Goal: Task Accomplishment & Management: Complete application form

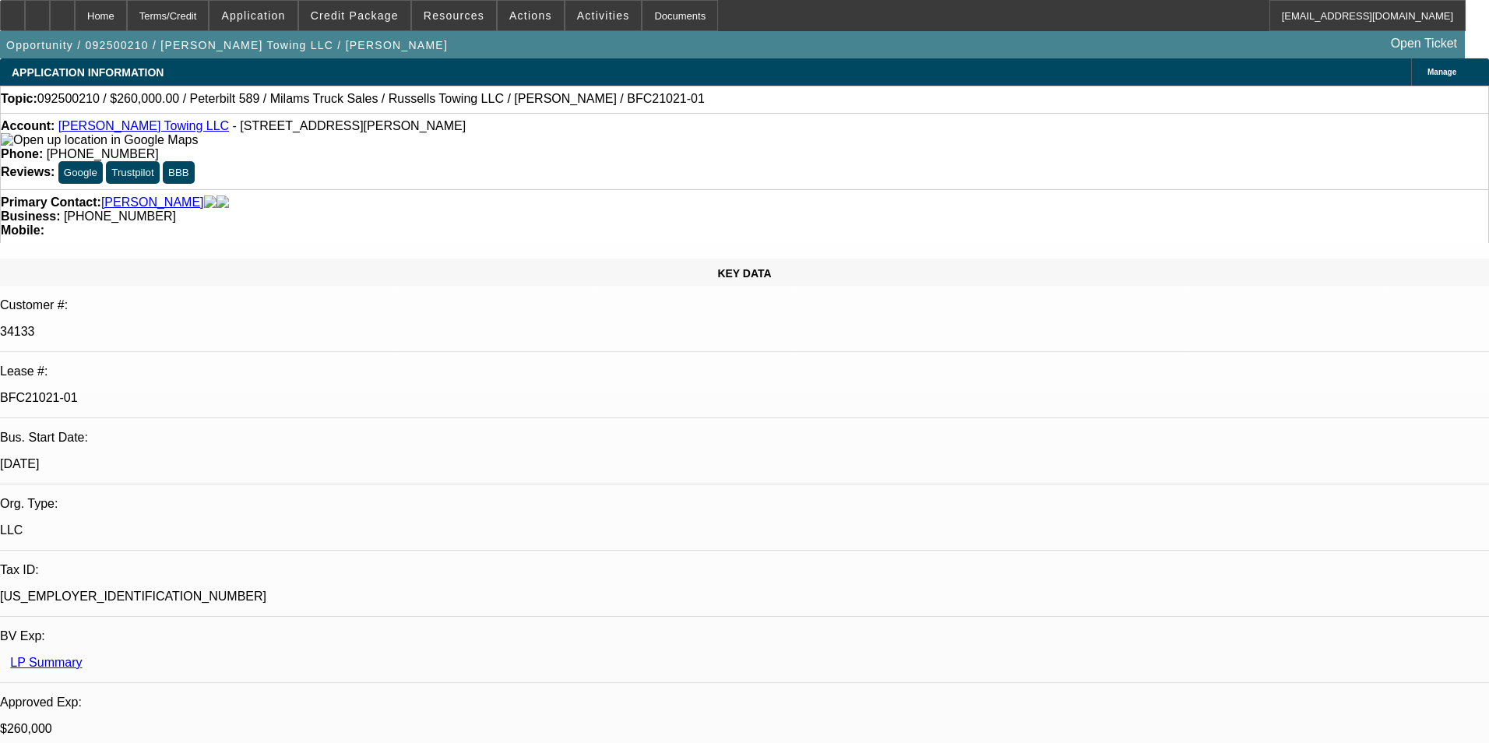
select select "0"
select select "3"
select select "0"
select select "6"
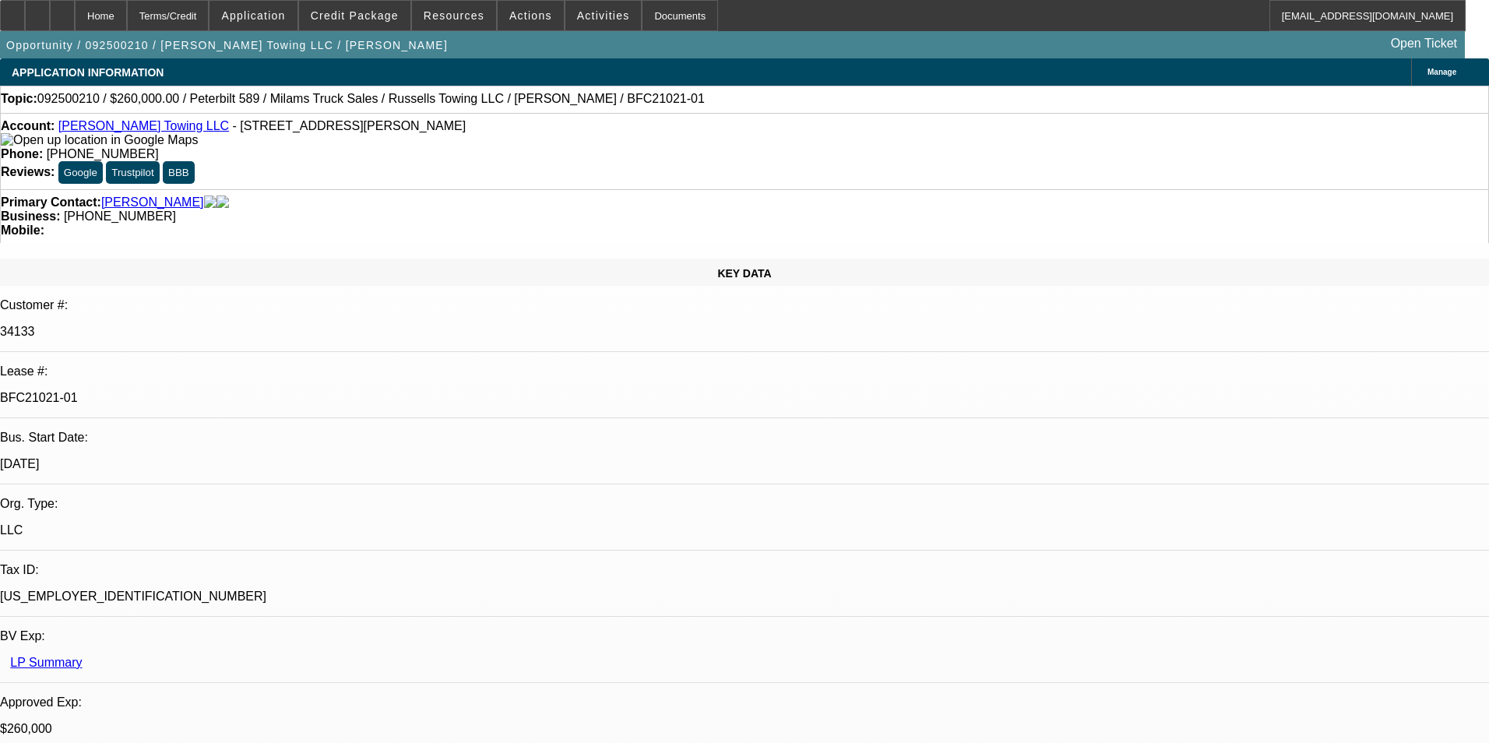
select select "0"
select select "3"
select select "0"
select select "6"
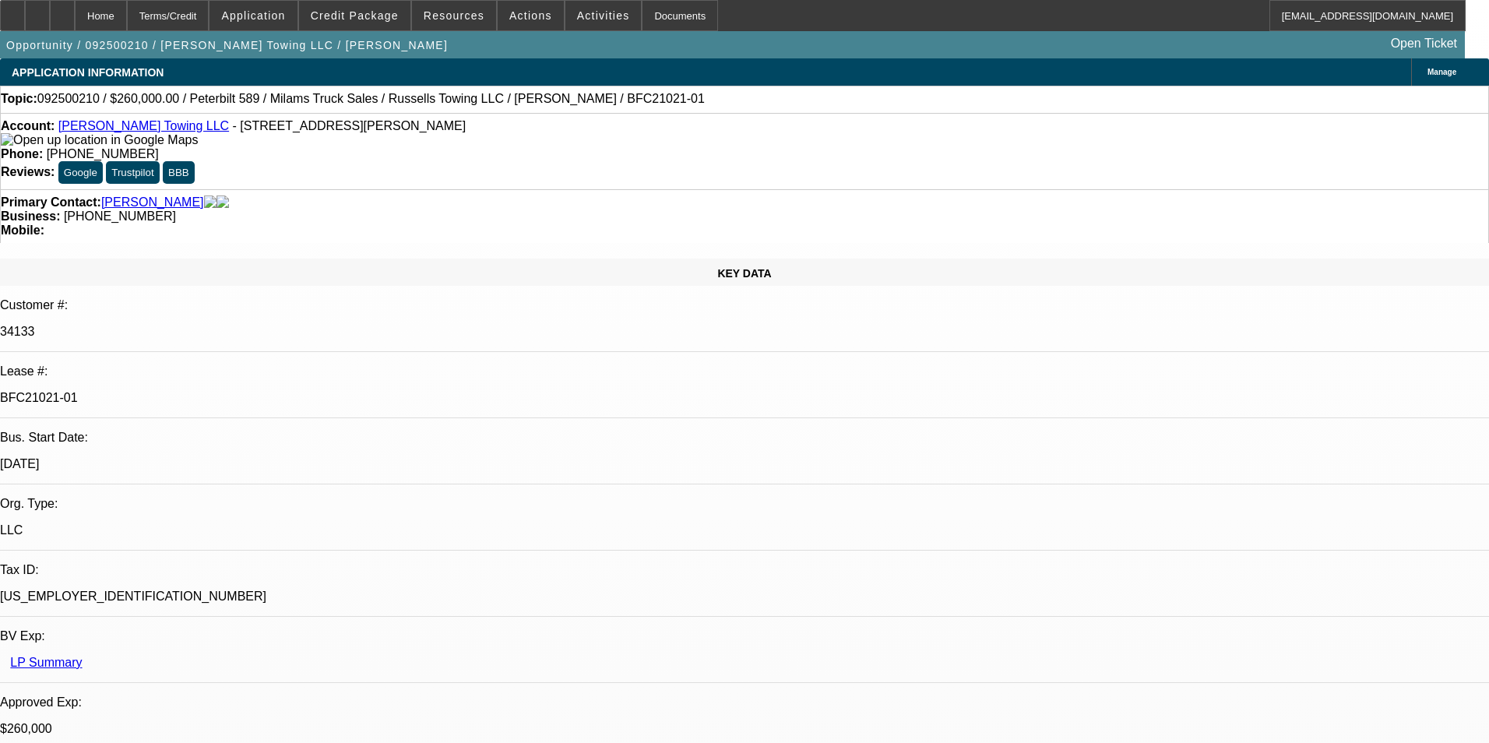
select select "0"
select select "3"
select select "0"
select select "6"
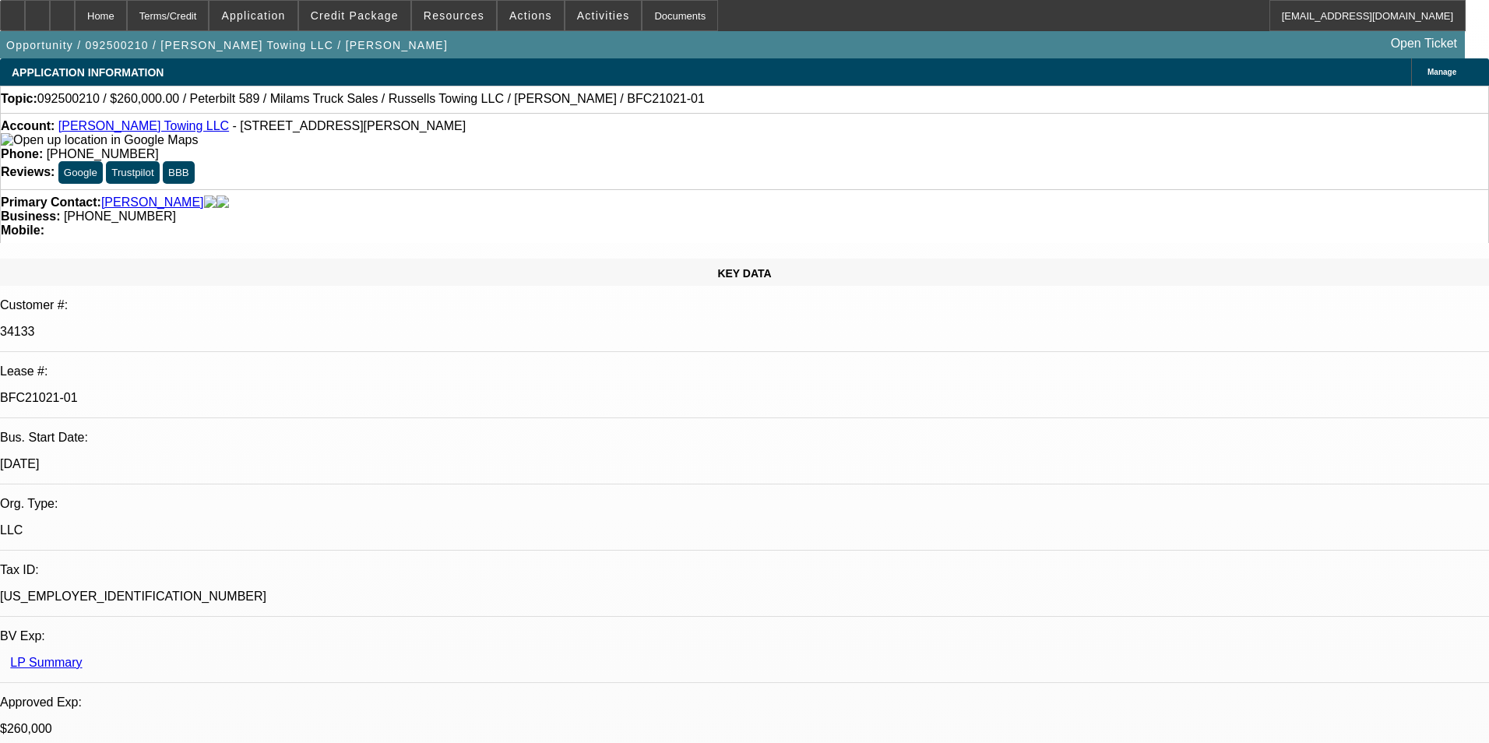
select select "0"
select select "3"
select select "0"
select select "6"
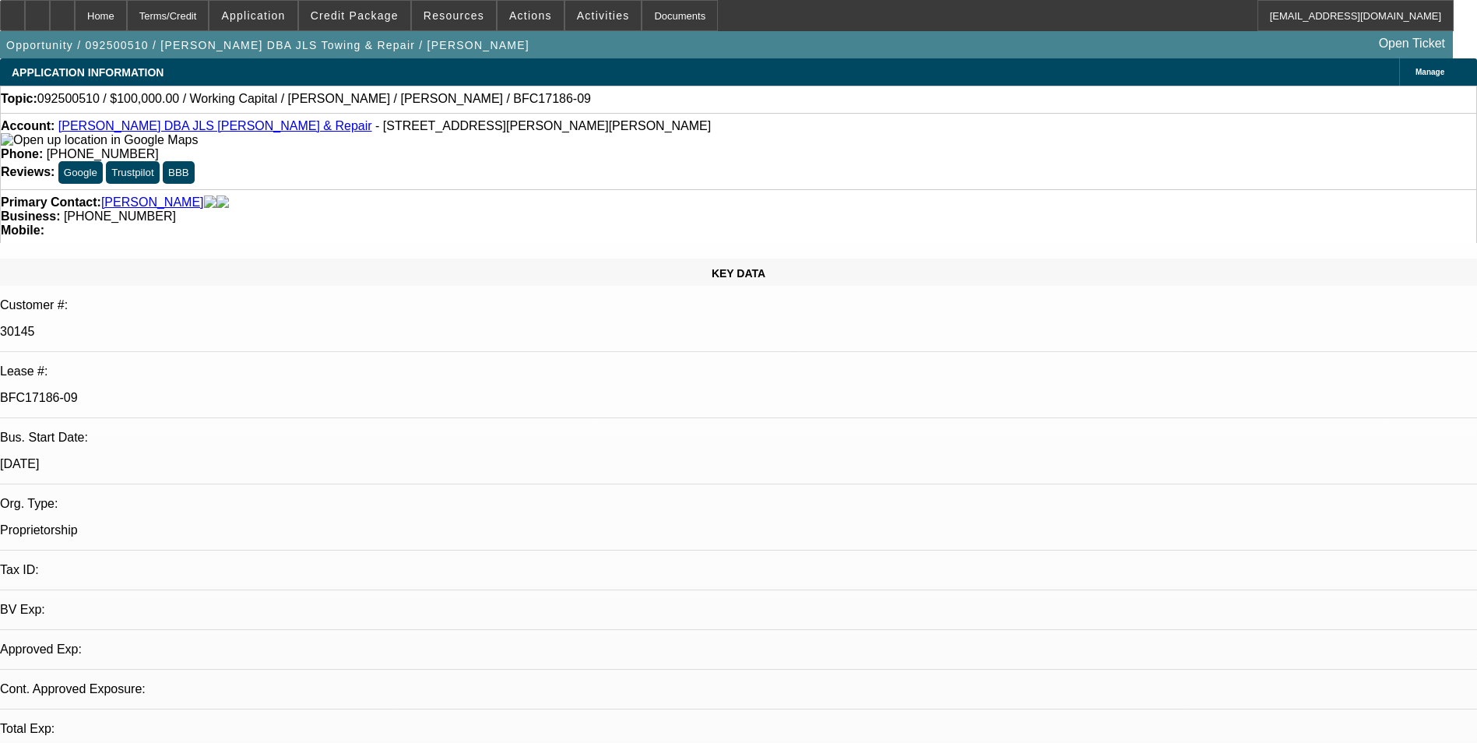
select select "0"
select select "1"
select select "2"
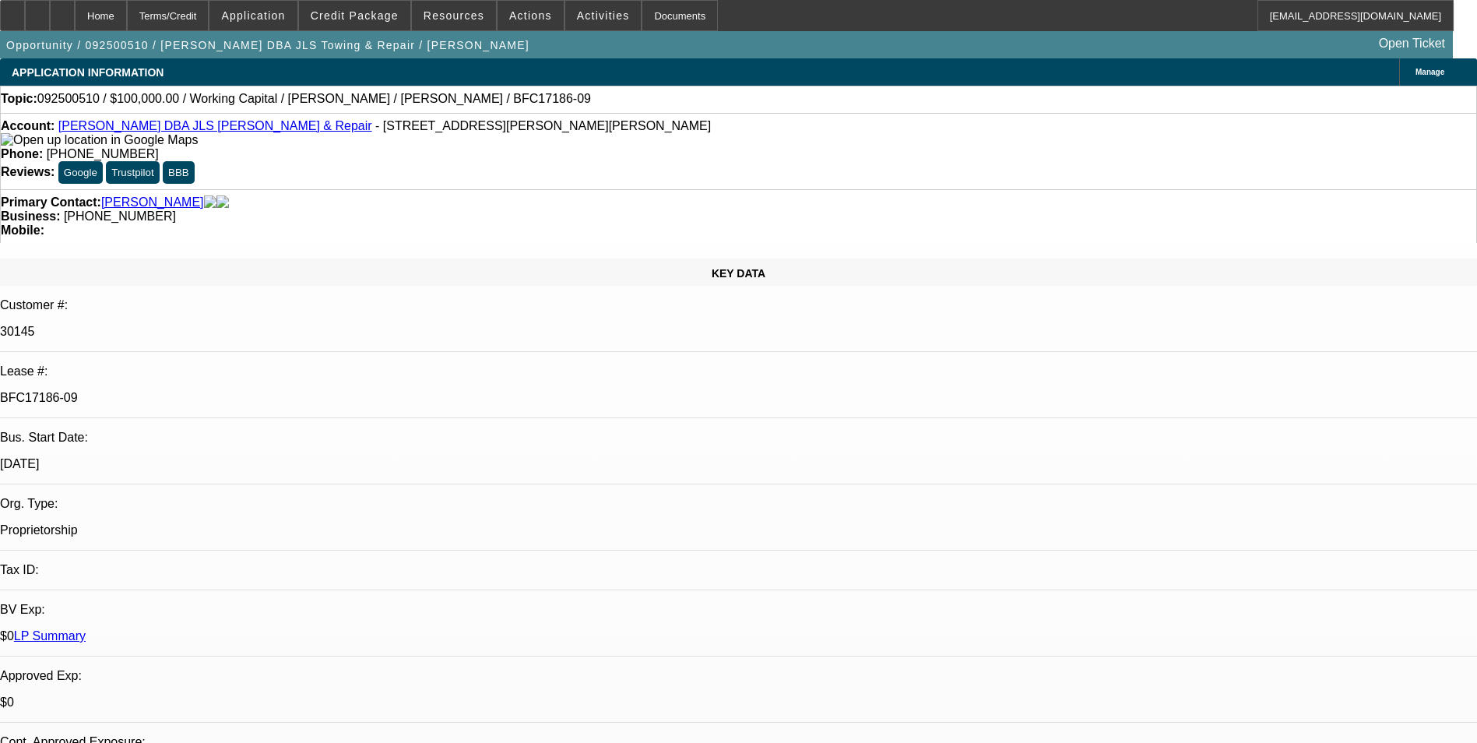
select select "6"
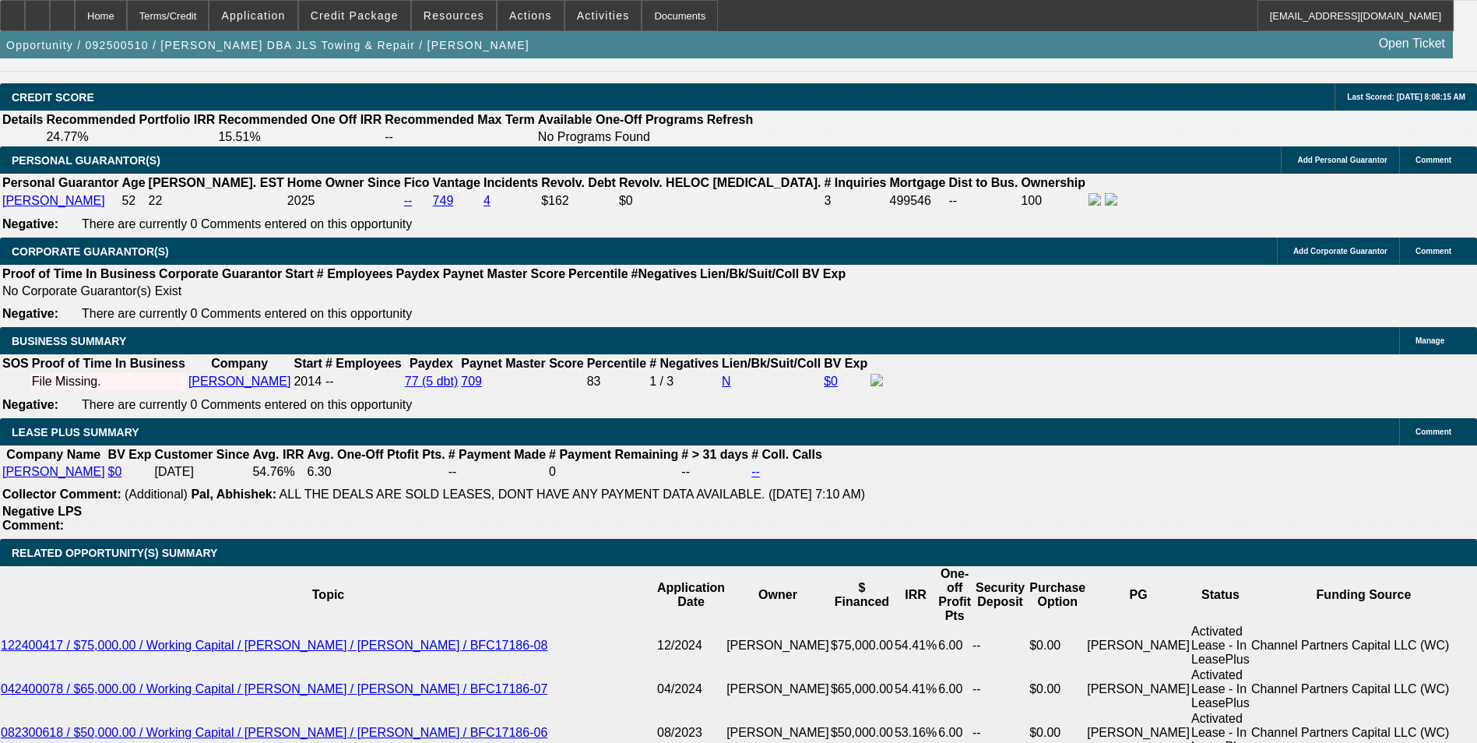
scroll to position [275, 0]
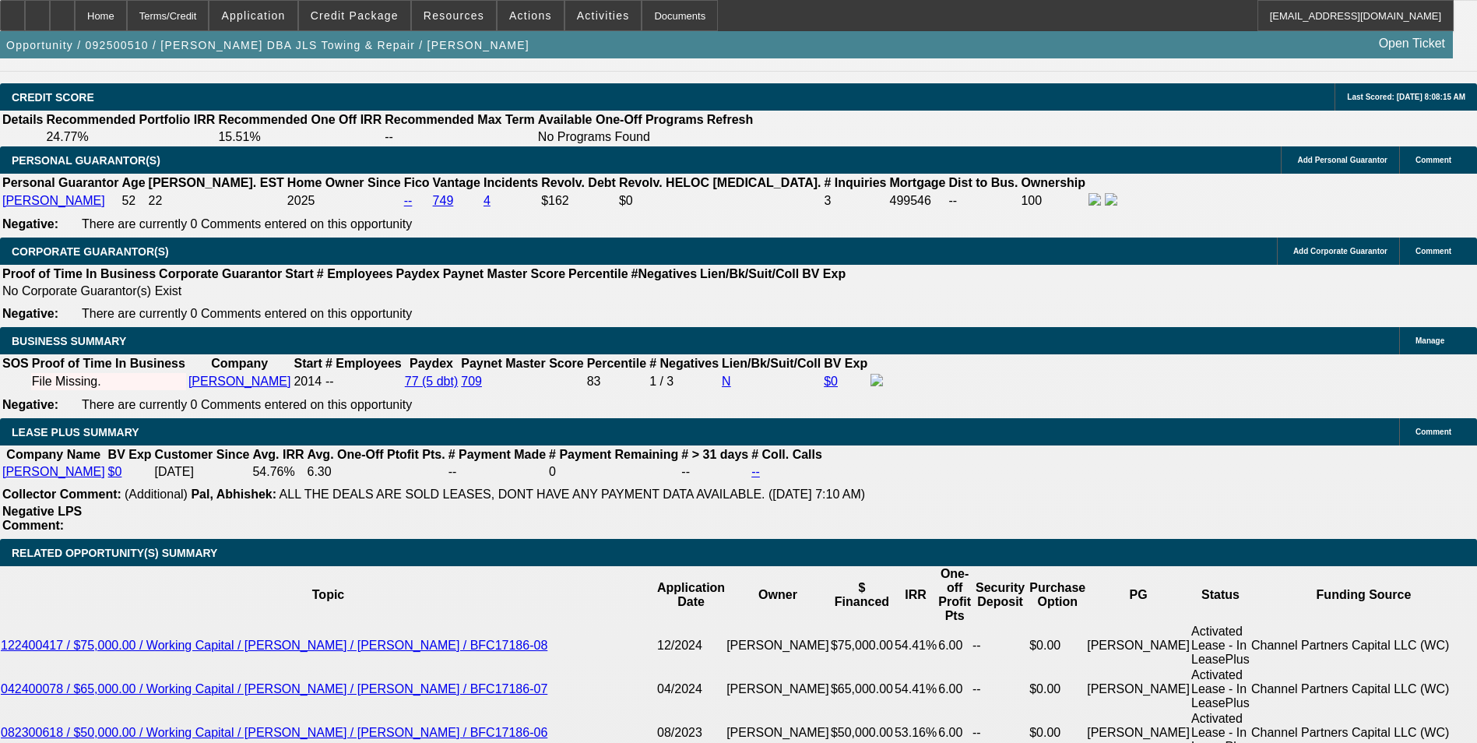
scroll to position [119, 0]
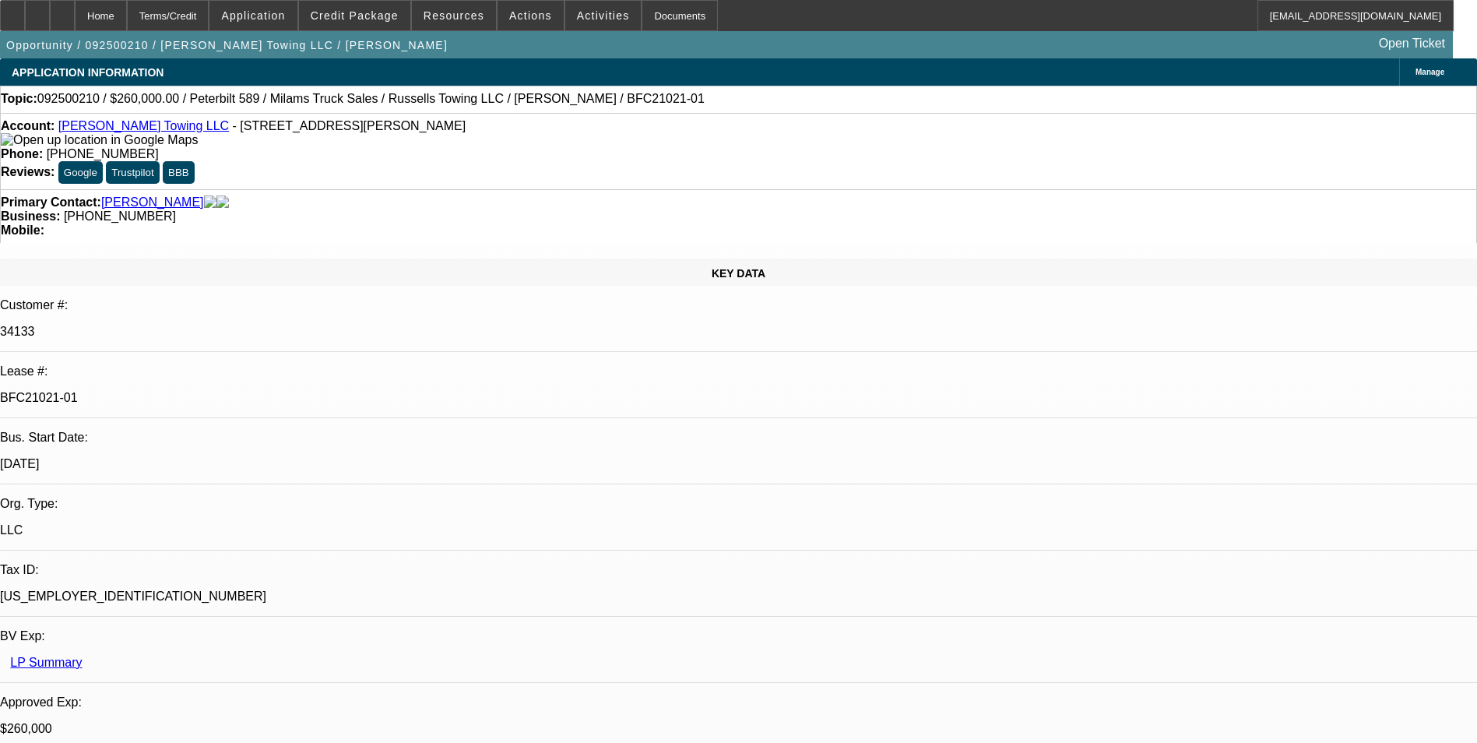
select select "0"
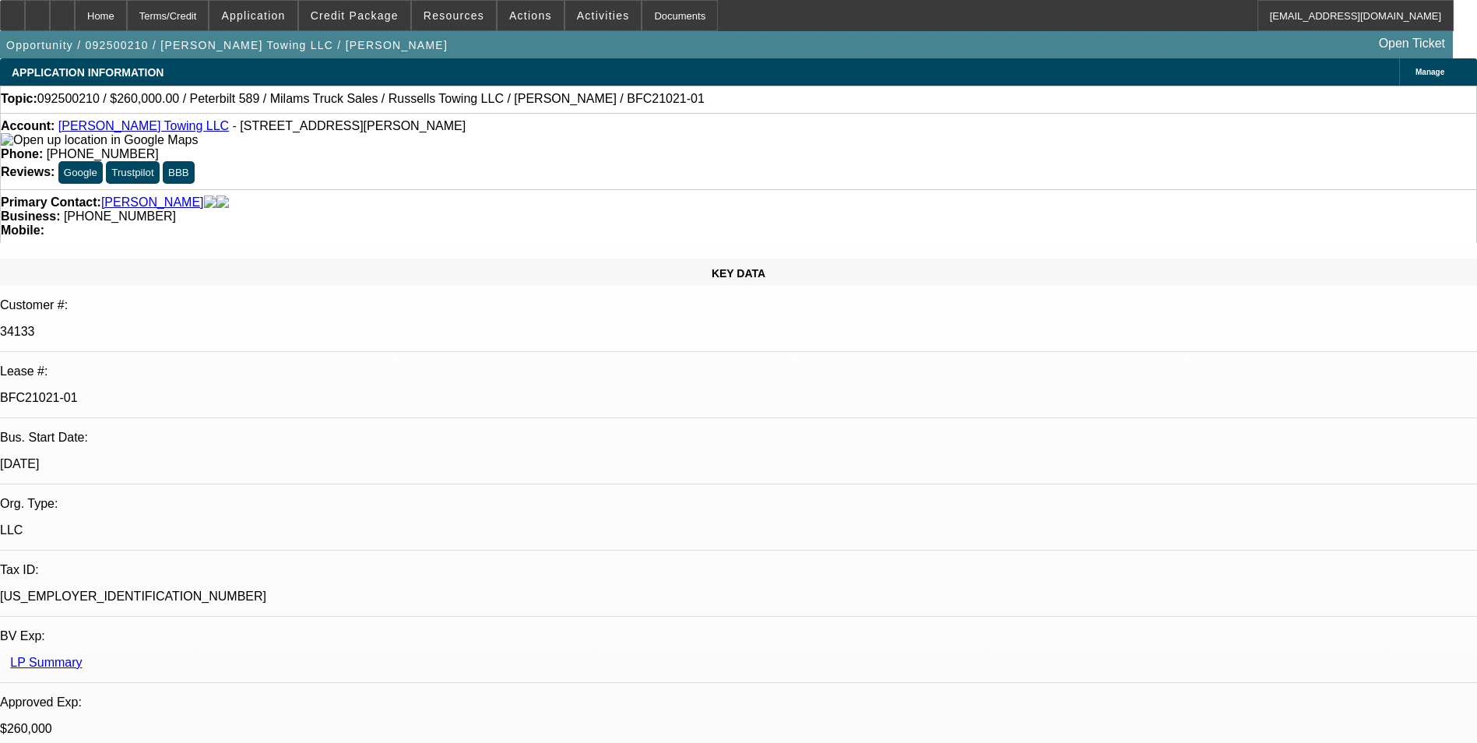
select select "0"
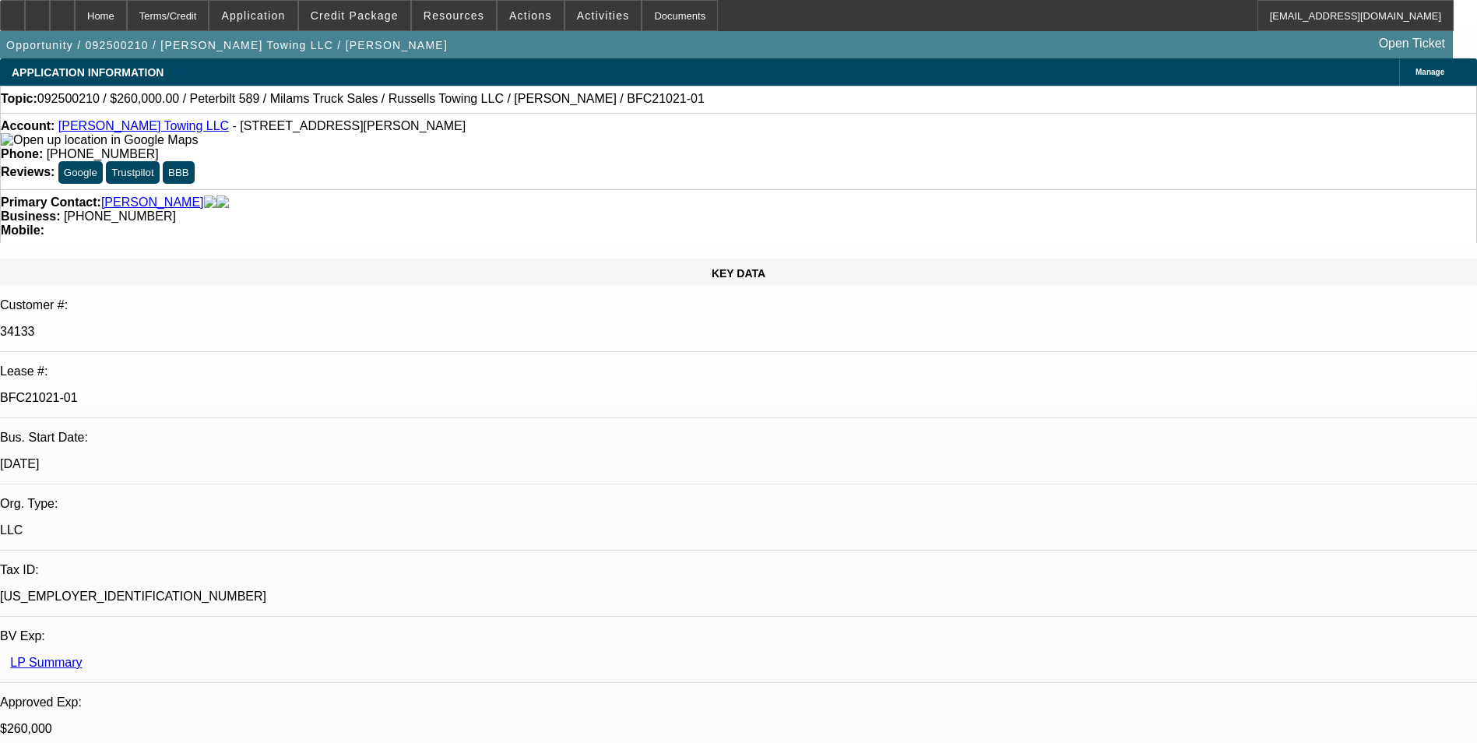
select select "0"
select select "1"
select select "3"
select select "6"
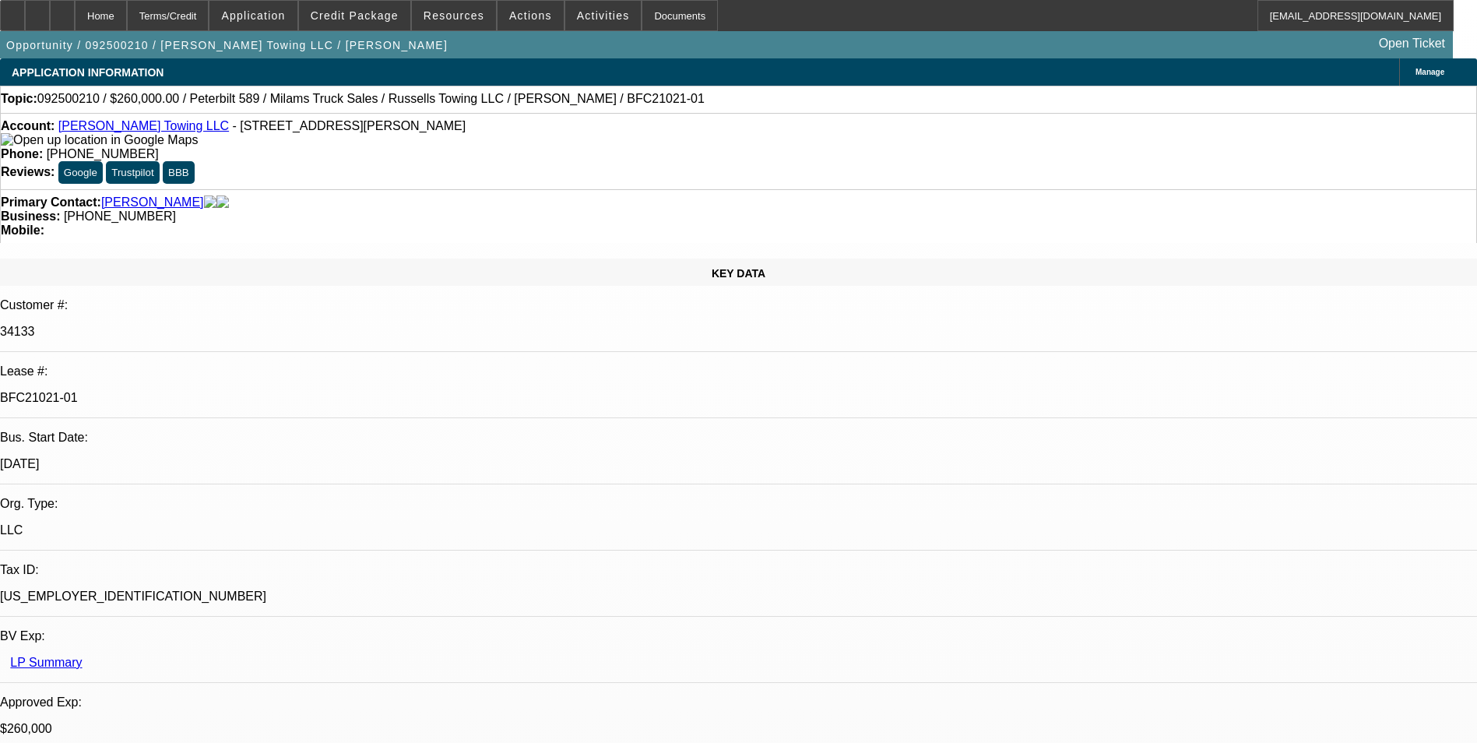
select select "1"
select select "3"
select select "6"
select select "1"
select select "3"
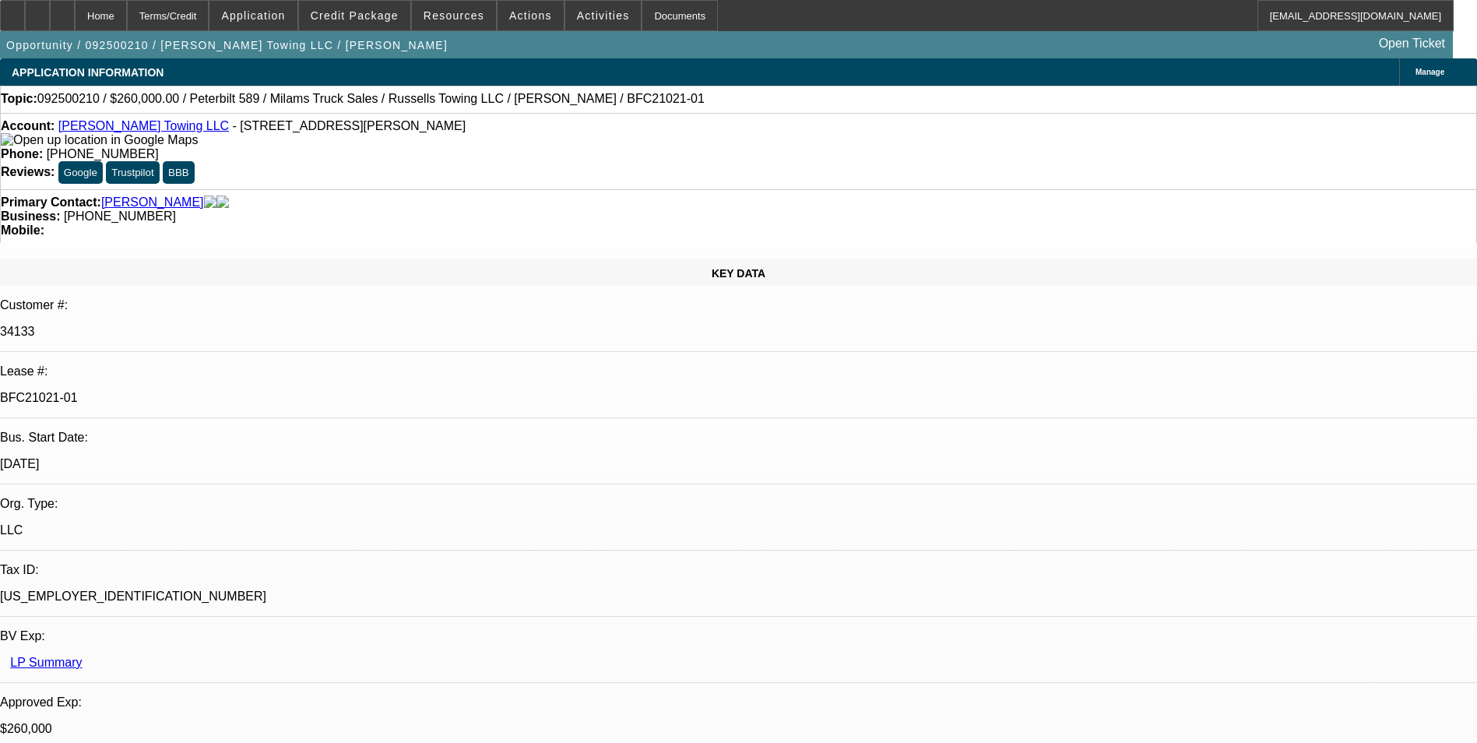
select select "6"
select select "1"
select select "3"
select select "6"
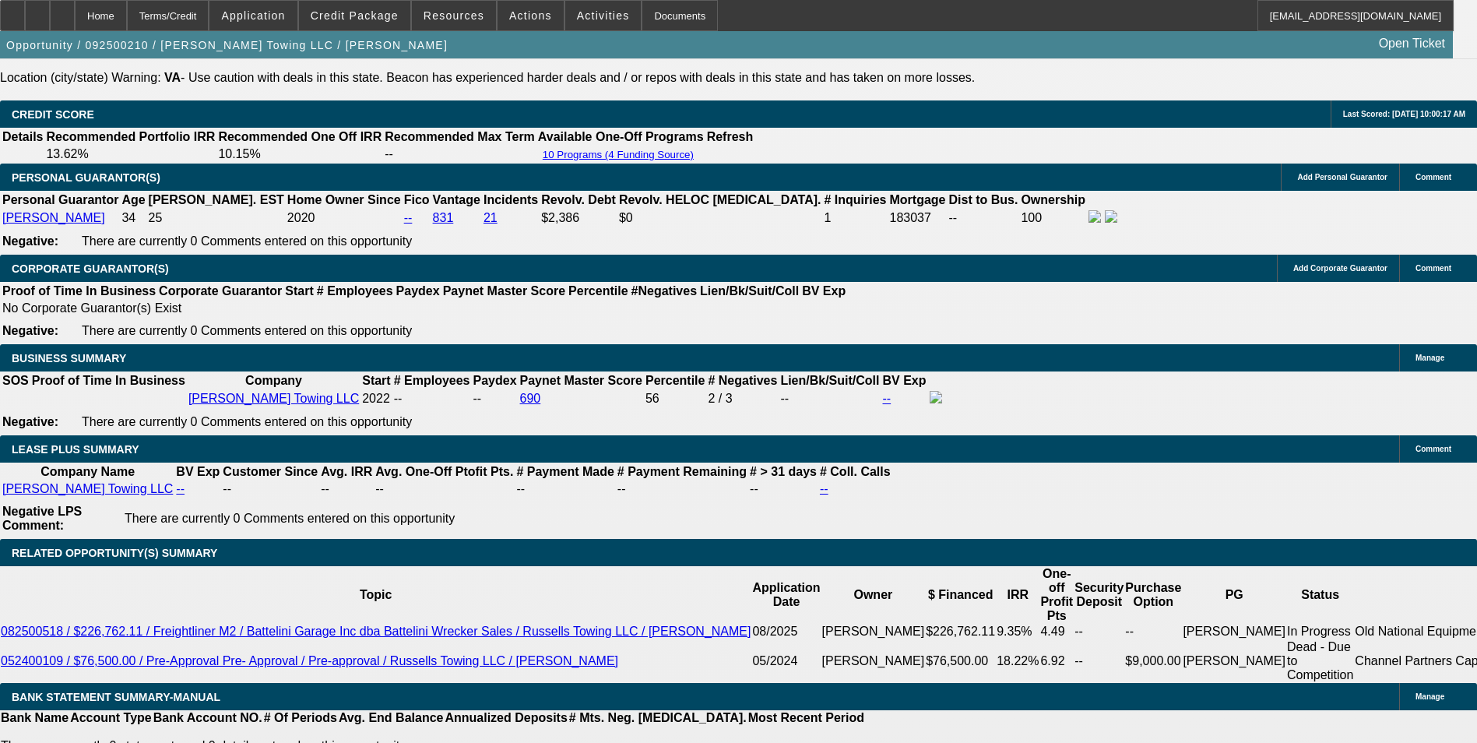
scroll to position [2790, 0]
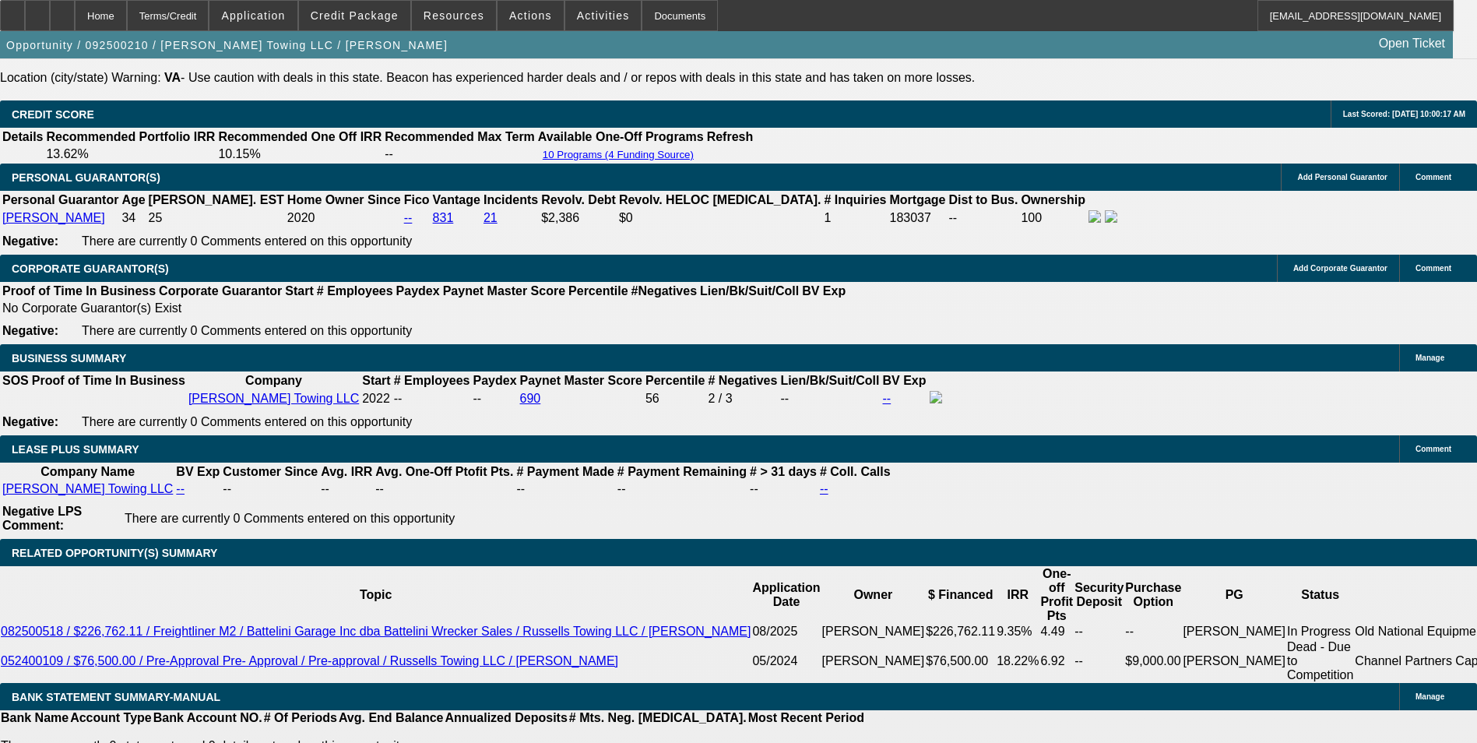
scroll to position [2089, 0]
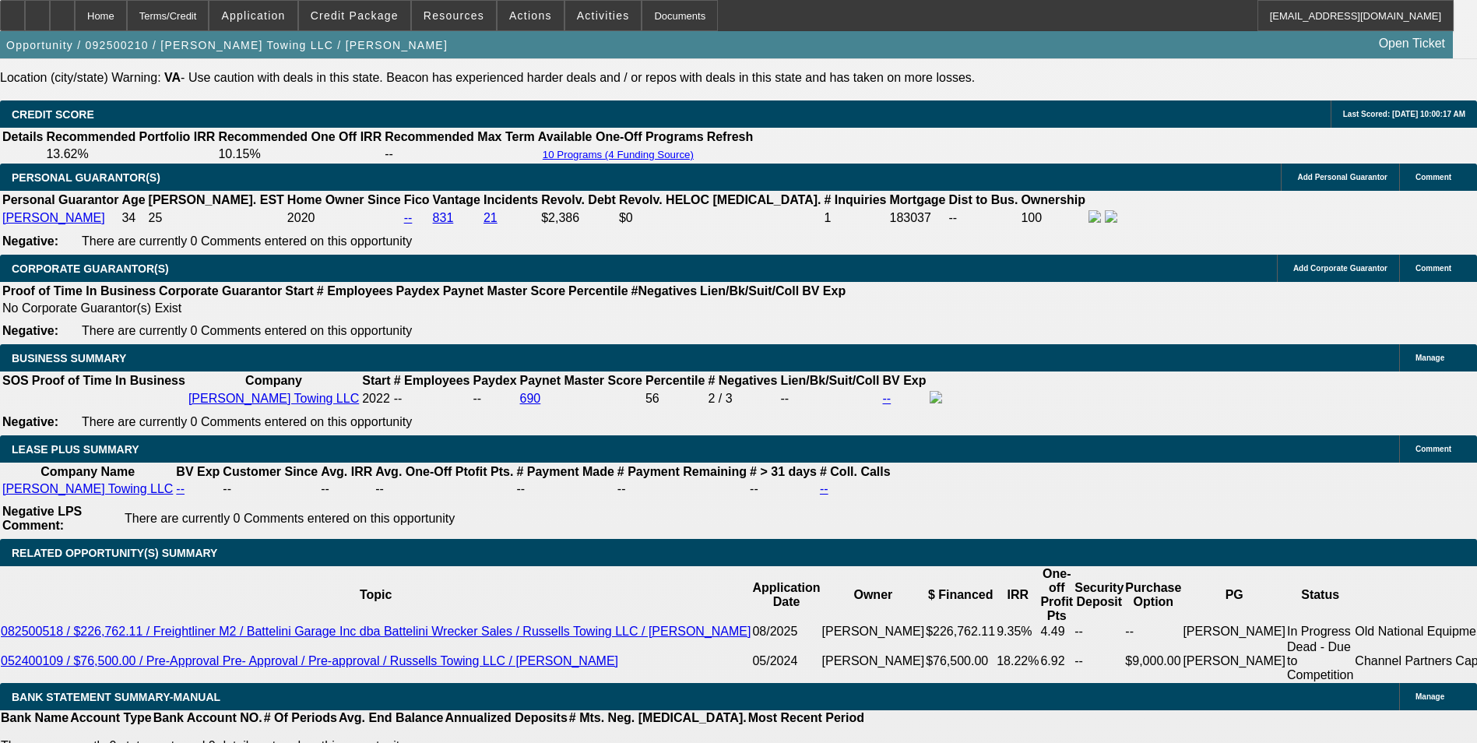
scroll to position [1700, 0]
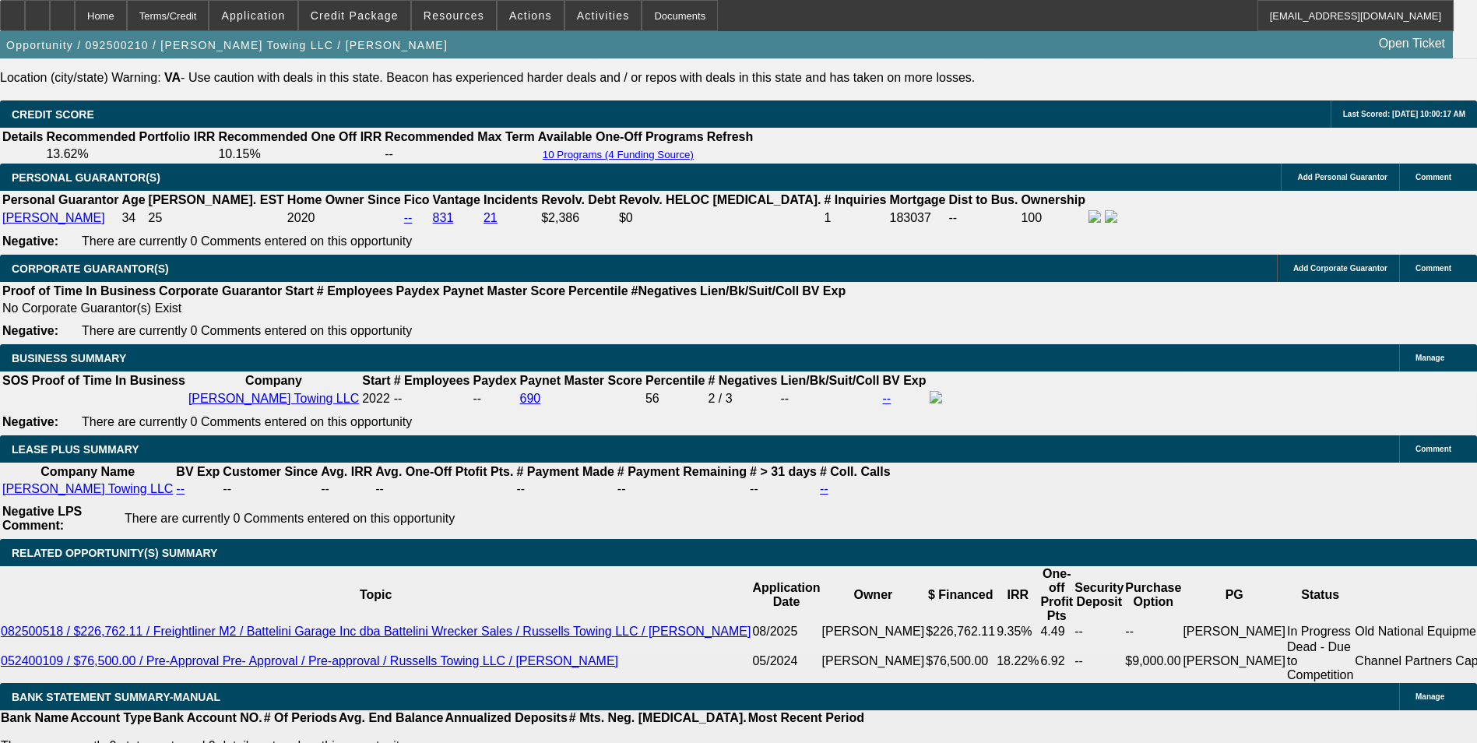
scroll to position [1466, 0]
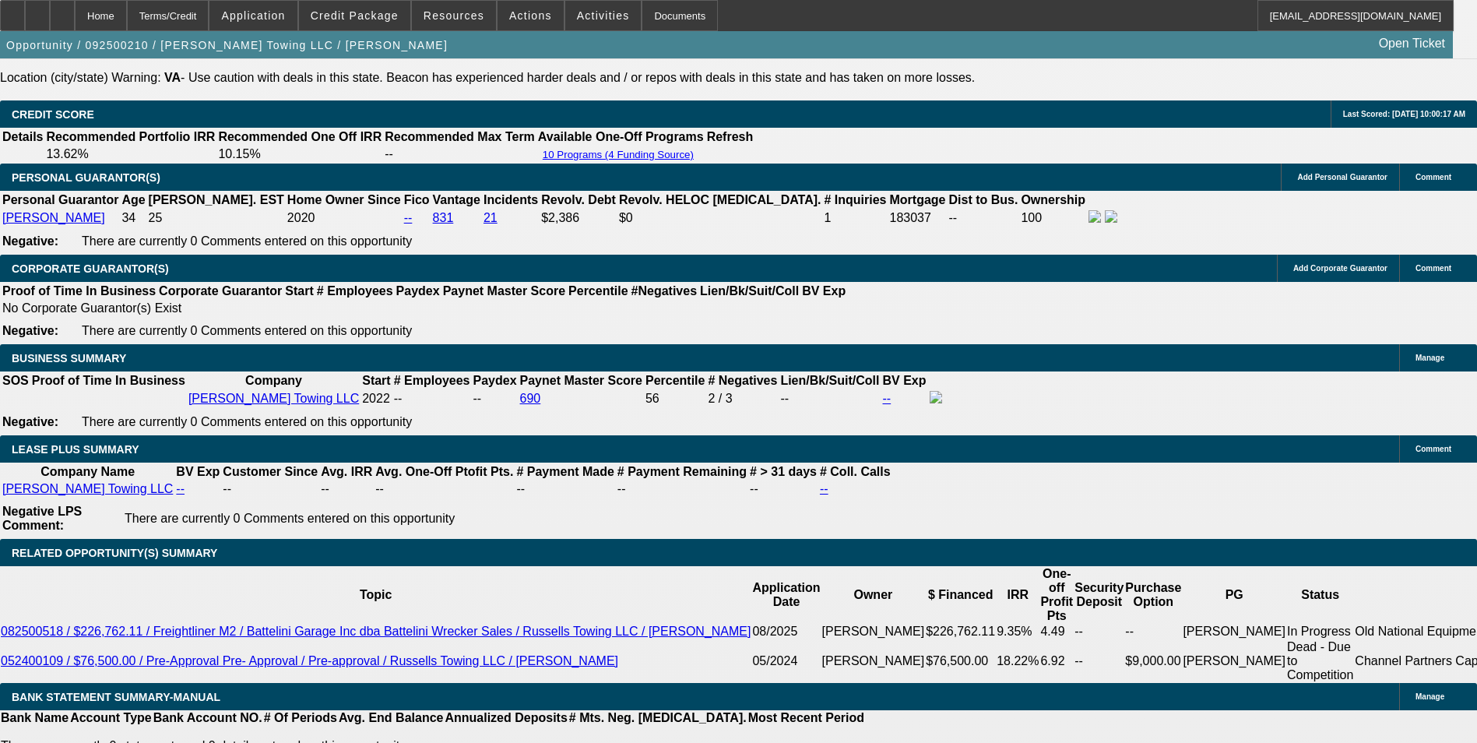
scroll to position [1311, 0]
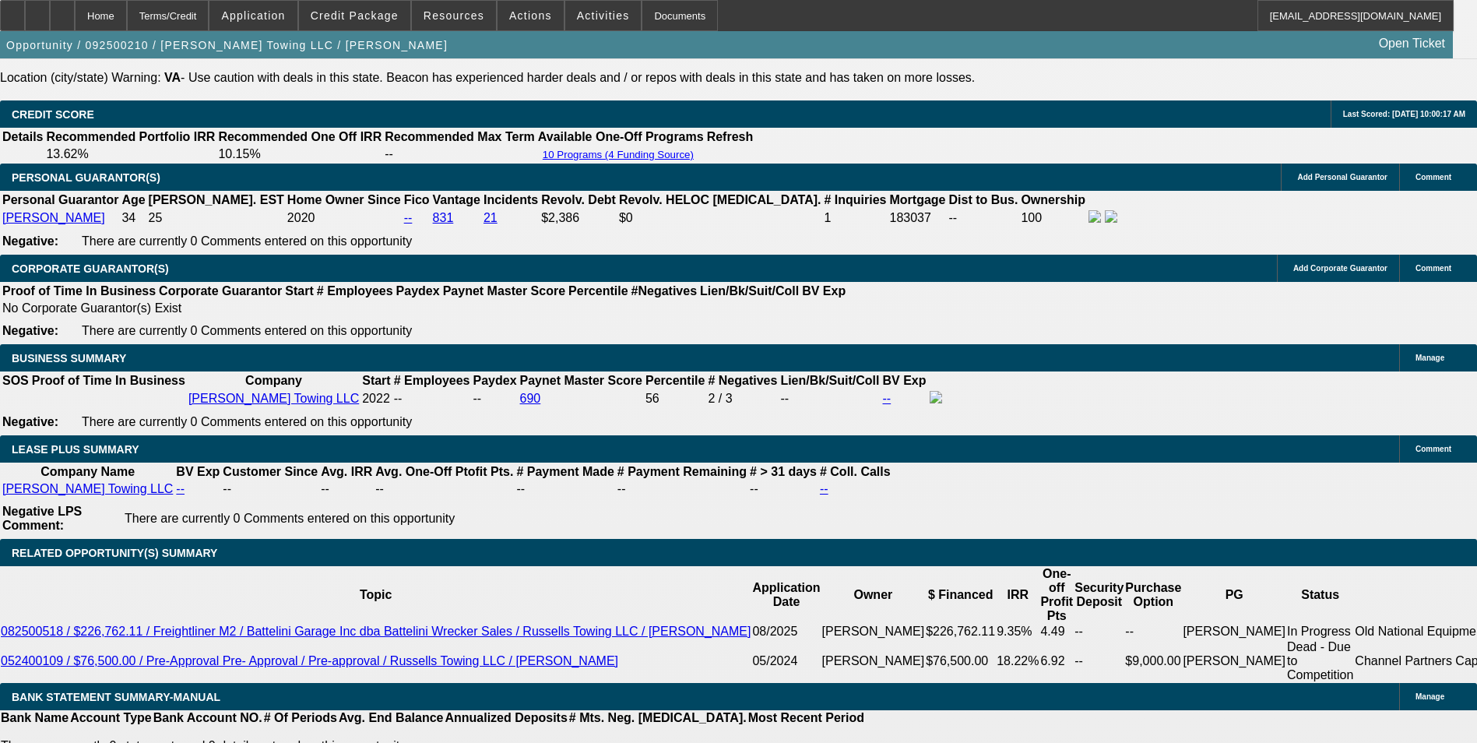
scroll to position [1155, 0]
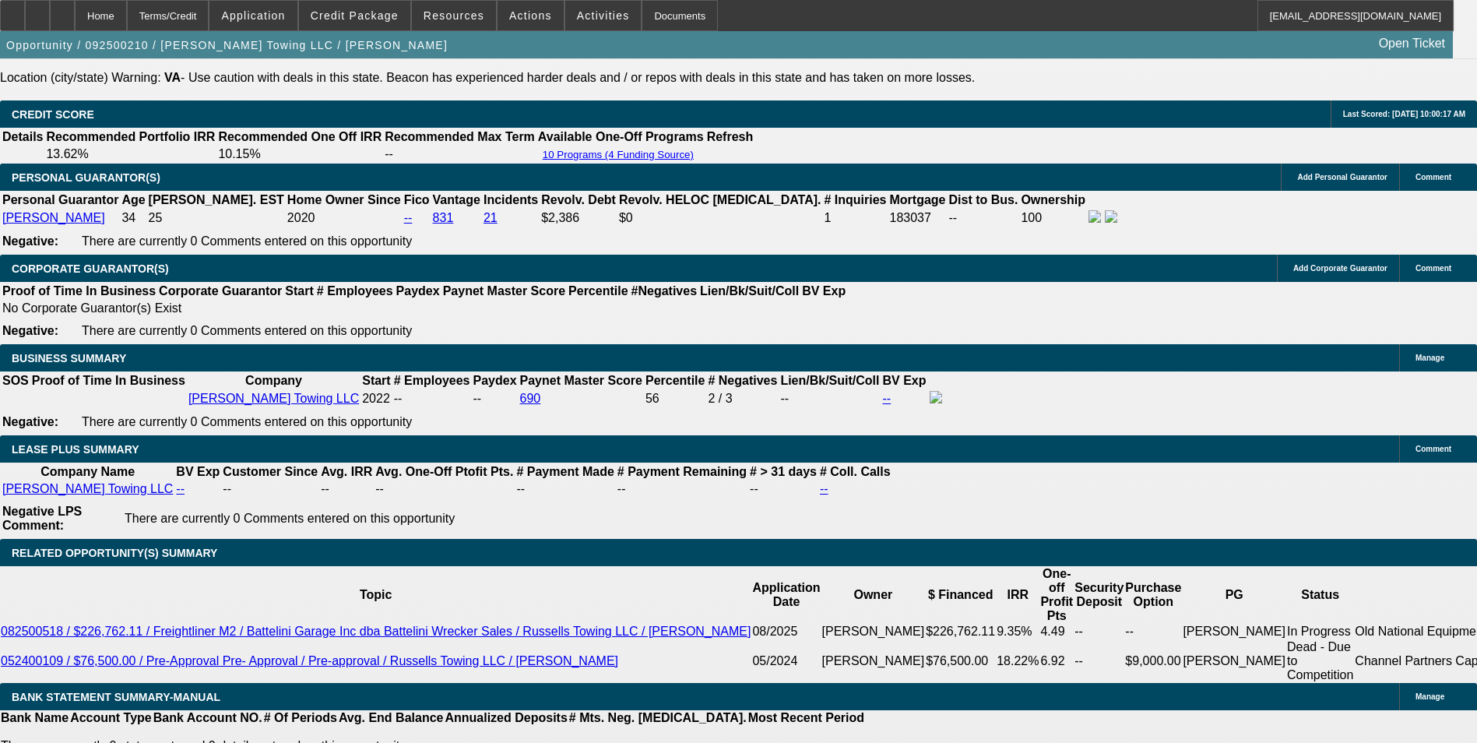
drag, startPoint x: 1188, startPoint y: 156, endPoint x: 1191, endPoint y: 177, distance: 21.2
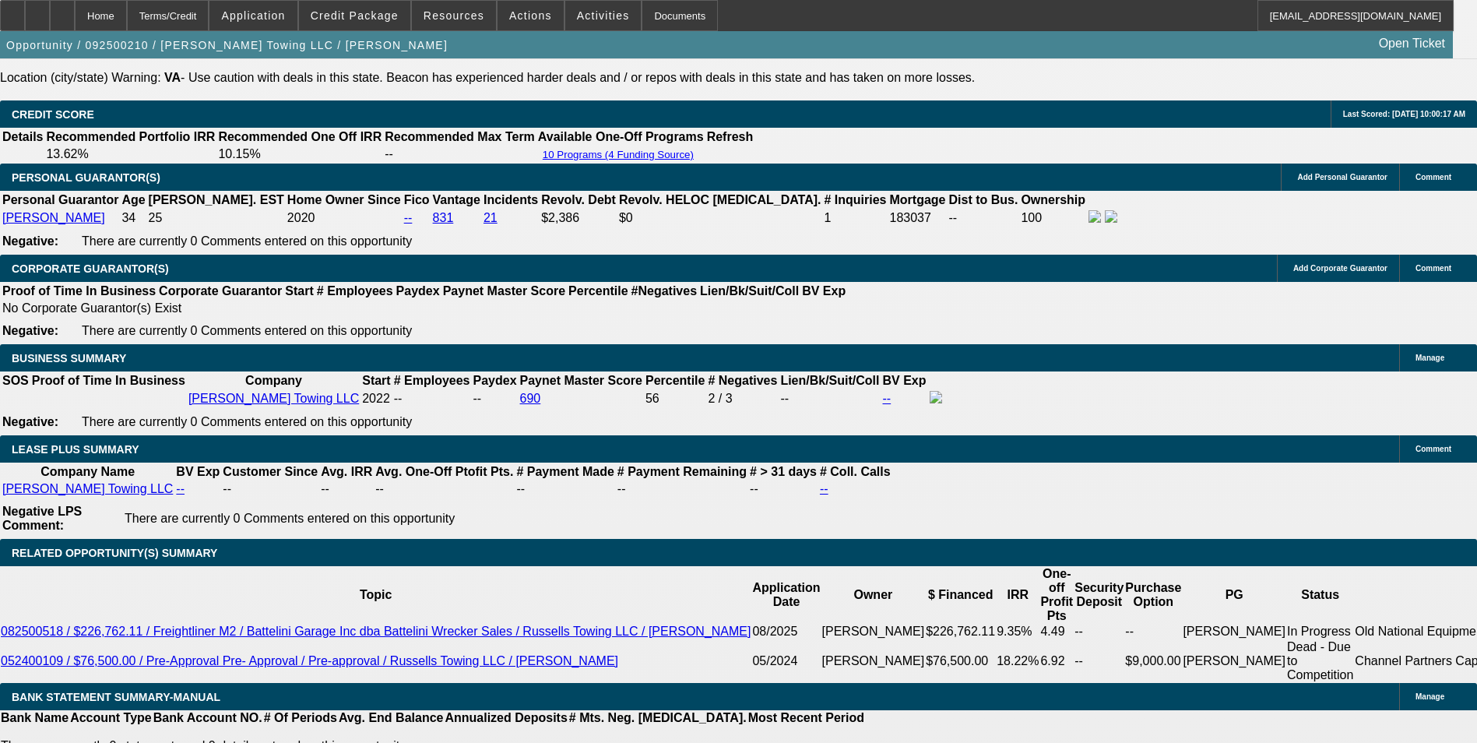
scroll to position [298, 0]
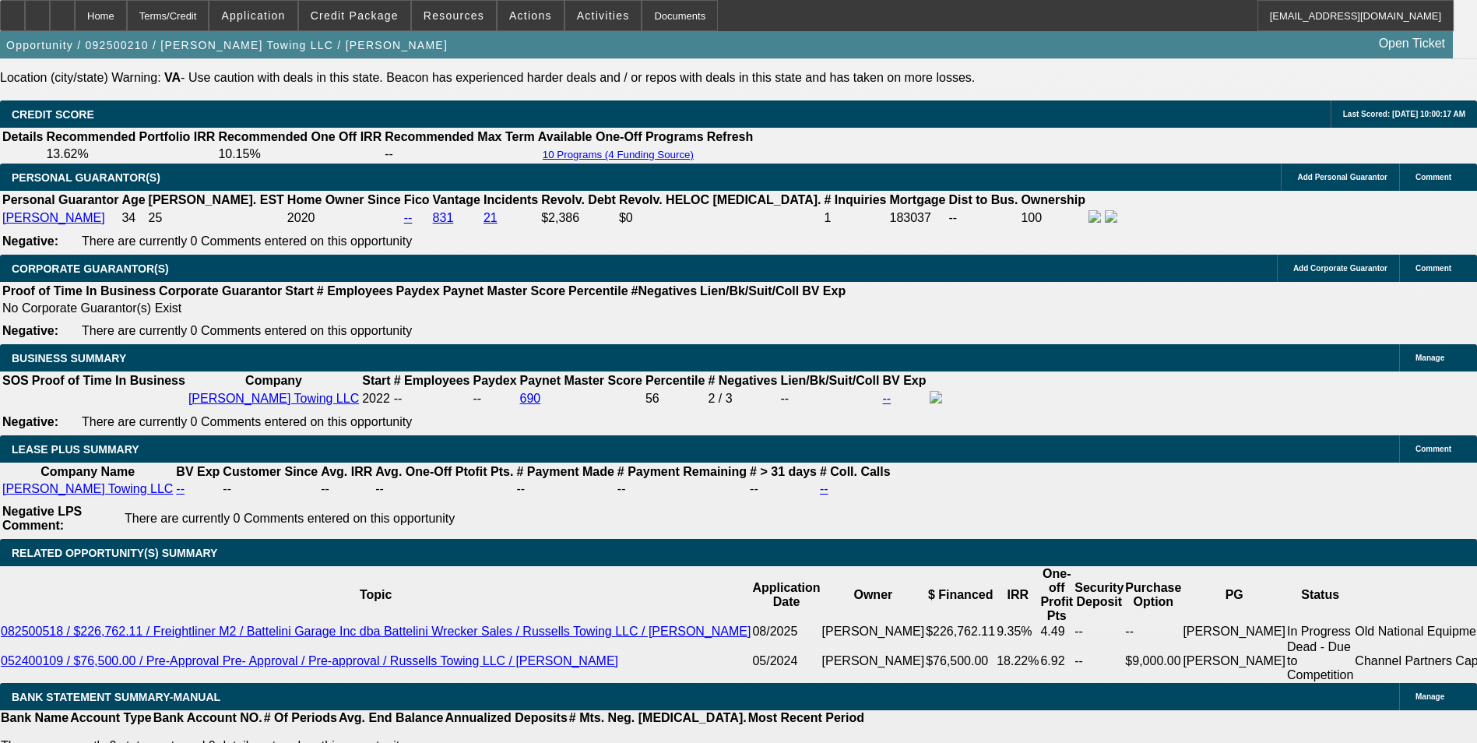
scroll to position [220, 0]
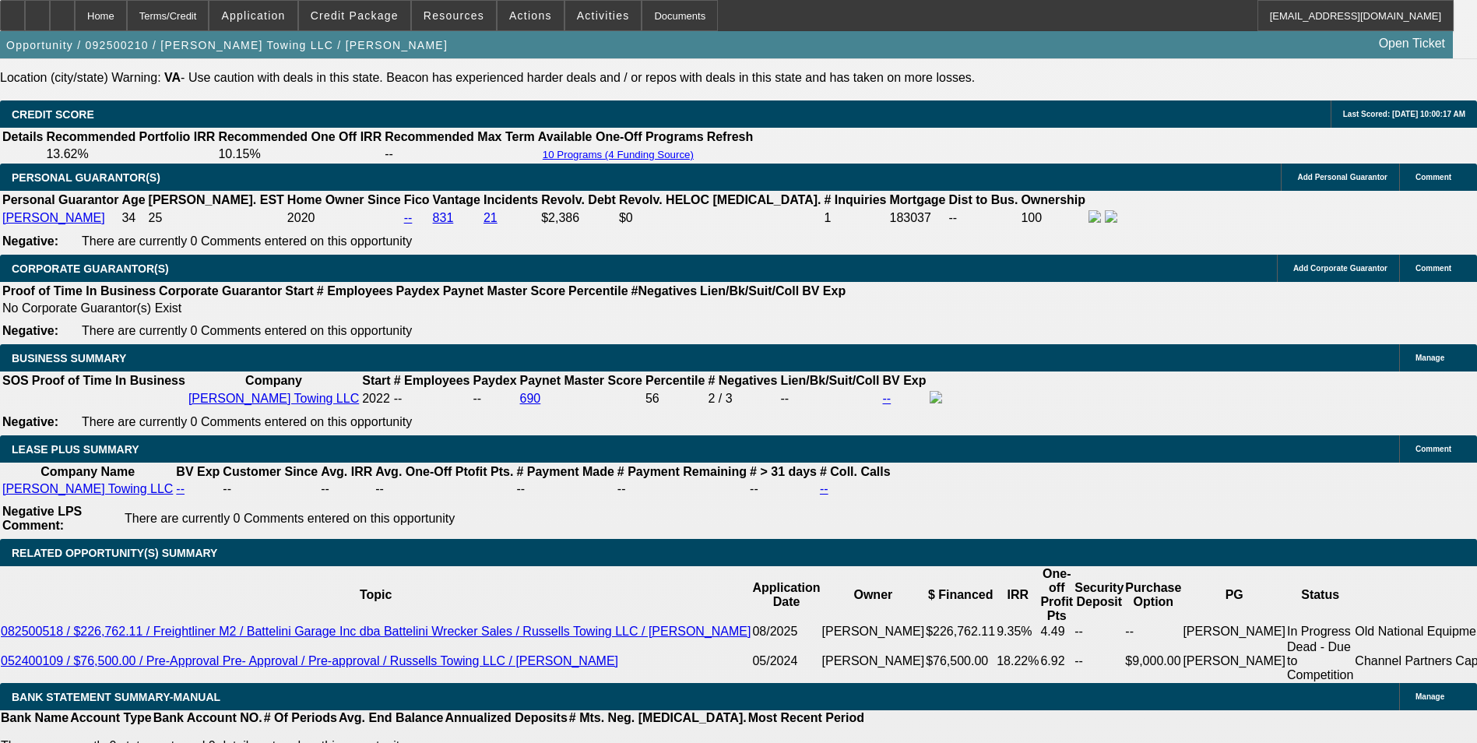
scroll to position [0, 0]
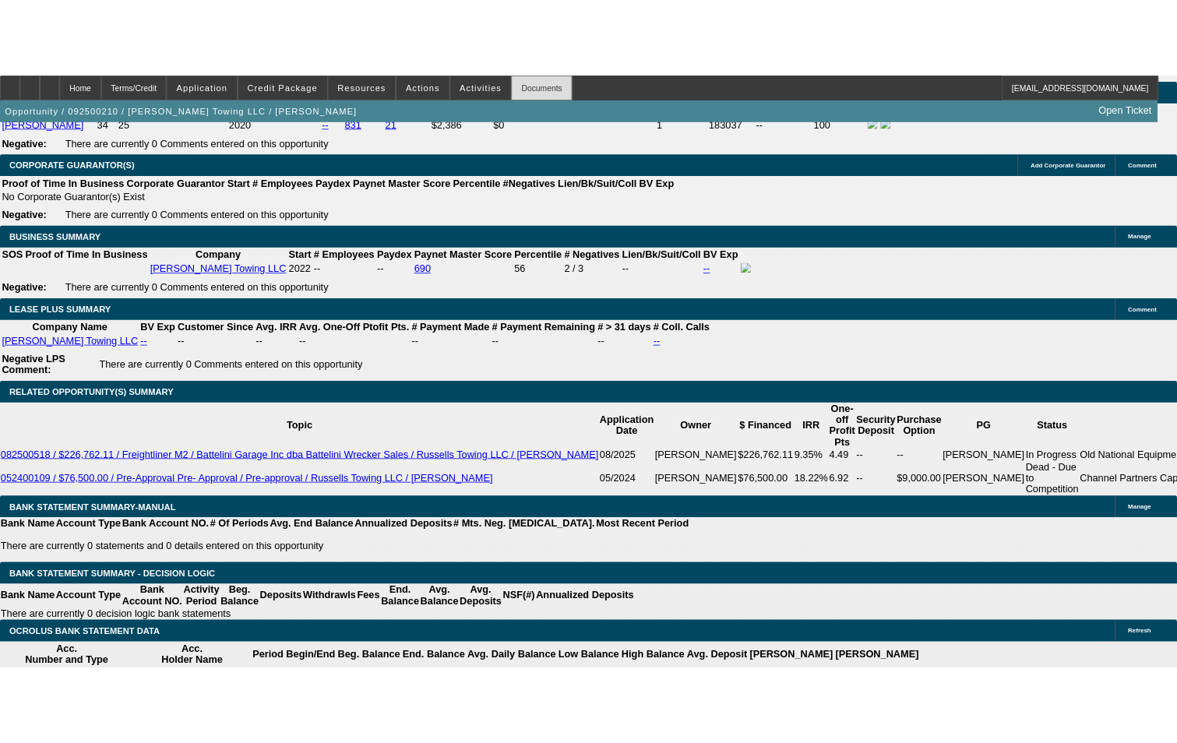
scroll to position [2789, 0]
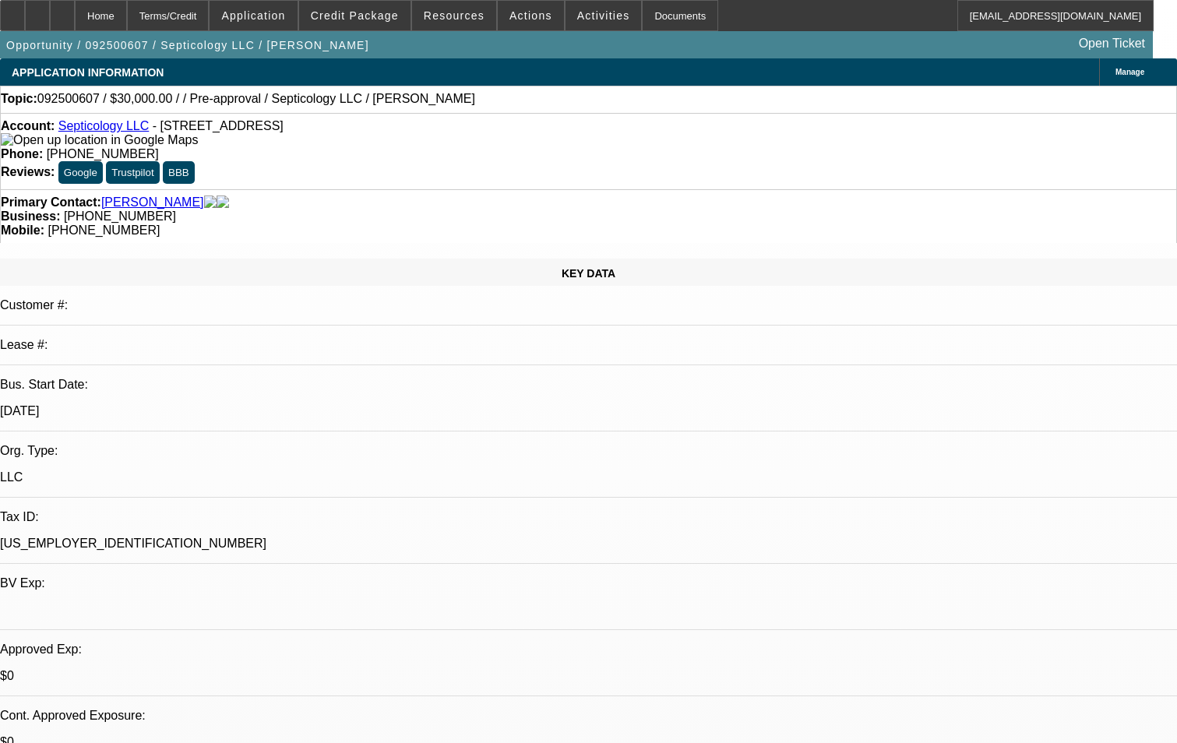
select select "0"
select select "2"
select select "0.1"
select select "1"
select select "2"
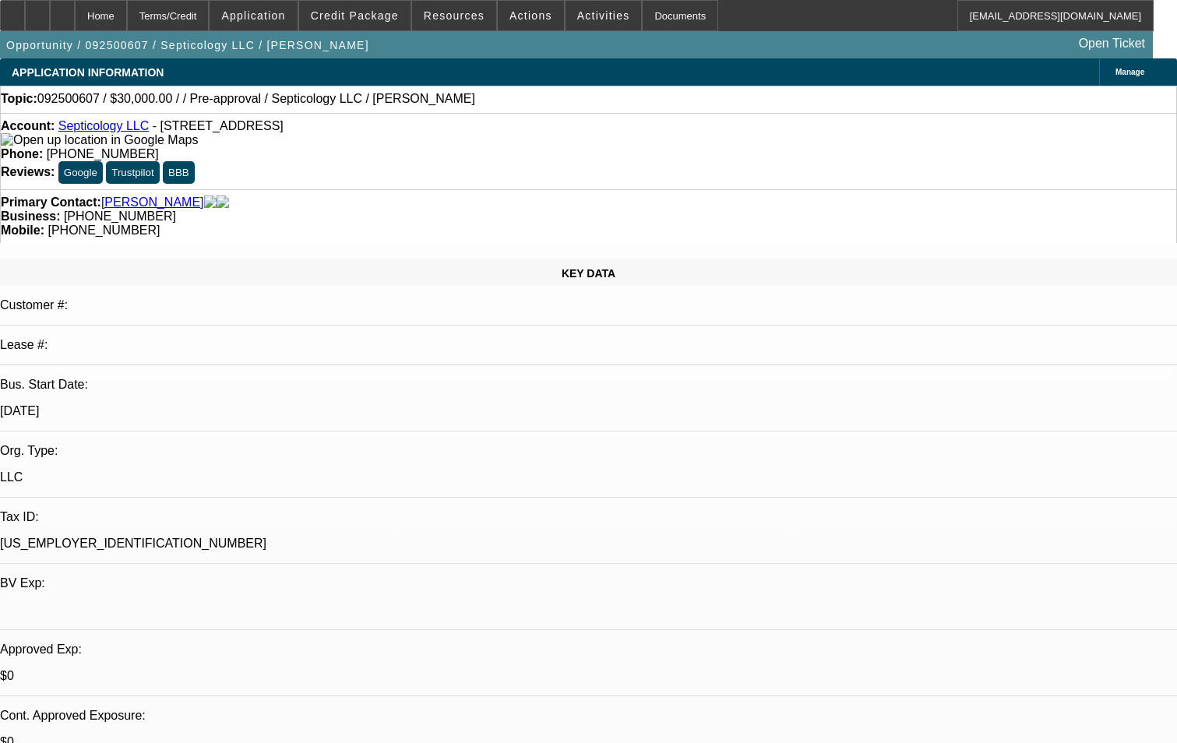
select select "4"
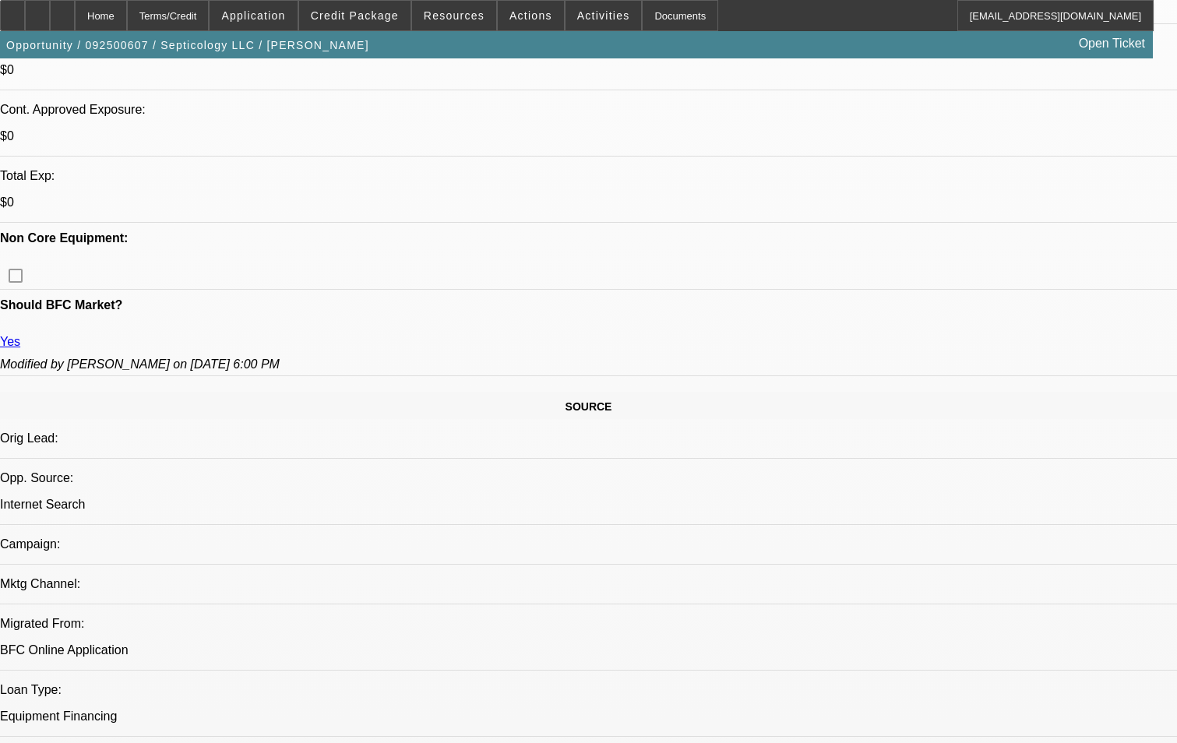
scroll to position [623, 0]
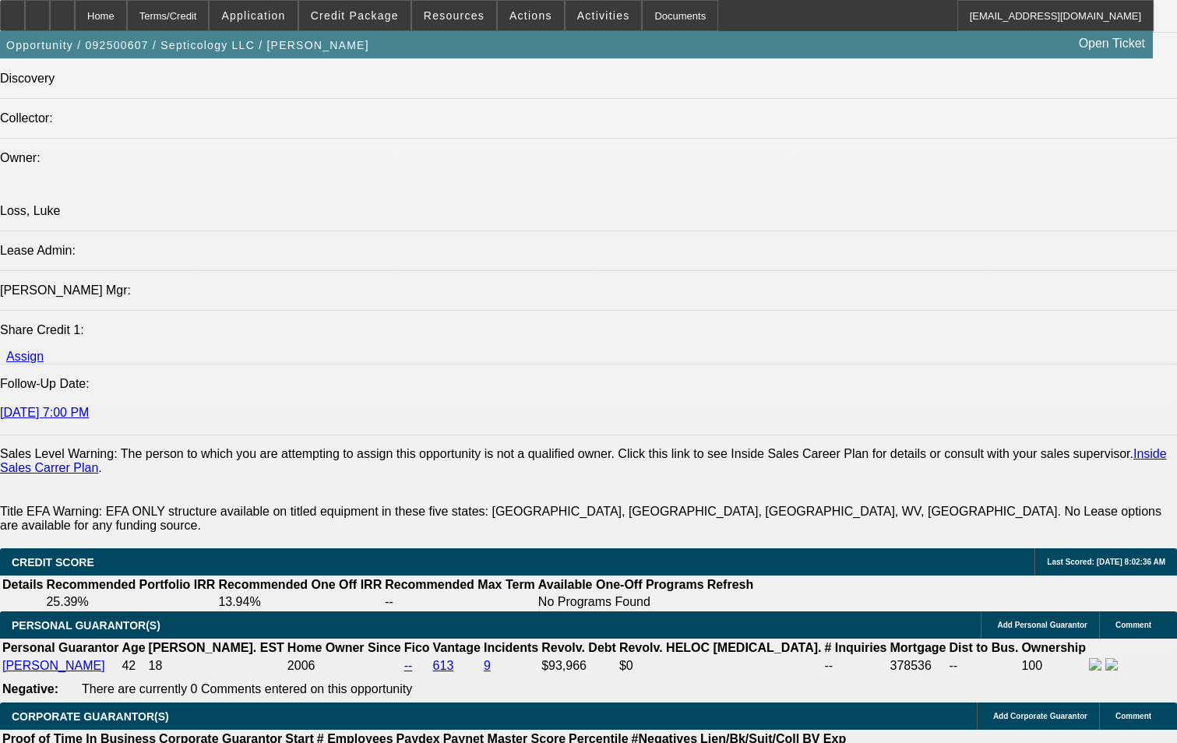
scroll to position [1869, 0]
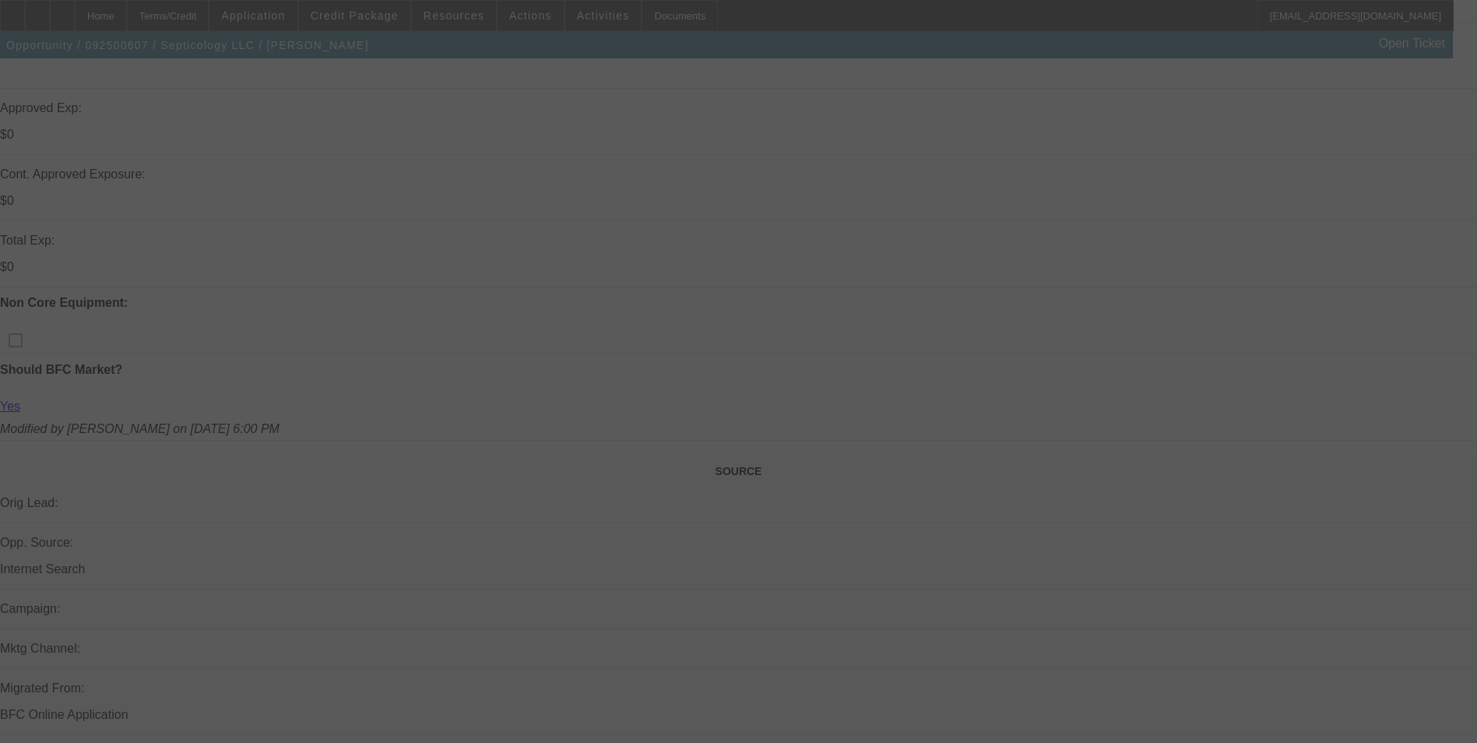
scroll to position [545, 0]
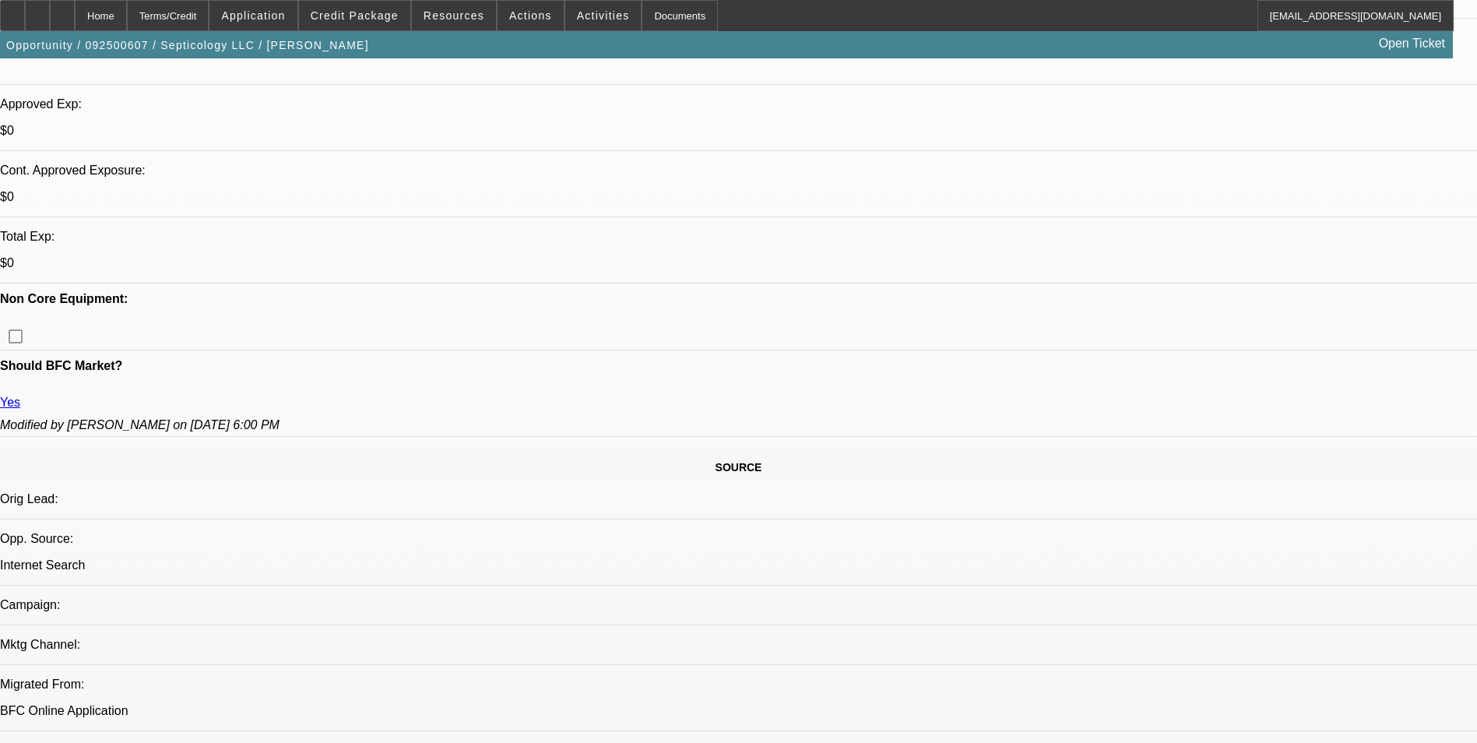
select select "0"
select select "2"
select select "0.1"
select select "4"
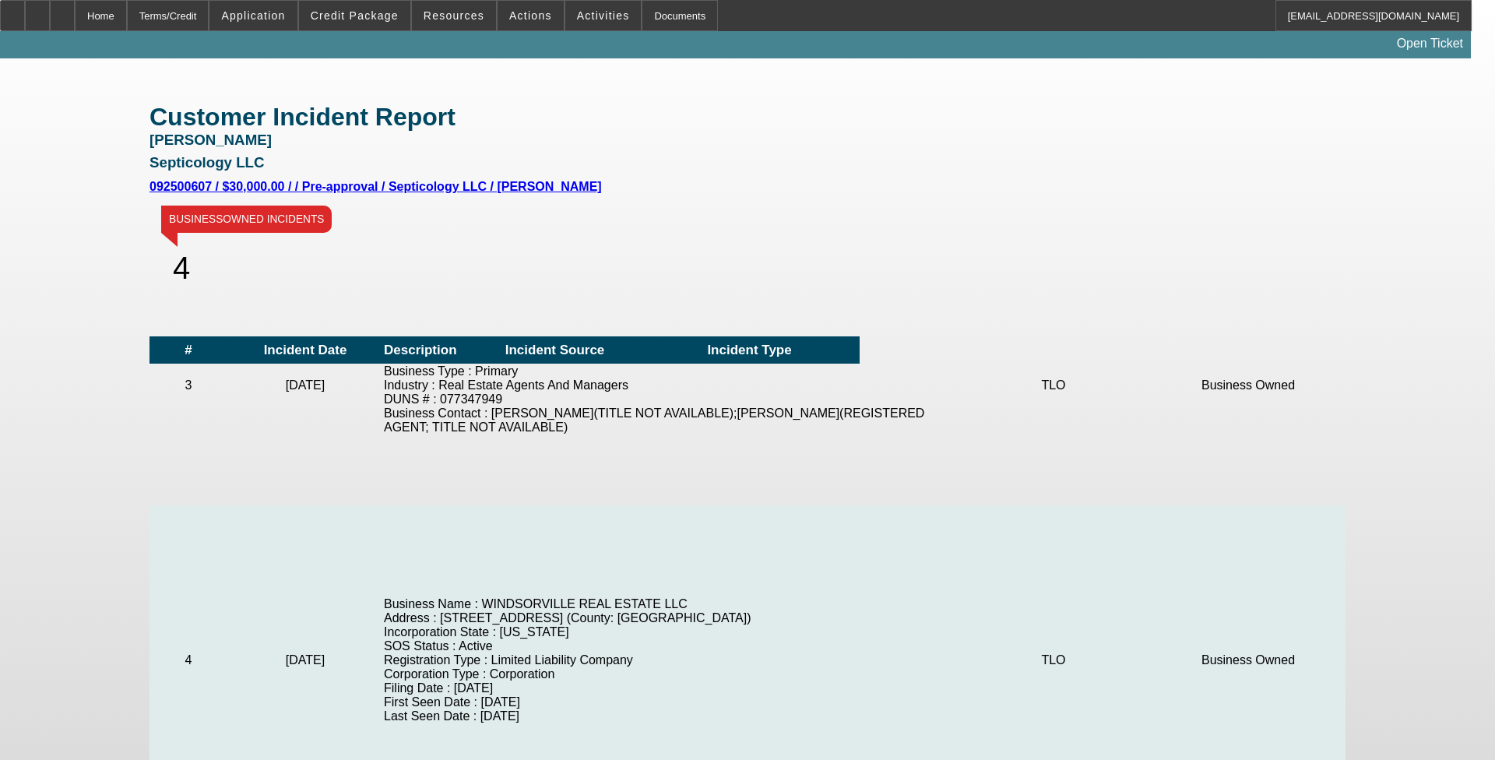
scroll to position [663, 0]
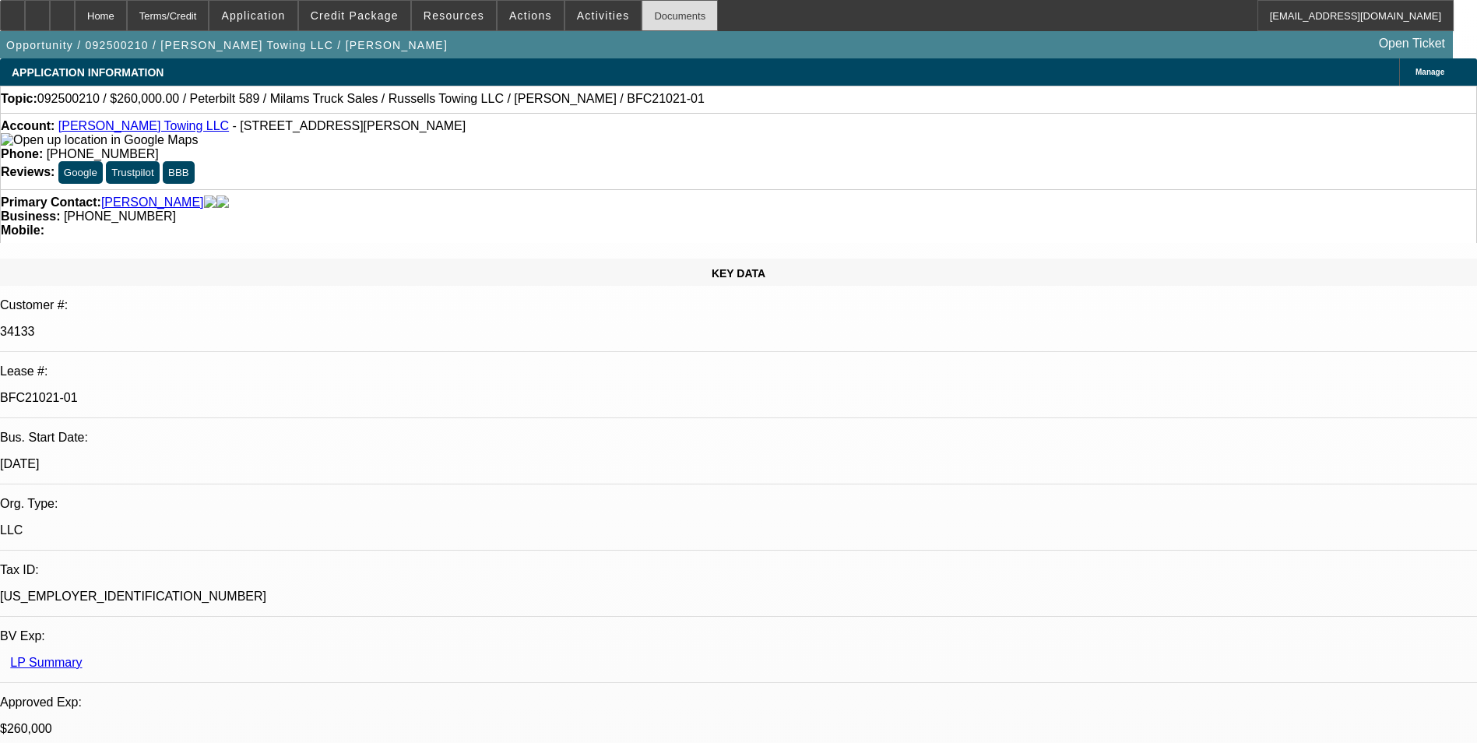
select select "0"
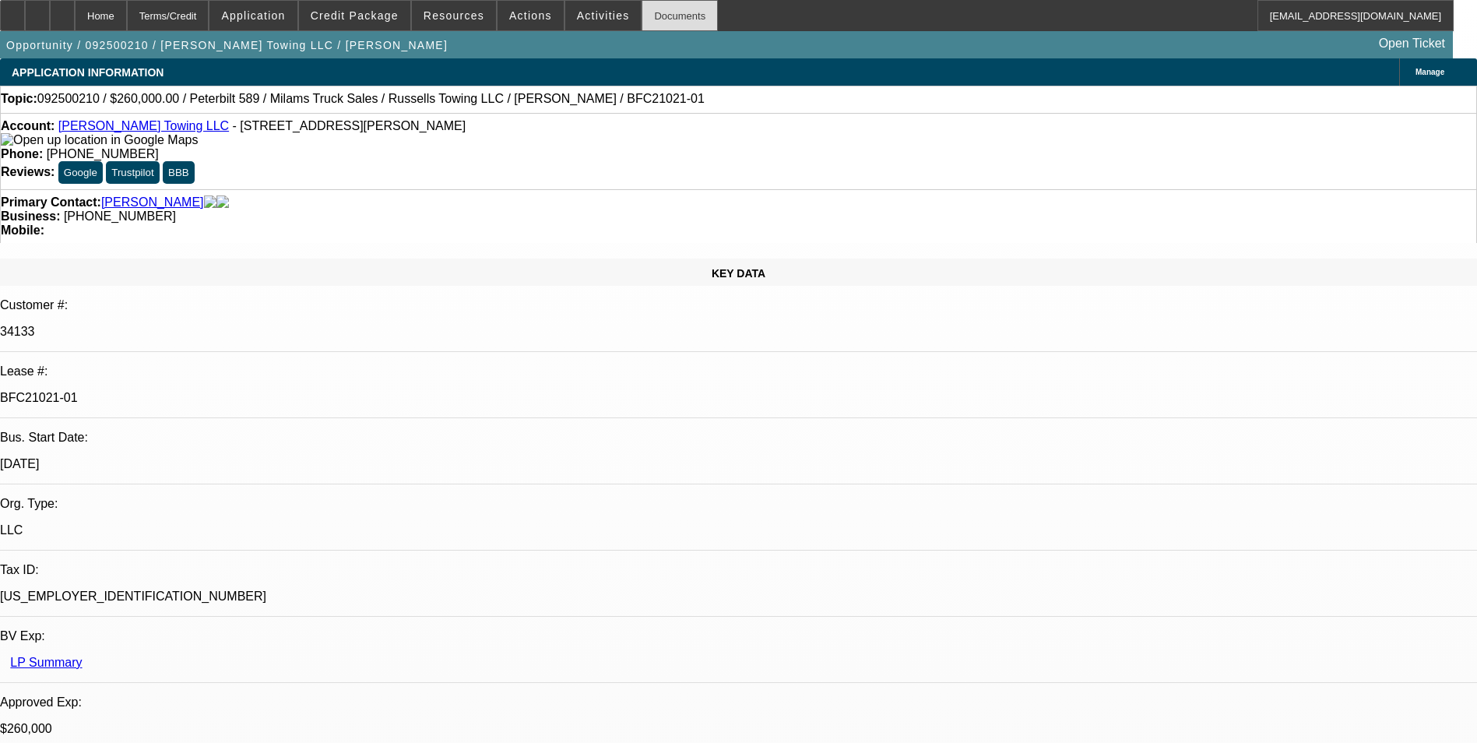
select select "0"
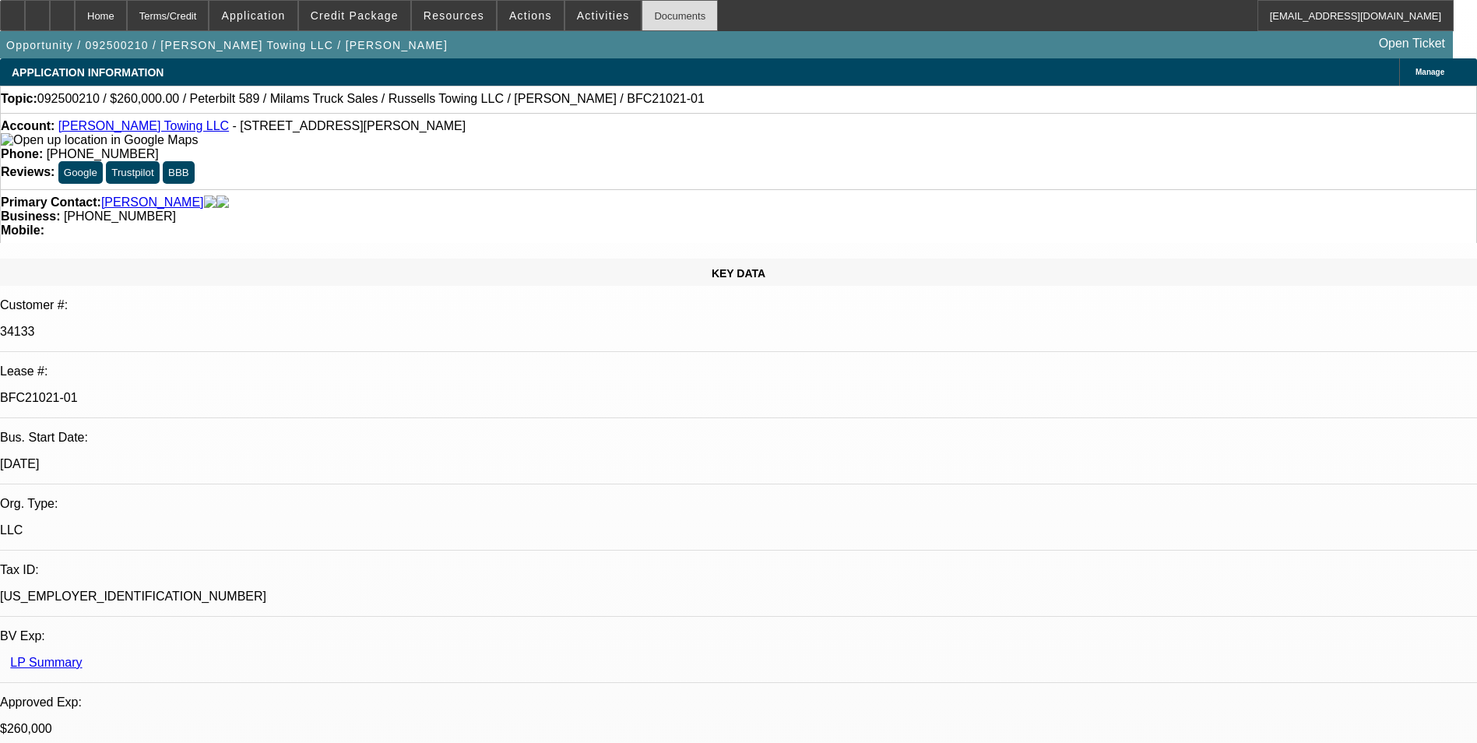
select select "0"
select select "1"
select select "3"
select select "6"
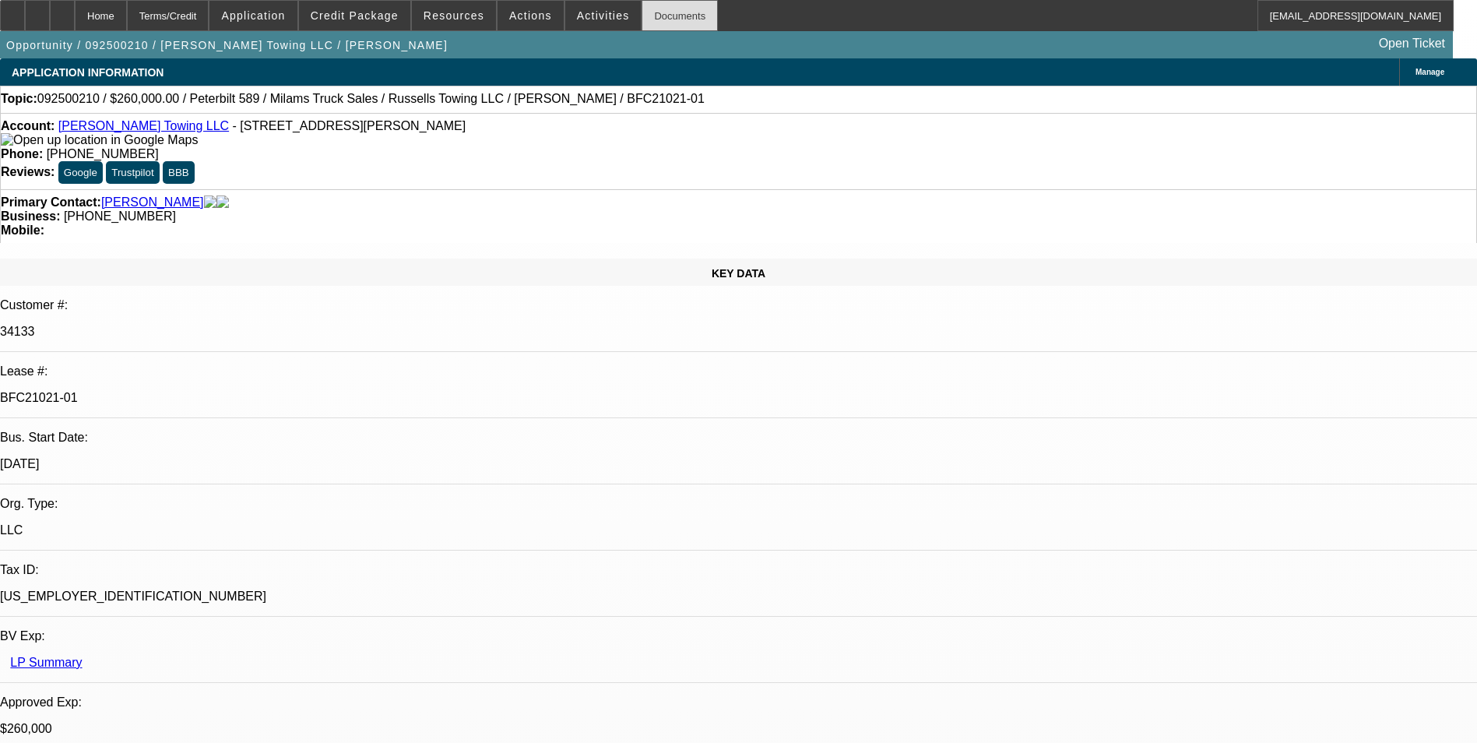
select select "1"
select select "3"
select select "6"
select select "1"
select select "3"
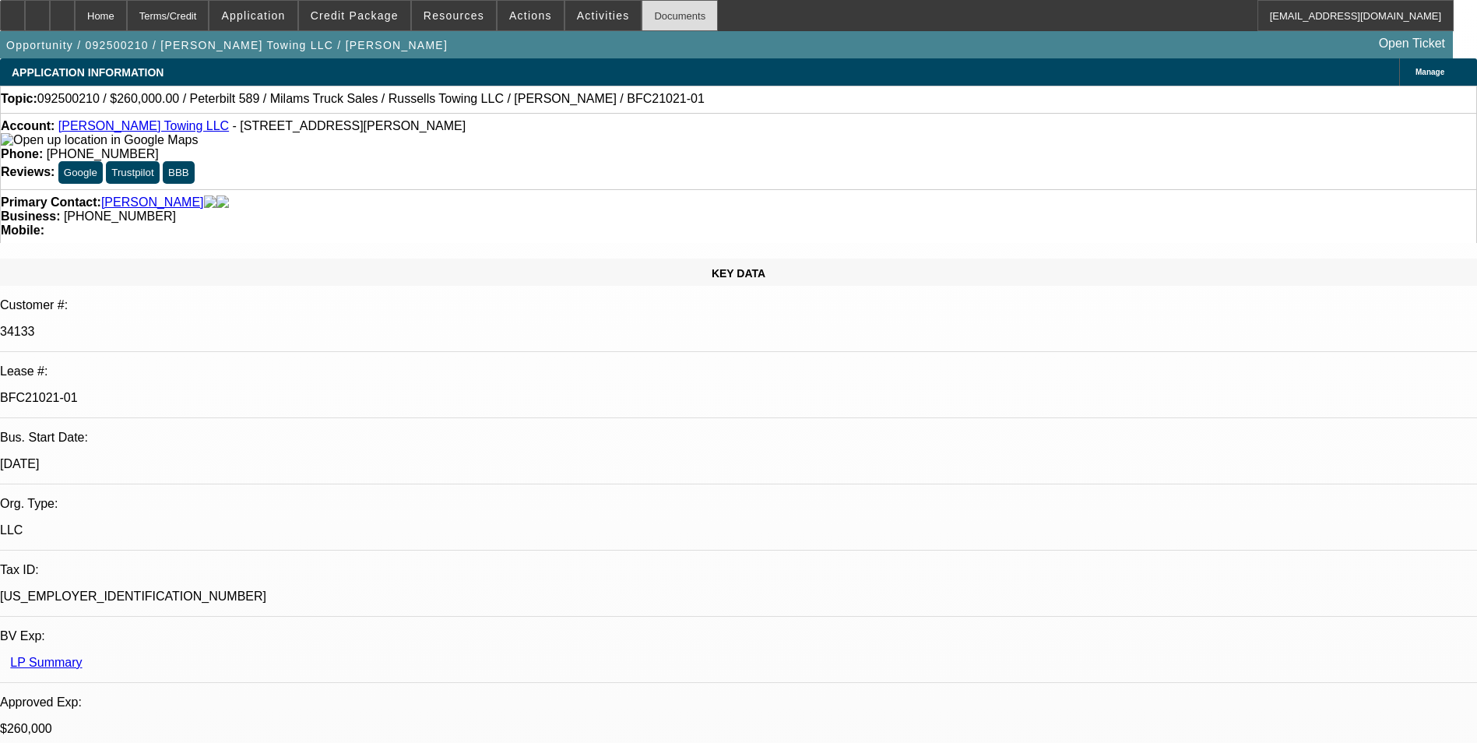
select select "6"
select select "1"
select select "3"
select select "6"
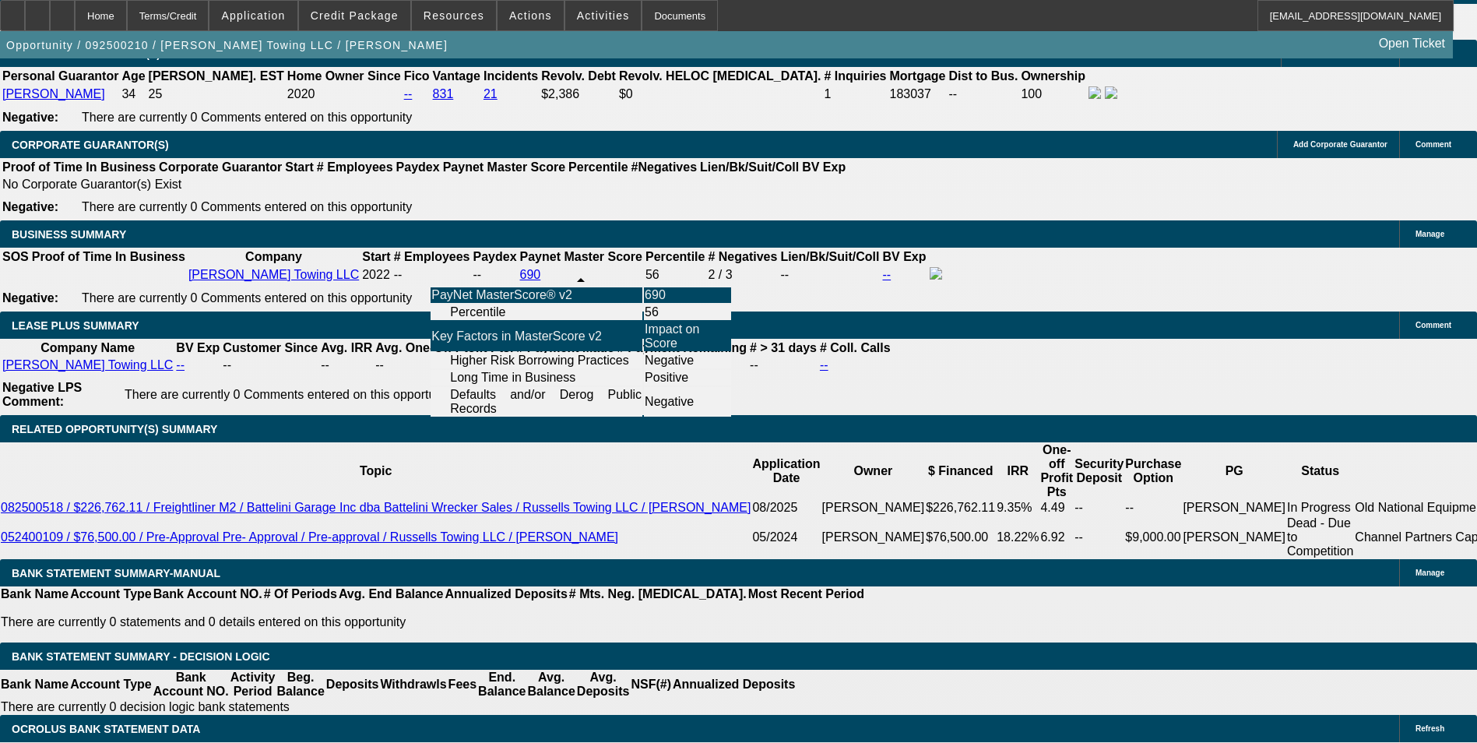
scroll to position [2426, 0]
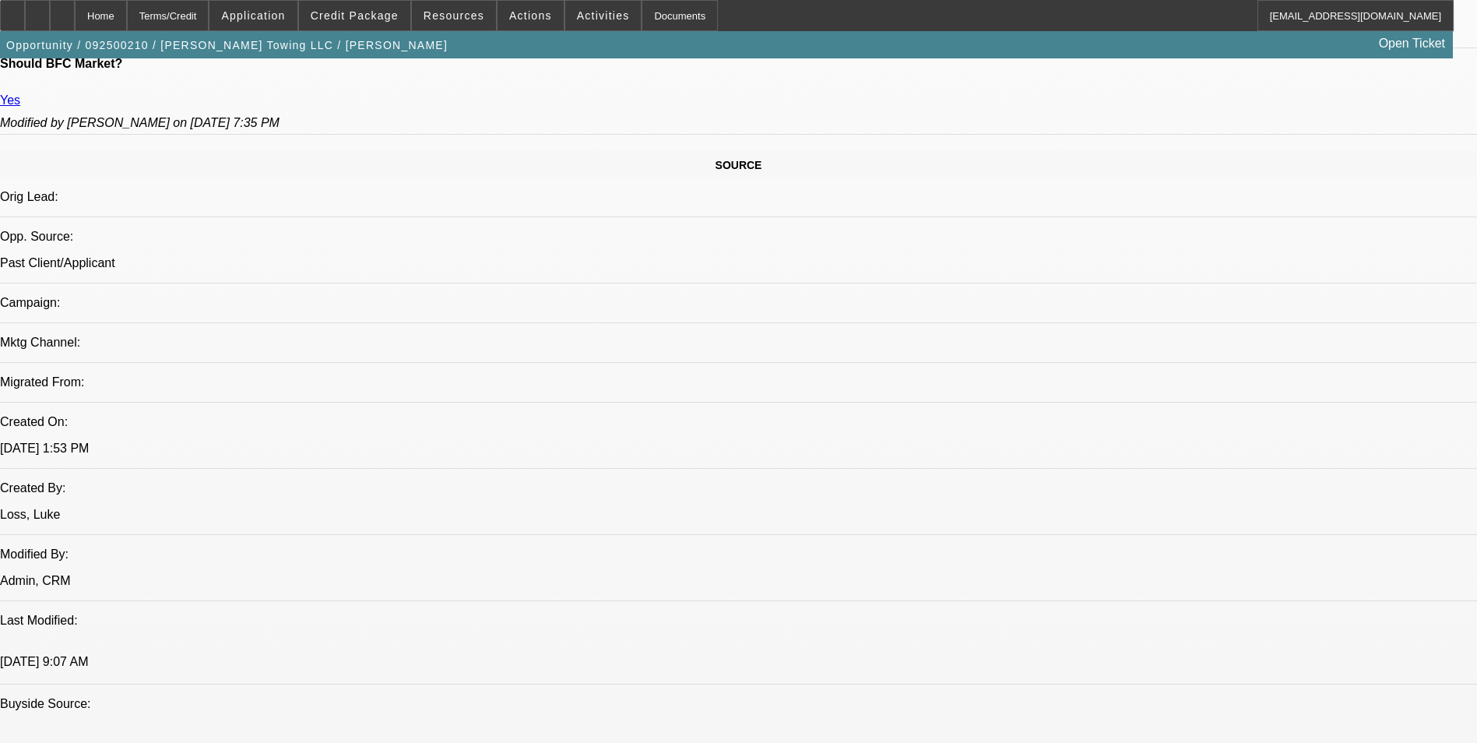
scroll to position [868, 0]
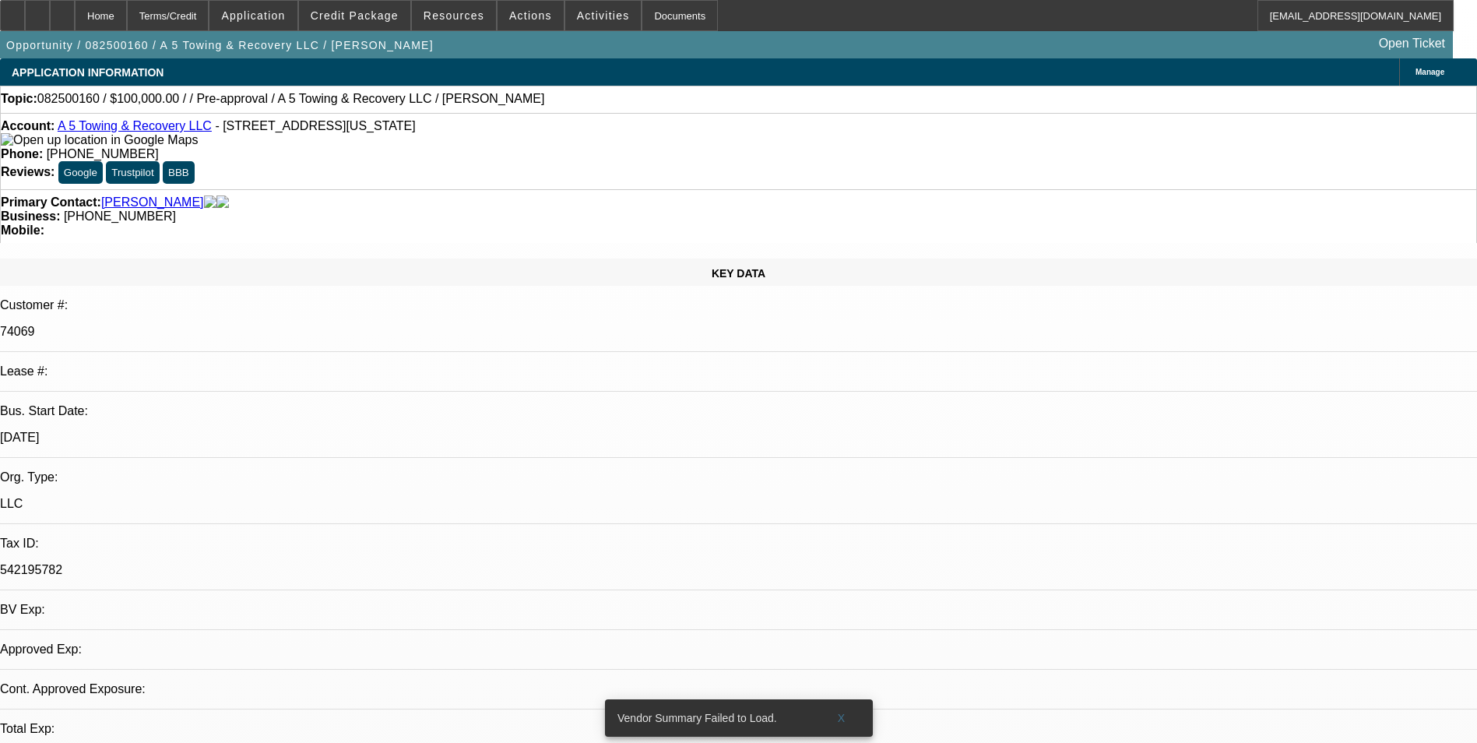
select select "0"
select select "2"
select select "0.1"
select select "1"
select select "2"
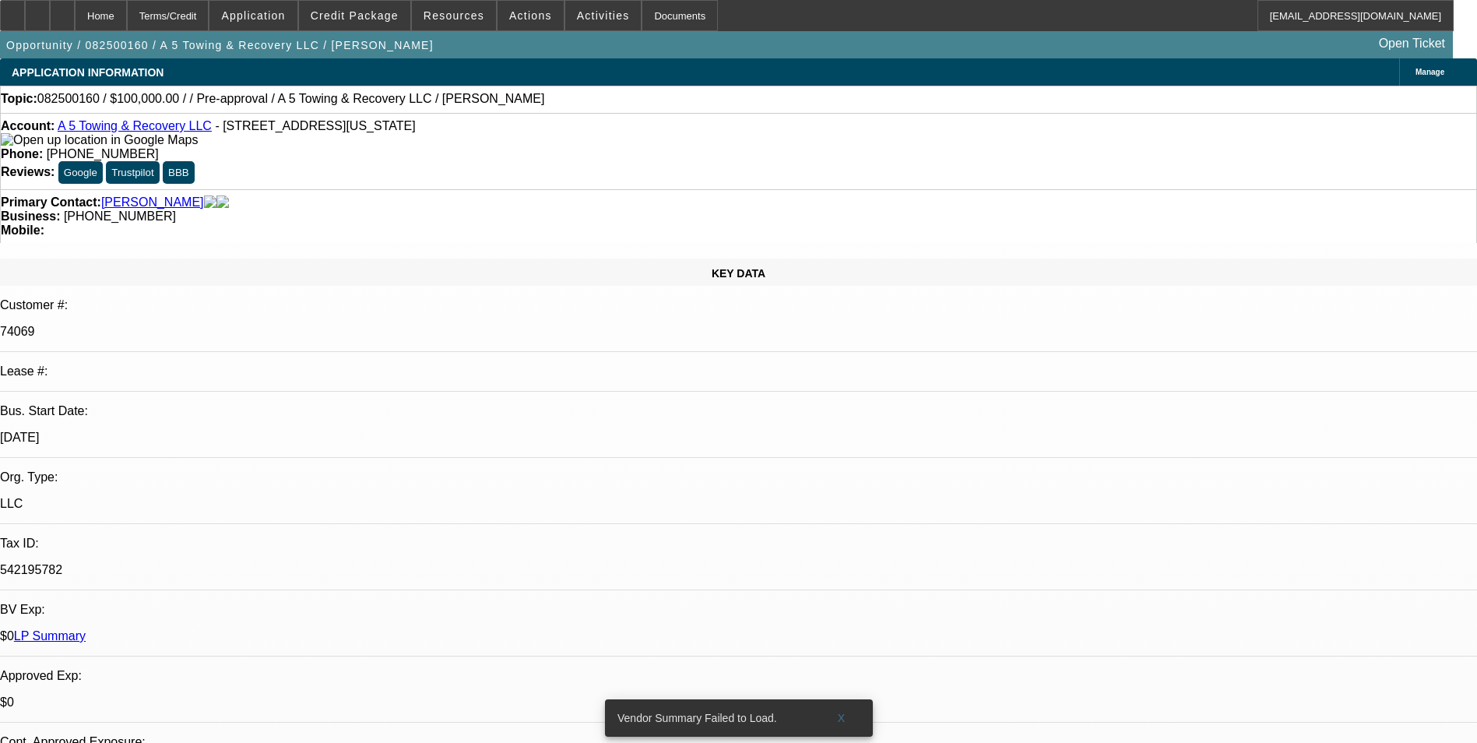
select select "4"
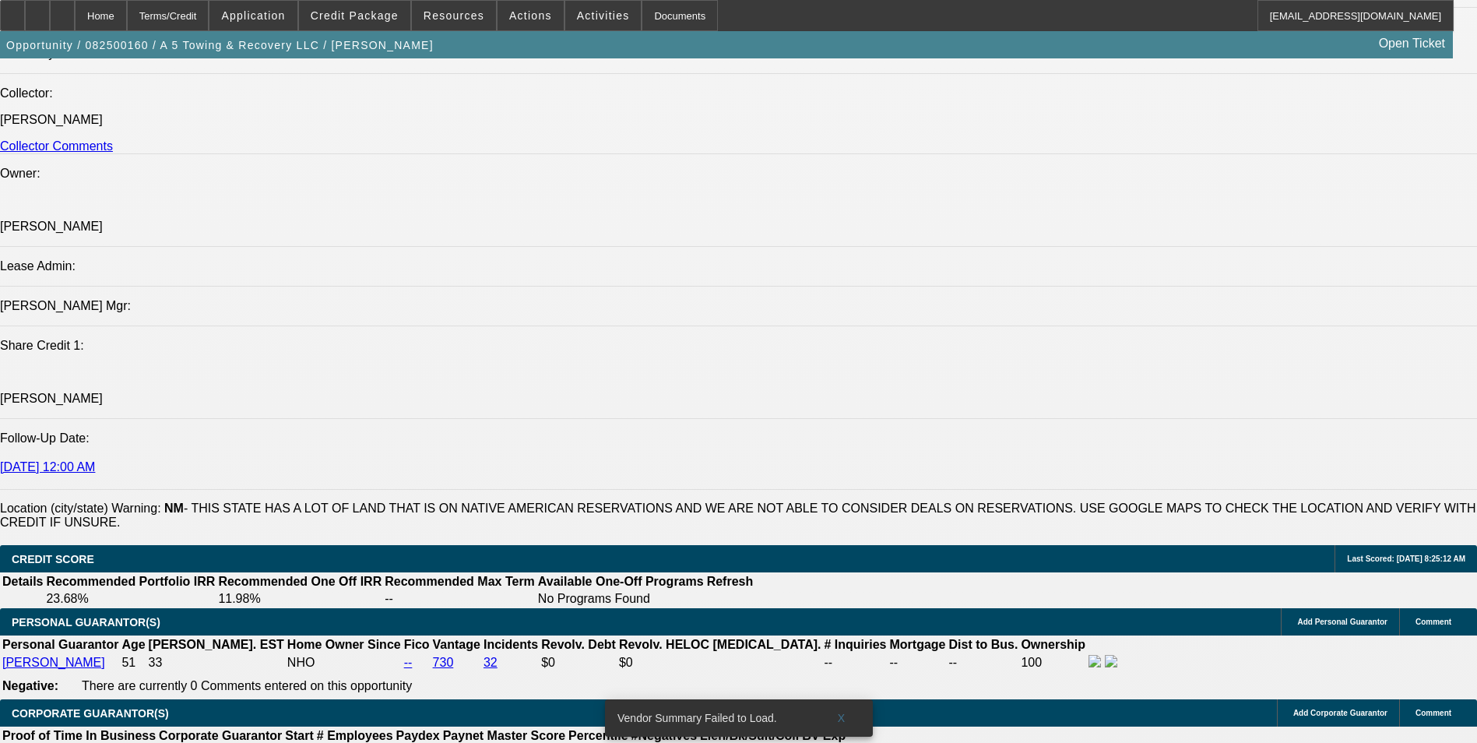
scroll to position [2025, 0]
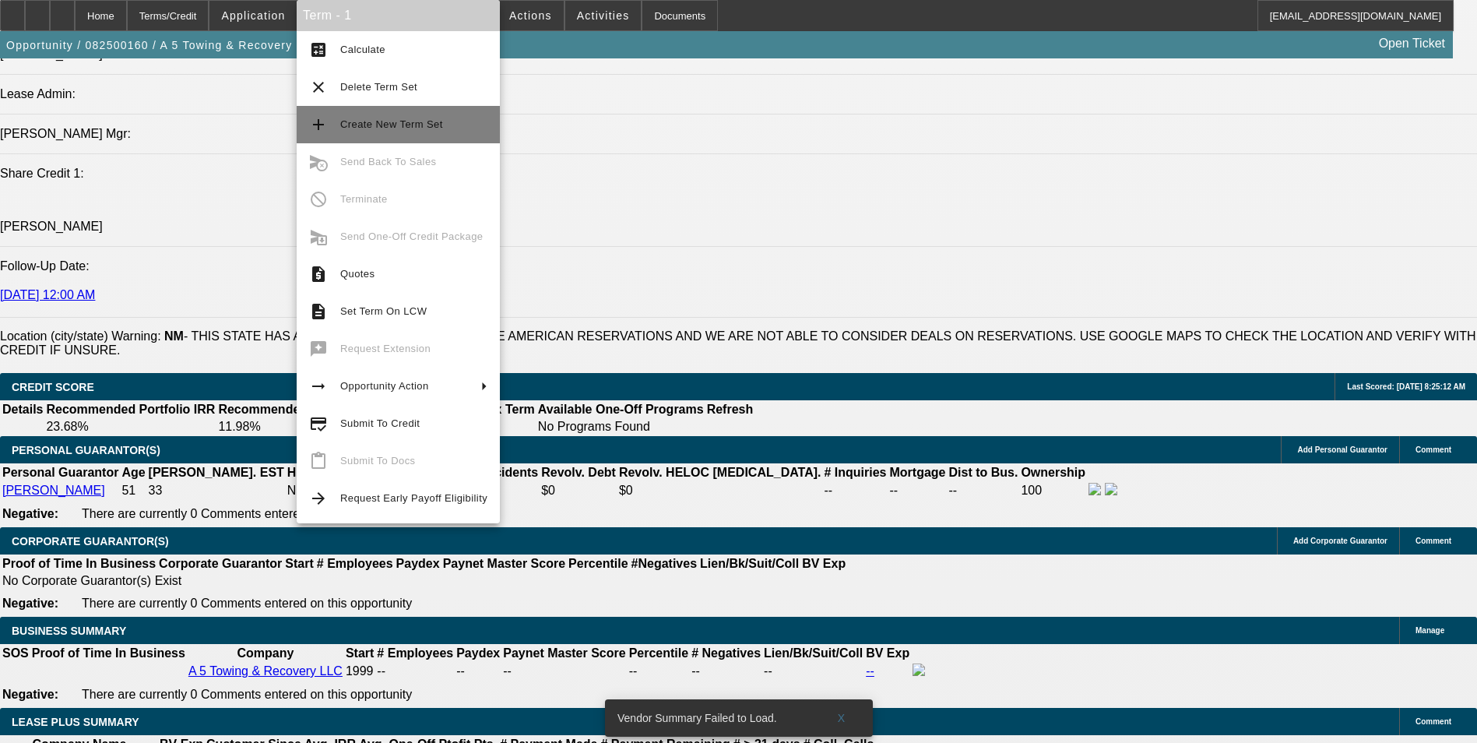
click at [396, 123] on span "Create New Term Set" at bounding box center [391, 124] width 103 height 12
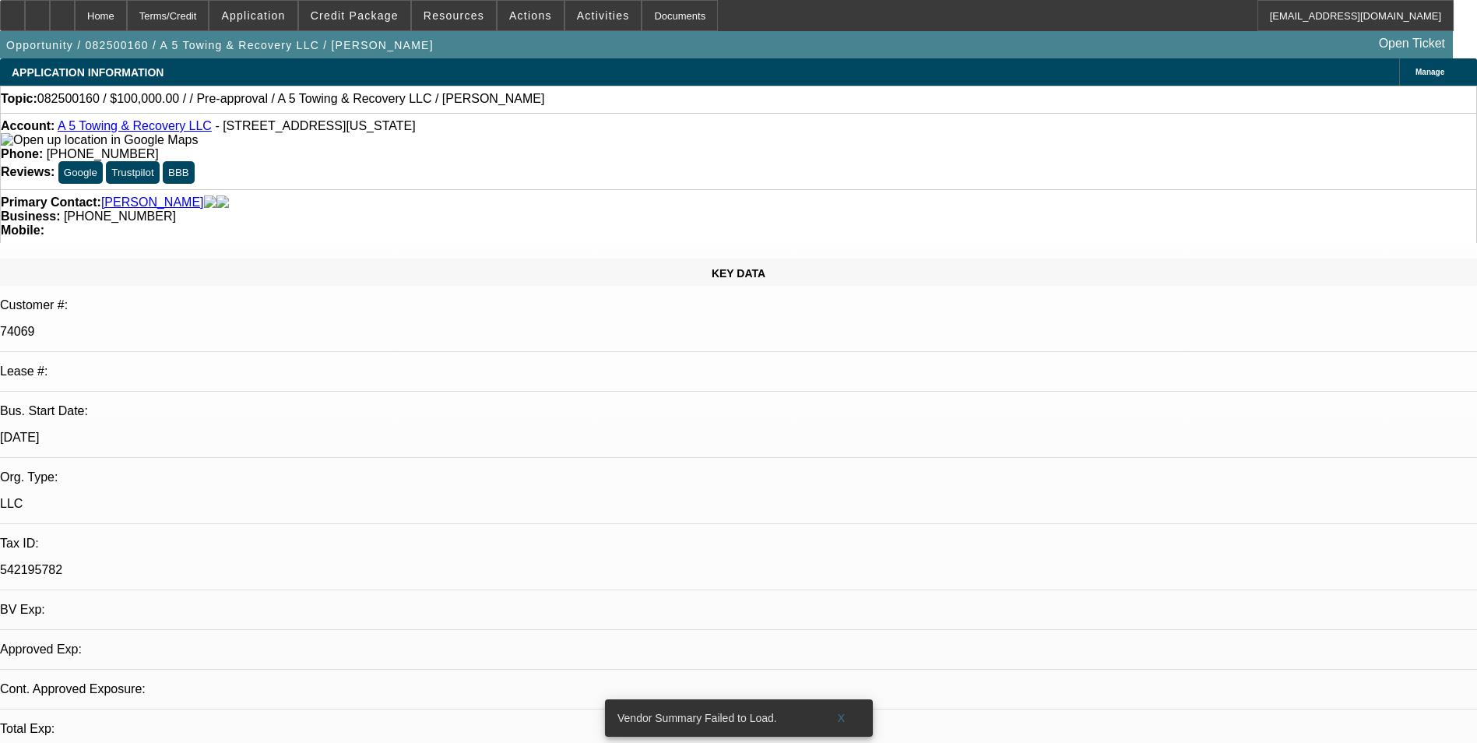
select select "0"
select select "2"
select select "0.1"
select select "0"
select select "2"
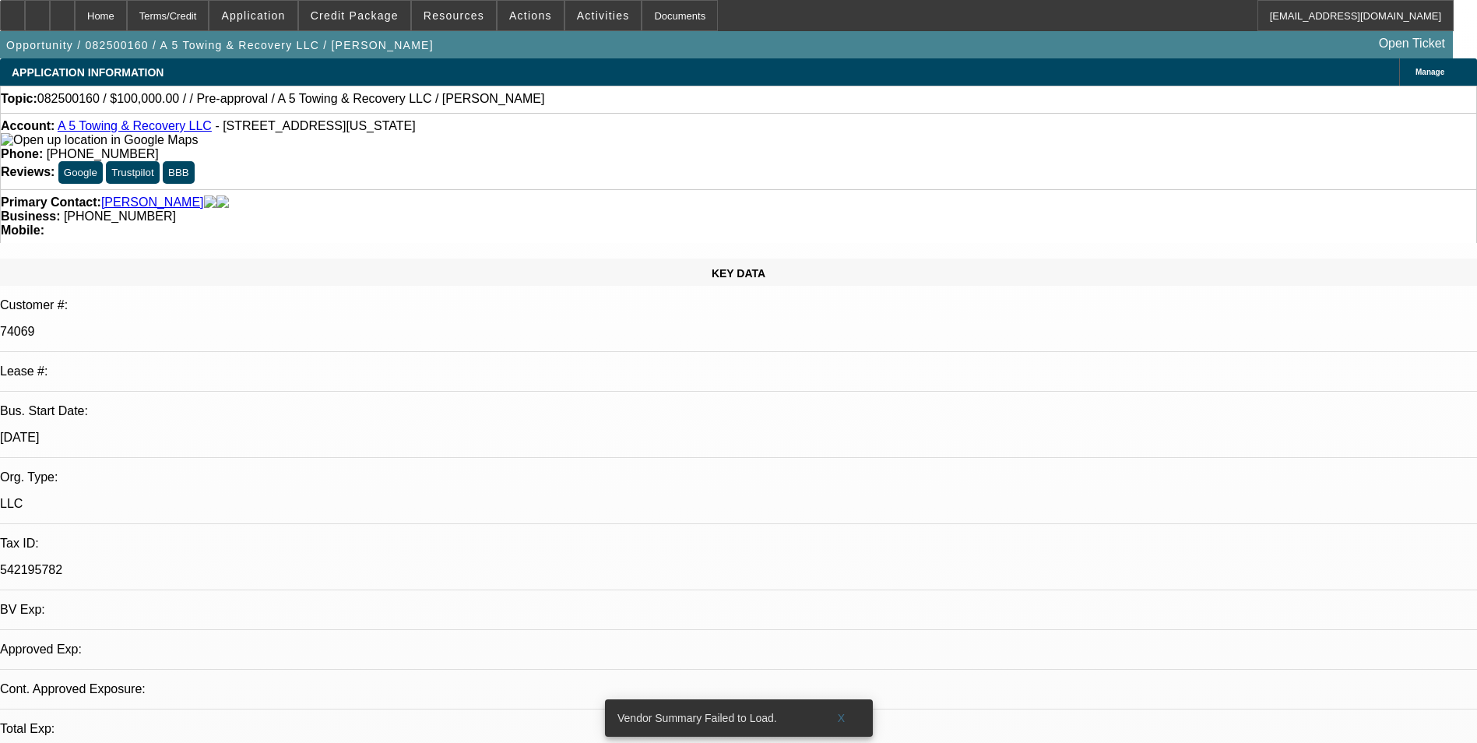
select select "0.1"
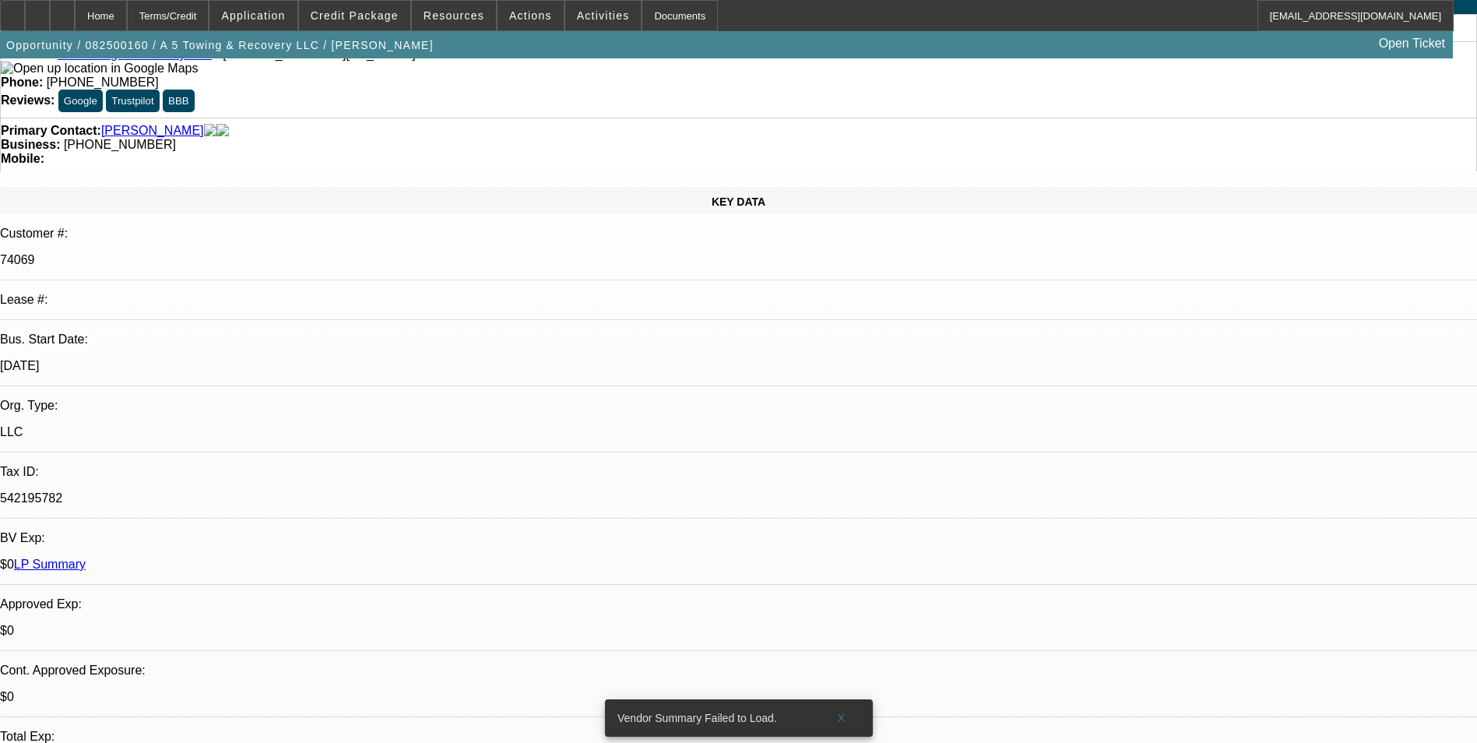
select select "1"
select select "2"
select select "4"
select select "1"
select select "2"
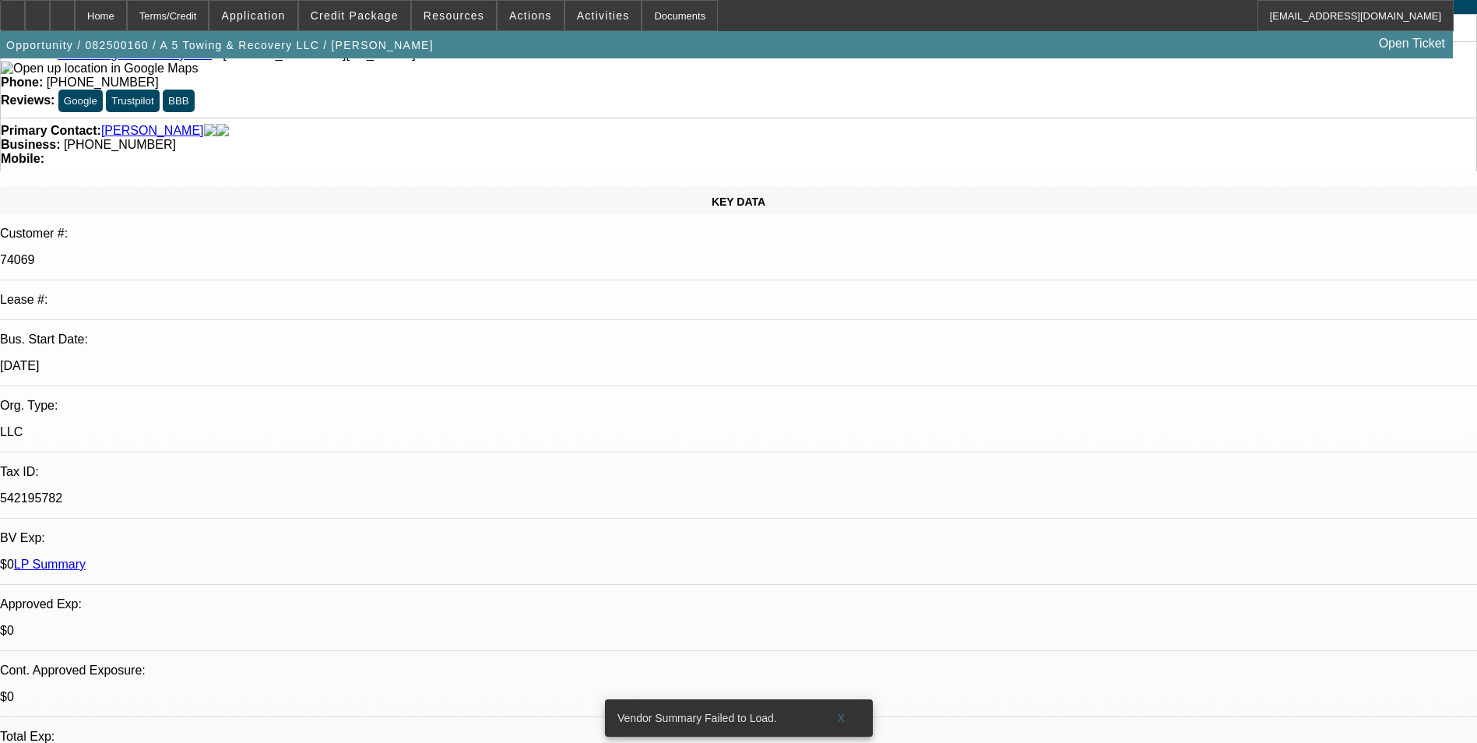
select select "4"
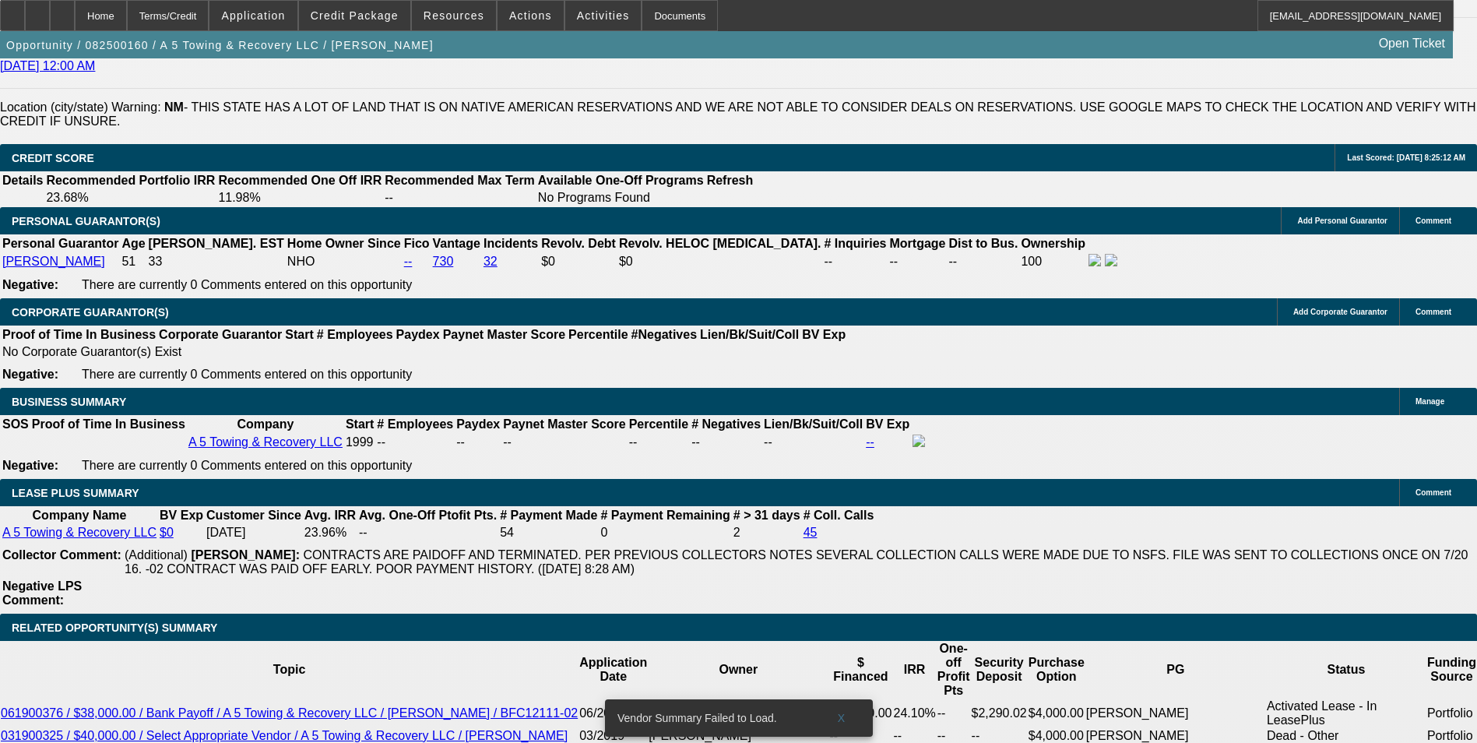
scroll to position [2103, 0]
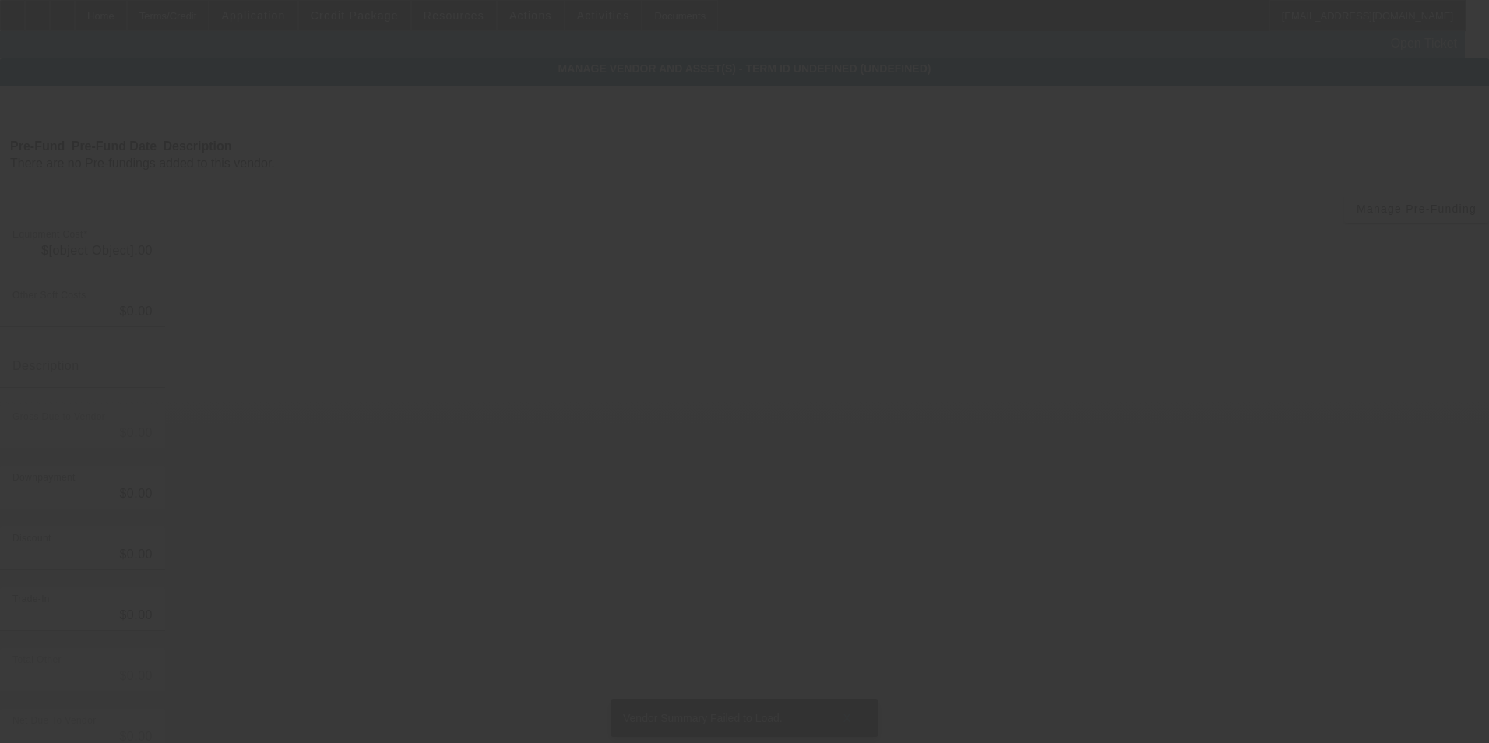
type input "$100,000.00"
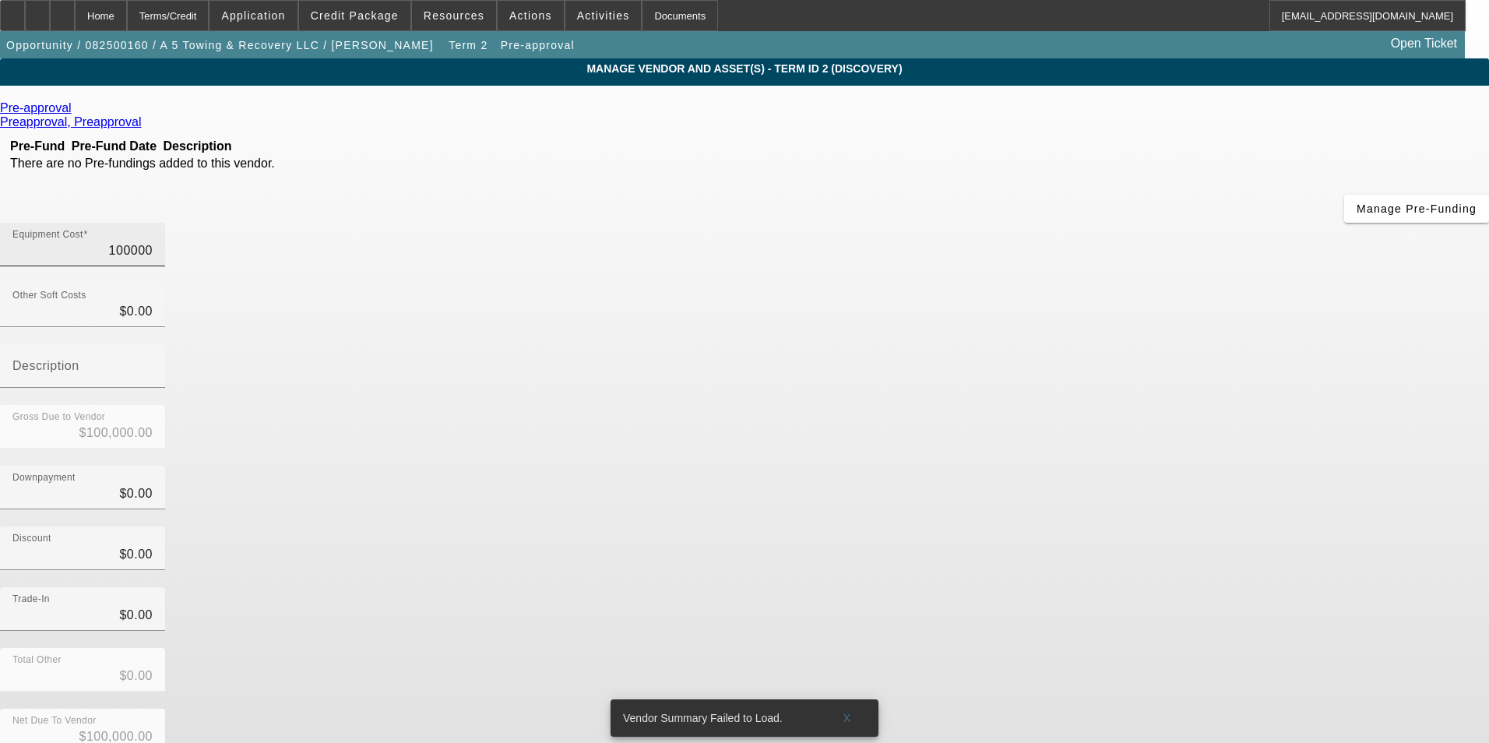
click at [153, 241] on input "100000" at bounding box center [82, 250] width 140 height 19
type input "2"
type input "$2.00"
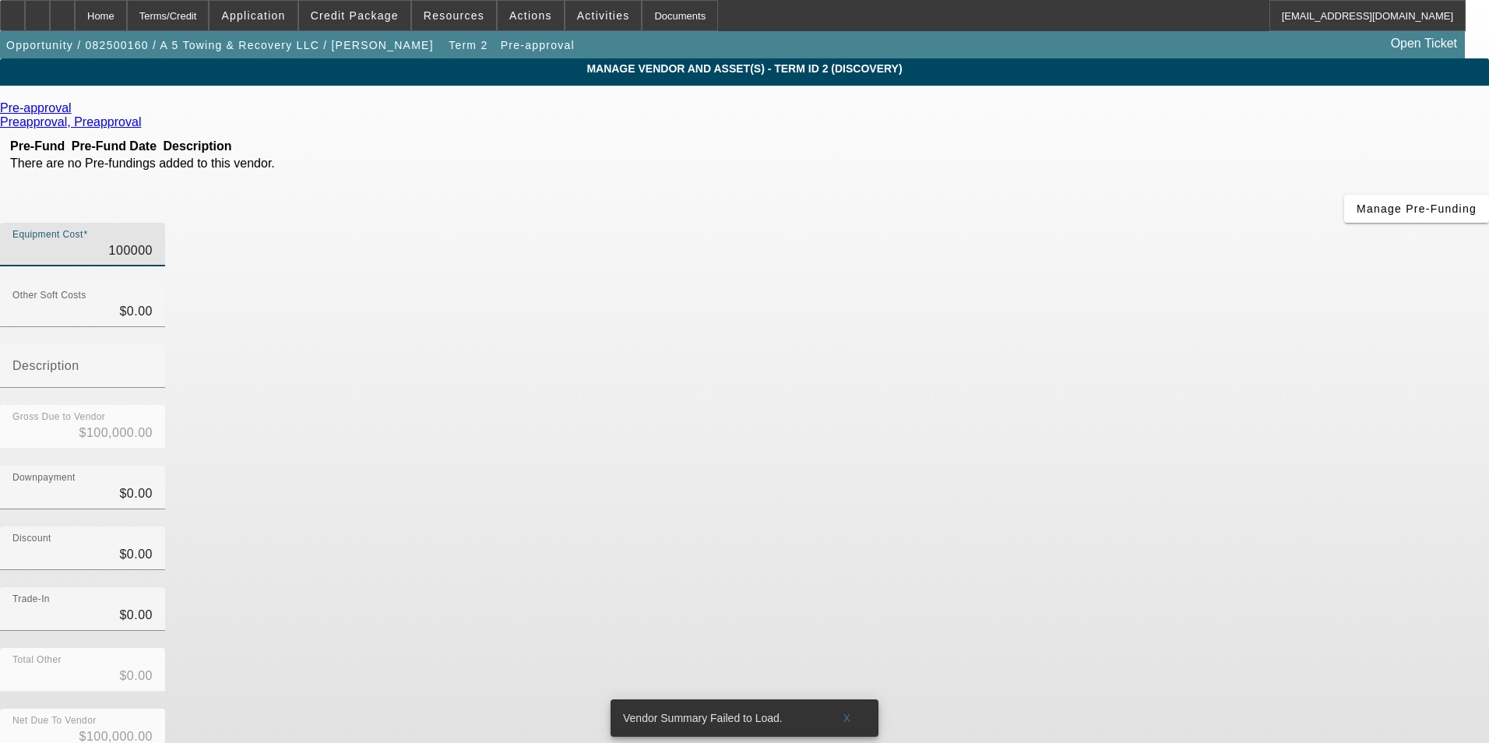
type input "$2.00"
type input "26"
type input "$26.00"
type input "260"
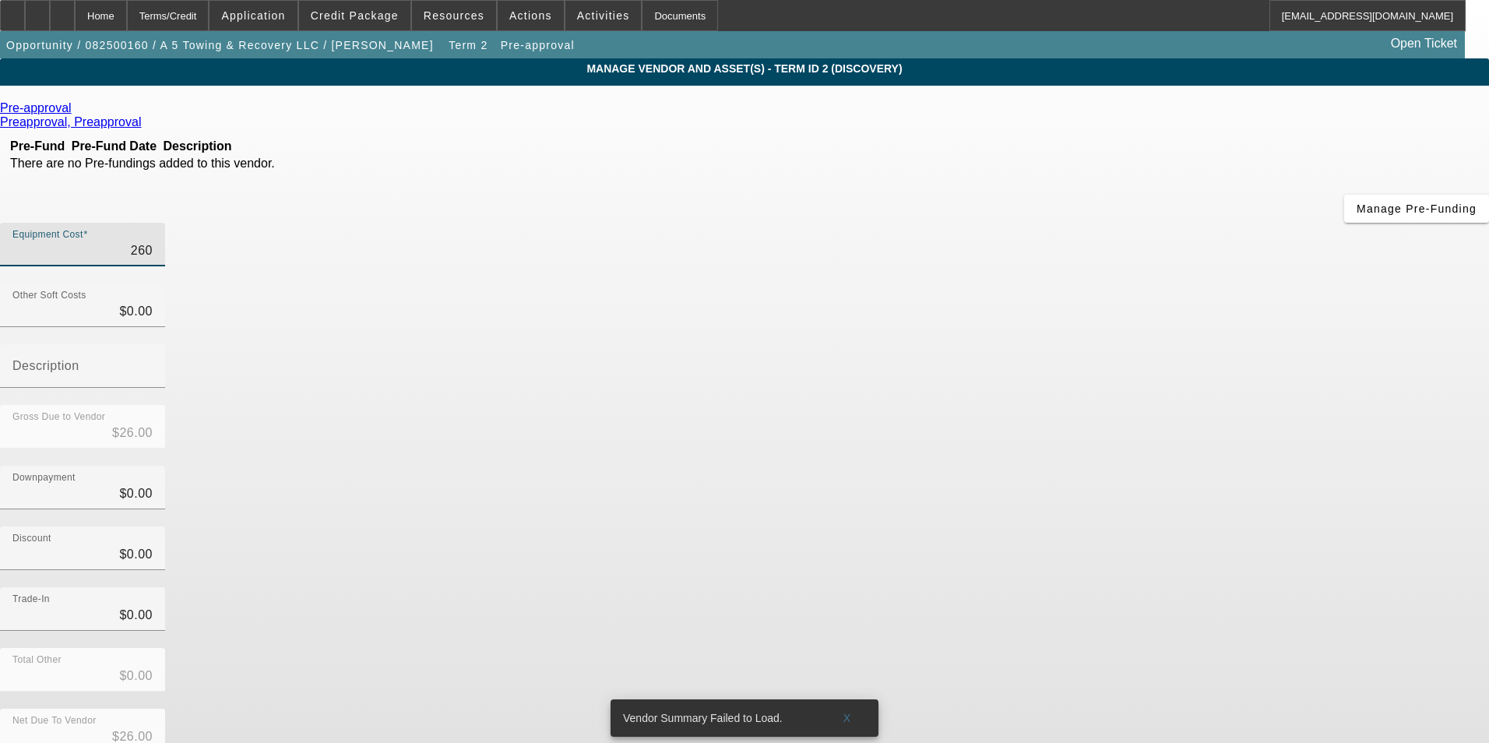
type input "$260.00"
type input "2600"
type input "$2,600.00"
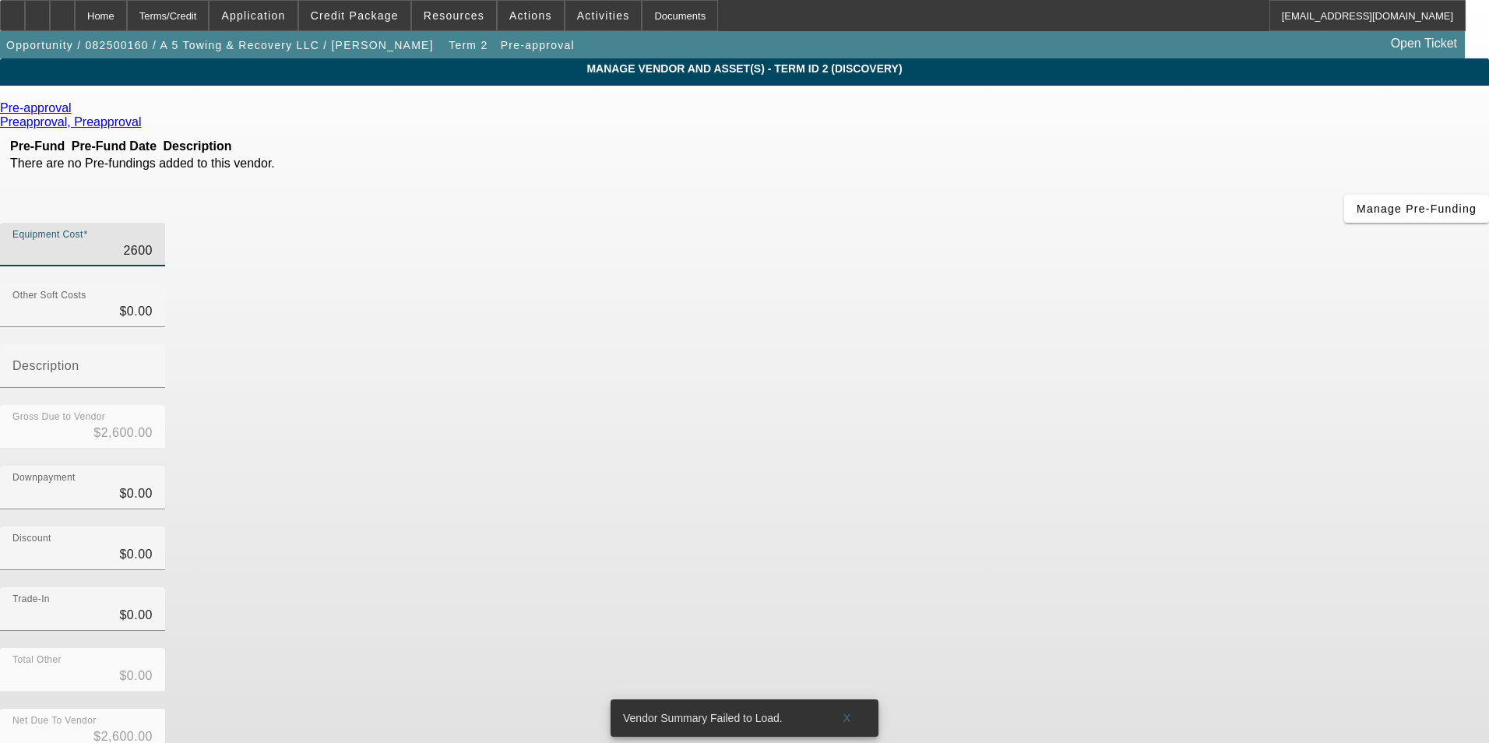
type input "26000"
type input "$26,000.00"
type input "260000"
type input "$260,000.00"
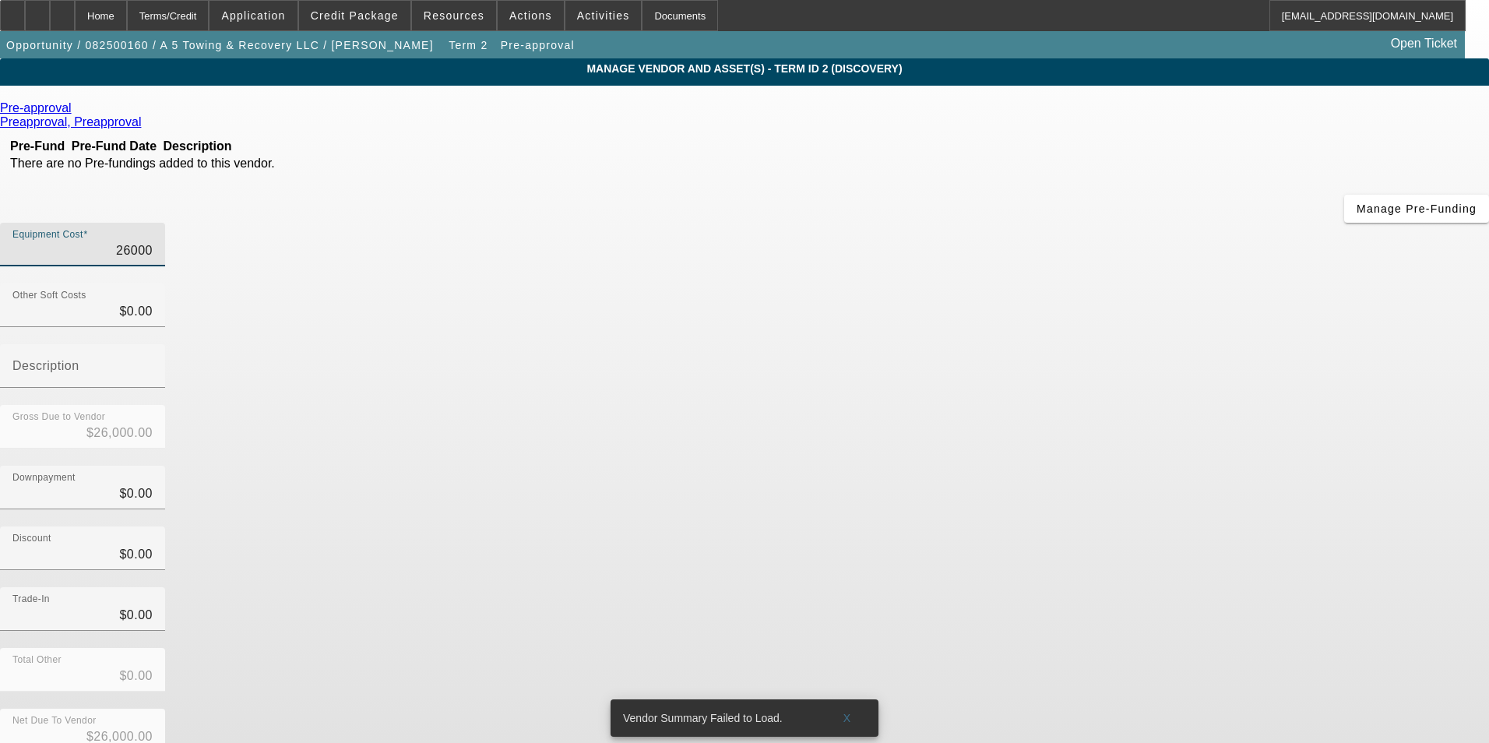
type input "$260,000.00"
click at [1096, 526] on div "Discount $0.00" at bounding box center [744, 556] width 1489 height 61
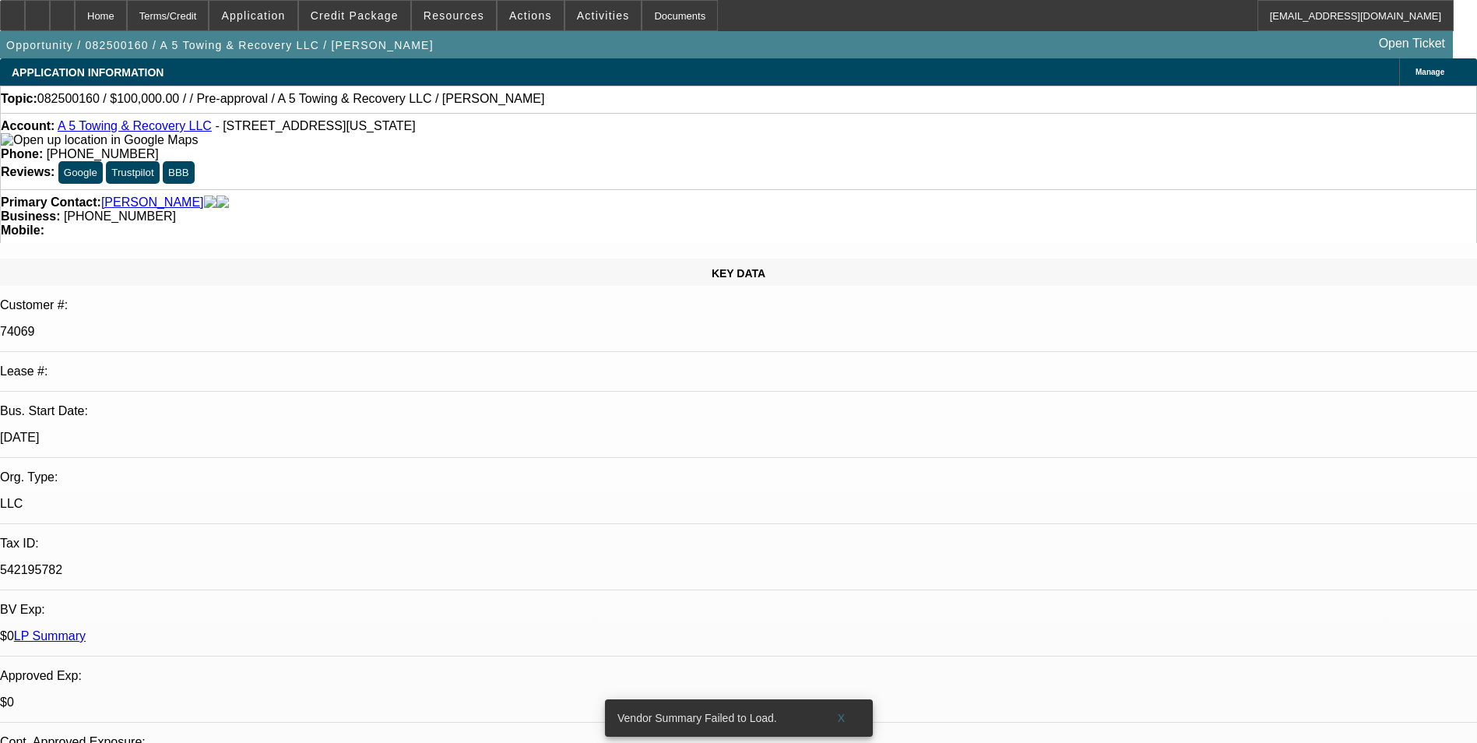
select select "0"
select select "2"
select select "0.1"
select select "4"
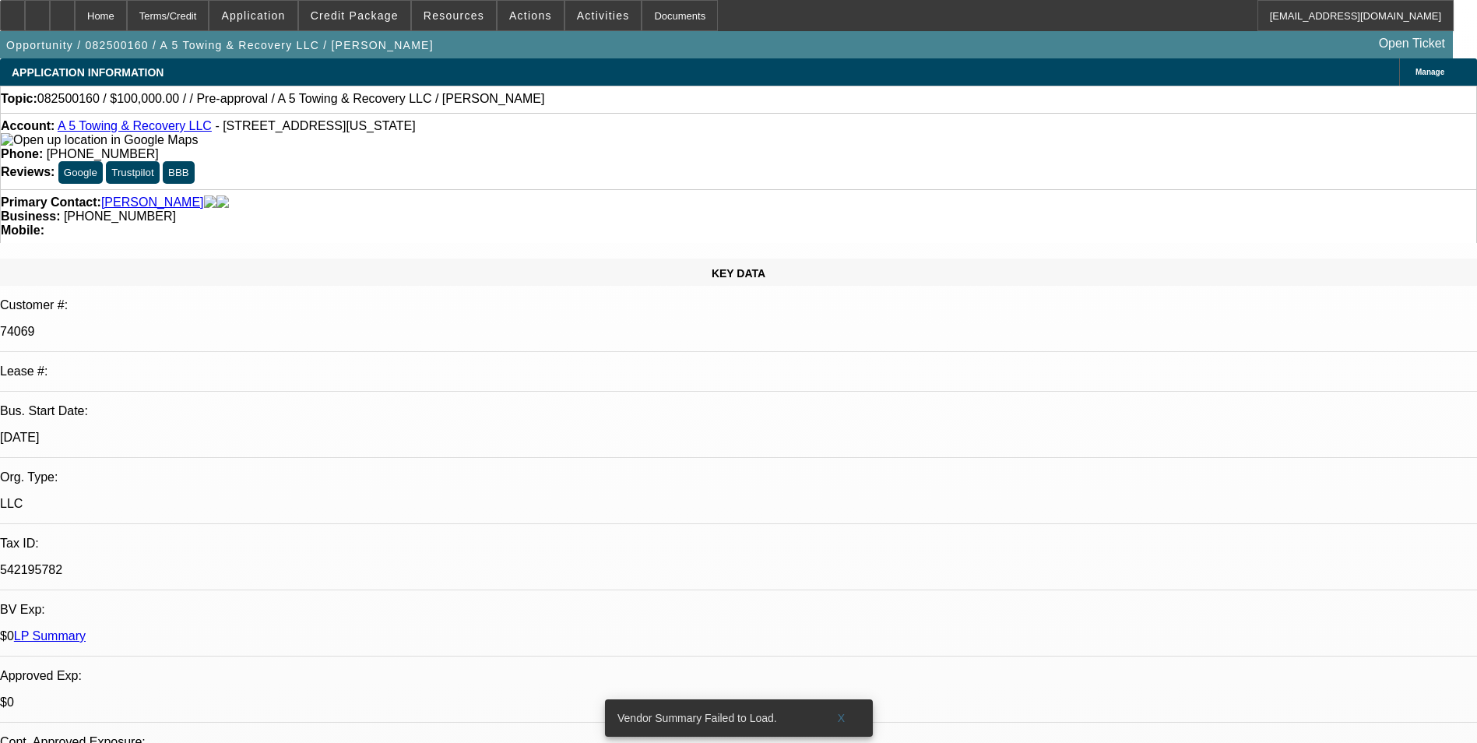
select select "0"
select select "2"
select select "0.1"
select select "4"
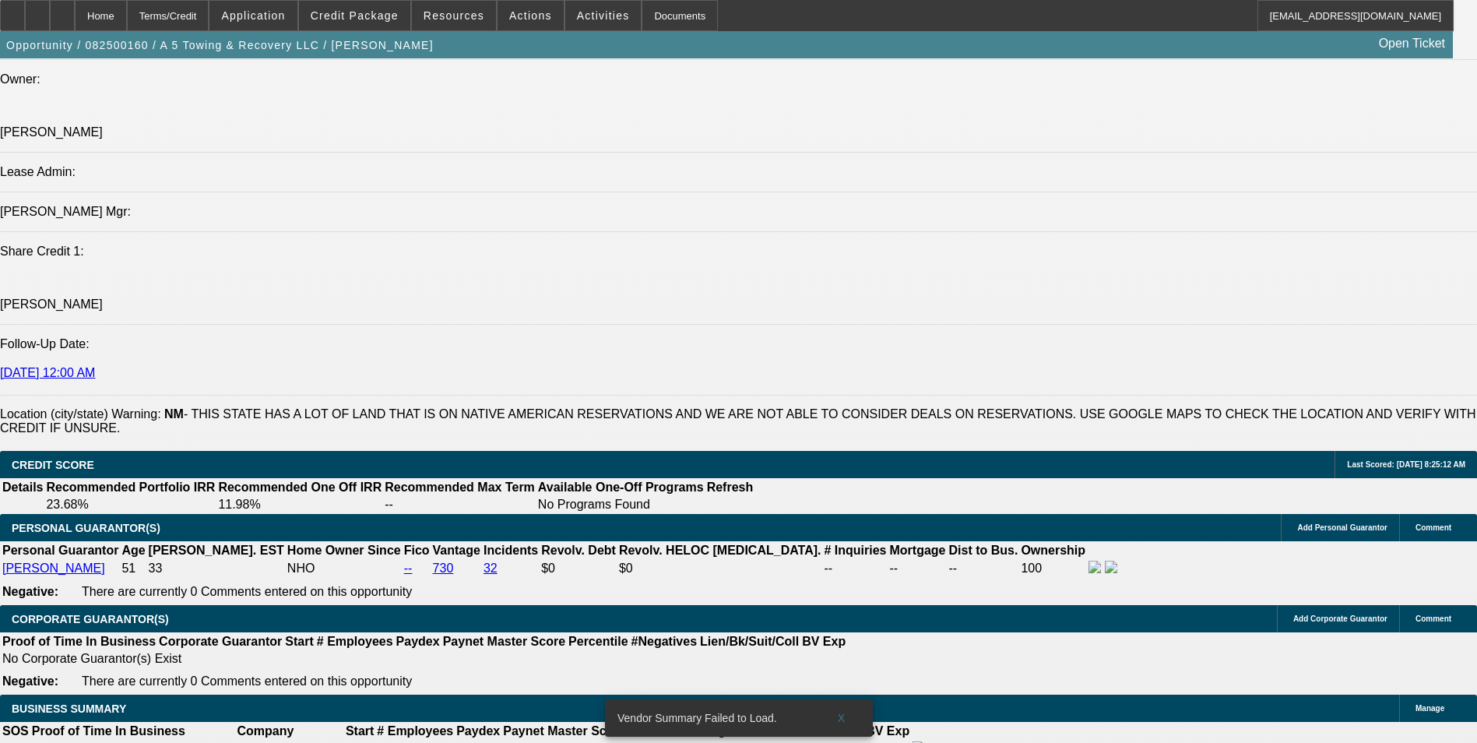
scroll to position [2405, 0]
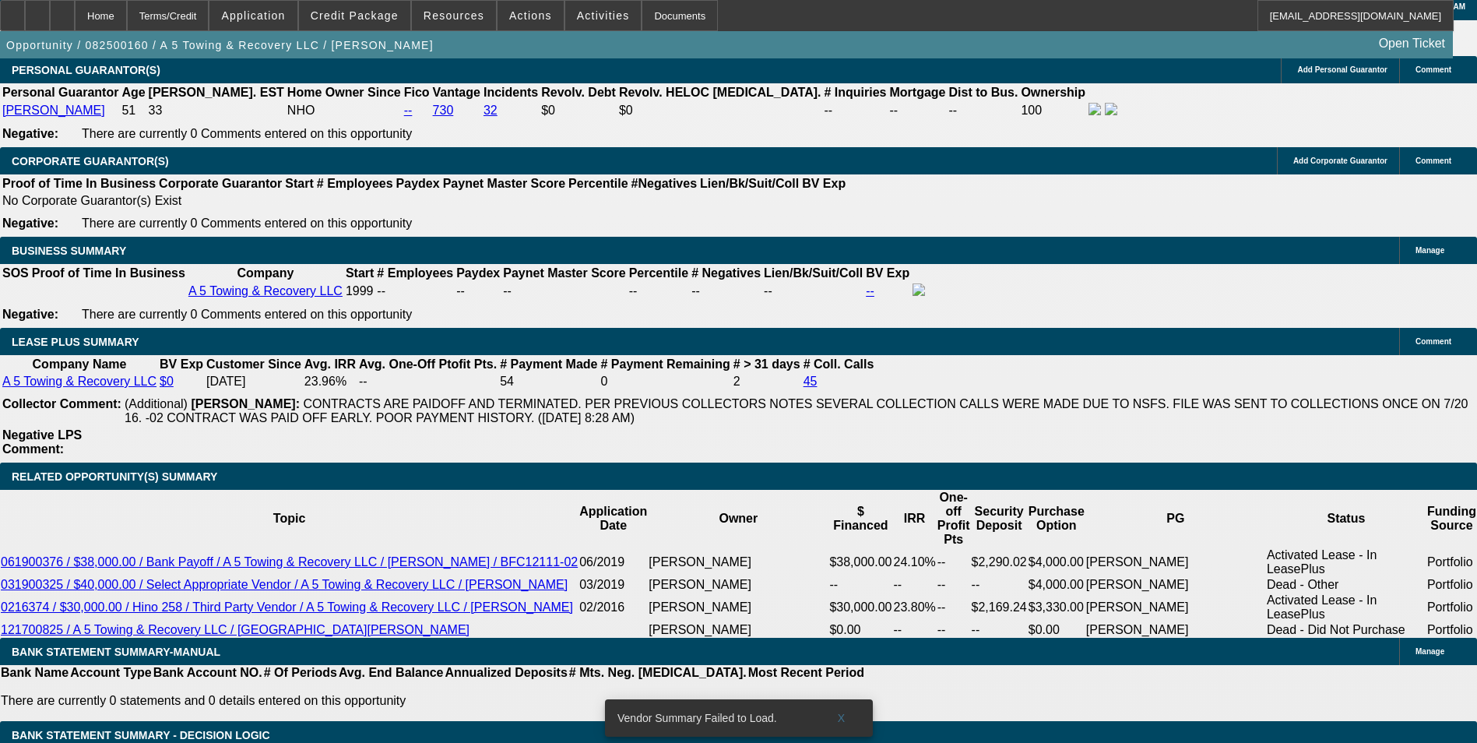
type input "$4,302.89"
type input "$8,605.78"
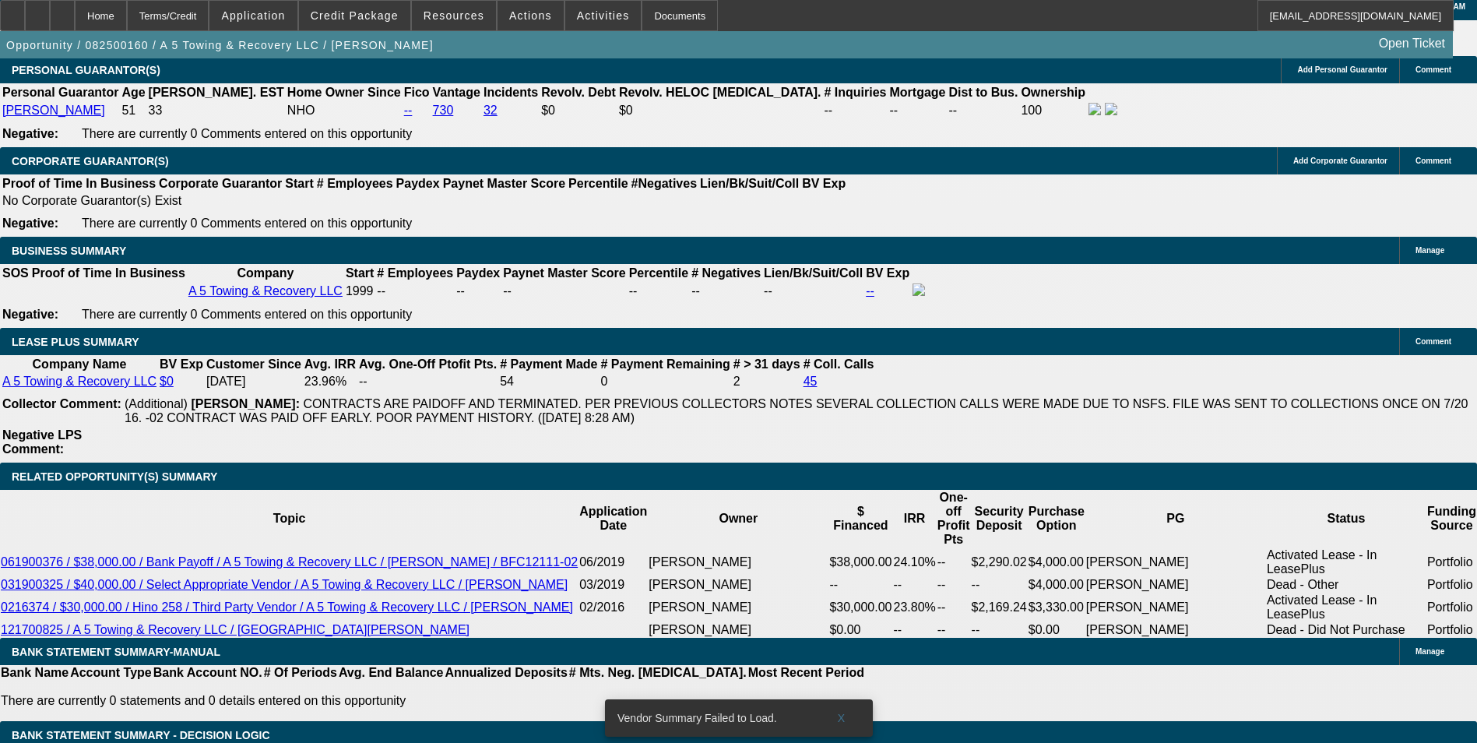
type input "UNKNOWN"
type input "84"
type input "$0.20"
type input "$0.10"
type input "84"
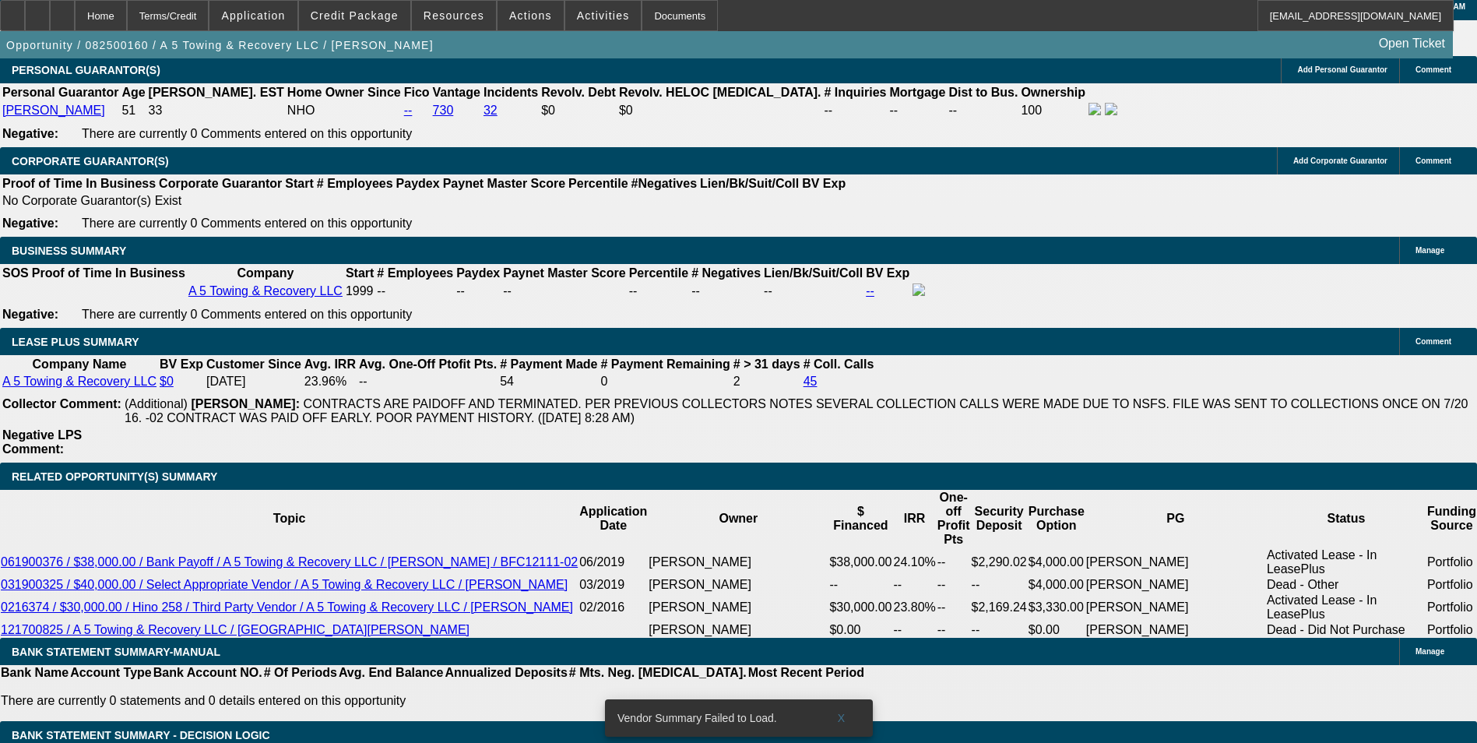
type input "9"
type input "$8,366.32"
type input "$4,183.16"
type input "9.9"
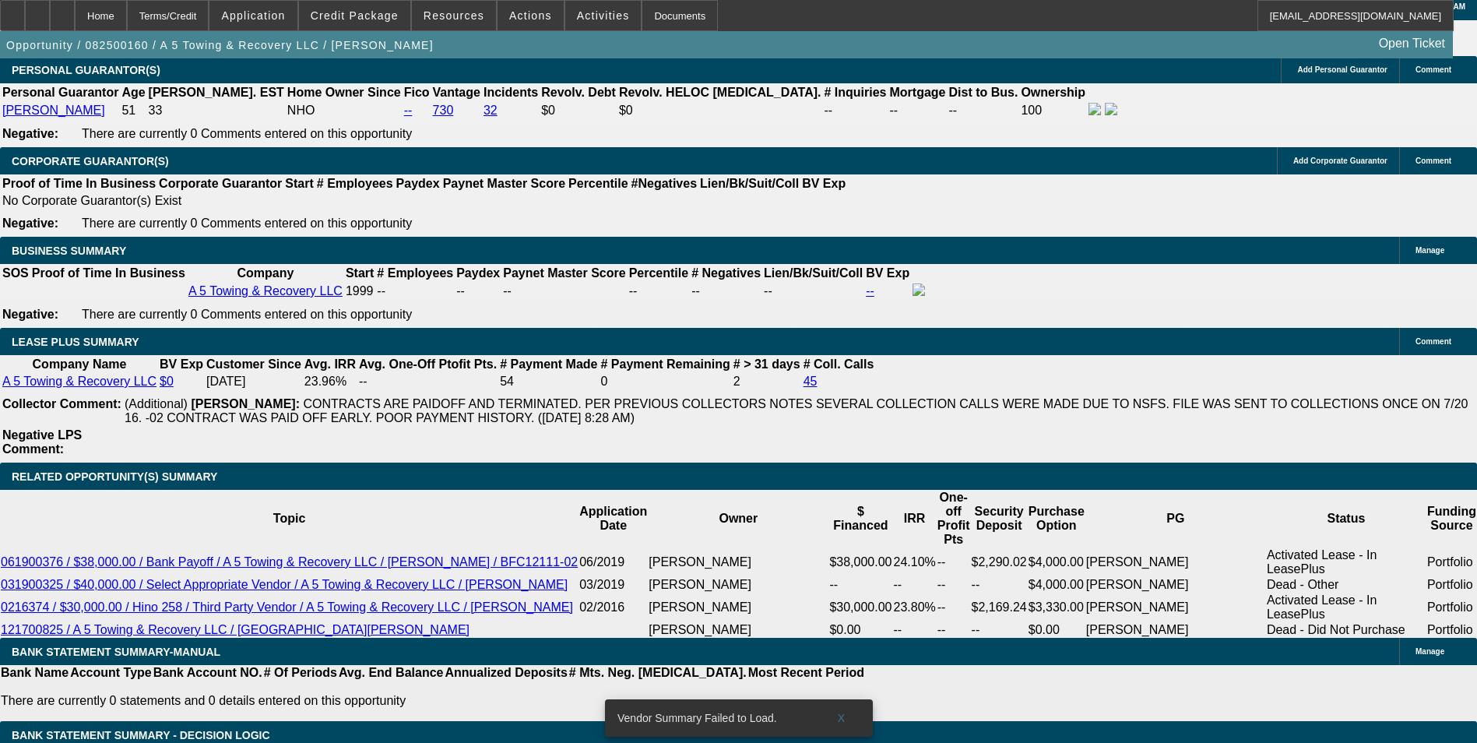
type input "$8,605.78"
type input "$4,302.89"
type input "9.9"
select select "0"
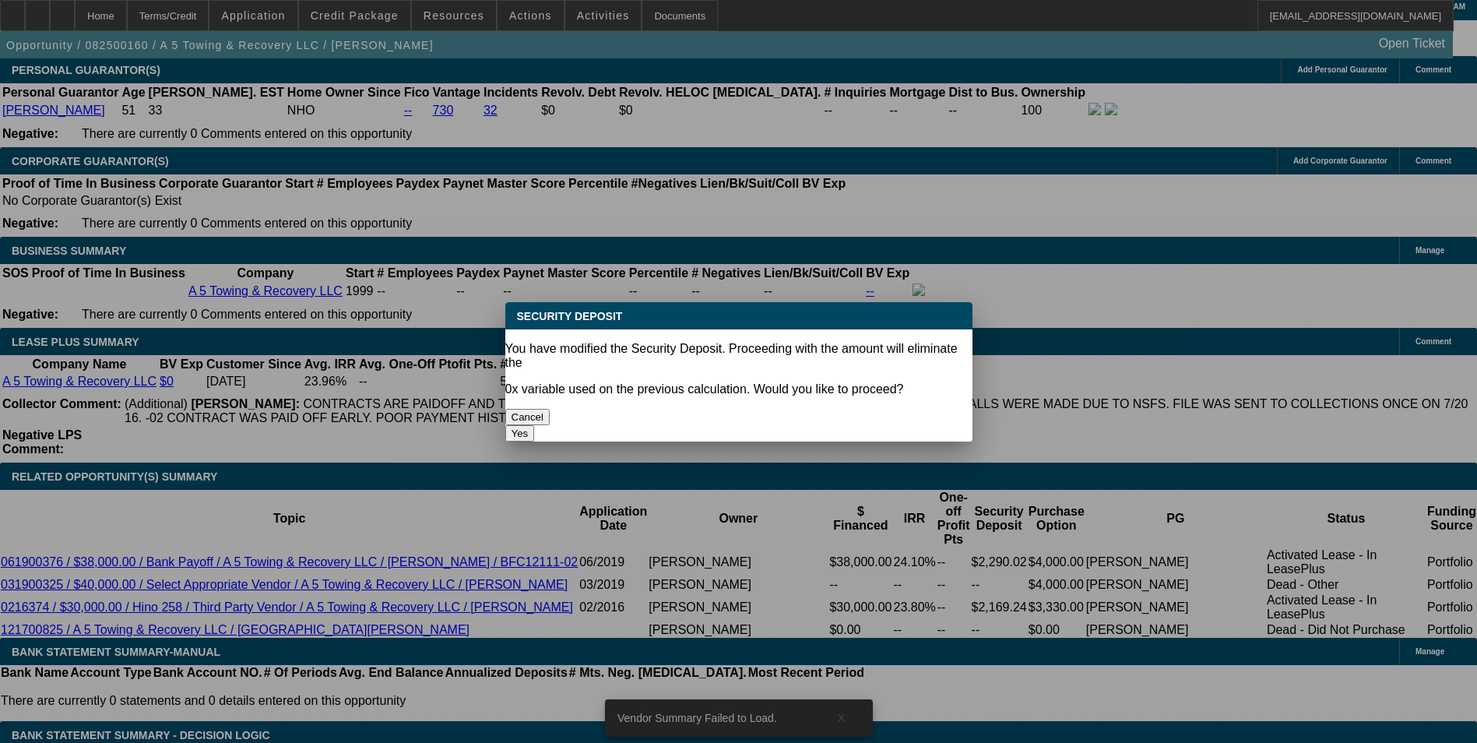
scroll to position [0, 0]
drag, startPoint x: 808, startPoint y: 398, endPoint x: 607, endPoint y: 392, distance: 200.2
click at [535, 425] on button "Yes" at bounding box center [520, 433] width 30 height 16
type input "$0.00"
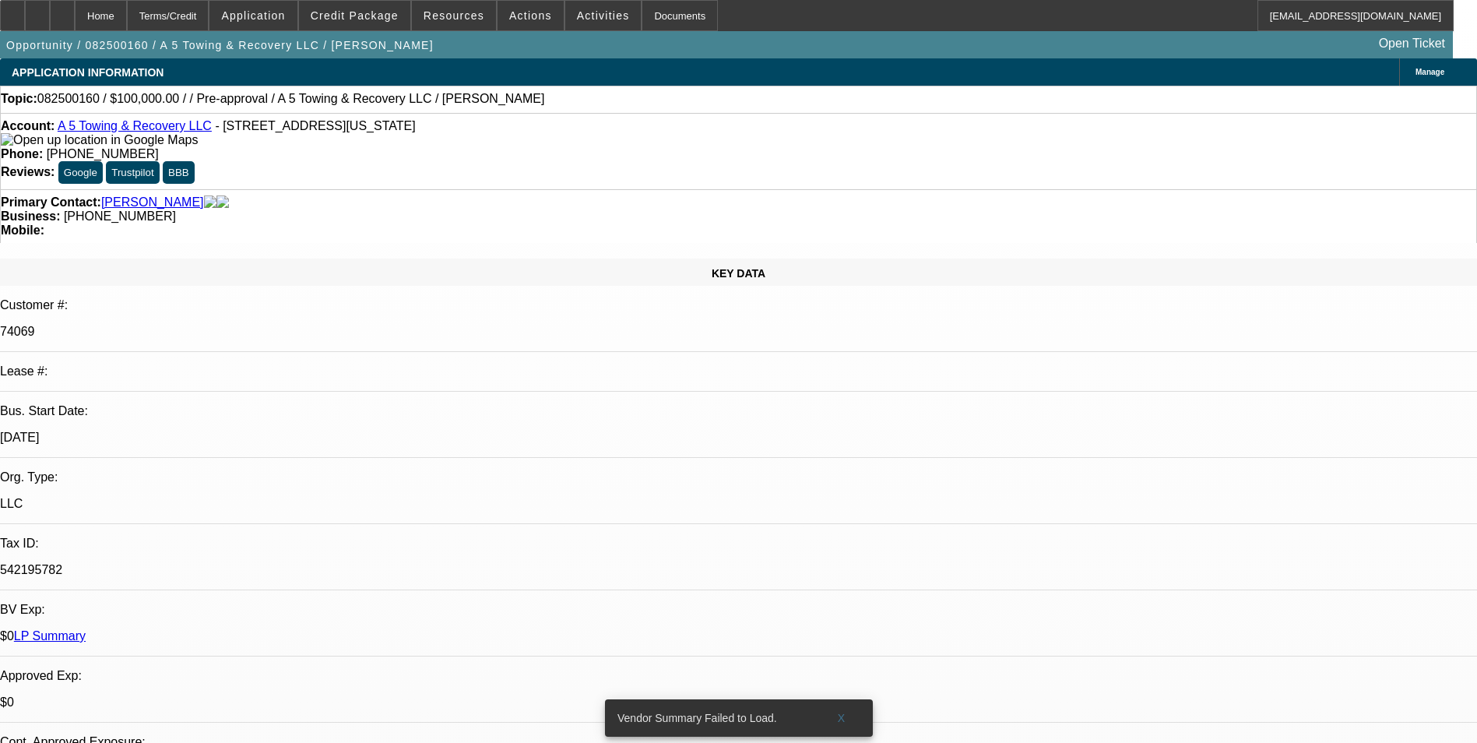
scroll to position [2405, 0]
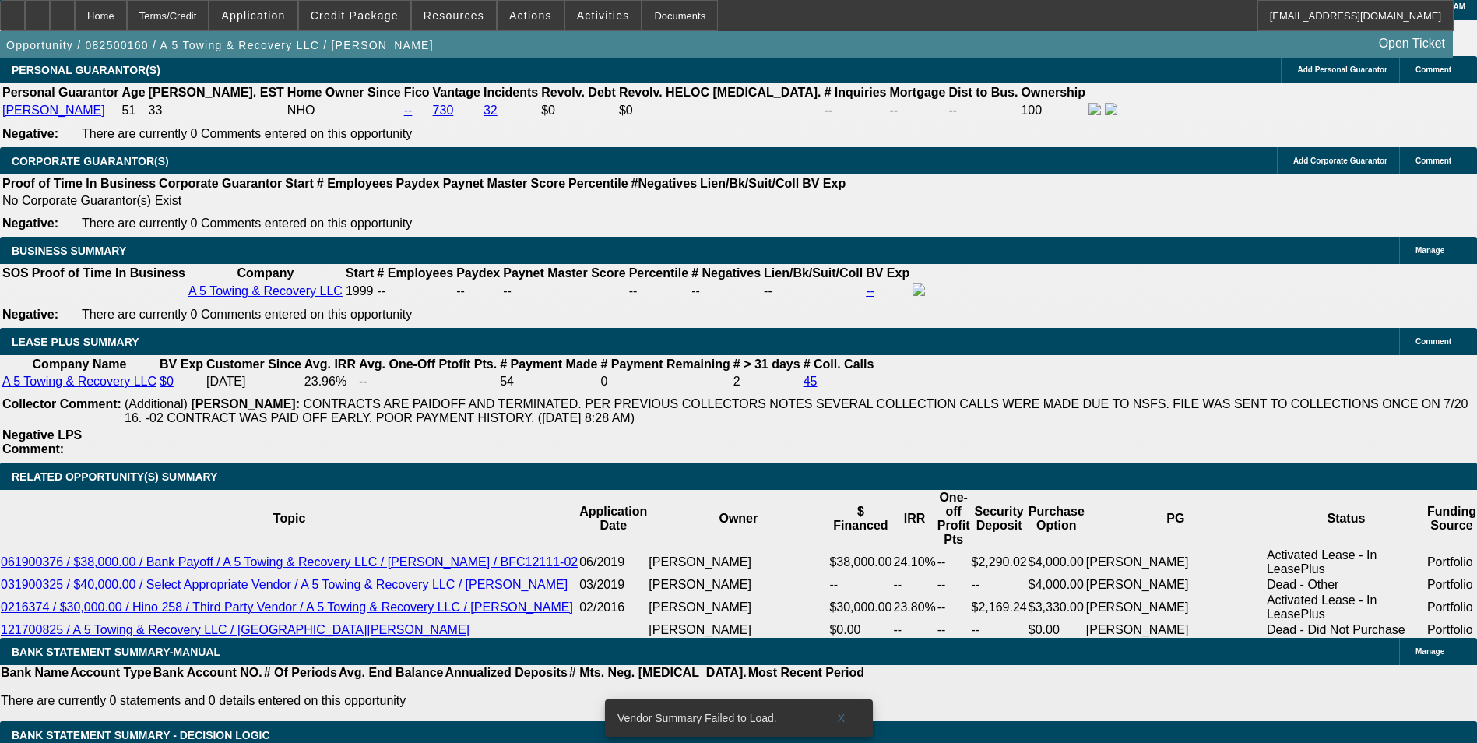
select select "3"
select select "0"
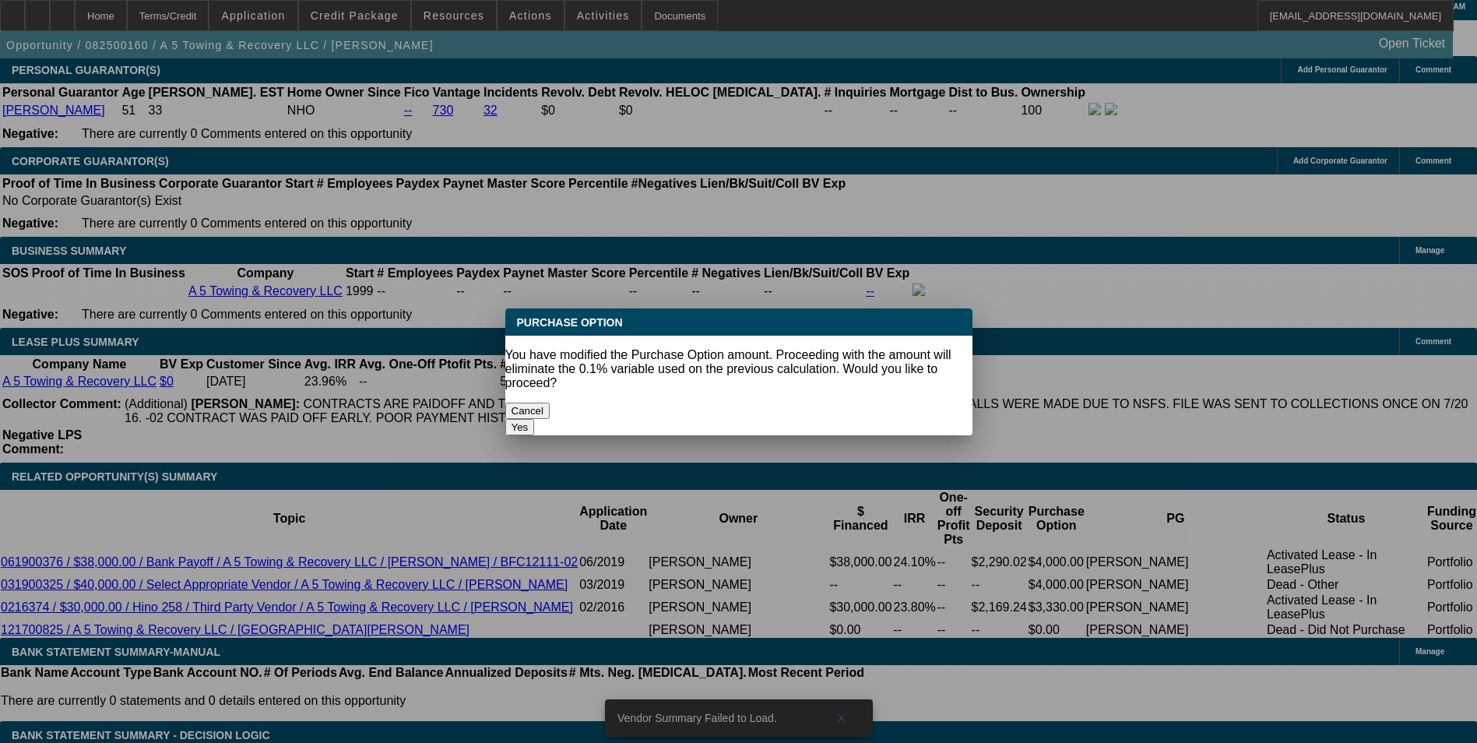
scroll to position [0, 0]
click at [535, 419] on button "Yes" at bounding box center [520, 427] width 30 height 16
type input "$0.00"
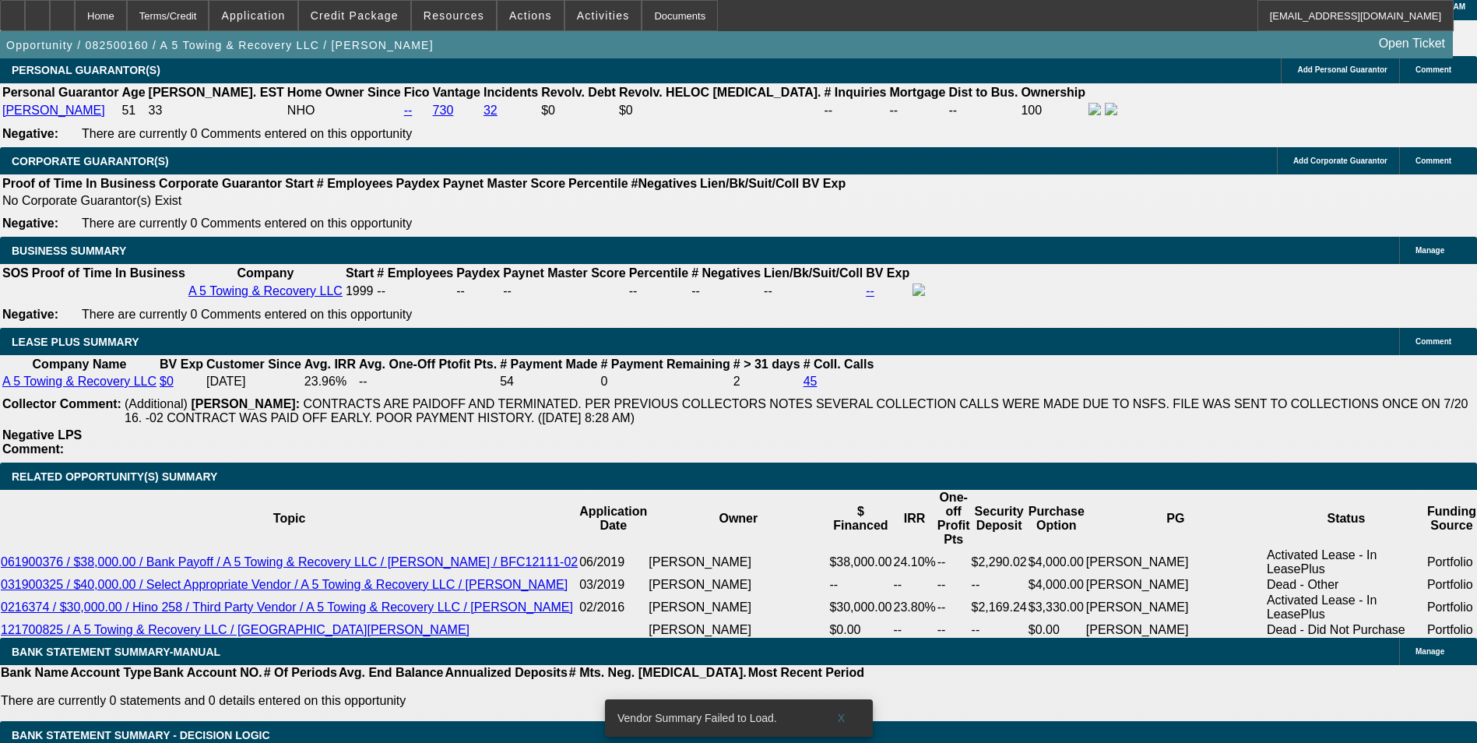
select select "6"
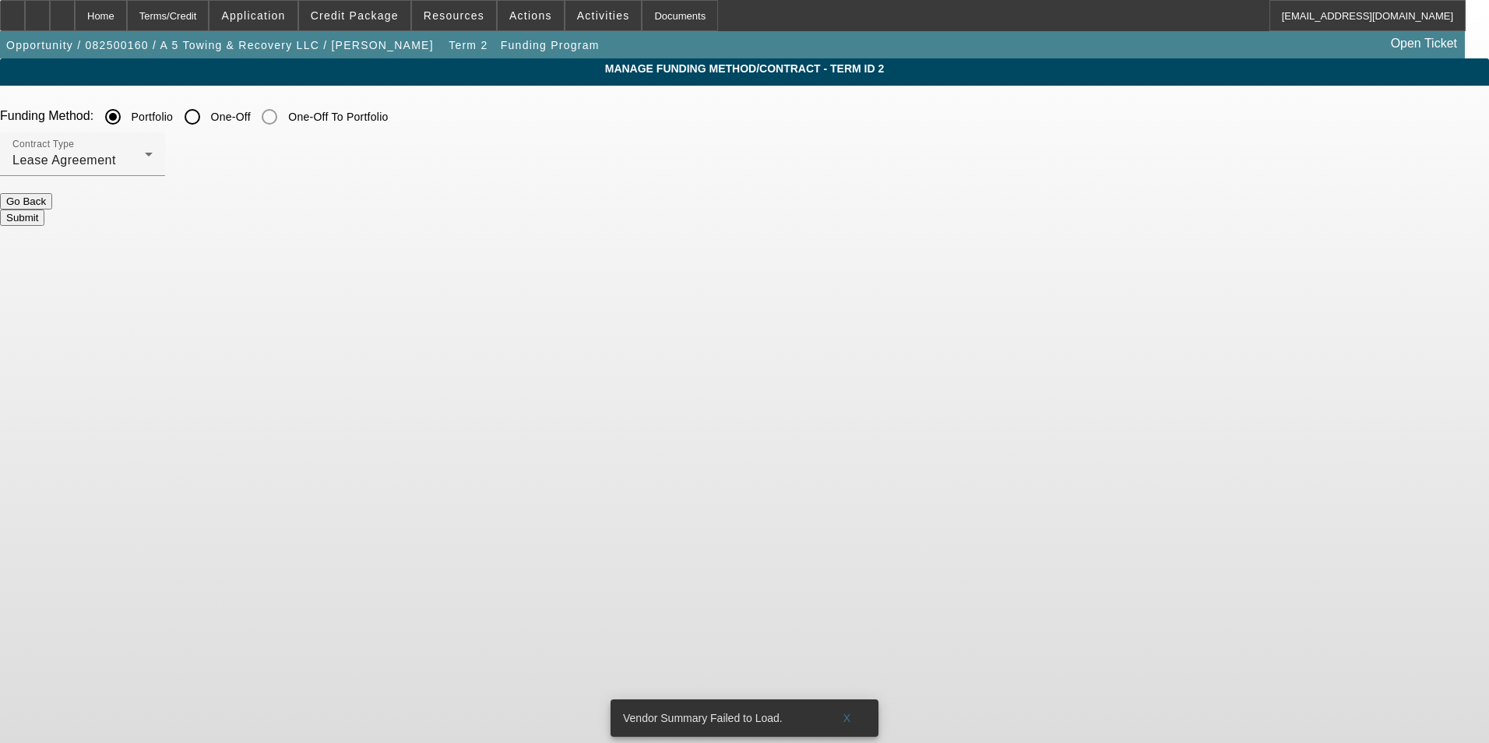
click at [211, 112] on div at bounding box center [192, 116] width 37 height 37
radio input "false"
radio input "true"
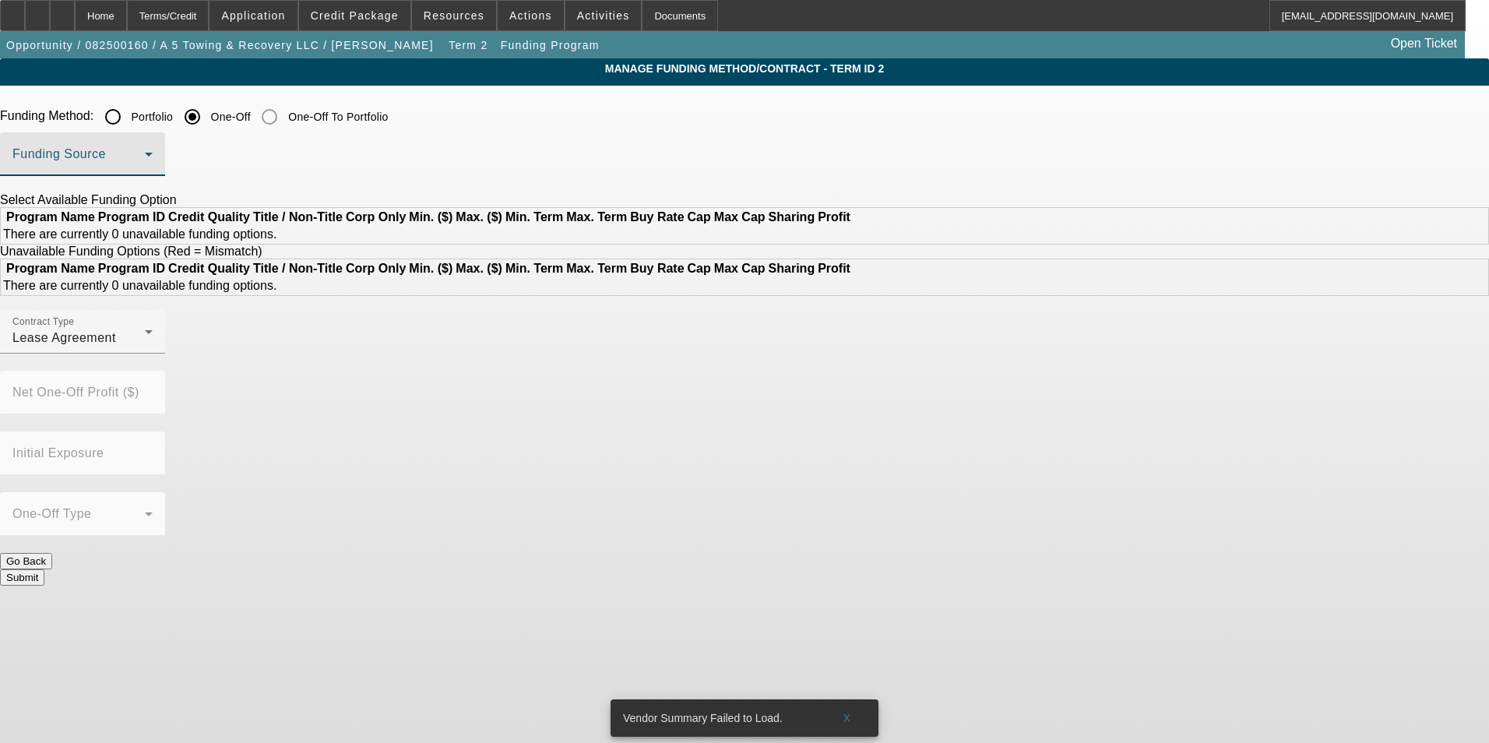
click at [145, 161] on span at bounding box center [78, 160] width 132 height 19
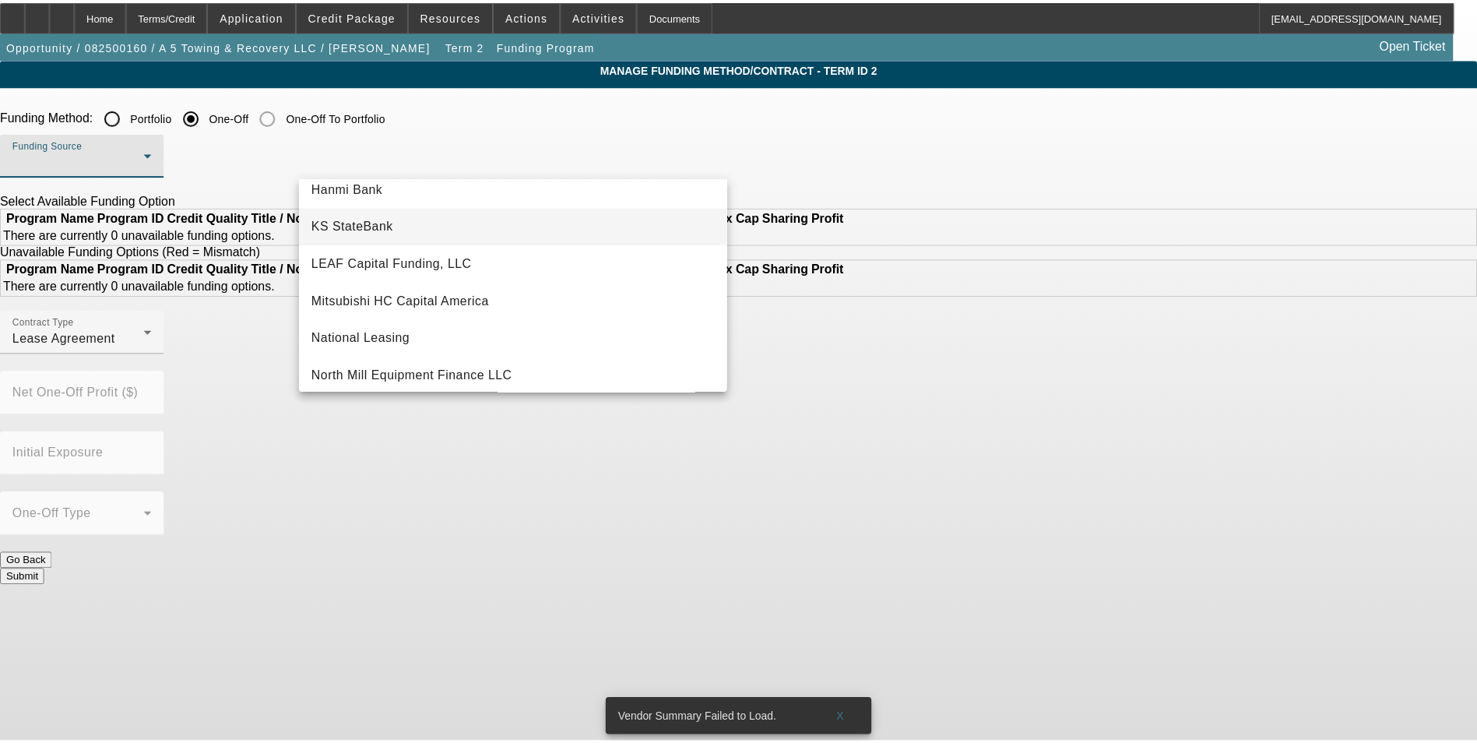
scroll to position [286, 0]
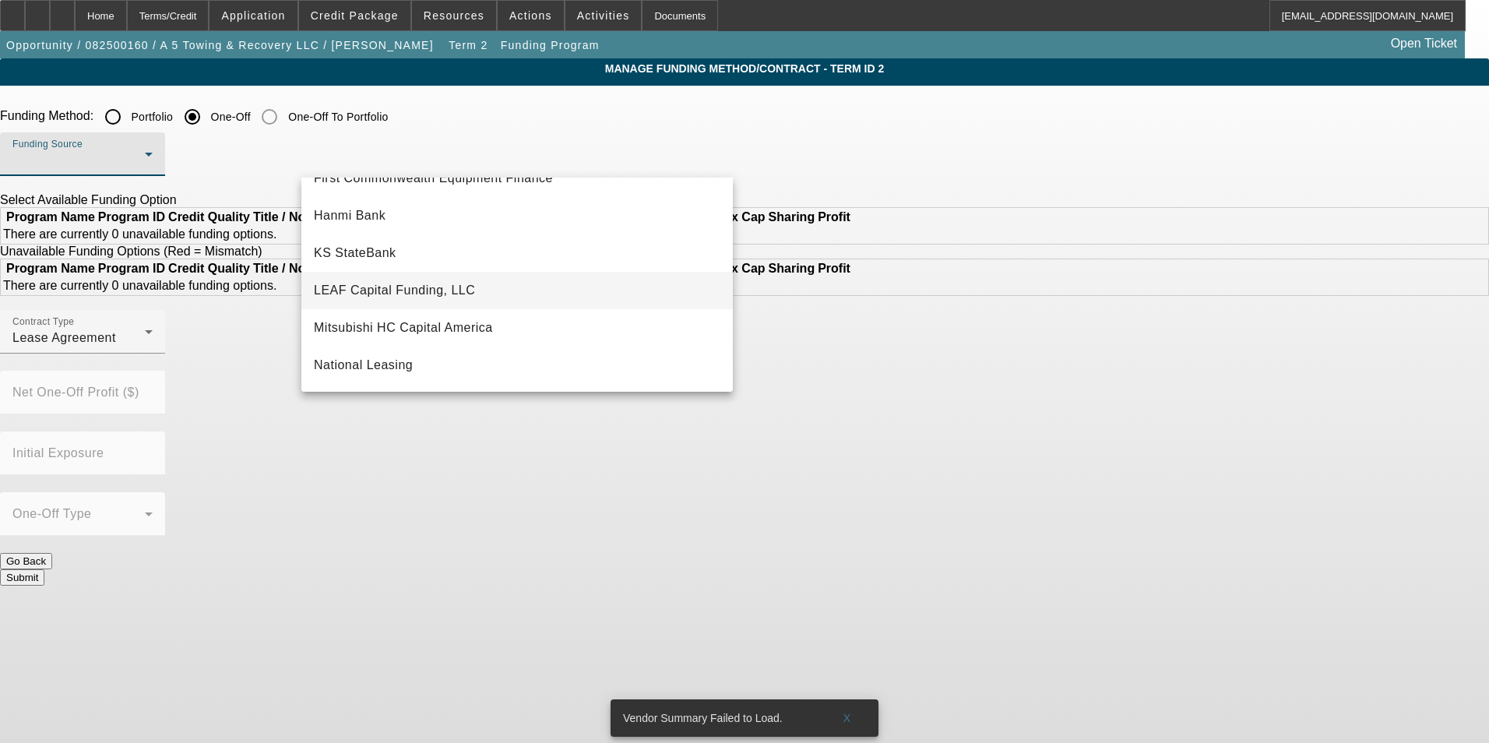
click at [407, 282] on span "LEAF Capital Funding, LLC" at bounding box center [394, 290] width 161 height 19
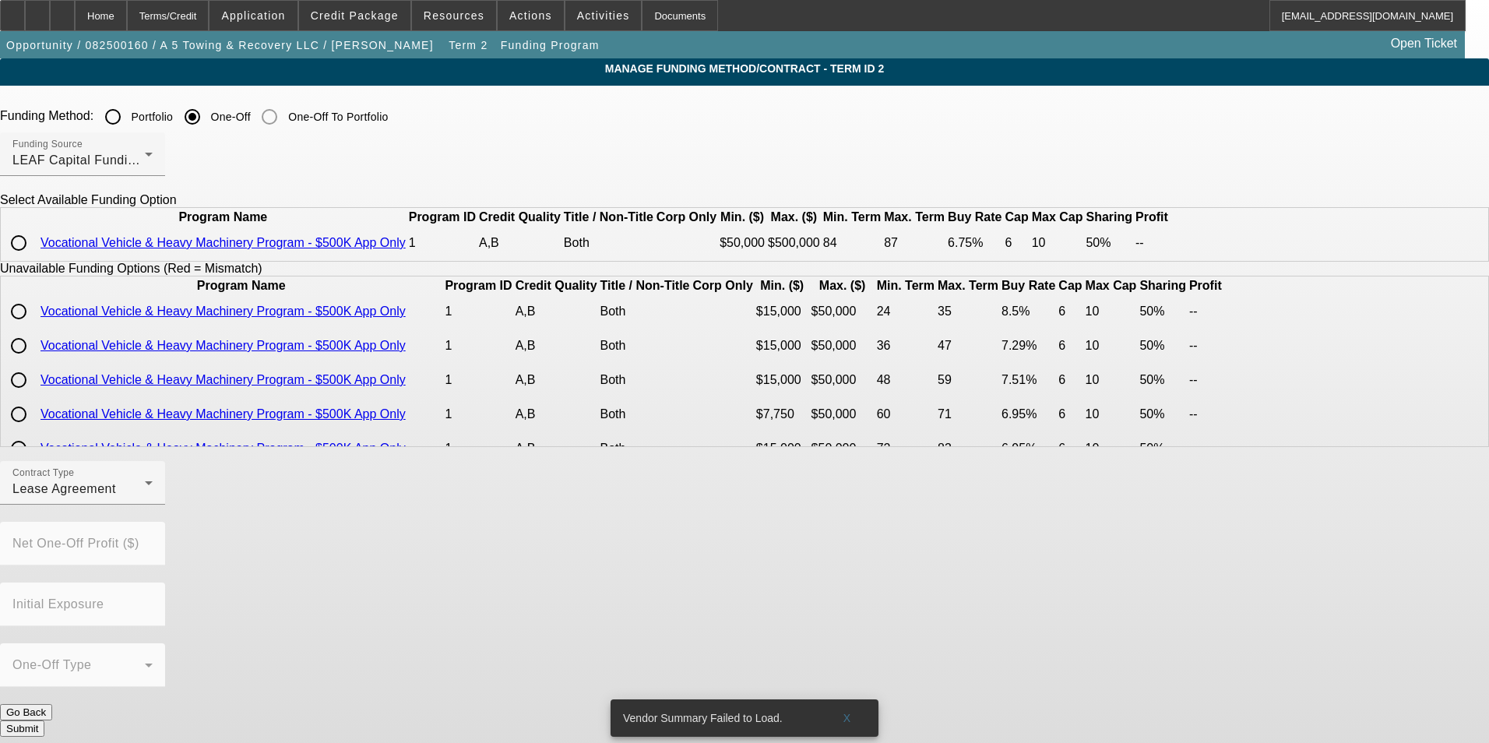
click at [34, 259] on input "radio" at bounding box center [18, 242] width 31 height 31
radio input "true"
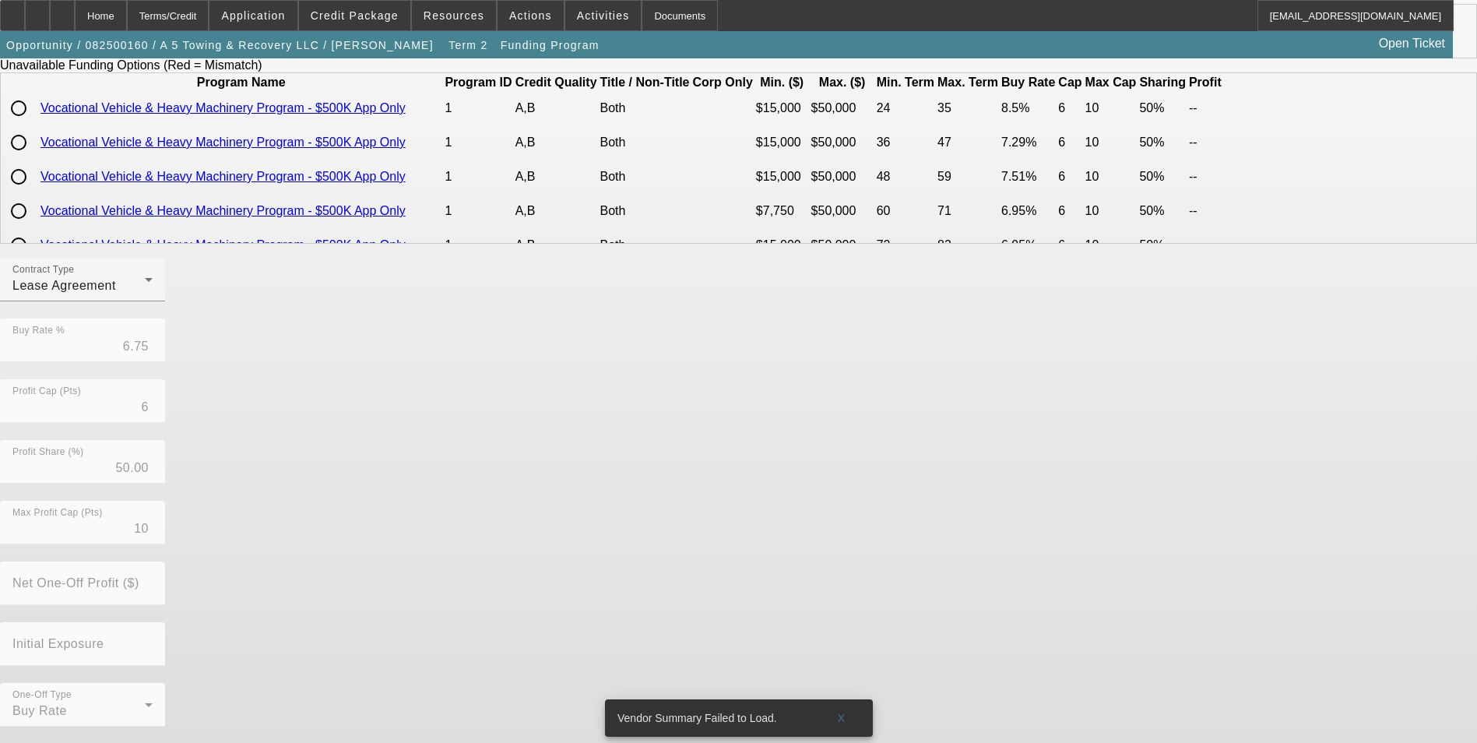
scroll to position [229, 0]
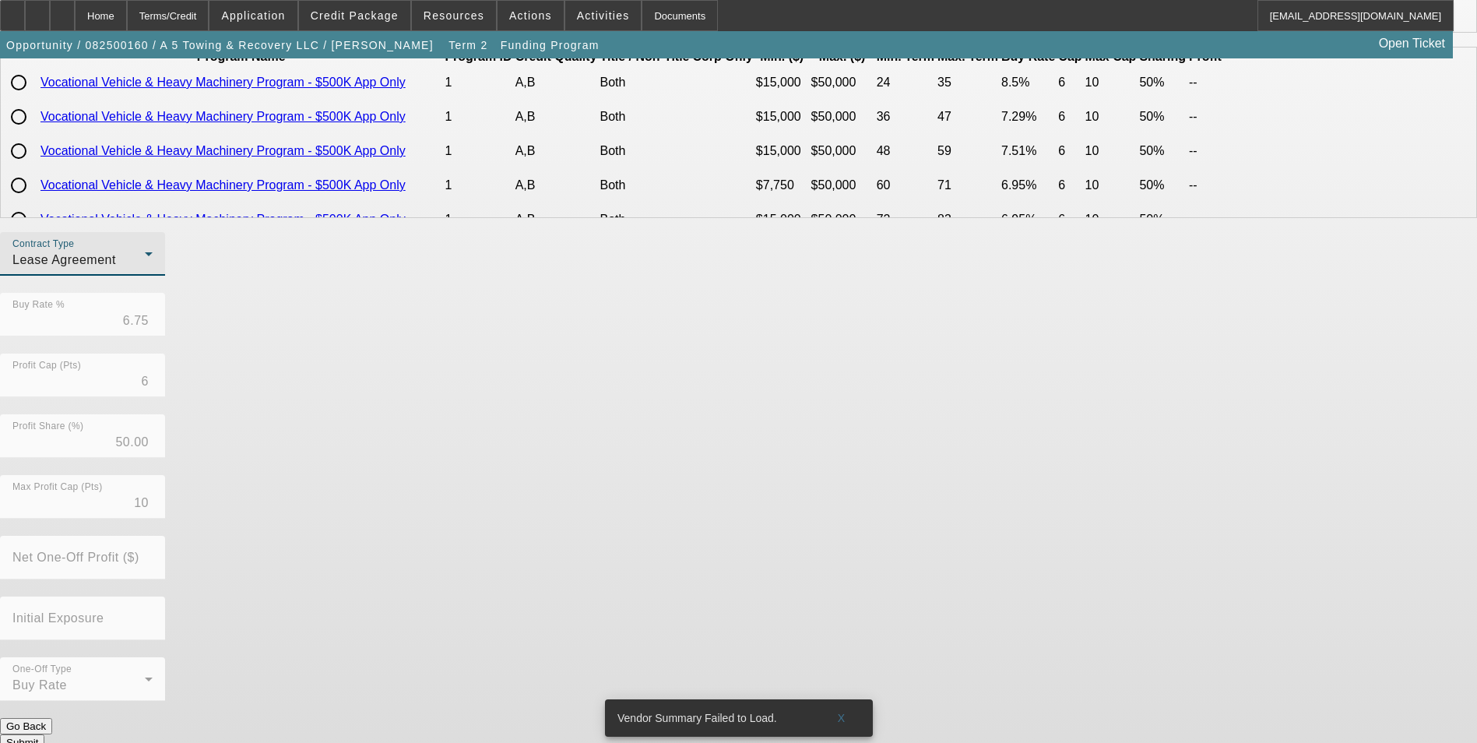
click at [145, 269] on div "Lease Agreement" at bounding box center [78, 260] width 132 height 19
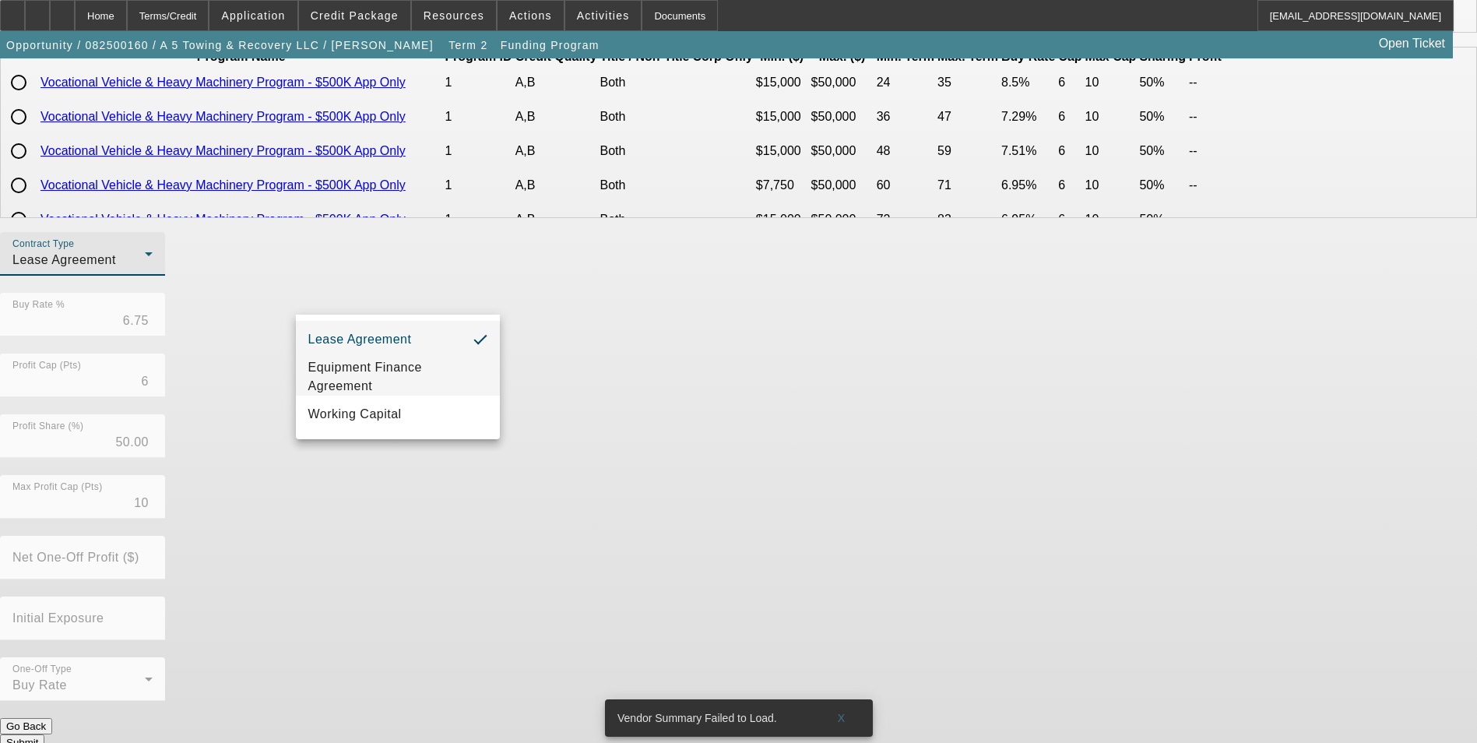
click at [404, 376] on span "Equipment Finance Agreement" at bounding box center [397, 376] width 179 height 37
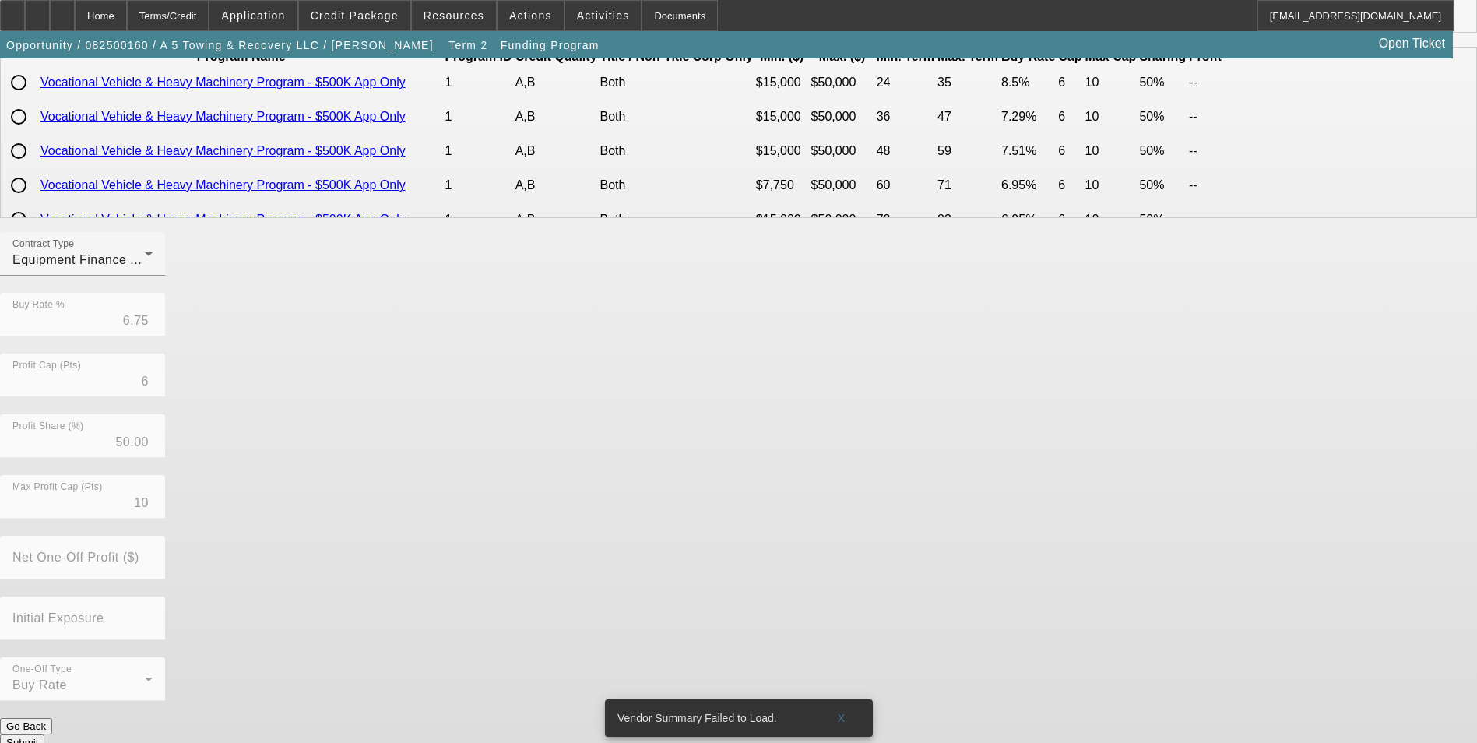
click at [751, 491] on div "Contract Type Equipment Finance Agreement Buy Rate % 6.75 Profit Cap (Pts) 6 Pr…" at bounding box center [738, 475] width 1477 height 486
click at [44, 734] on button "Submit" at bounding box center [22, 742] width 44 height 16
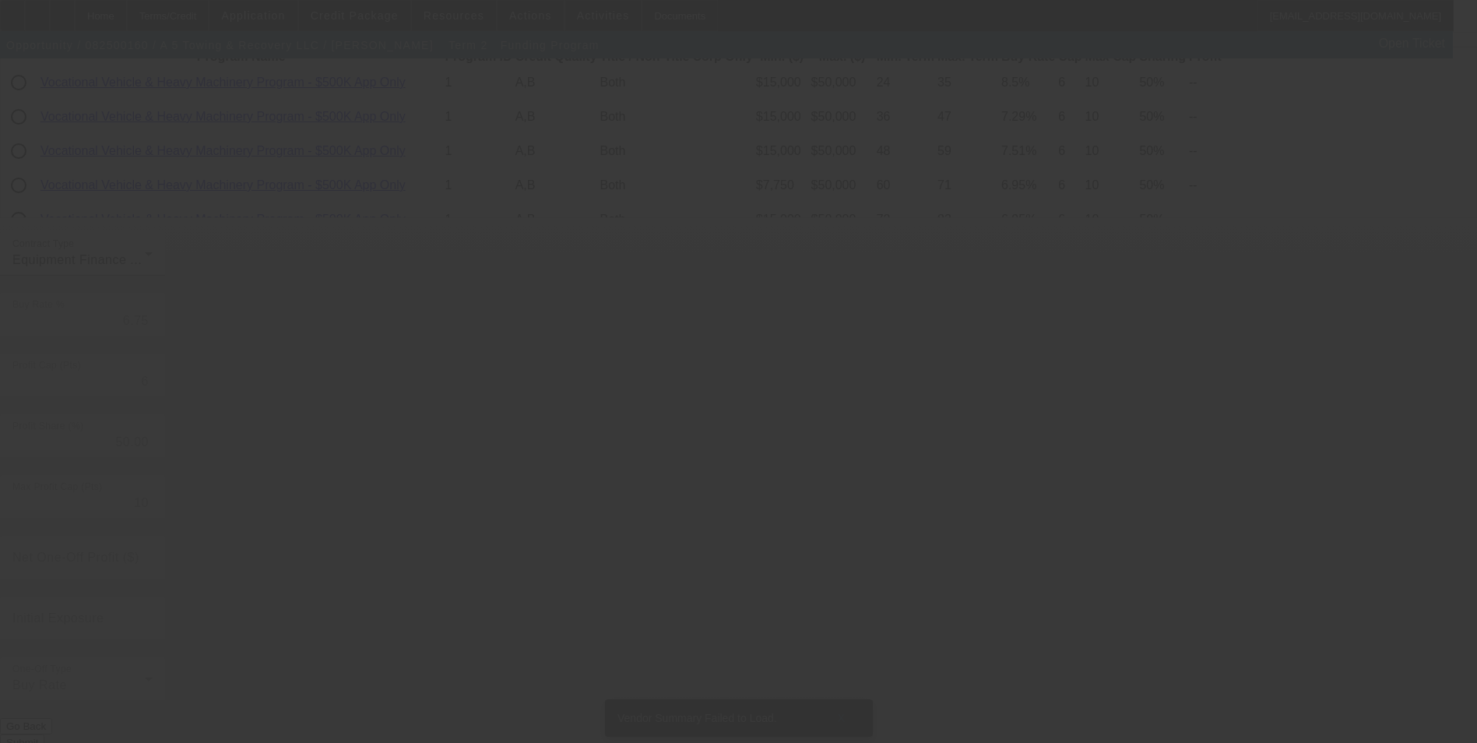
radio input "true"
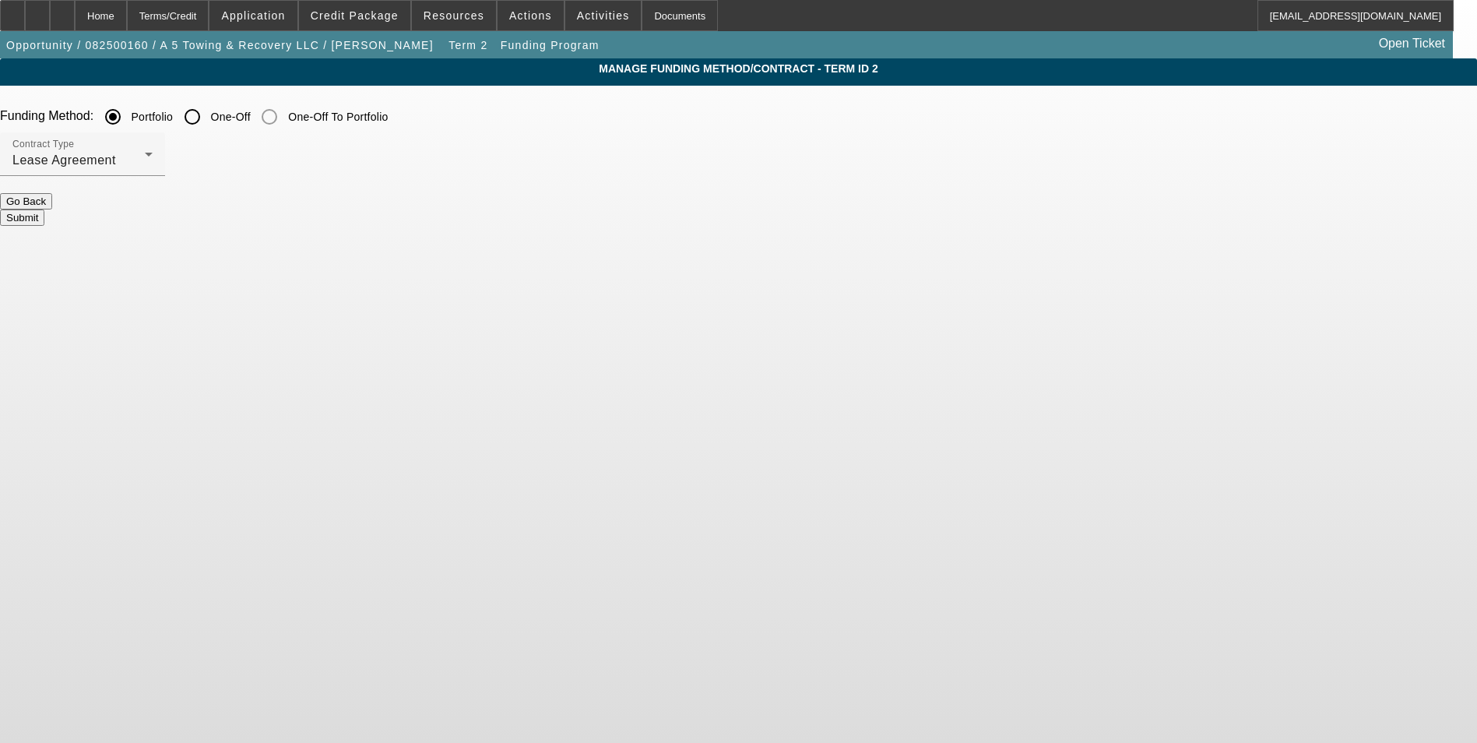
scroll to position [0, 0]
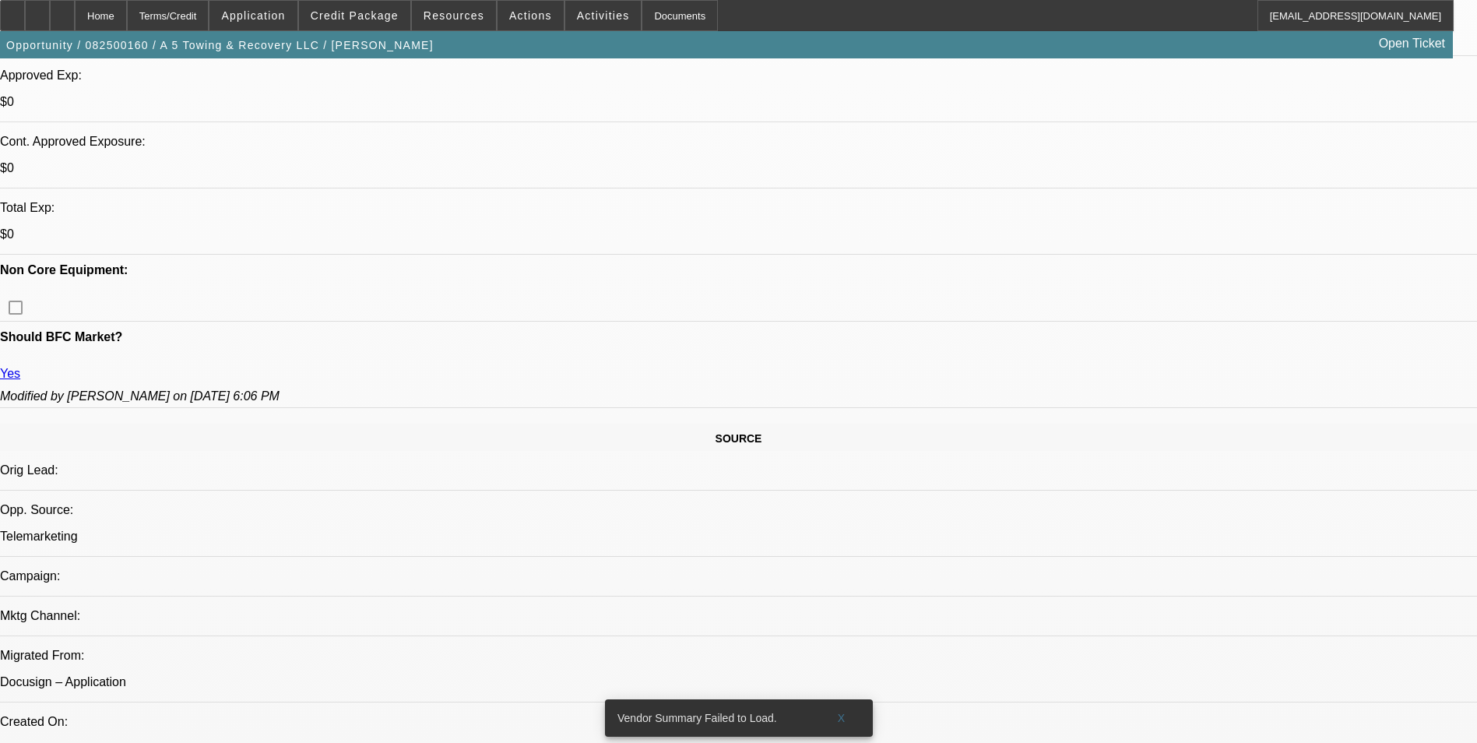
select select "0"
select select "3"
select select "0"
select select "6"
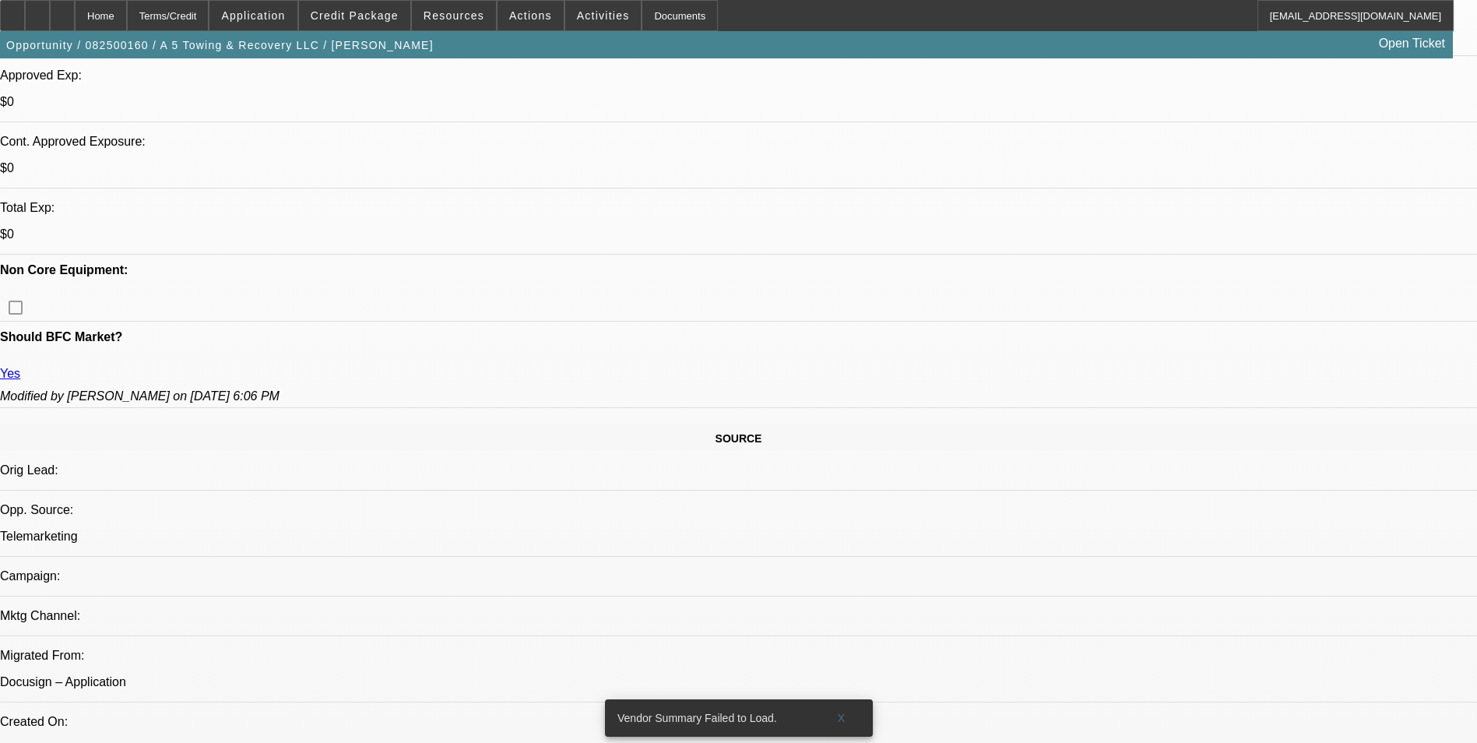
select select "0"
select select "2"
select select "0.1"
select select "4"
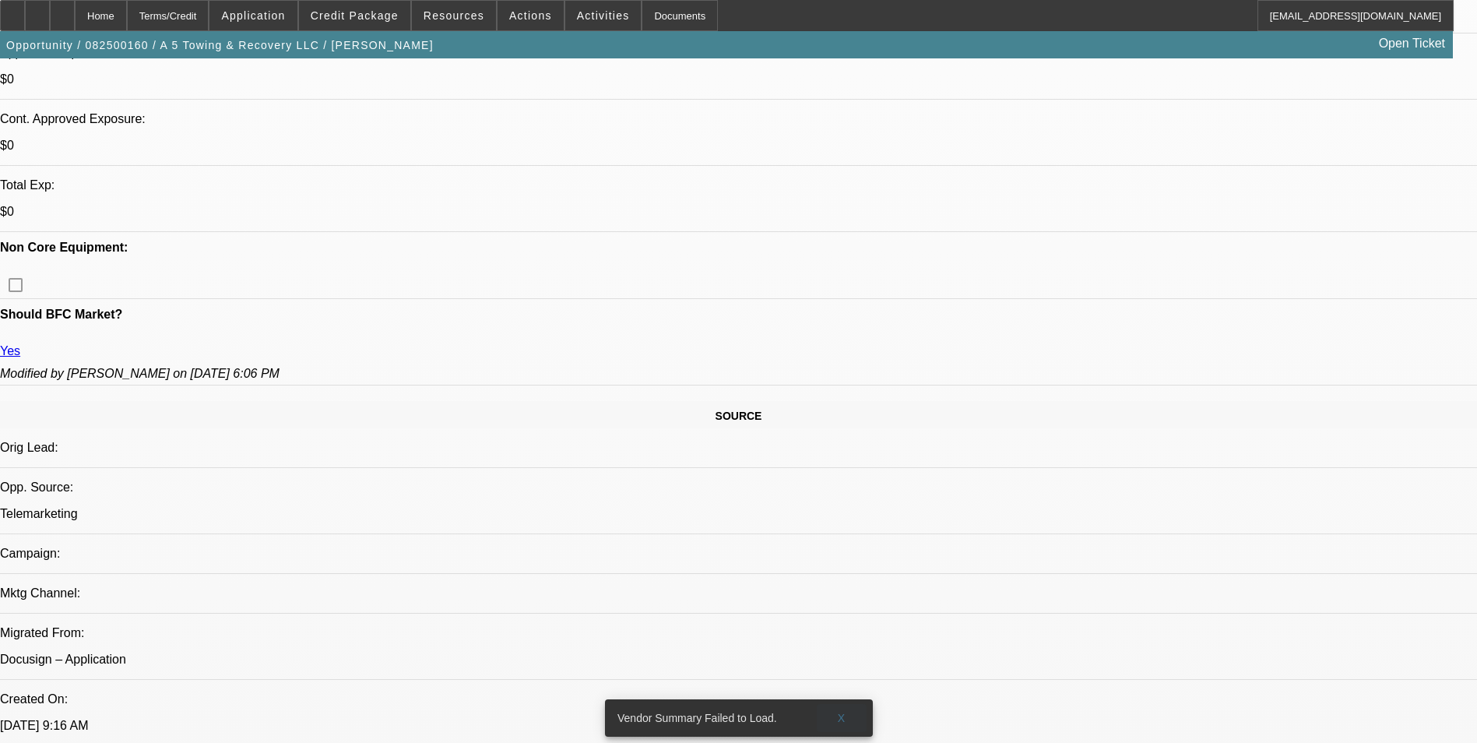
scroll to position [692, 0]
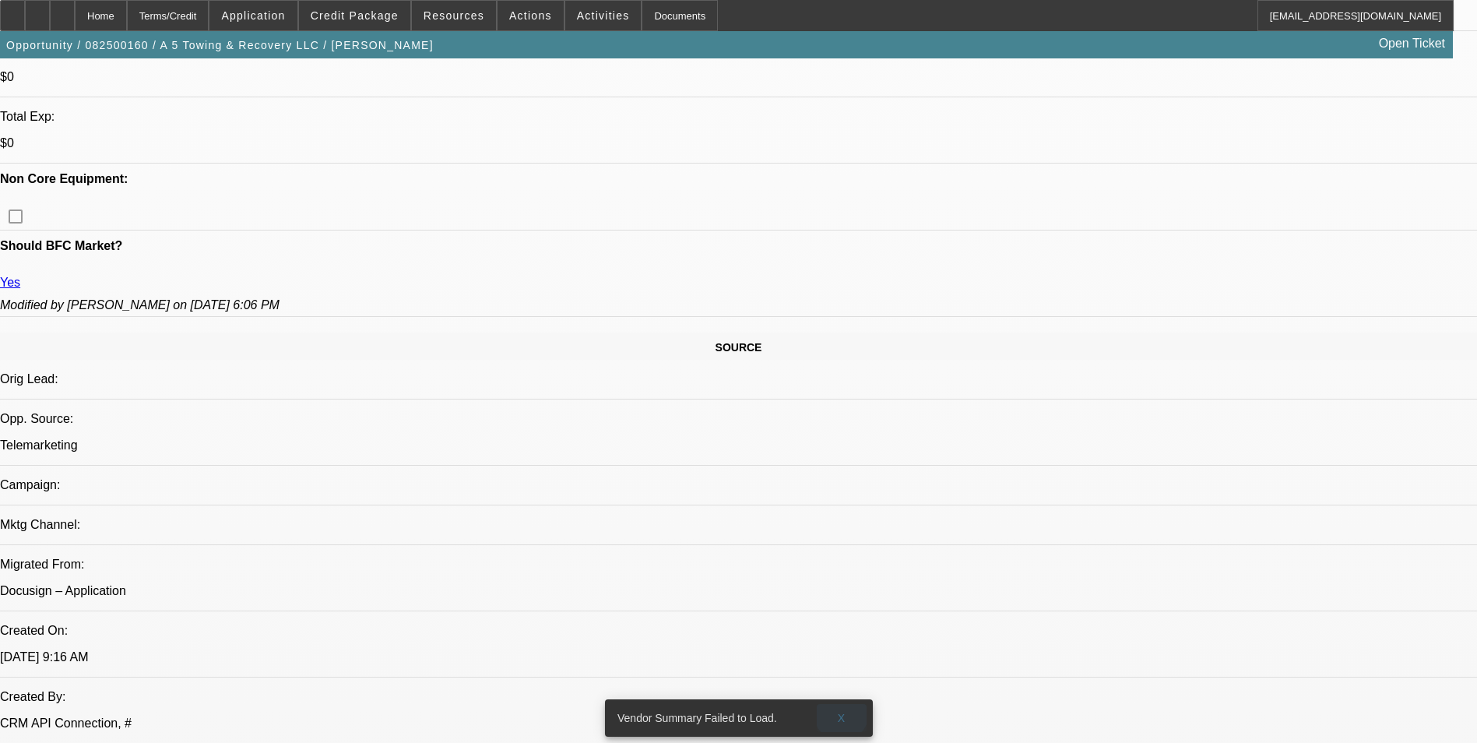
click at [841, 712] on span "X" at bounding box center [841, 718] width 9 height 12
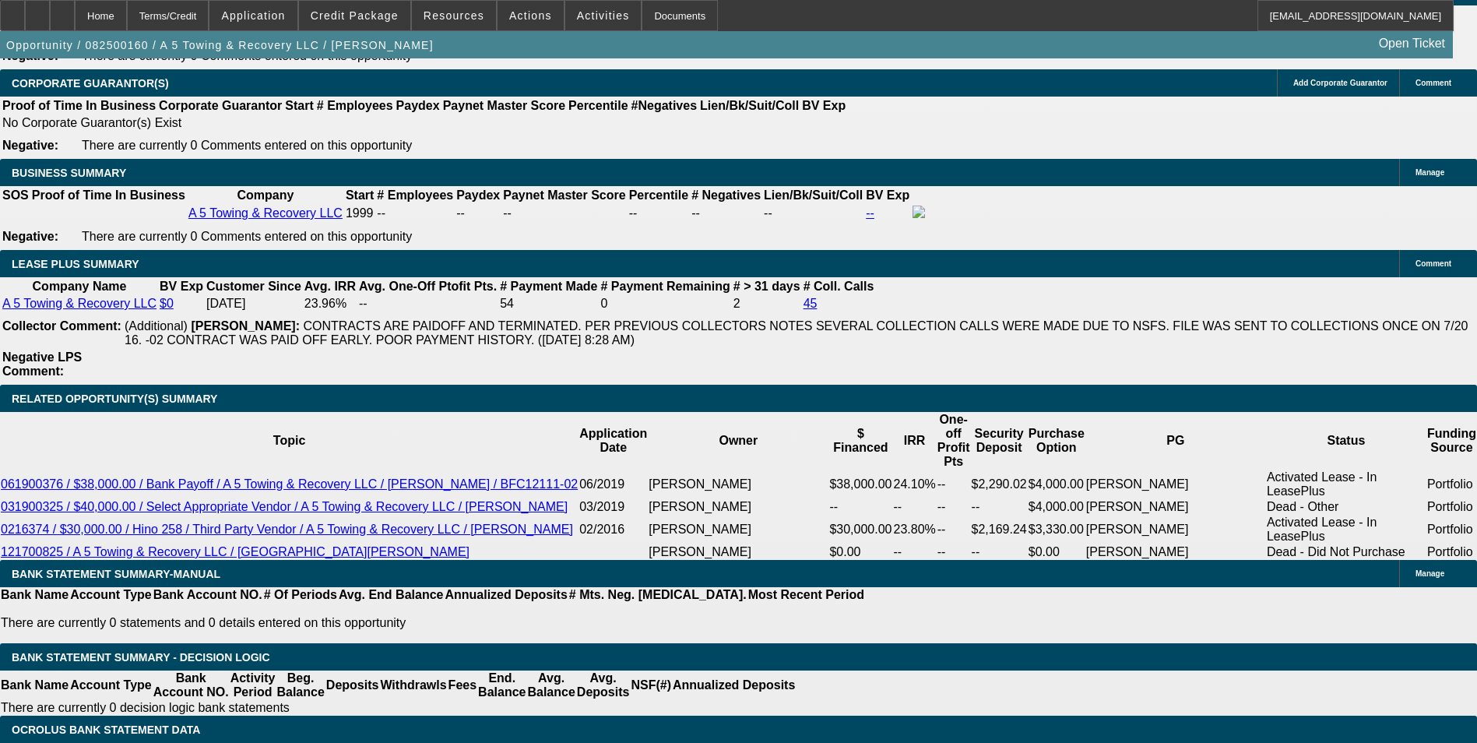
scroll to position [2405, 0]
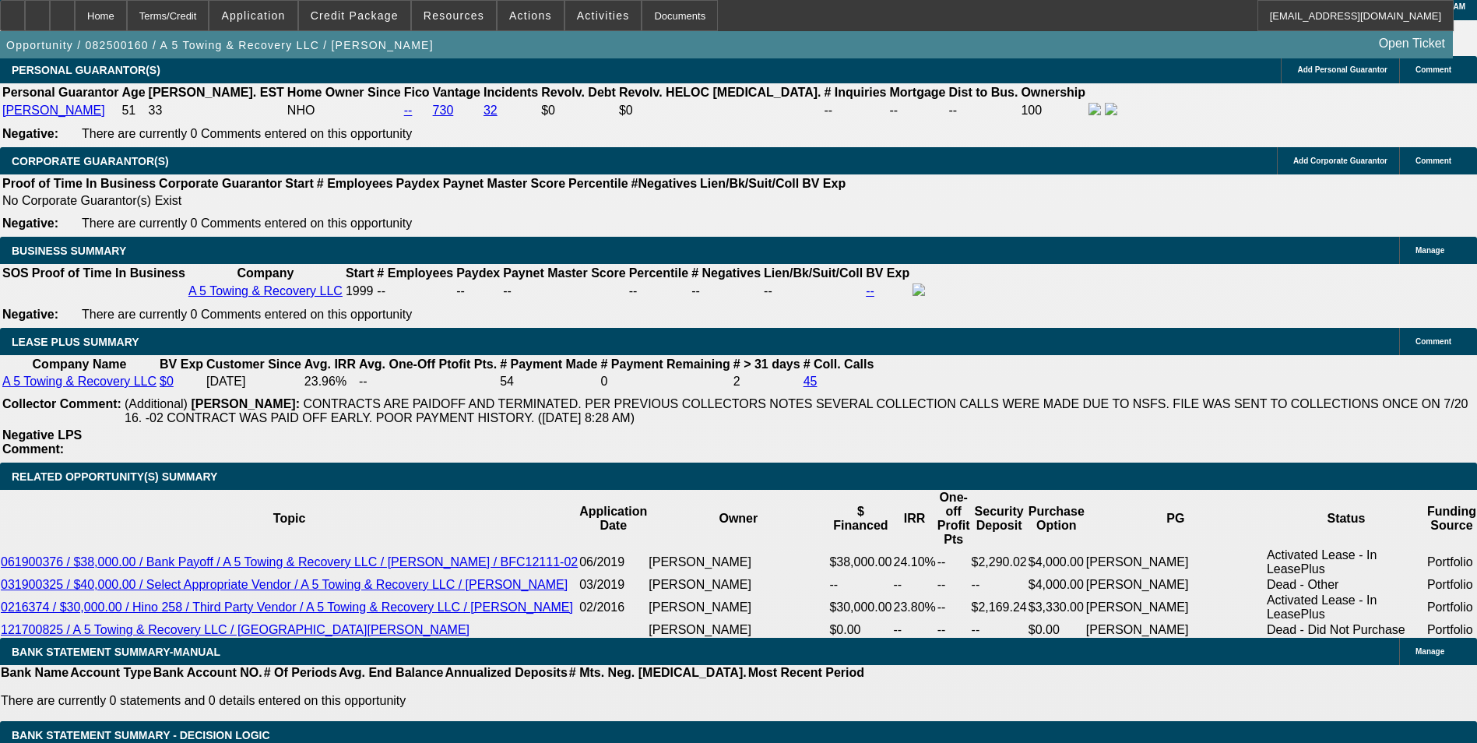
type input "$0.00"
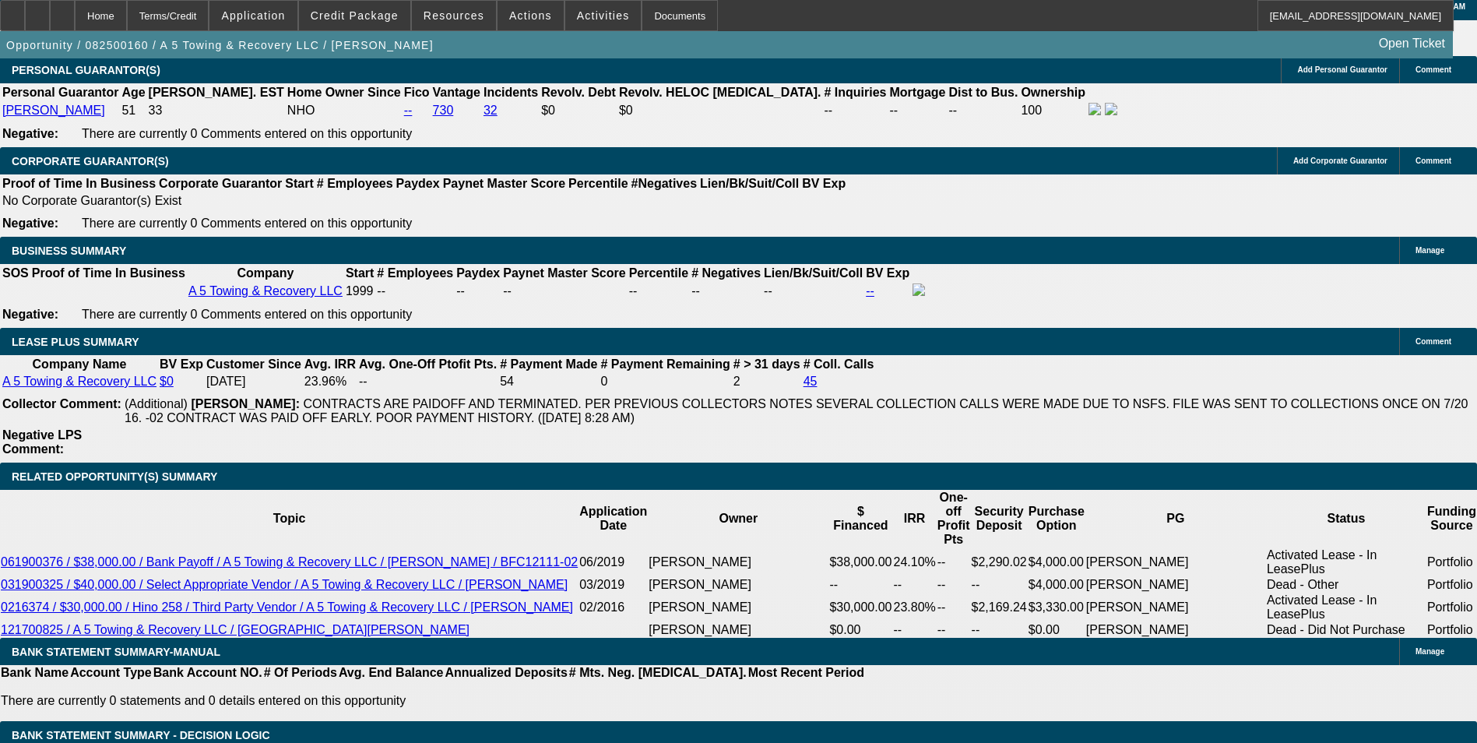
type input "$4,302.89"
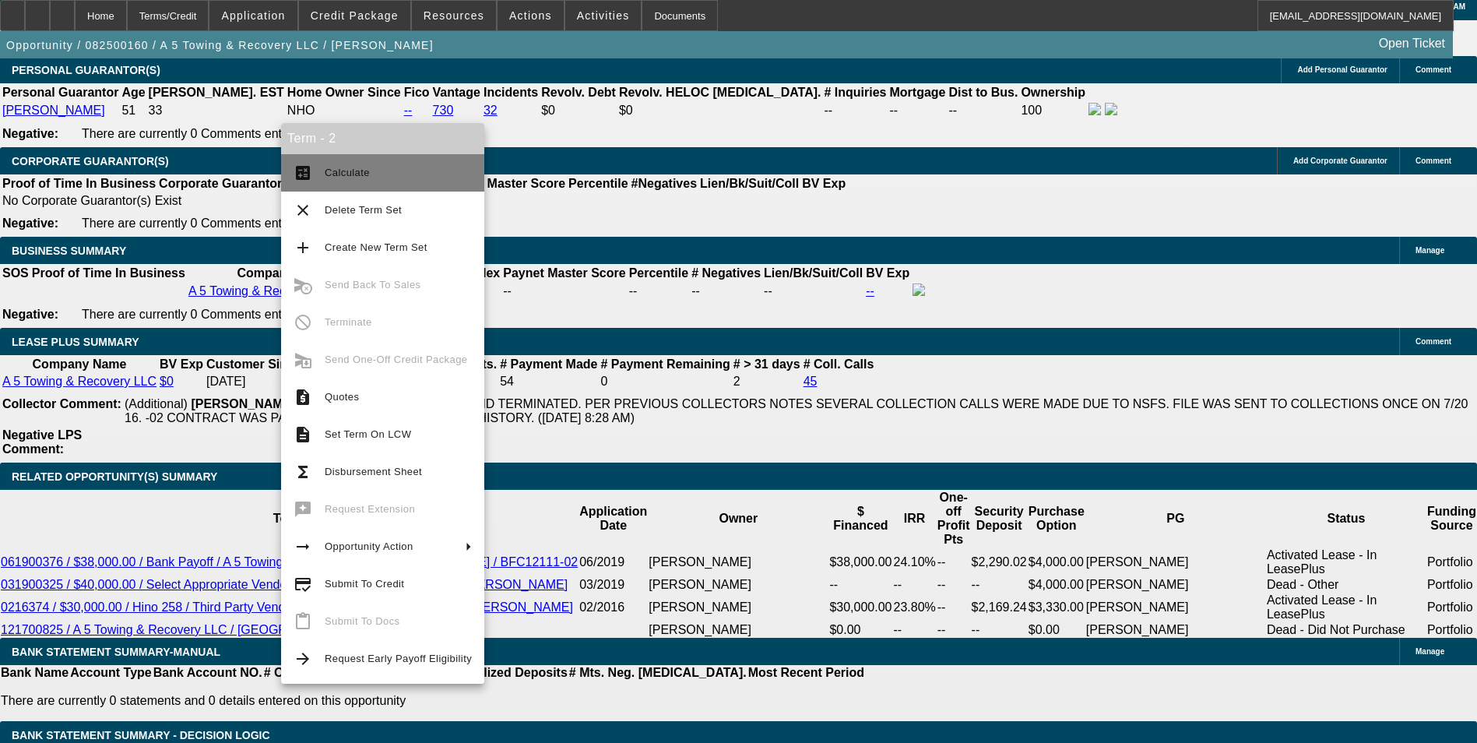
click at [372, 174] on span "Calculate" at bounding box center [398, 173] width 147 height 19
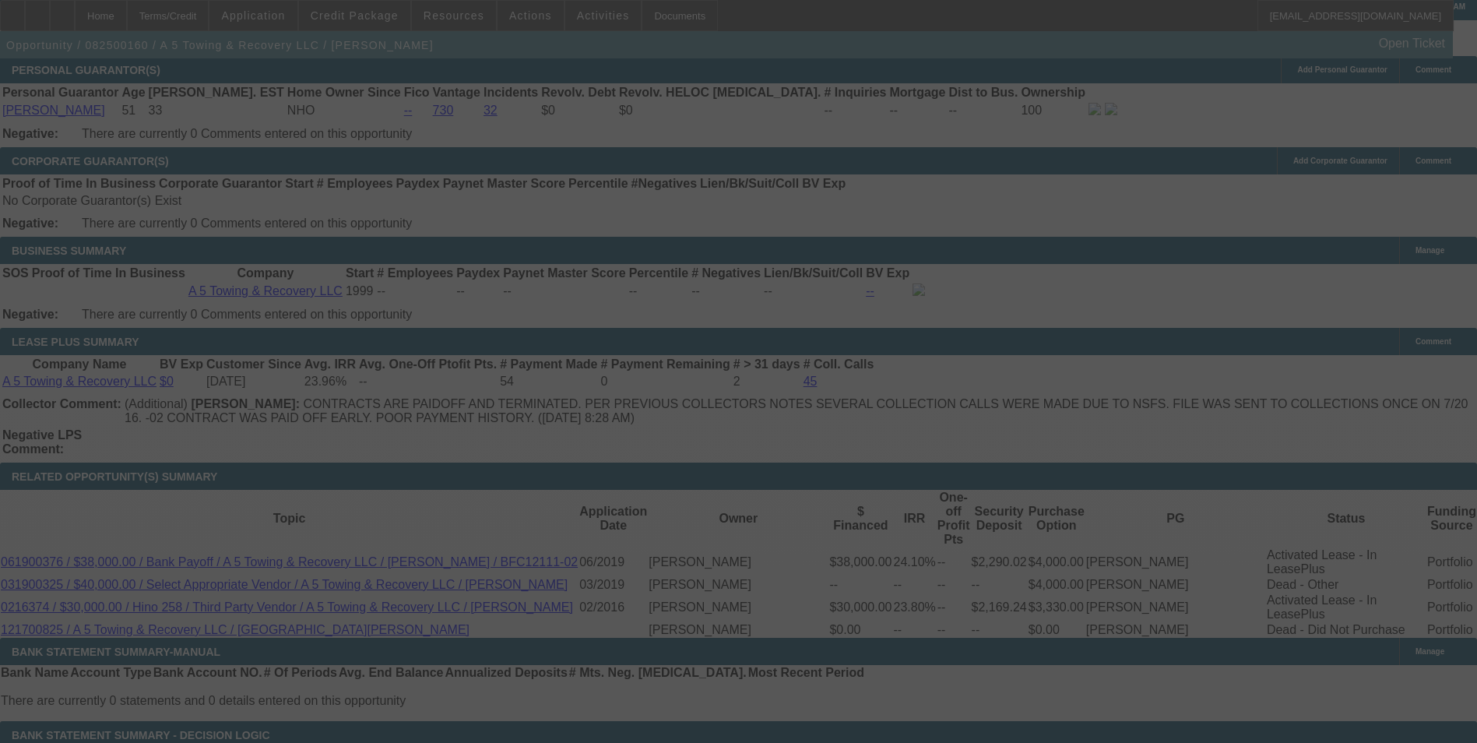
select select "0"
select select "3"
select select "0"
select select "6"
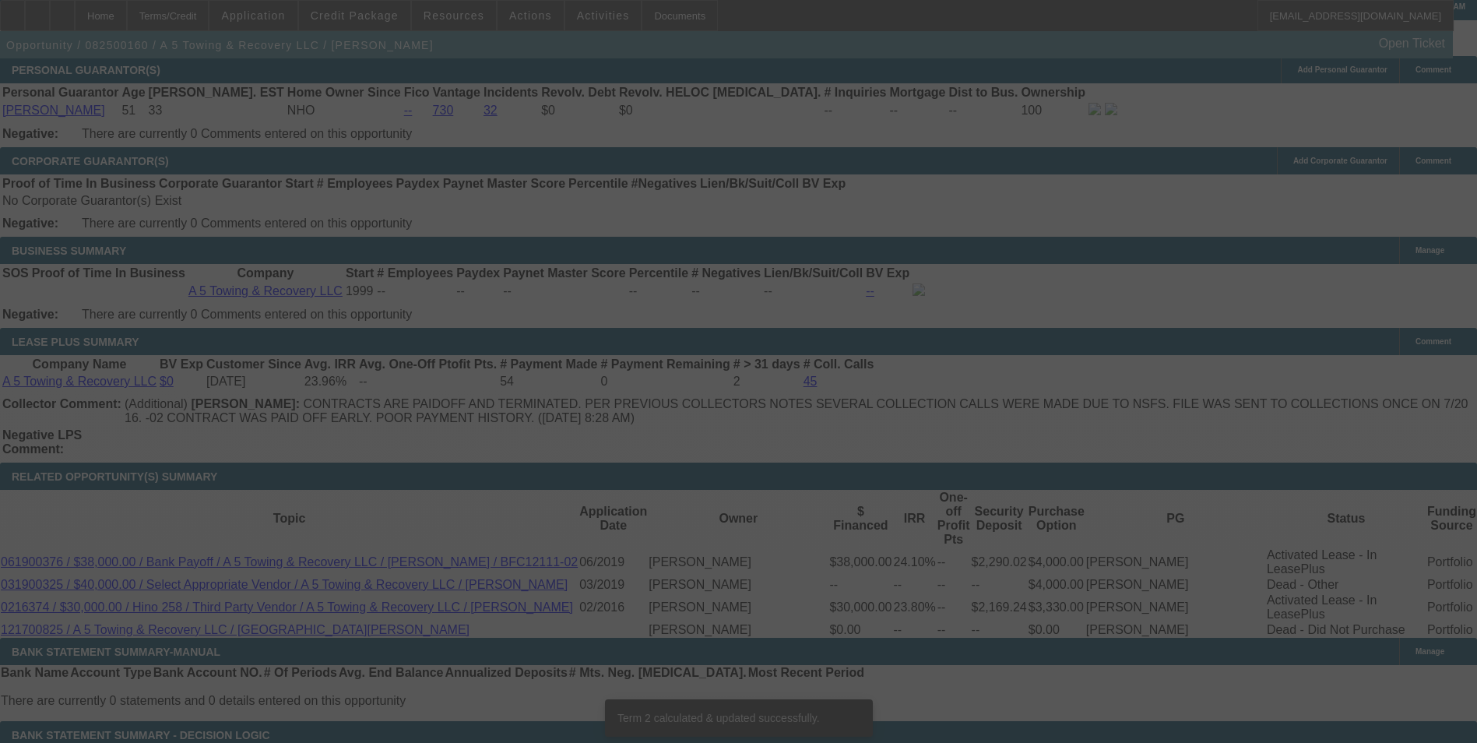
scroll to position [2391, 0]
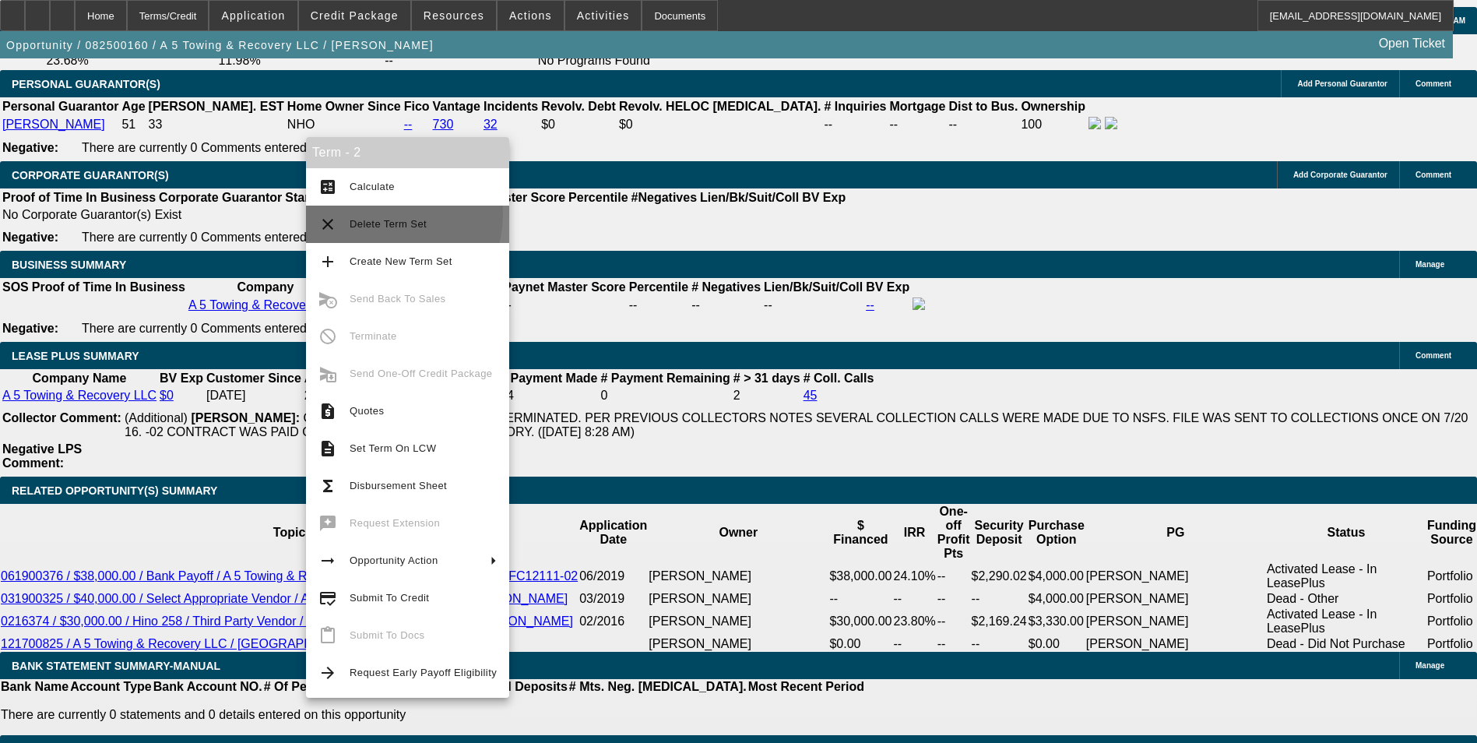
click at [384, 214] on button "clear Delete Term Set" at bounding box center [407, 224] width 203 height 37
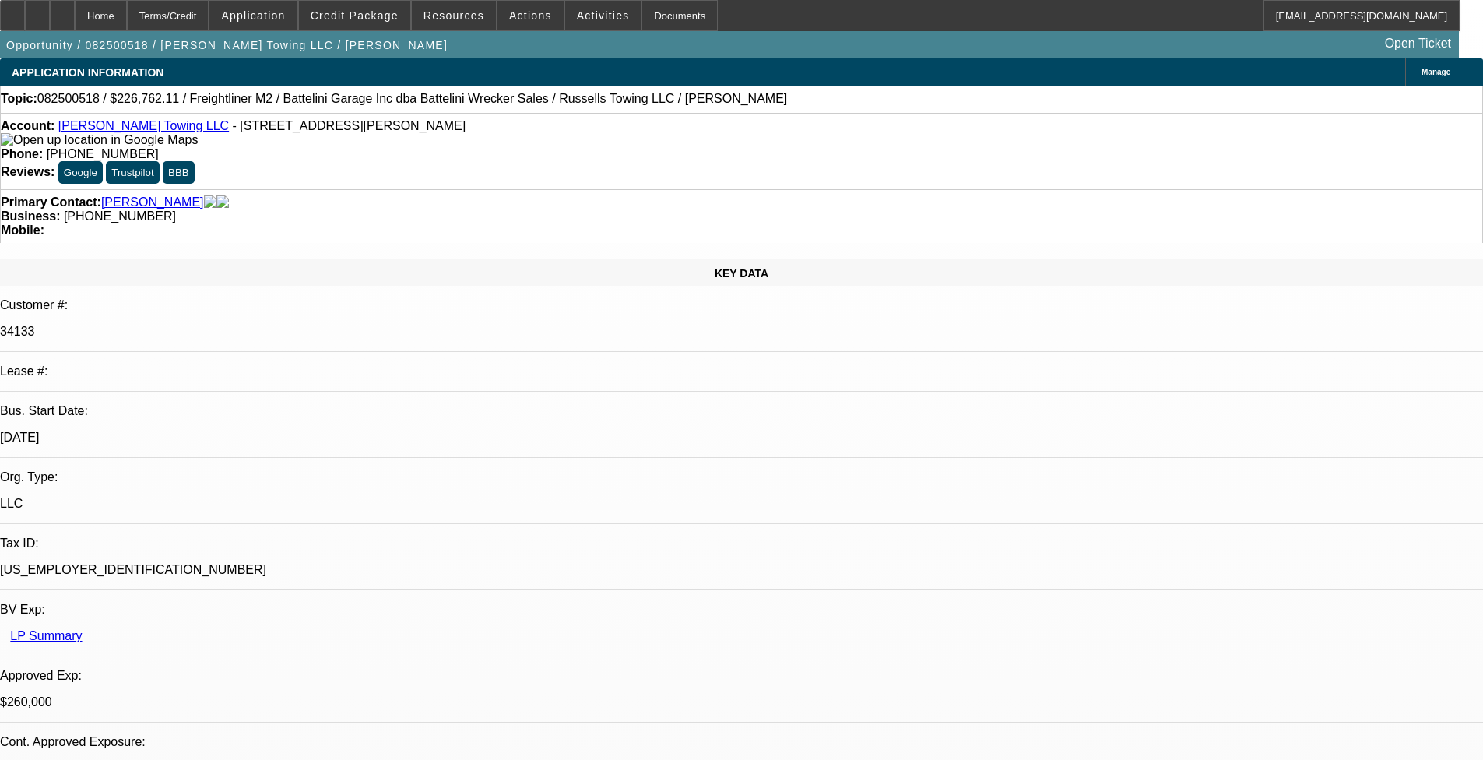
select select "0"
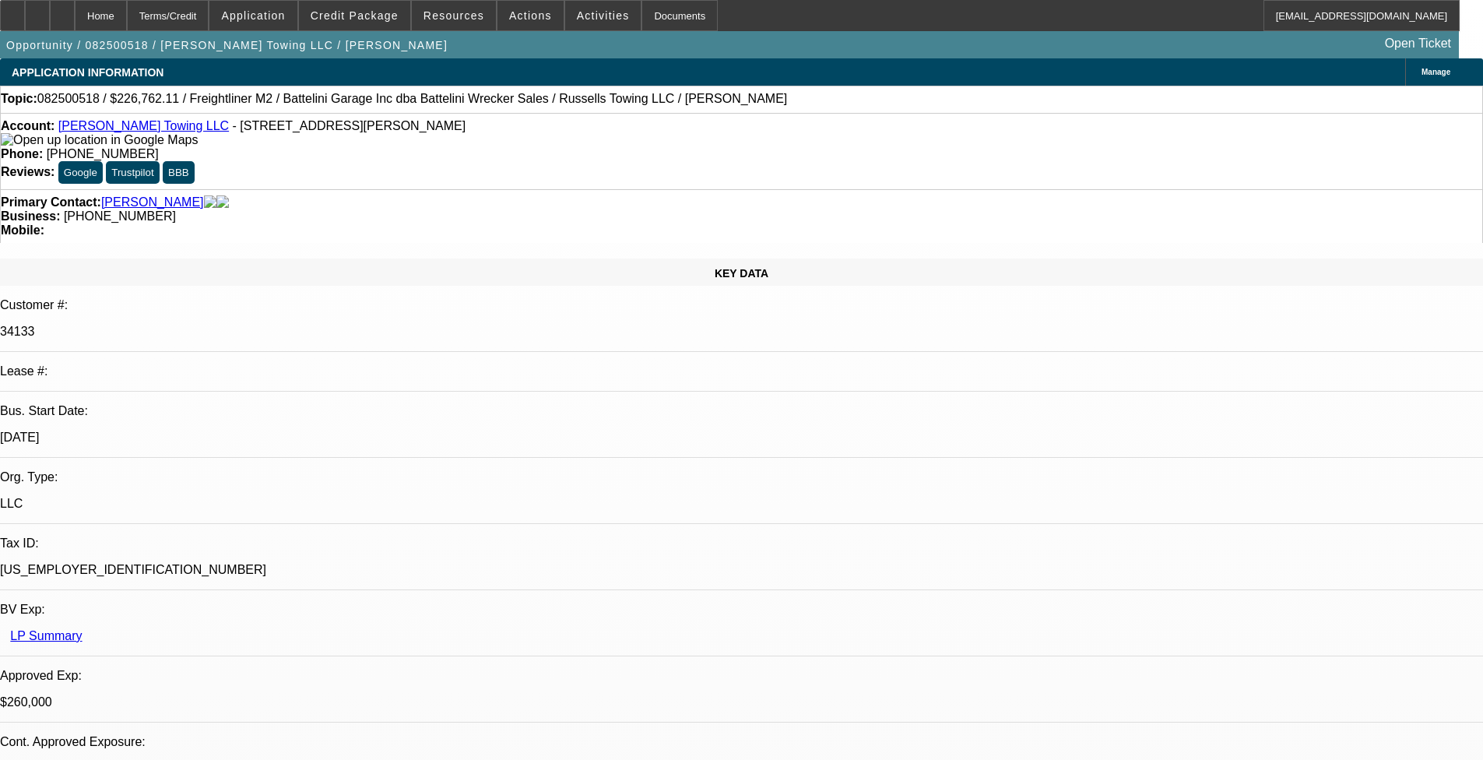
select select "0"
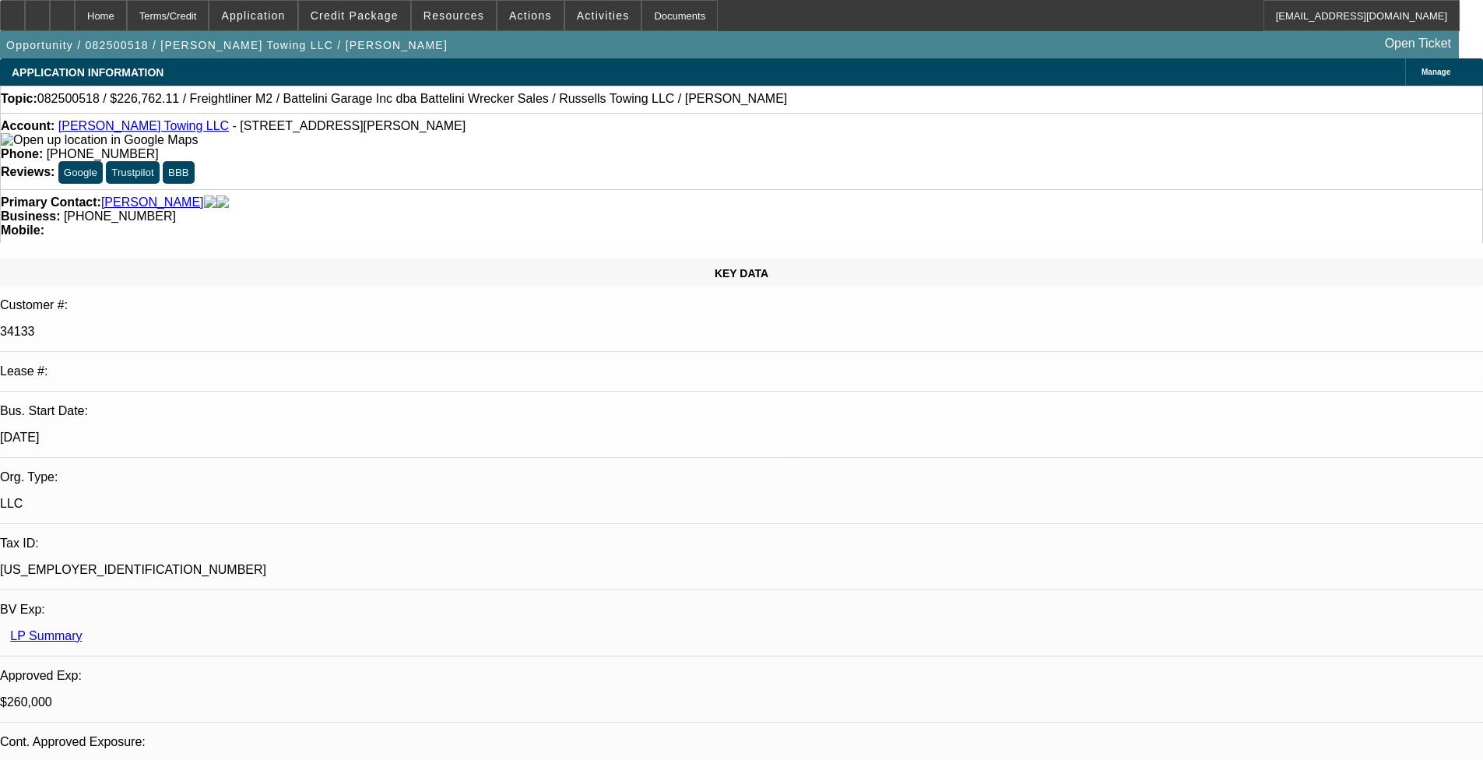
select select "0"
select select "1"
select select "3"
select select "6"
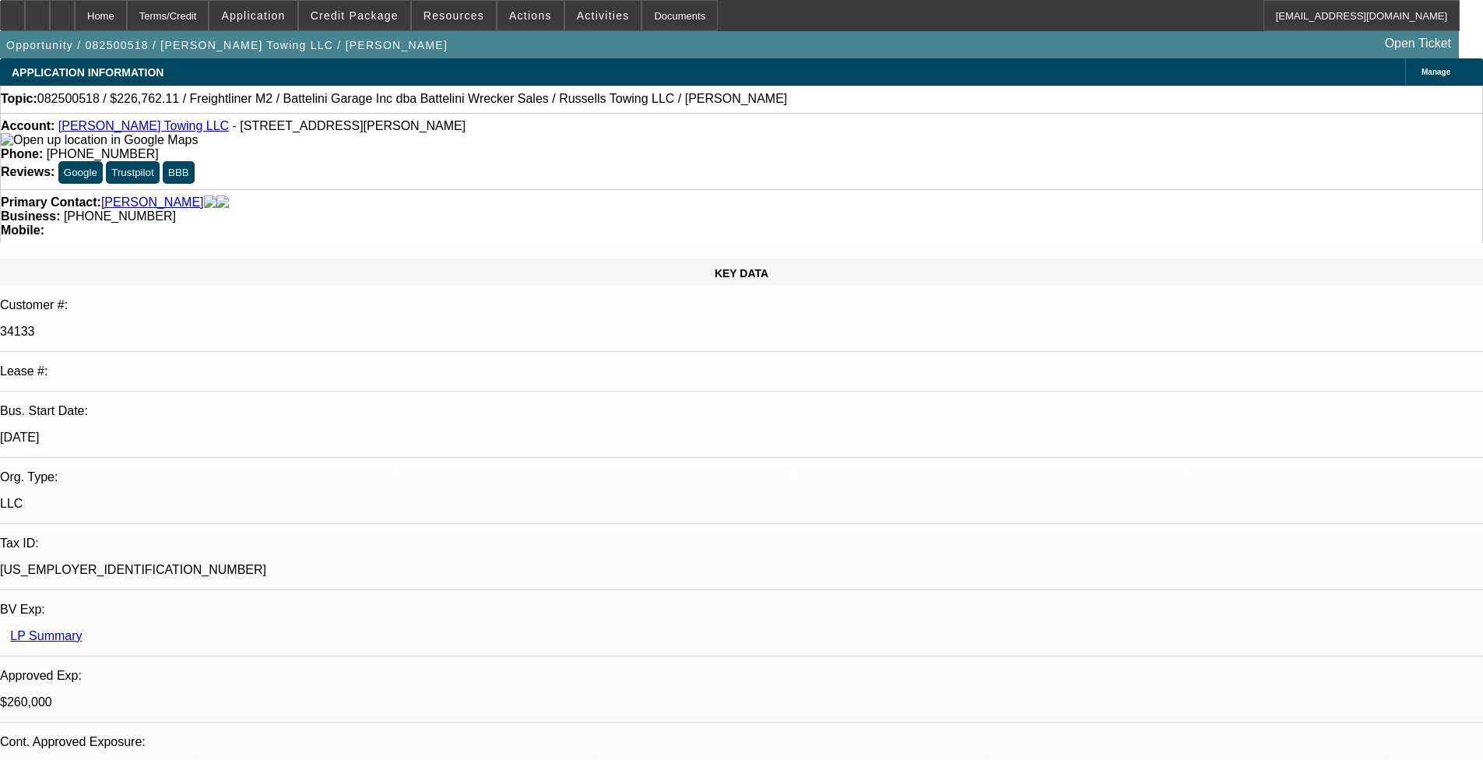
select select "1"
select select "3"
select select "6"
select select "1"
select select "3"
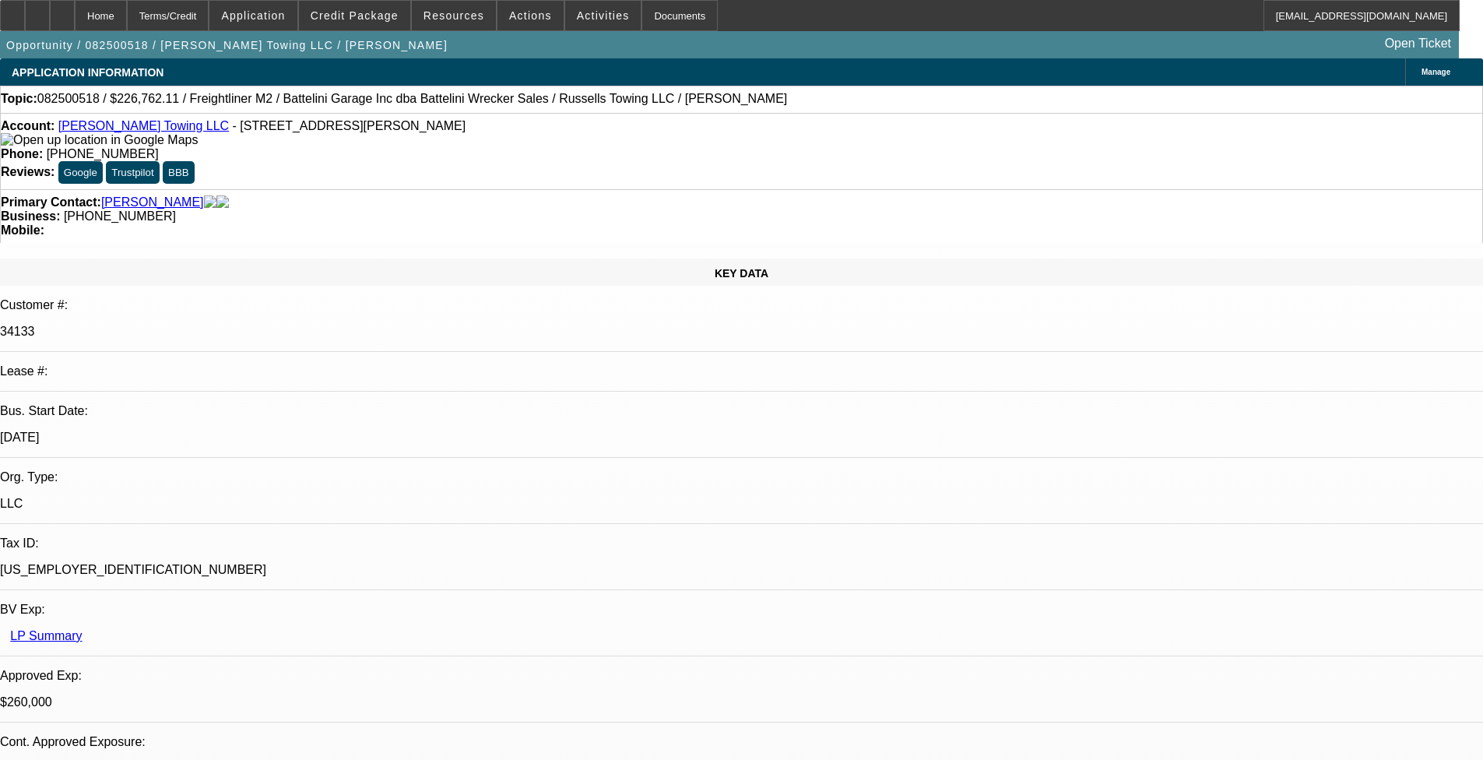
select select "6"
select select "1"
select select "3"
select select "6"
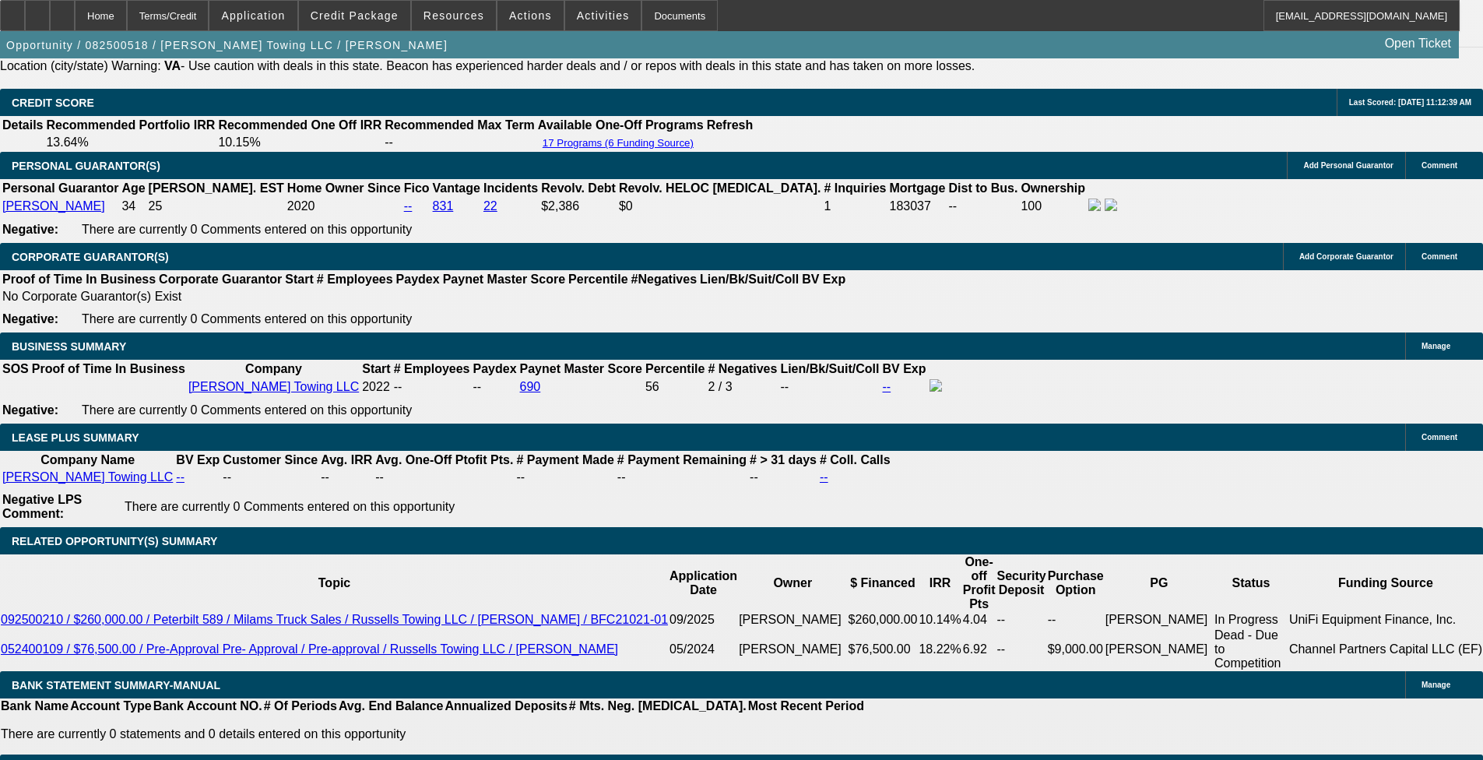
scroll to position [156, 0]
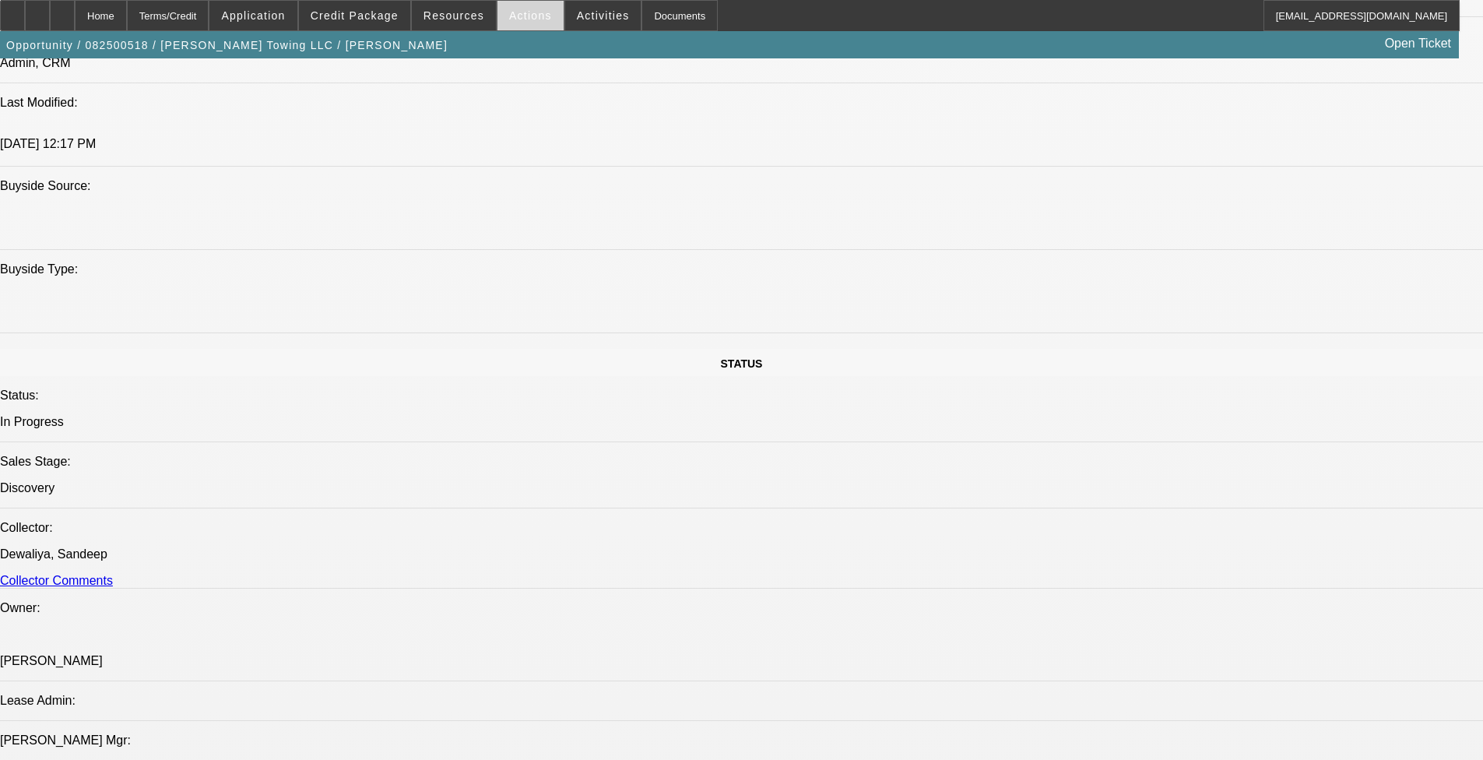
scroll to position [1413, 0]
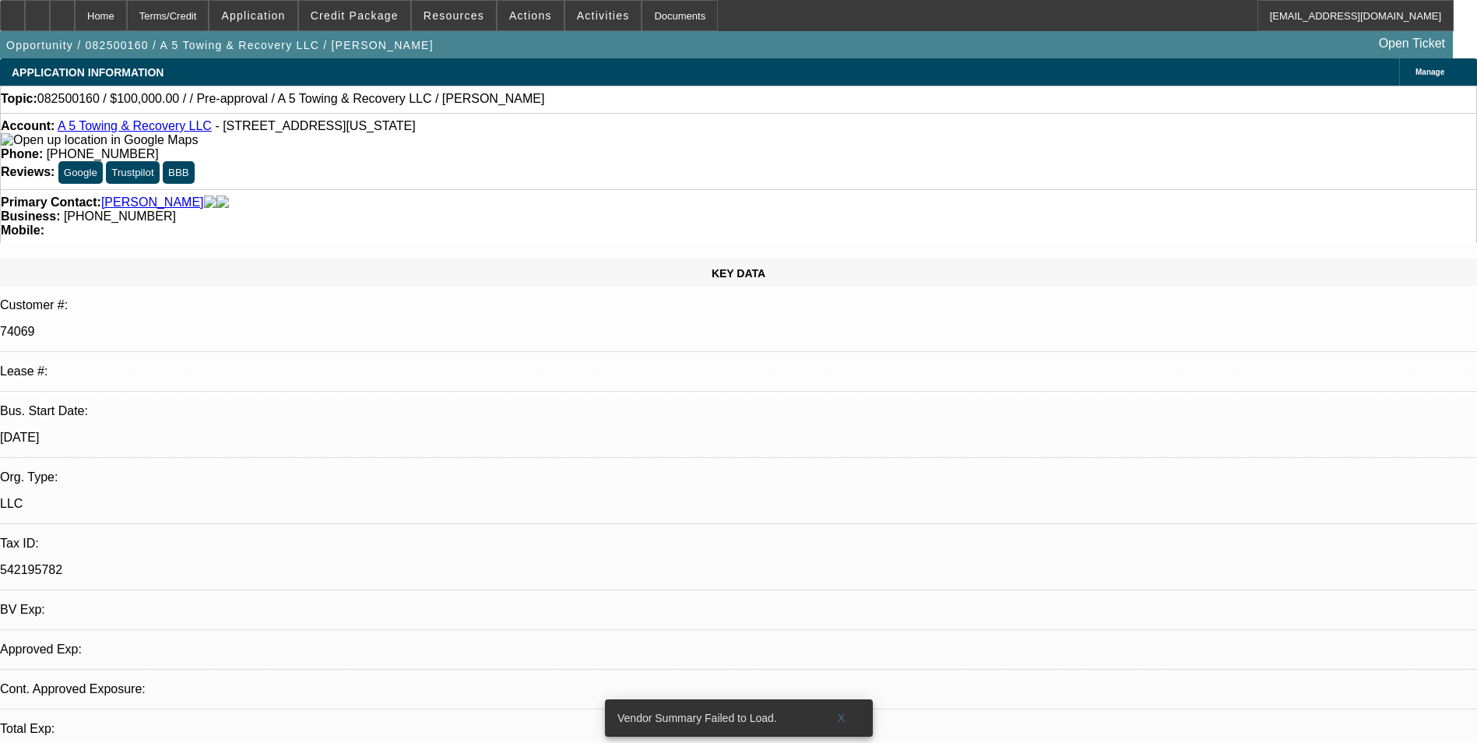
select select "0"
select select "2"
select select "0.1"
select select "1"
select select "2"
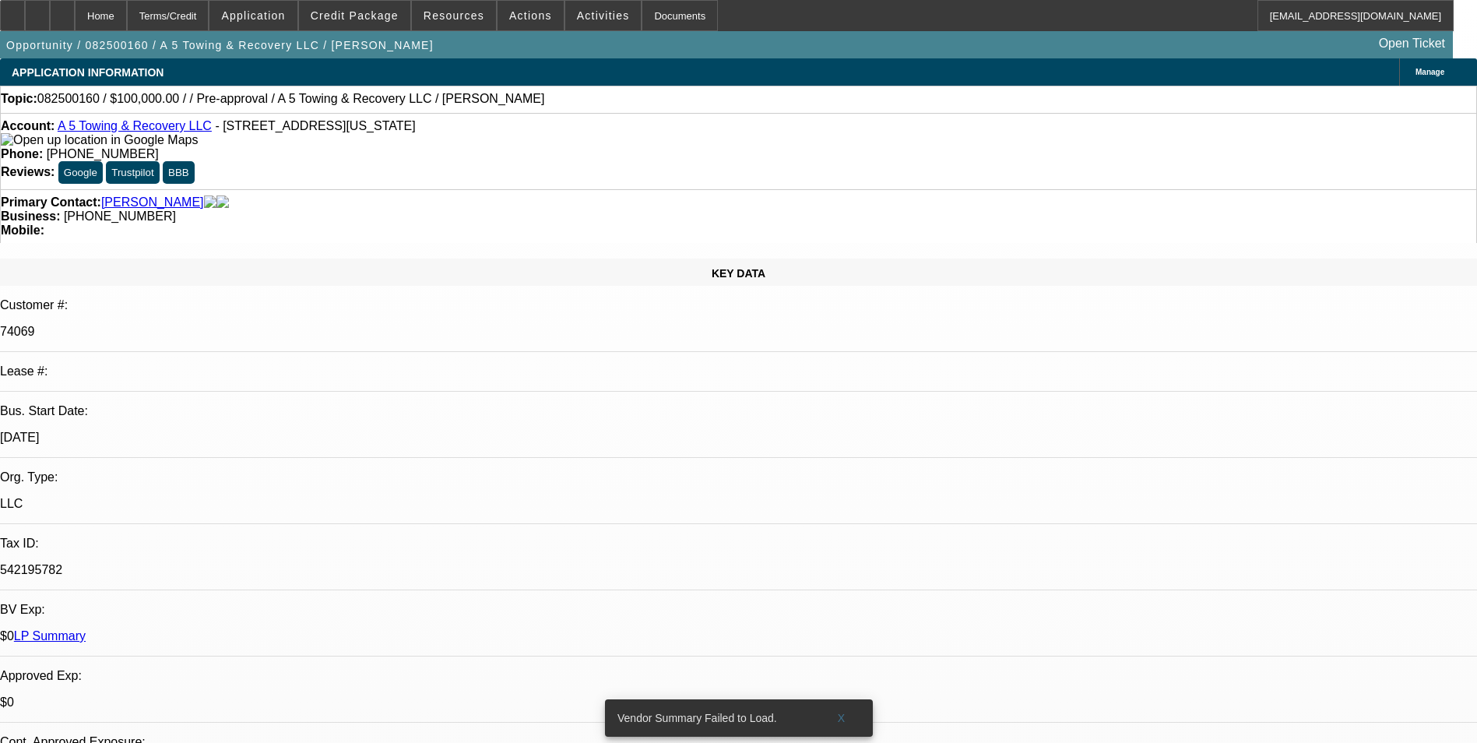
select select "4"
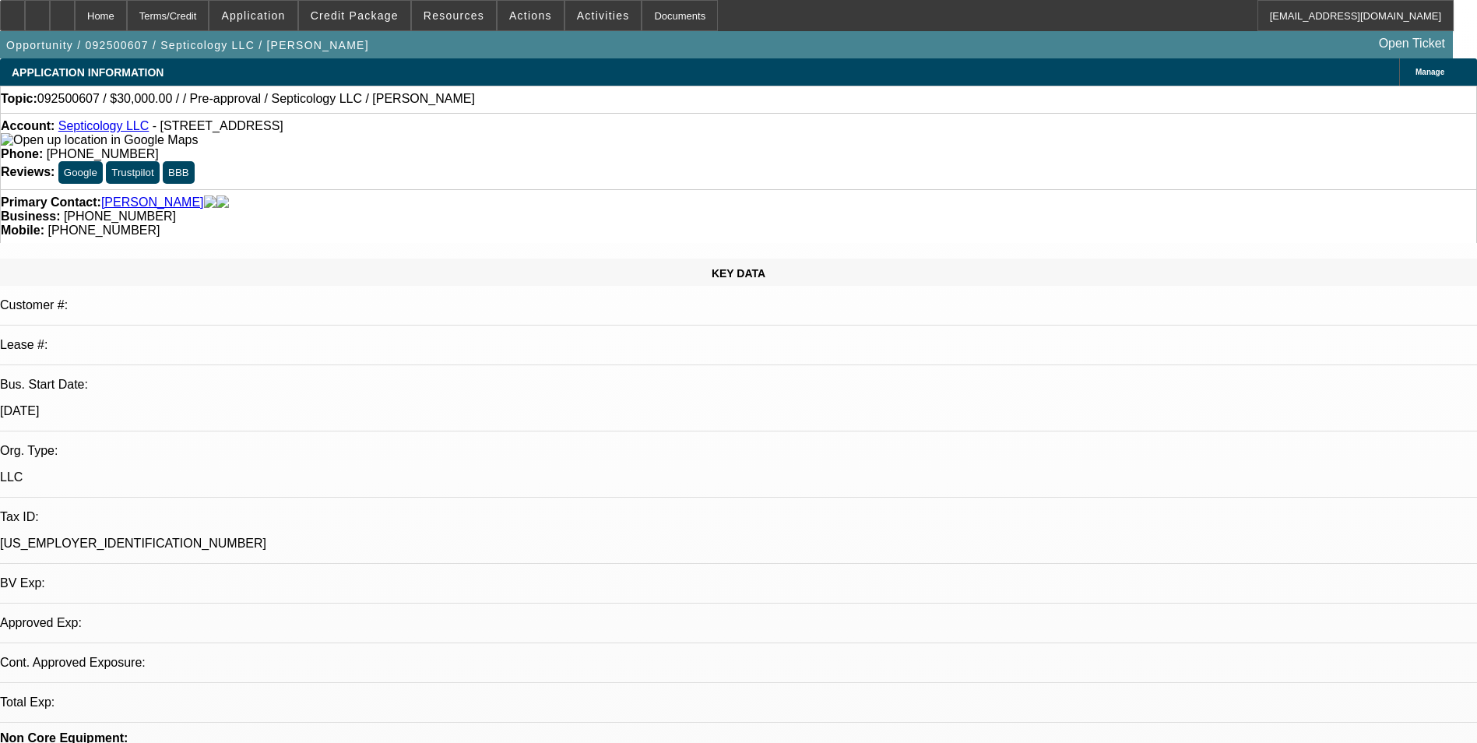
select select "0"
select select "2"
select select "0.1"
select select "1"
select select "2"
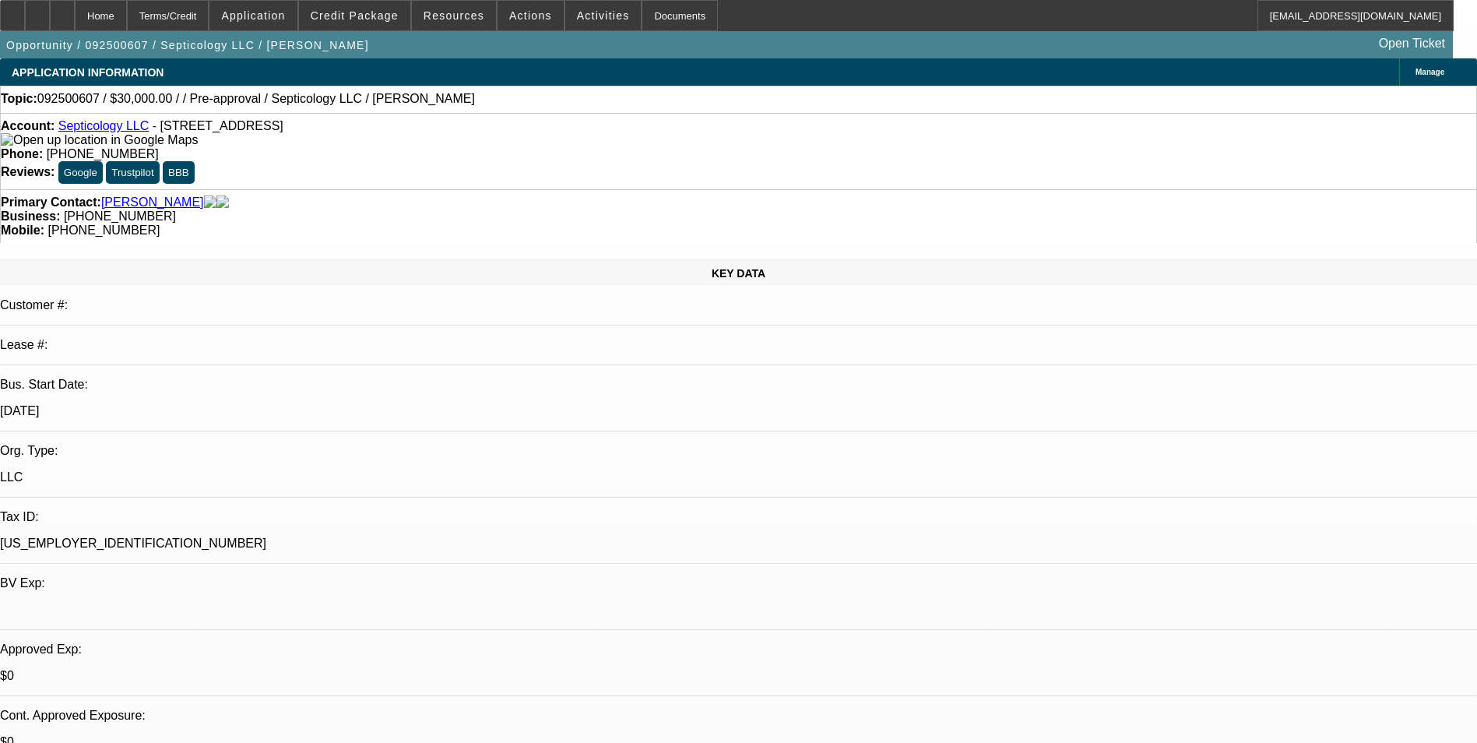
select select "4"
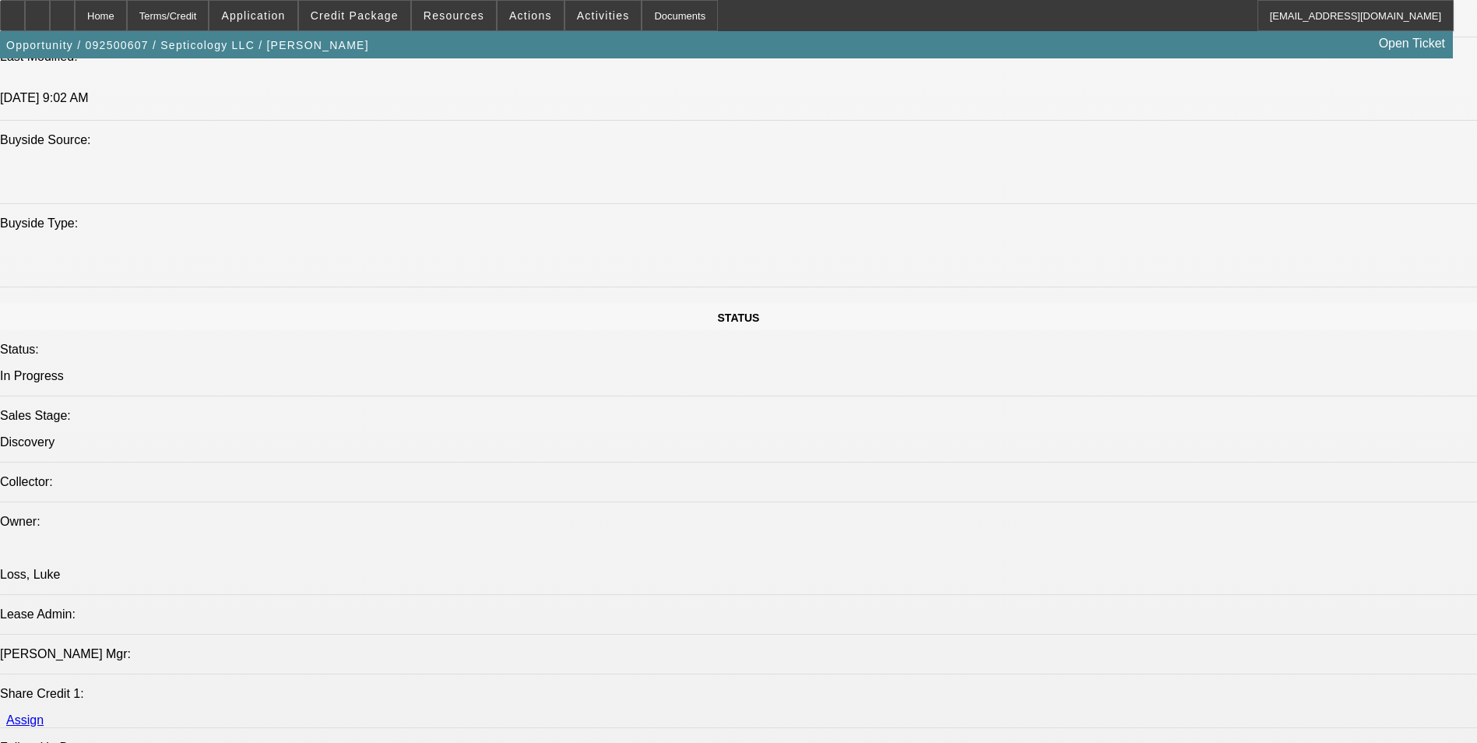
scroll to position [1635, 0]
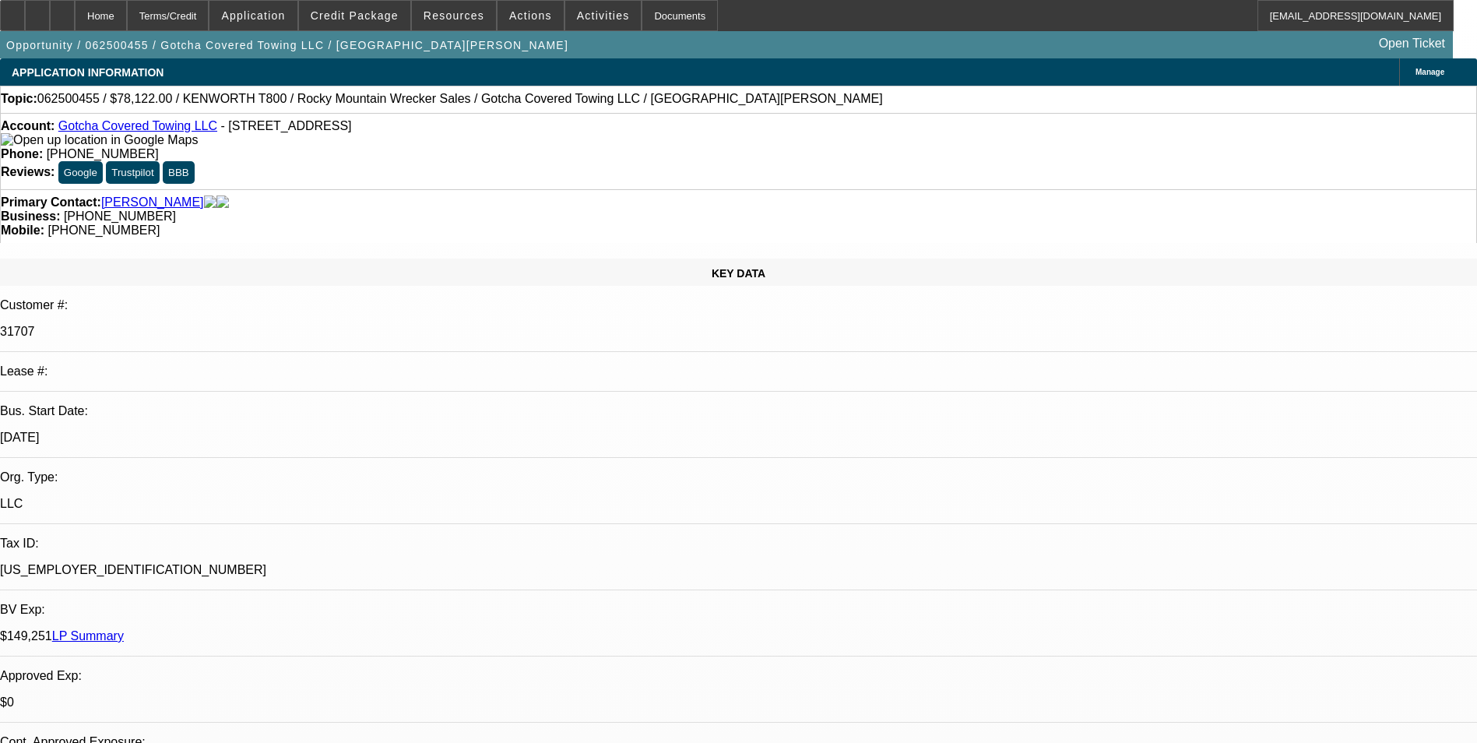
select select "0"
select select "0.1"
select select "0"
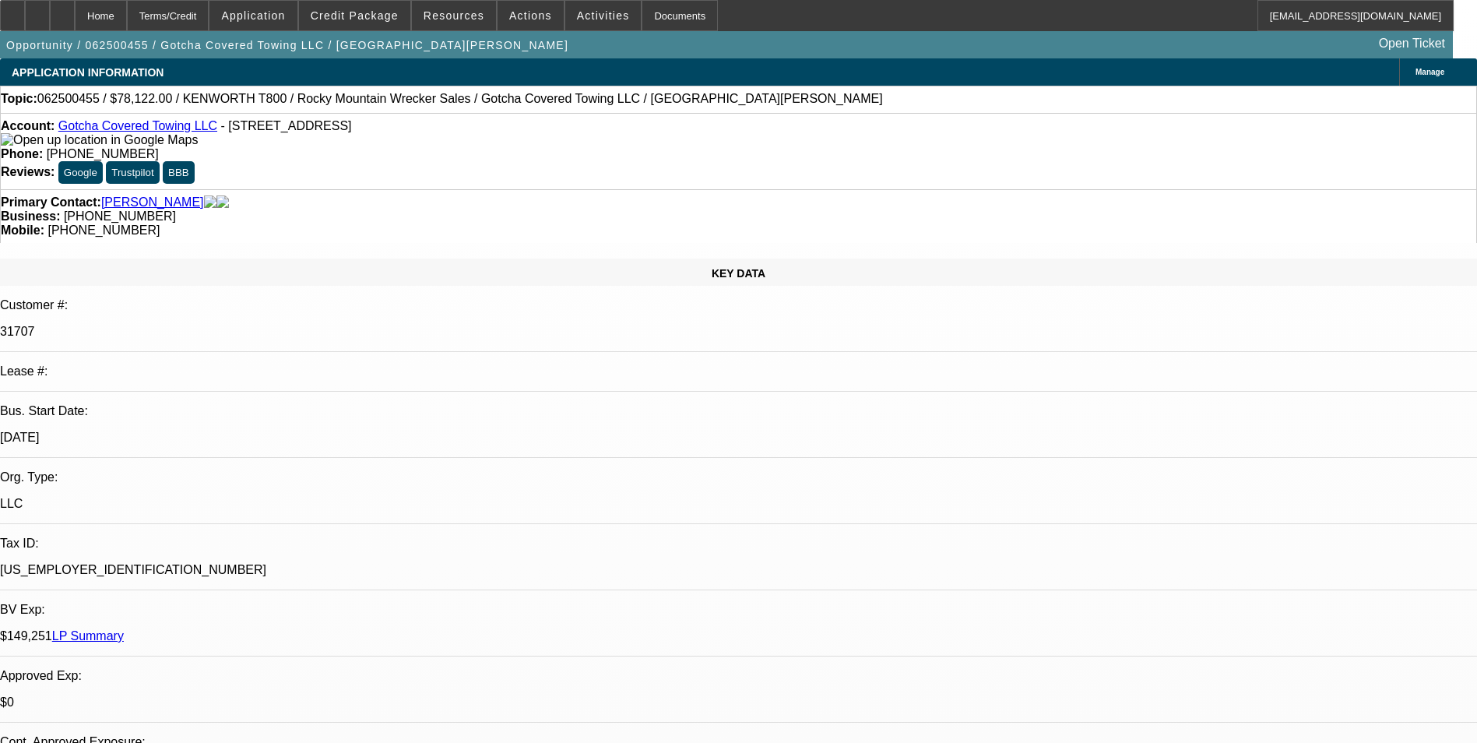
select select "0.1"
select select "0"
select select "0.1"
select select "0"
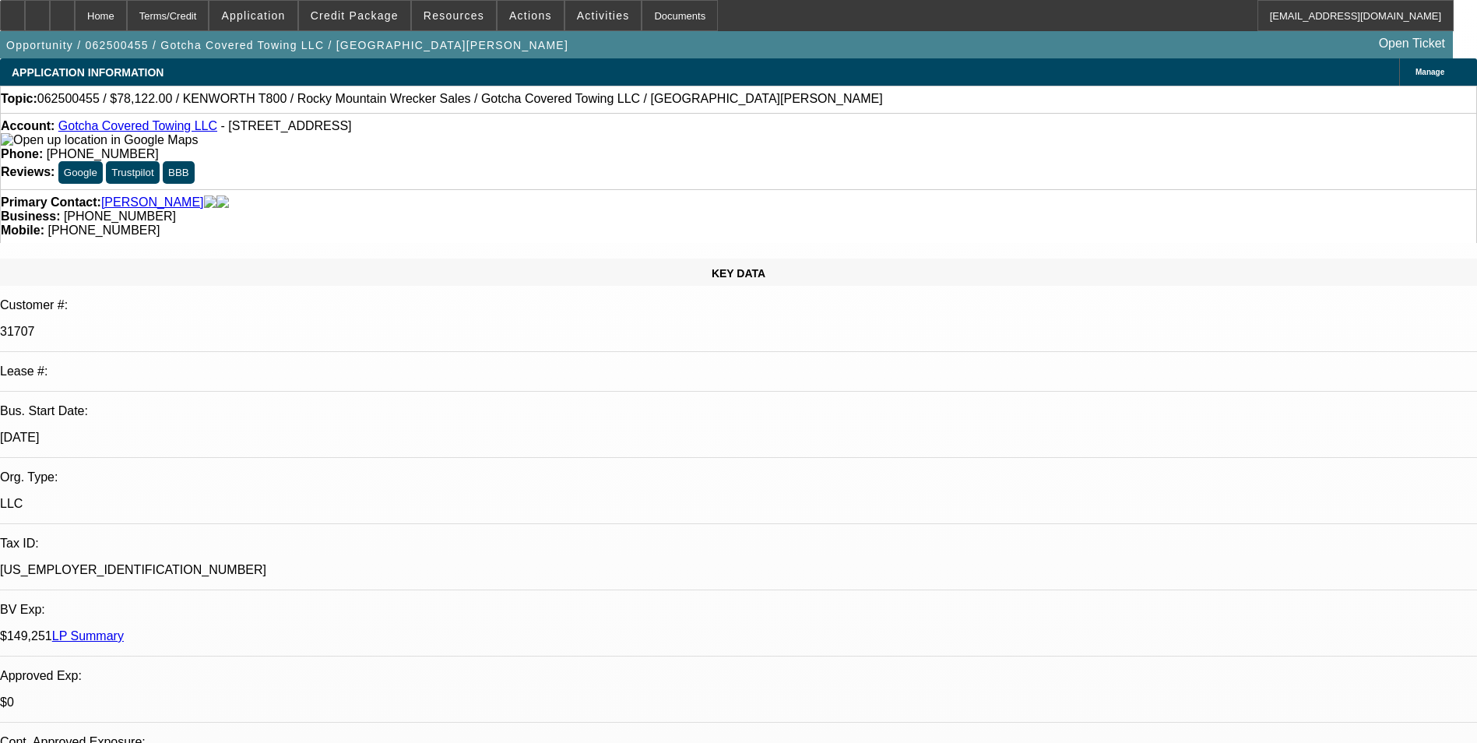
select select "2"
select select "0.1"
select select "1"
select select "3"
select select "4"
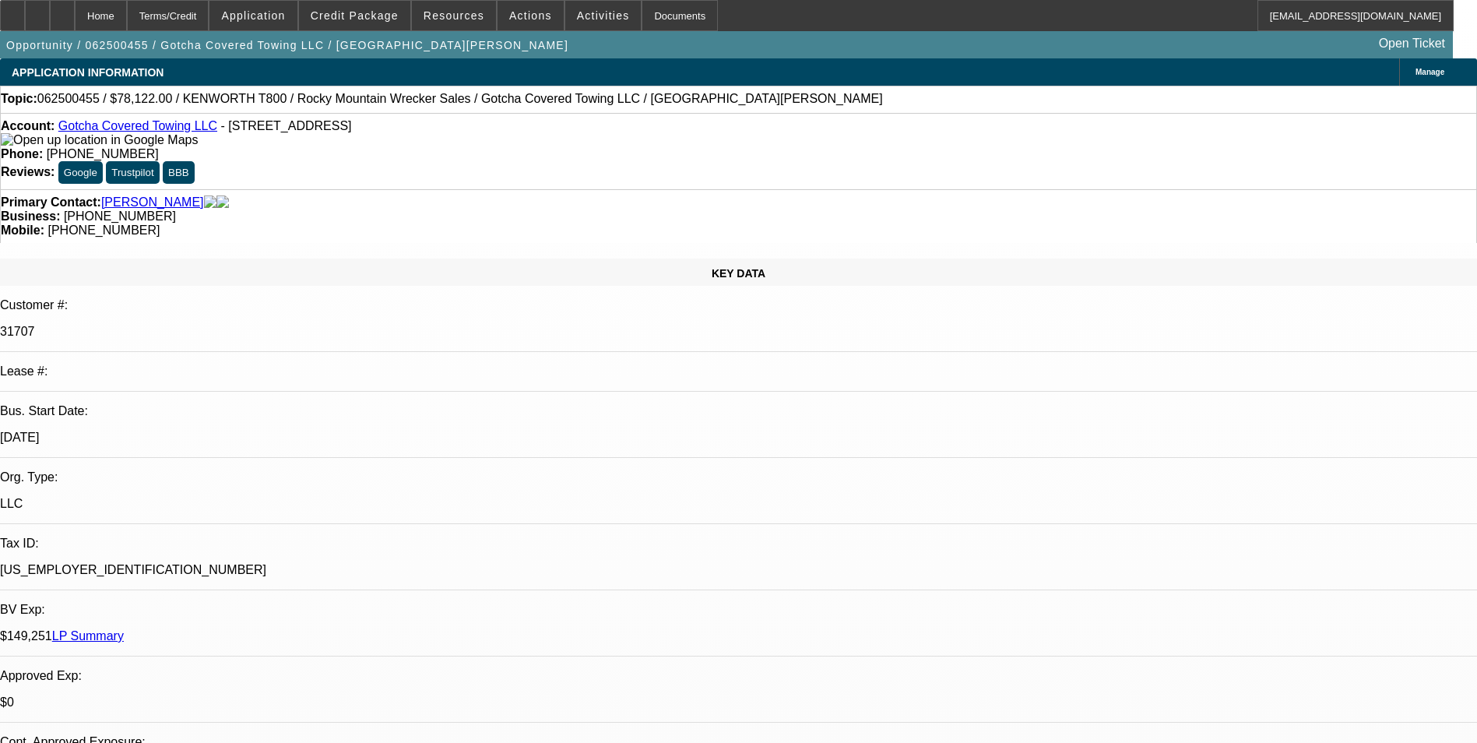
select select "1"
select select "3"
select select "4"
select select "1"
select select "3"
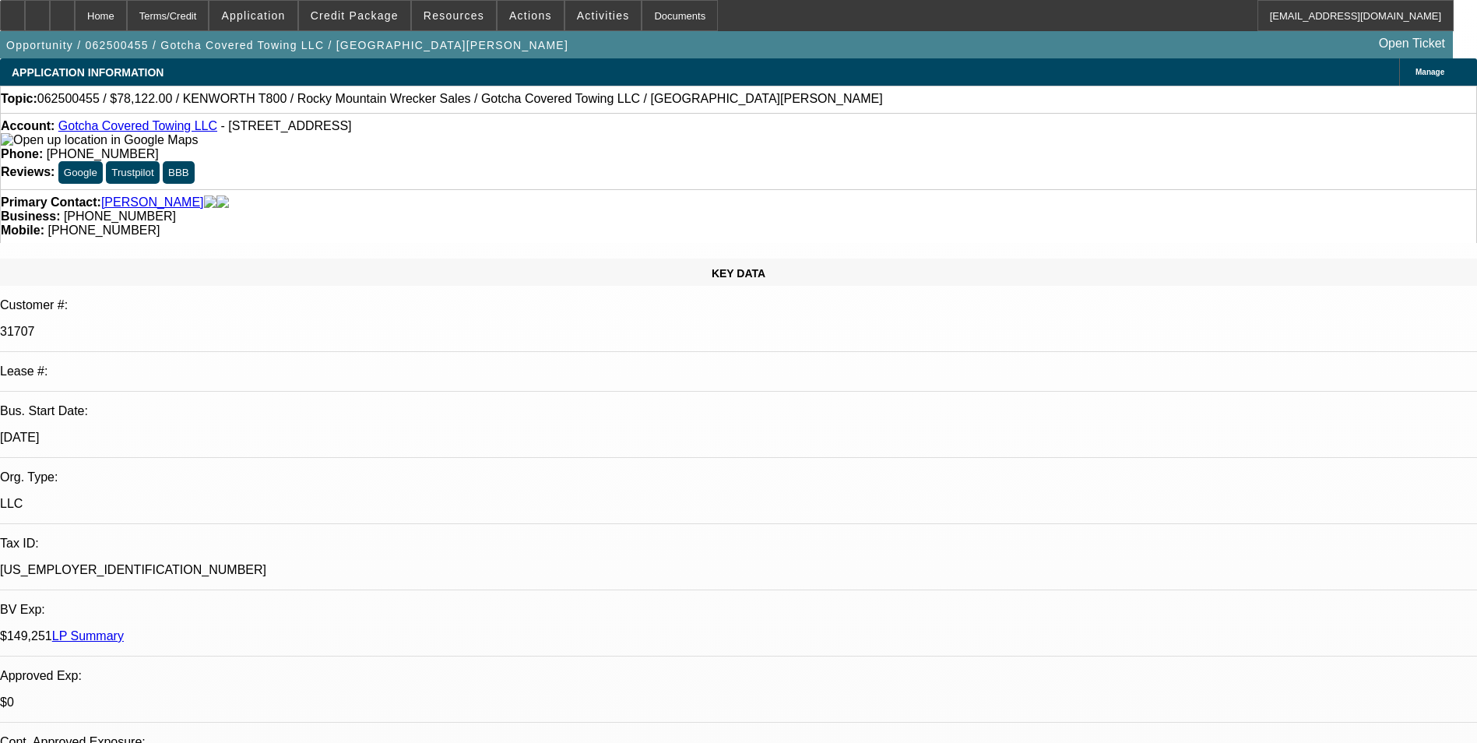
select select "4"
select select "1"
select select "2"
select select "4"
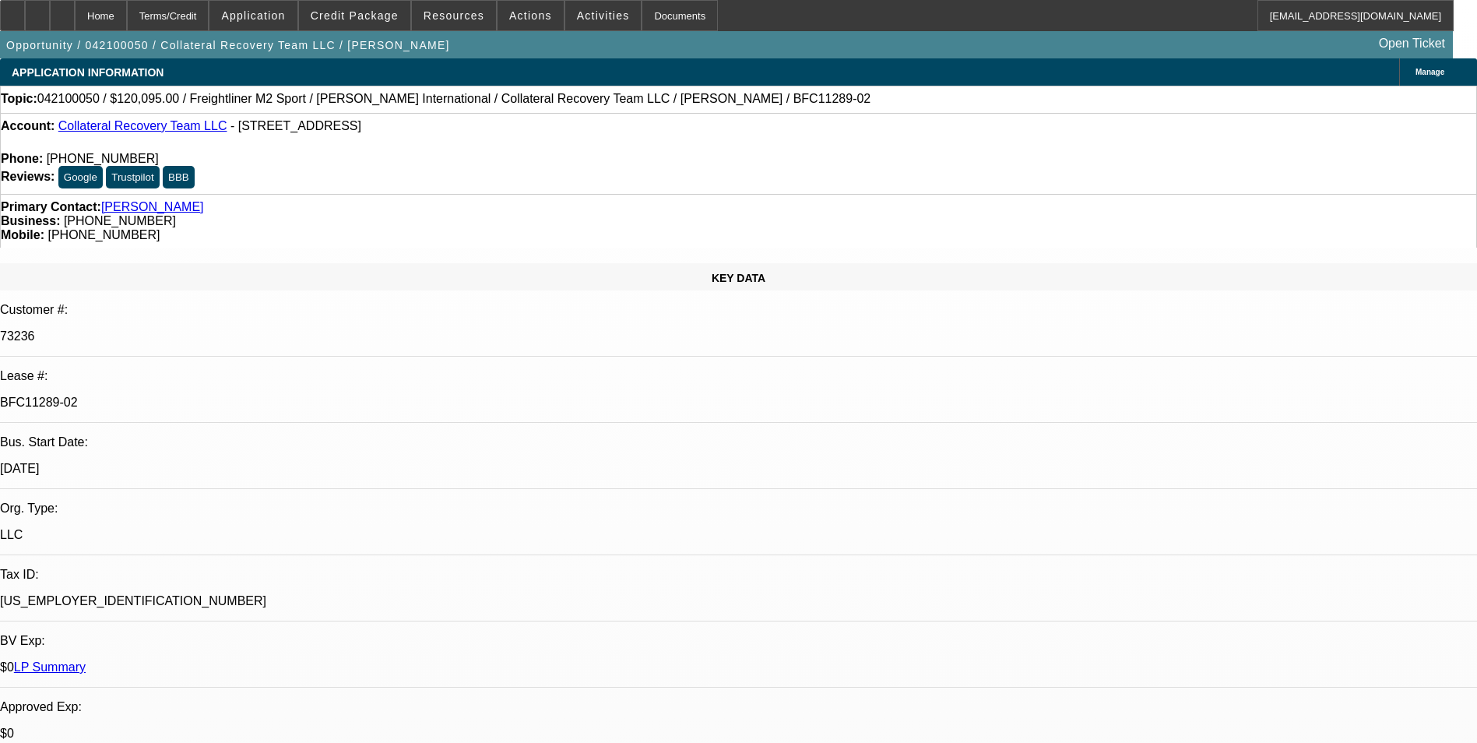
select select "0"
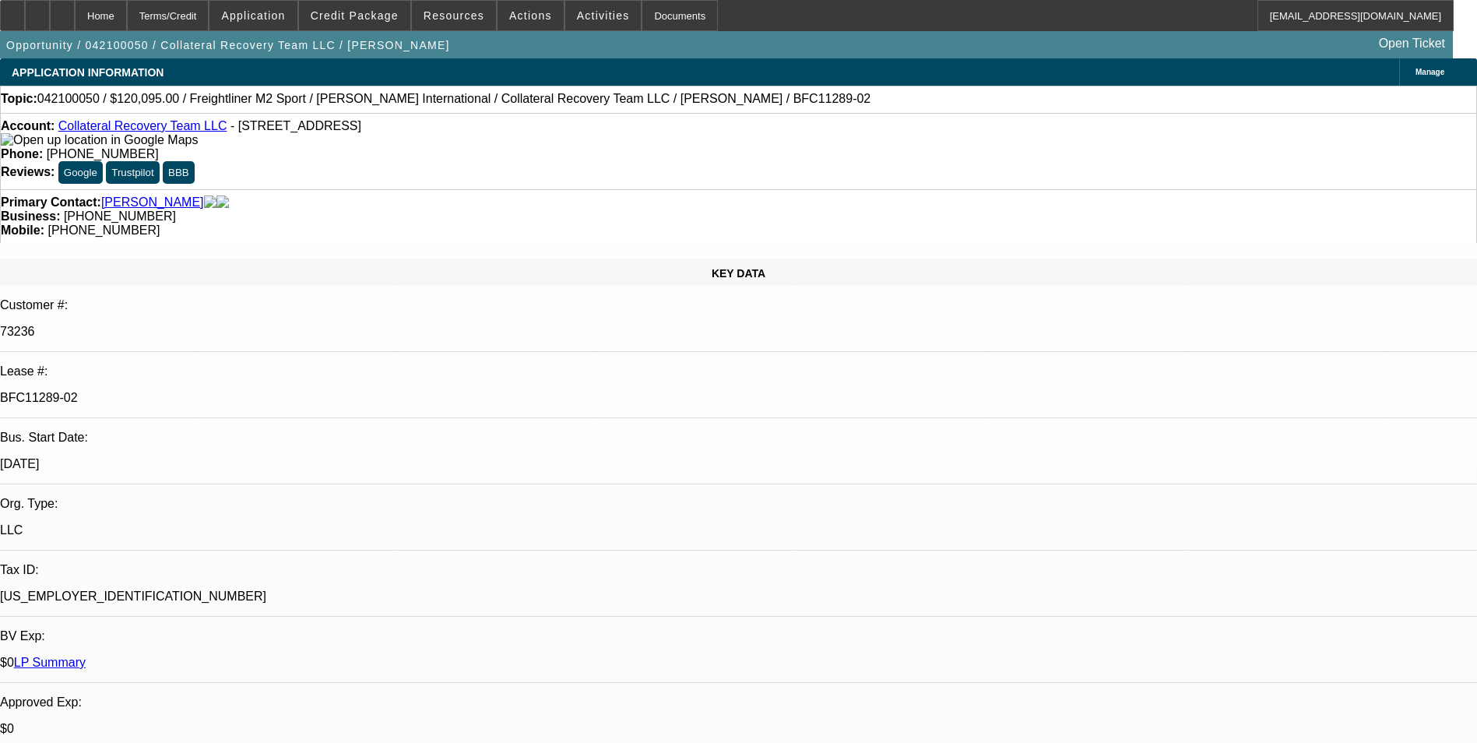
select select "0"
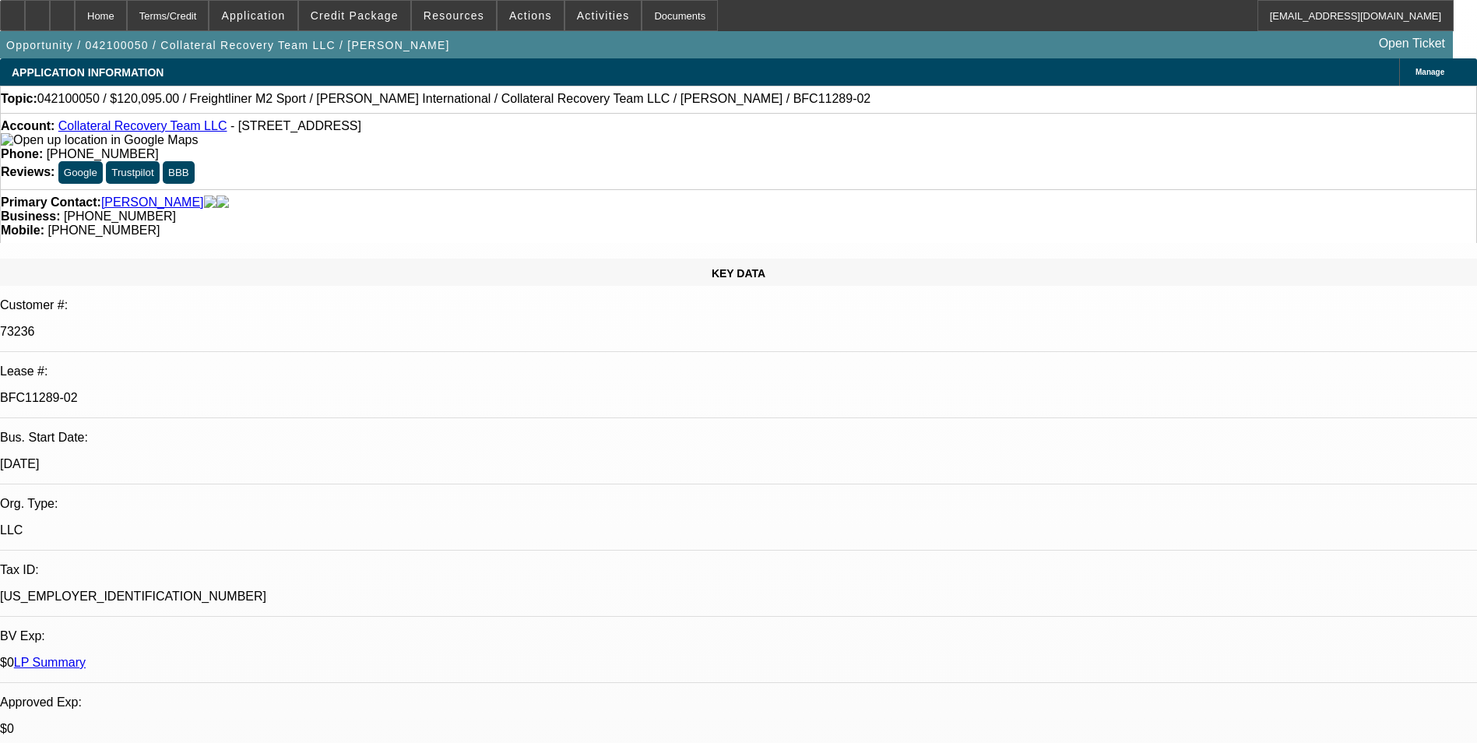
select select "0"
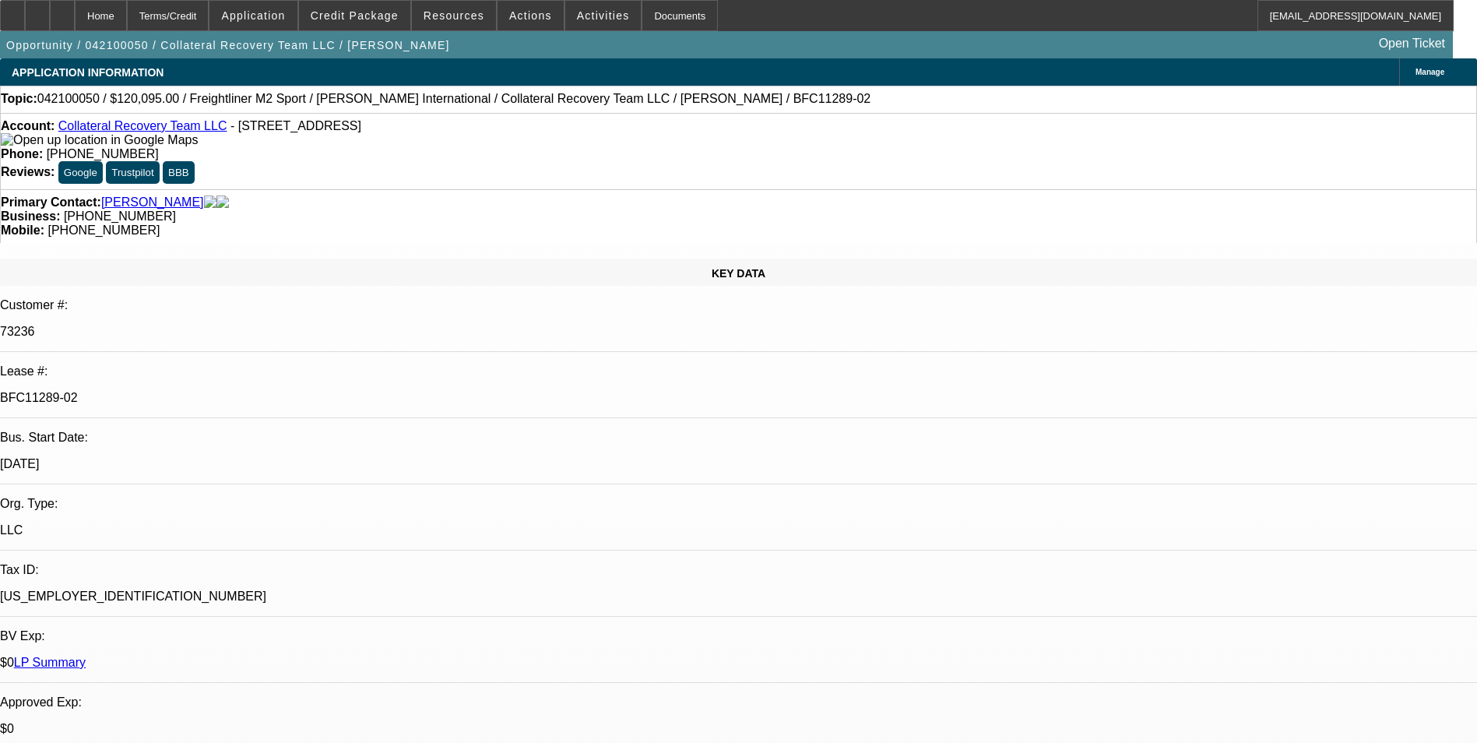
select select "0"
select select "1"
select select "2"
select select "6"
select select "1"
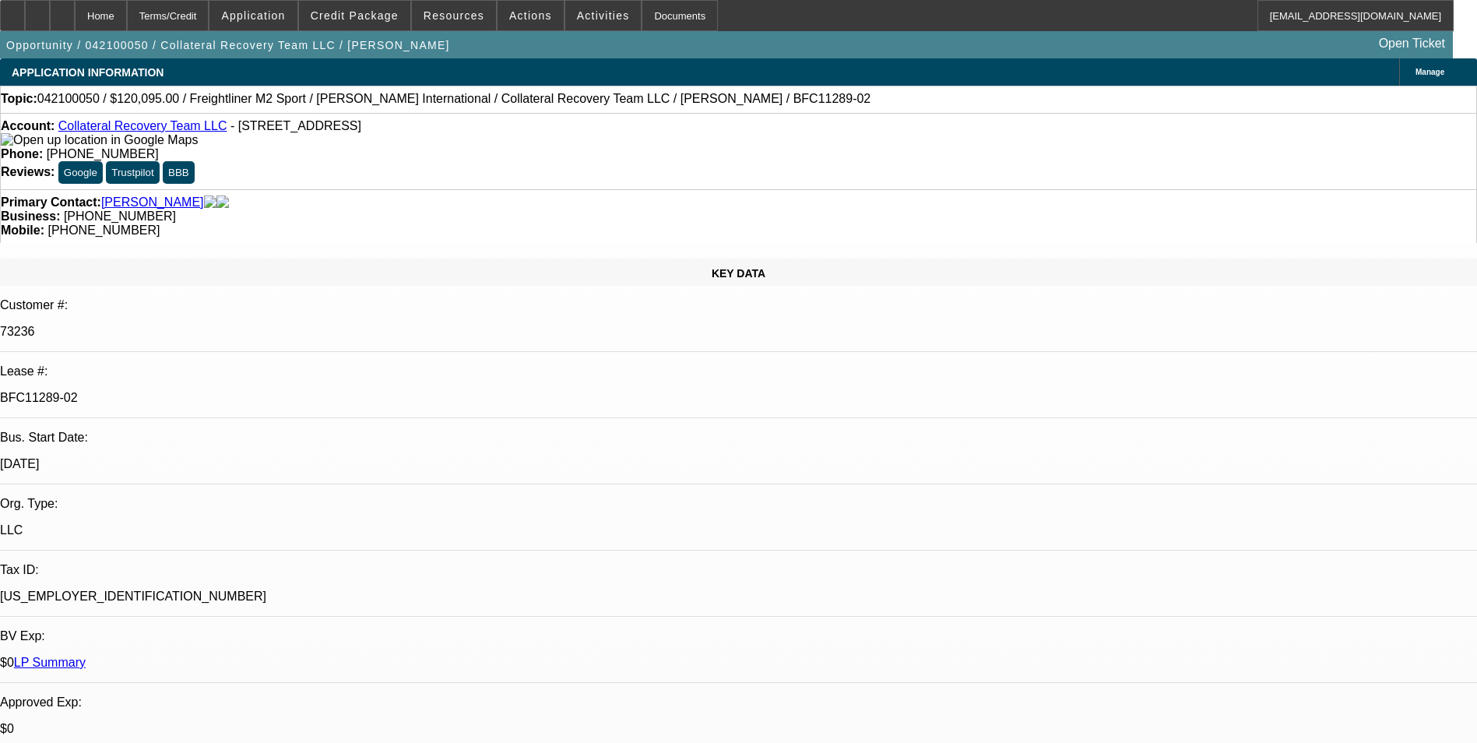
select select "2"
select select "6"
select select "1"
select select "6"
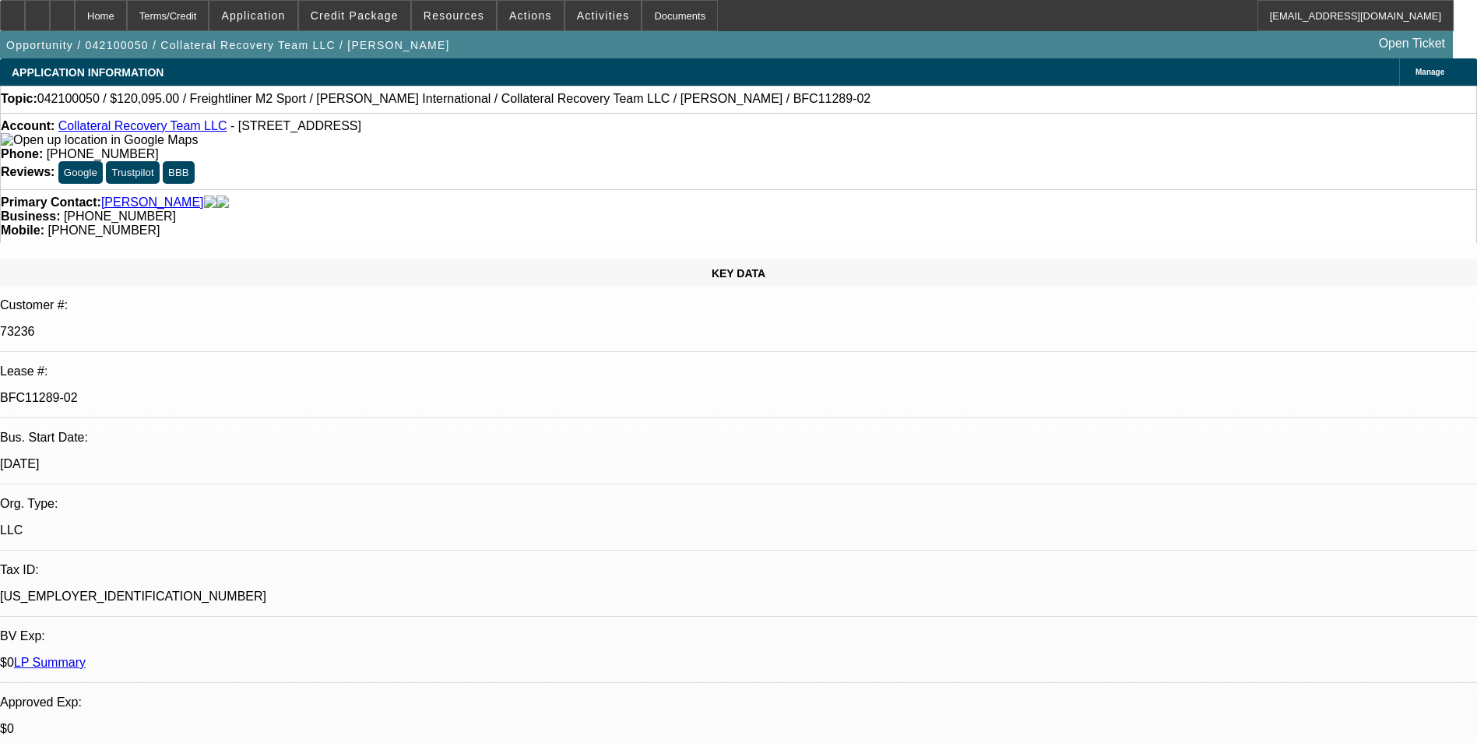
select select "1"
select select "6"
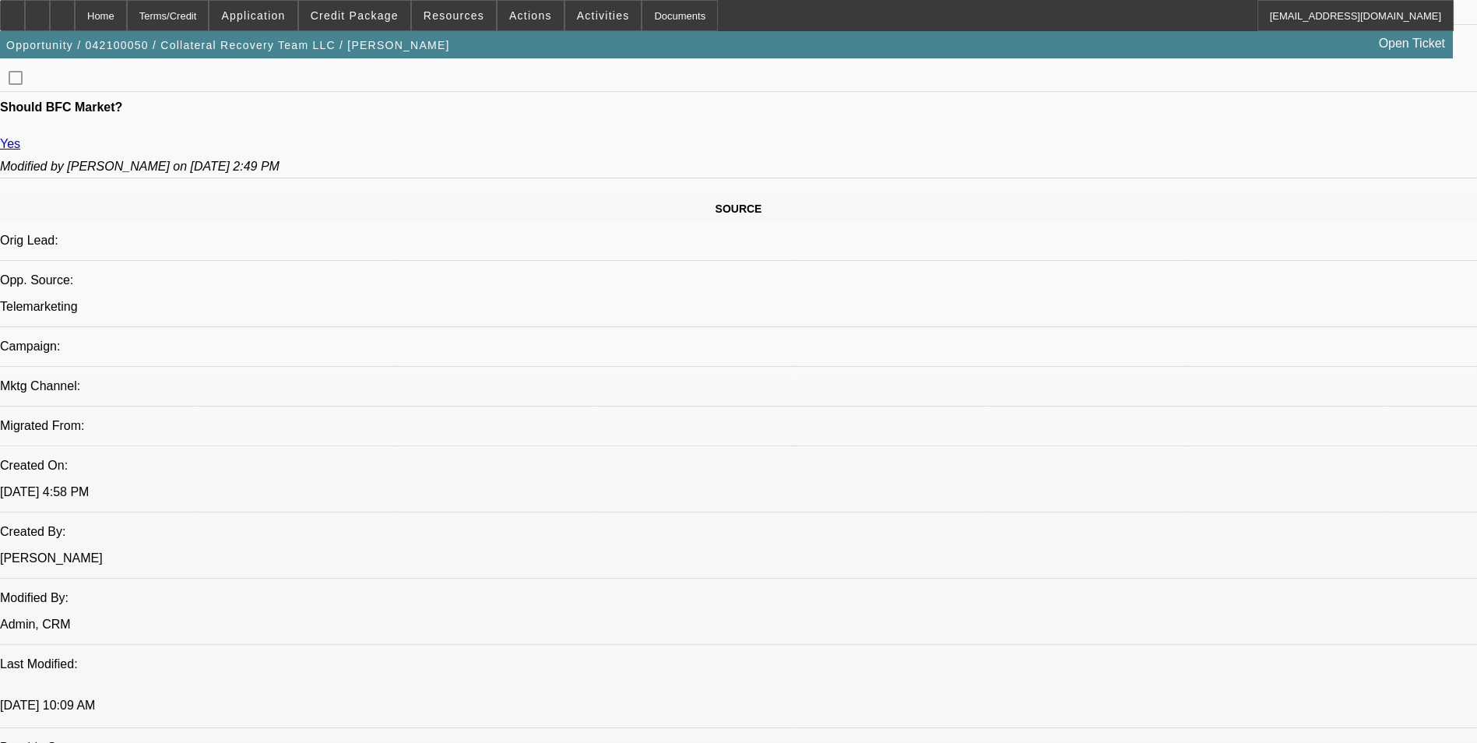
drag, startPoint x: 828, startPoint y: 371, endPoint x: 738, endPoint y: 382, distance: 90.1
drag, startPoint x: 862, startPoint y: 386, endPoint x: 773, endPoint y: 347, distance: 97.3
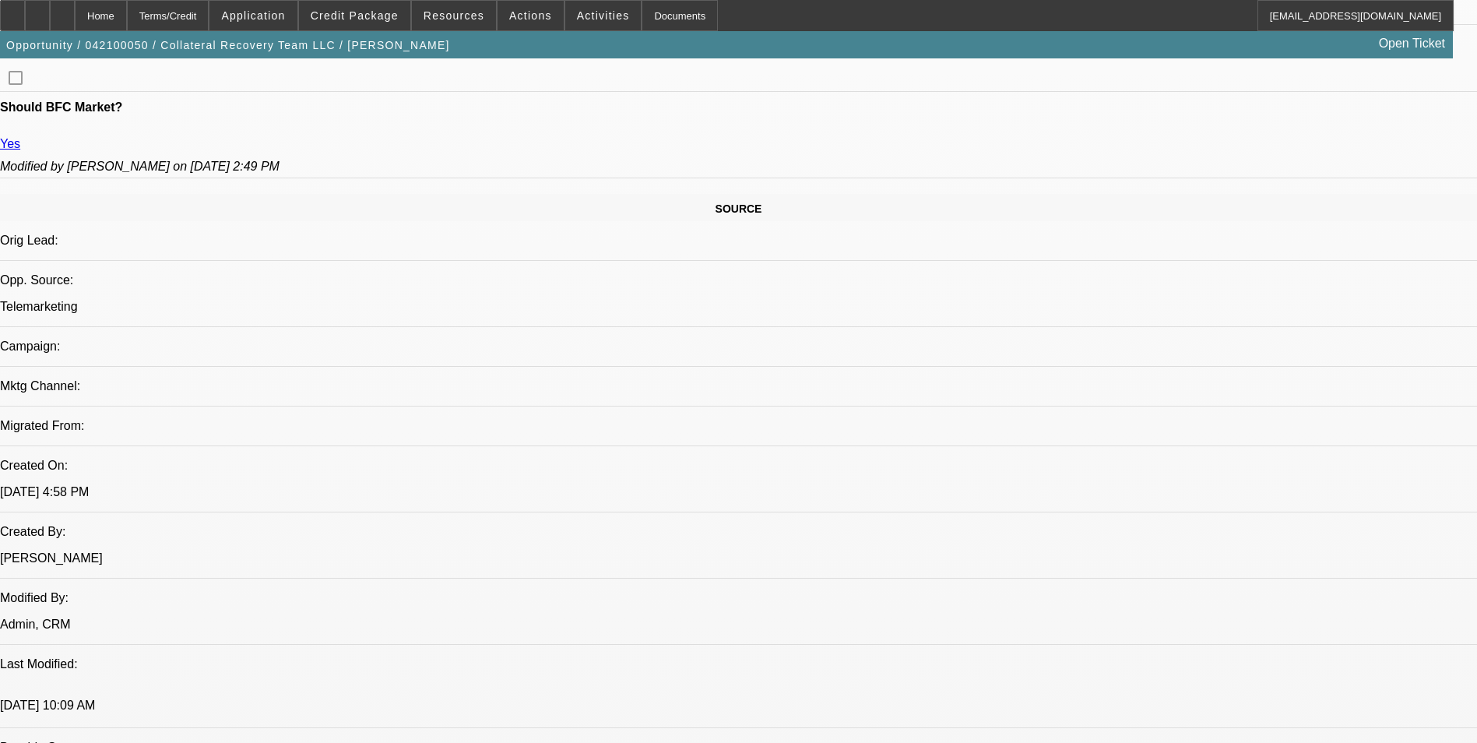
drag, startPoint x: 898, startPoint y: 412, endPoint x: 766, endPoint y: 373, distance: 137.2
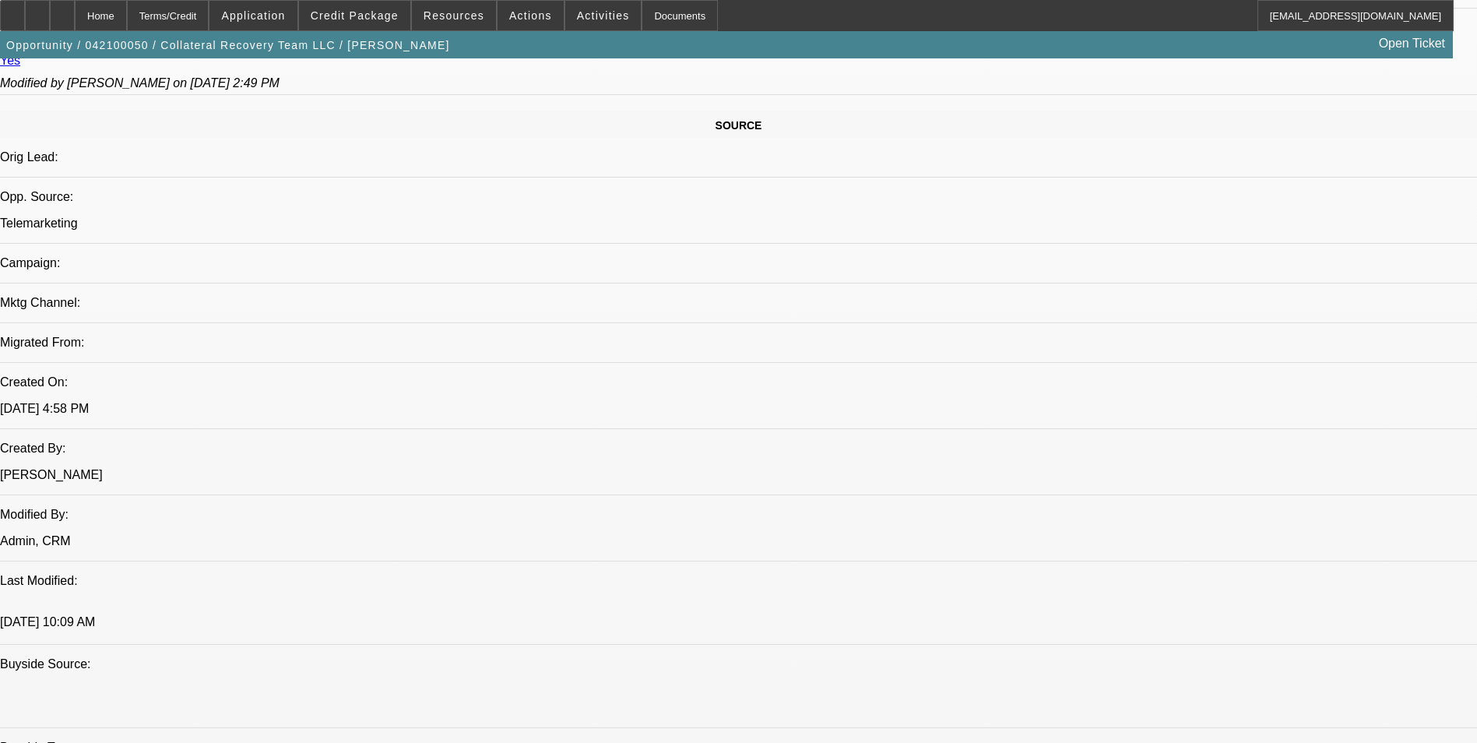
scroll to position [934, 0]
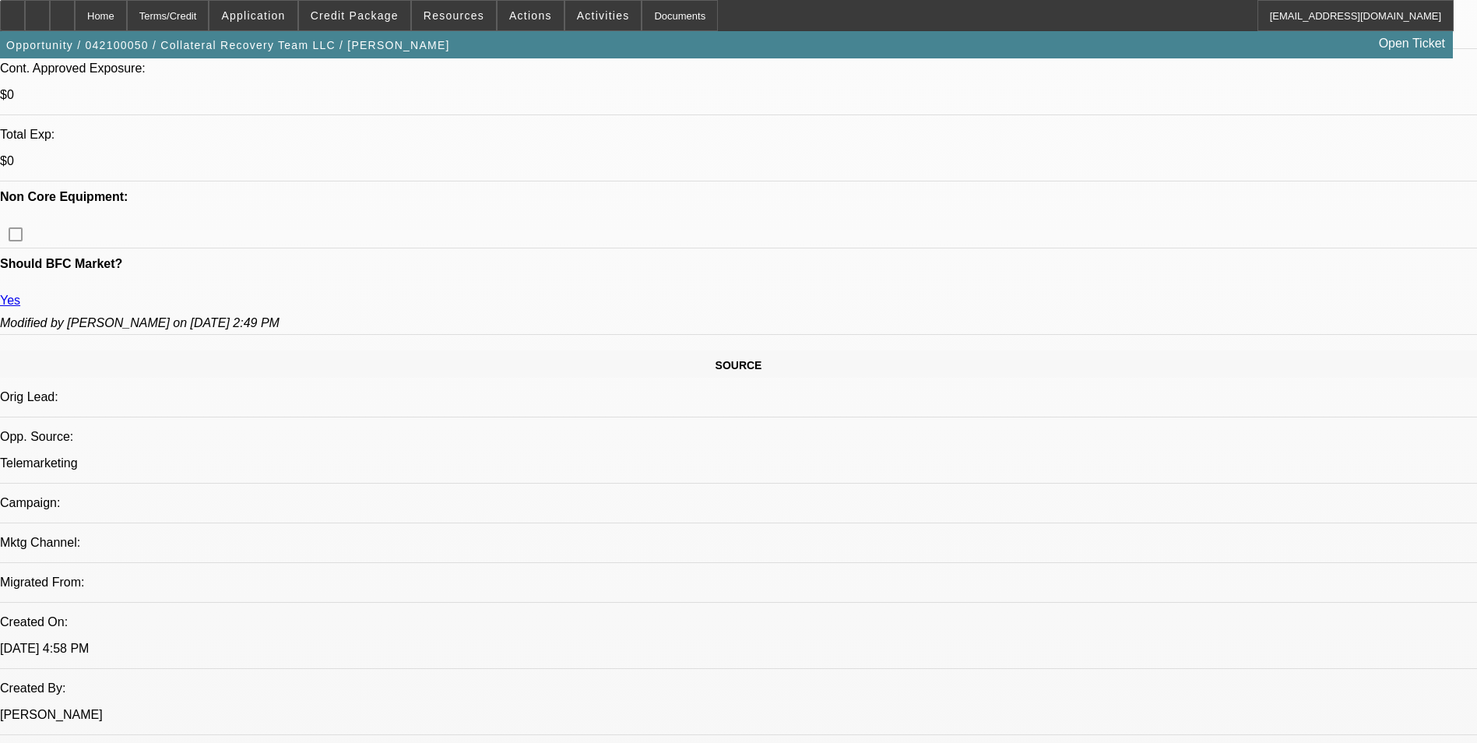
scroll to position [701, 0]
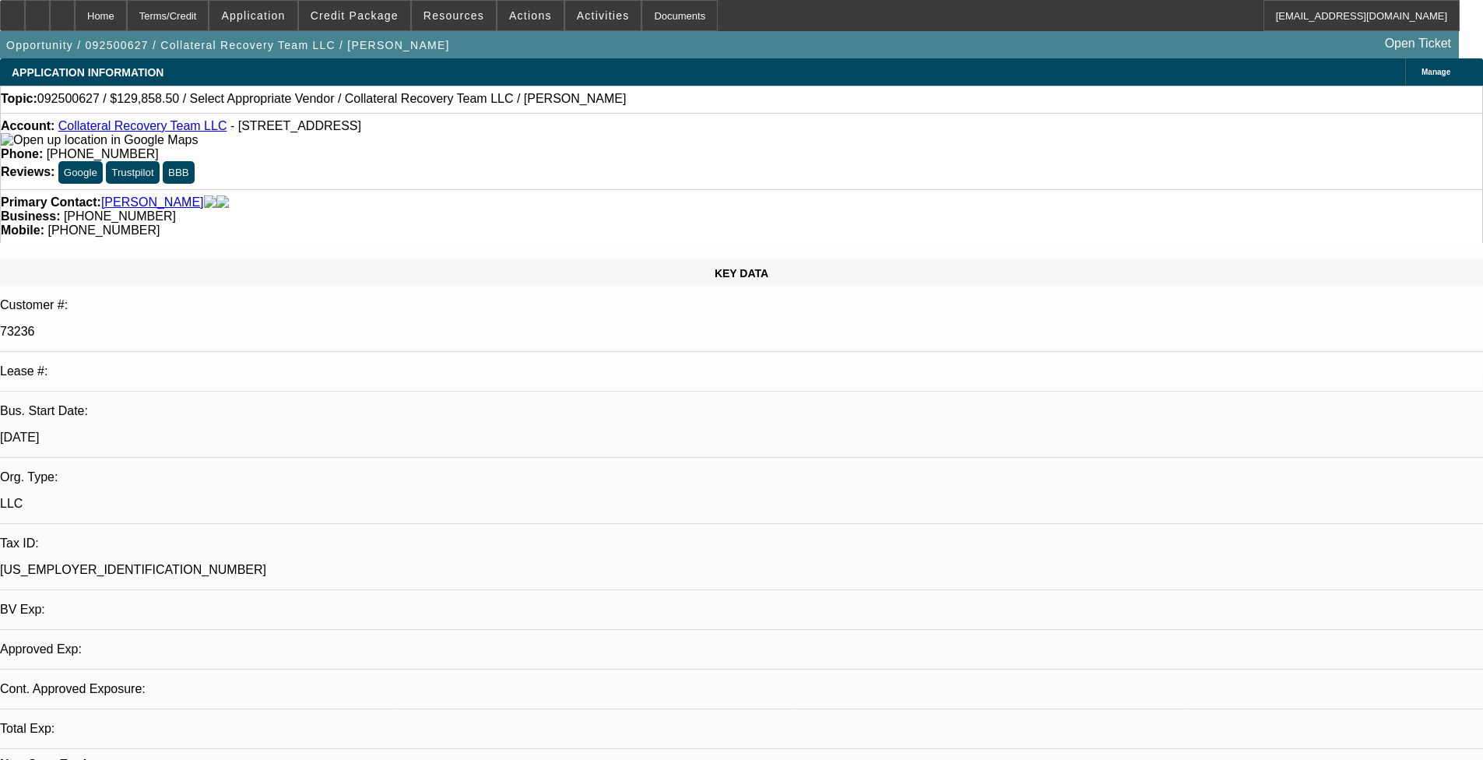
select select "0"
select select "2"
select select "0.1"
select select "1"
select select "2"
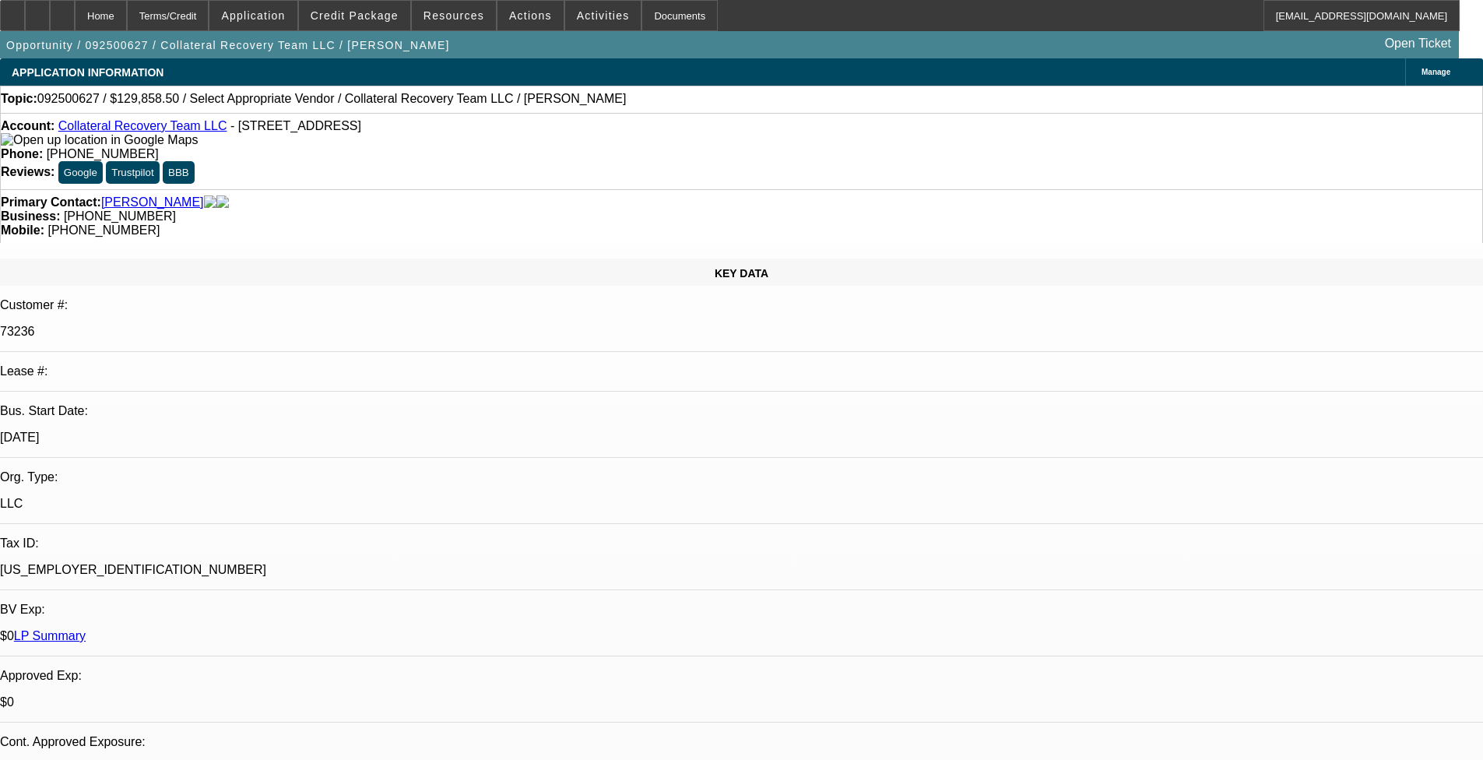
select select "4"
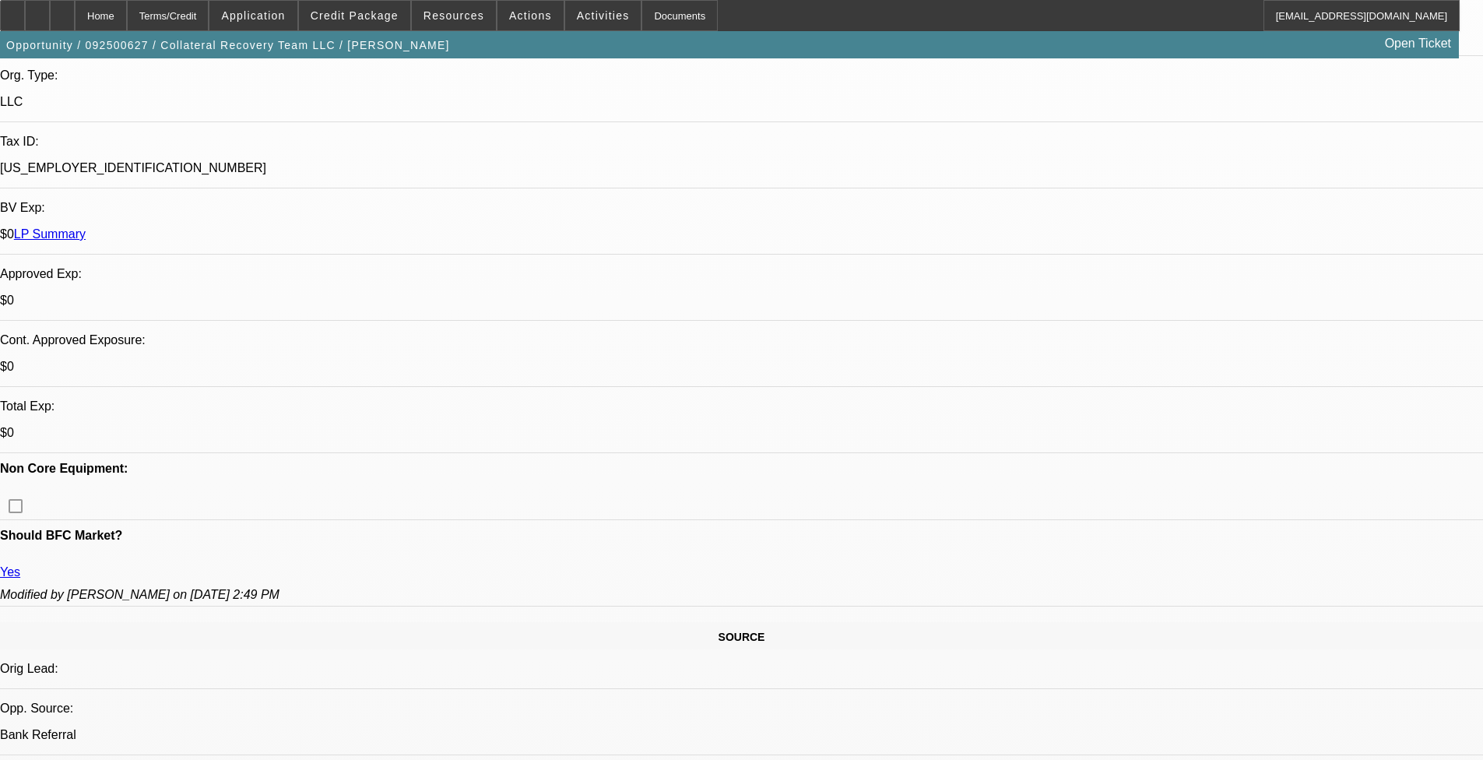
scroll to position [234, 0]
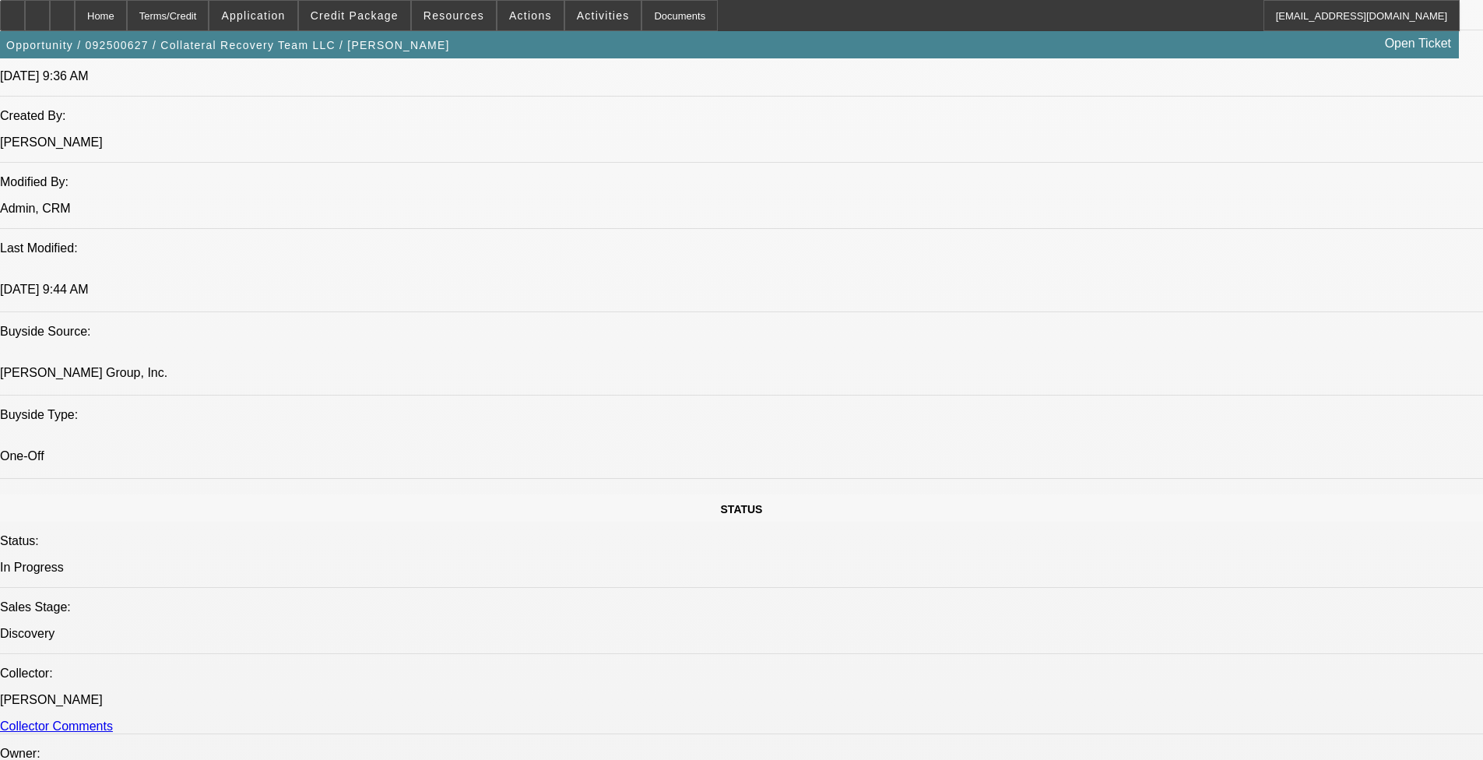
scroll to position [1635, 0]
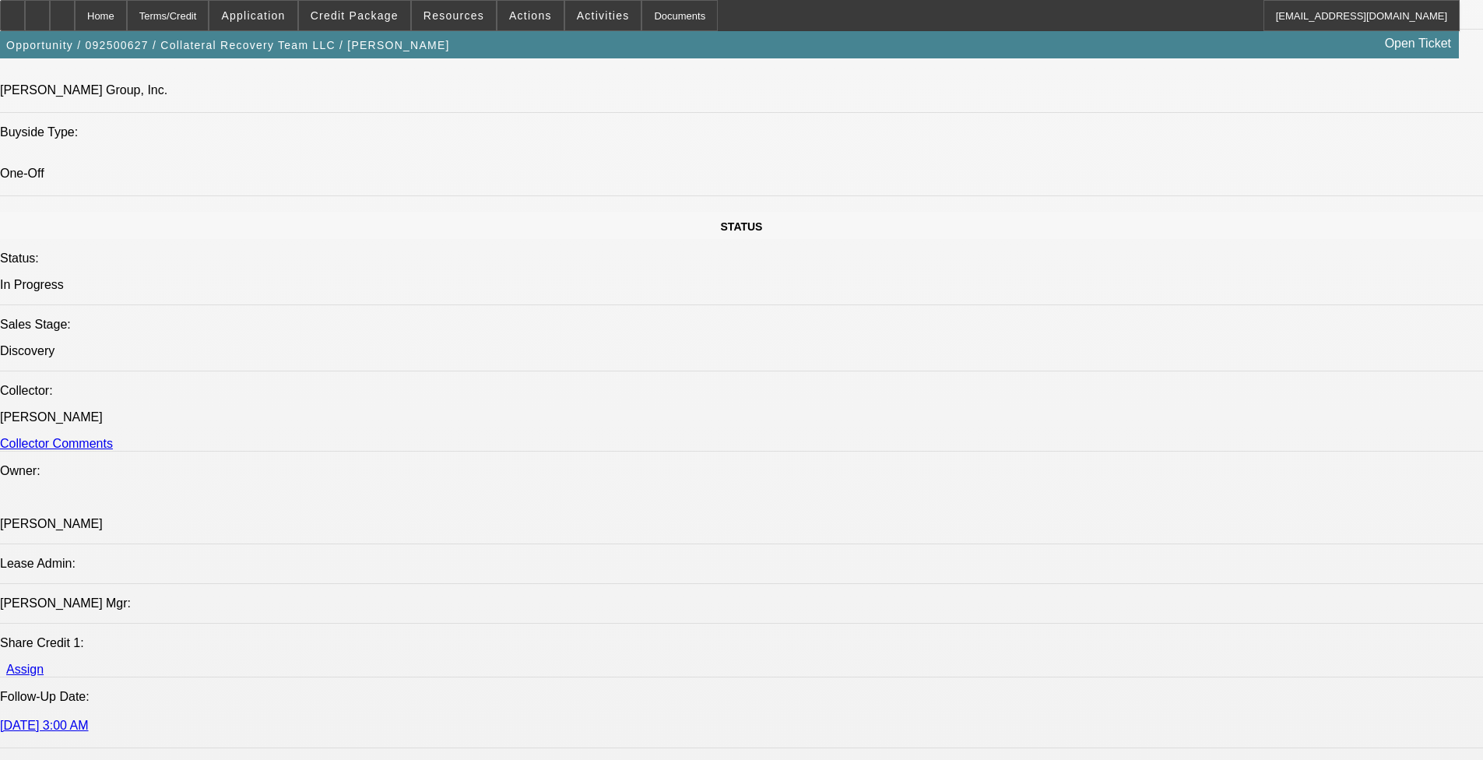
scroll to position [1480, 0]
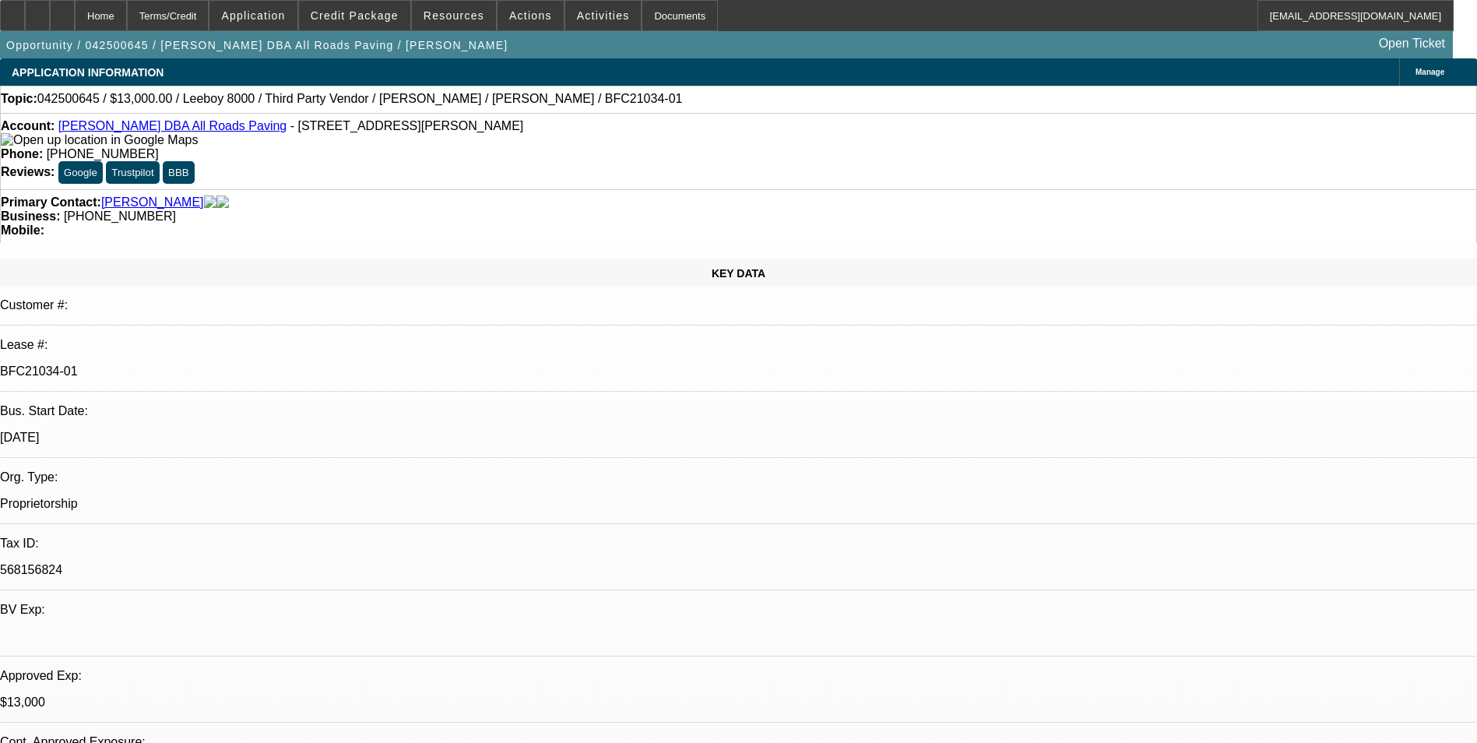
select select "0"
select select "0.1"
select select "0"
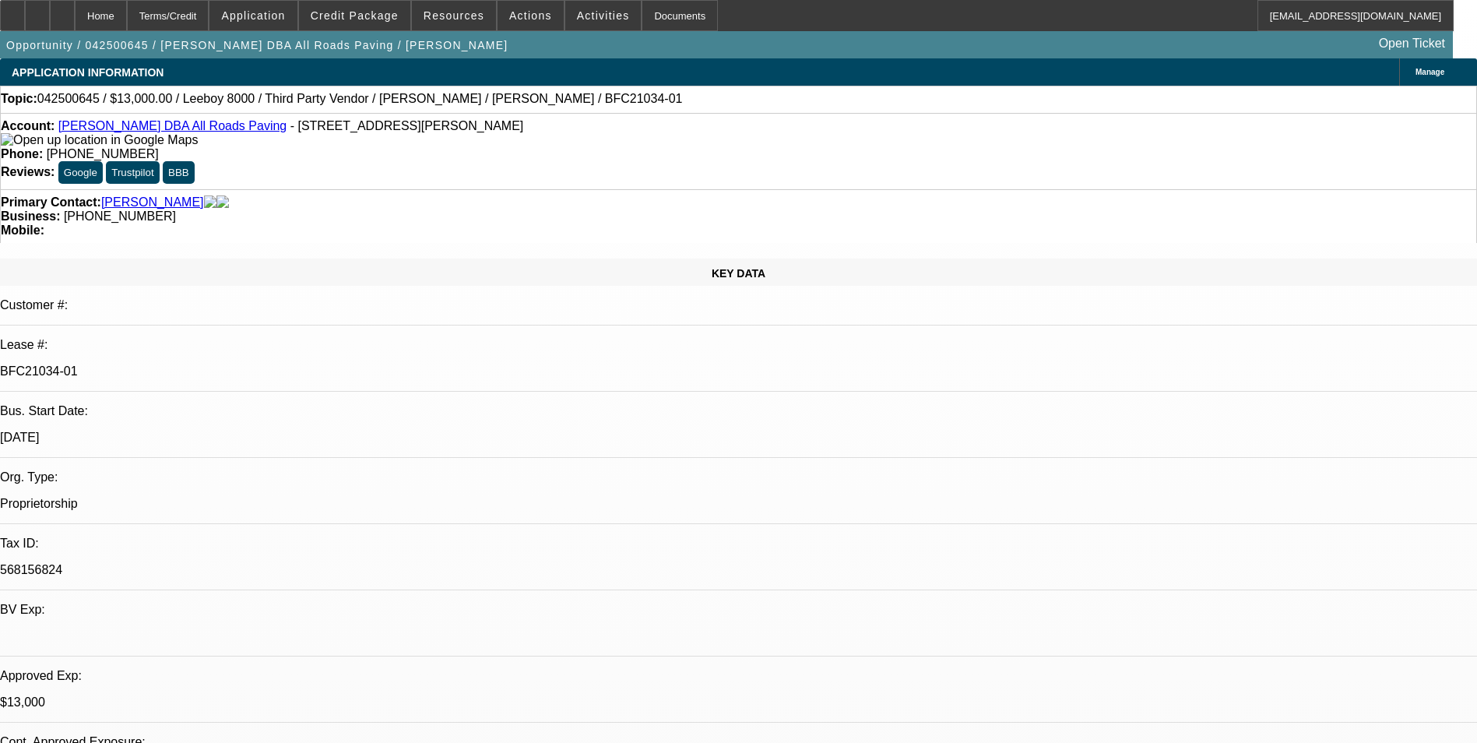
select select "0.1"
select select "0"
select select "0.1"
select select "0"
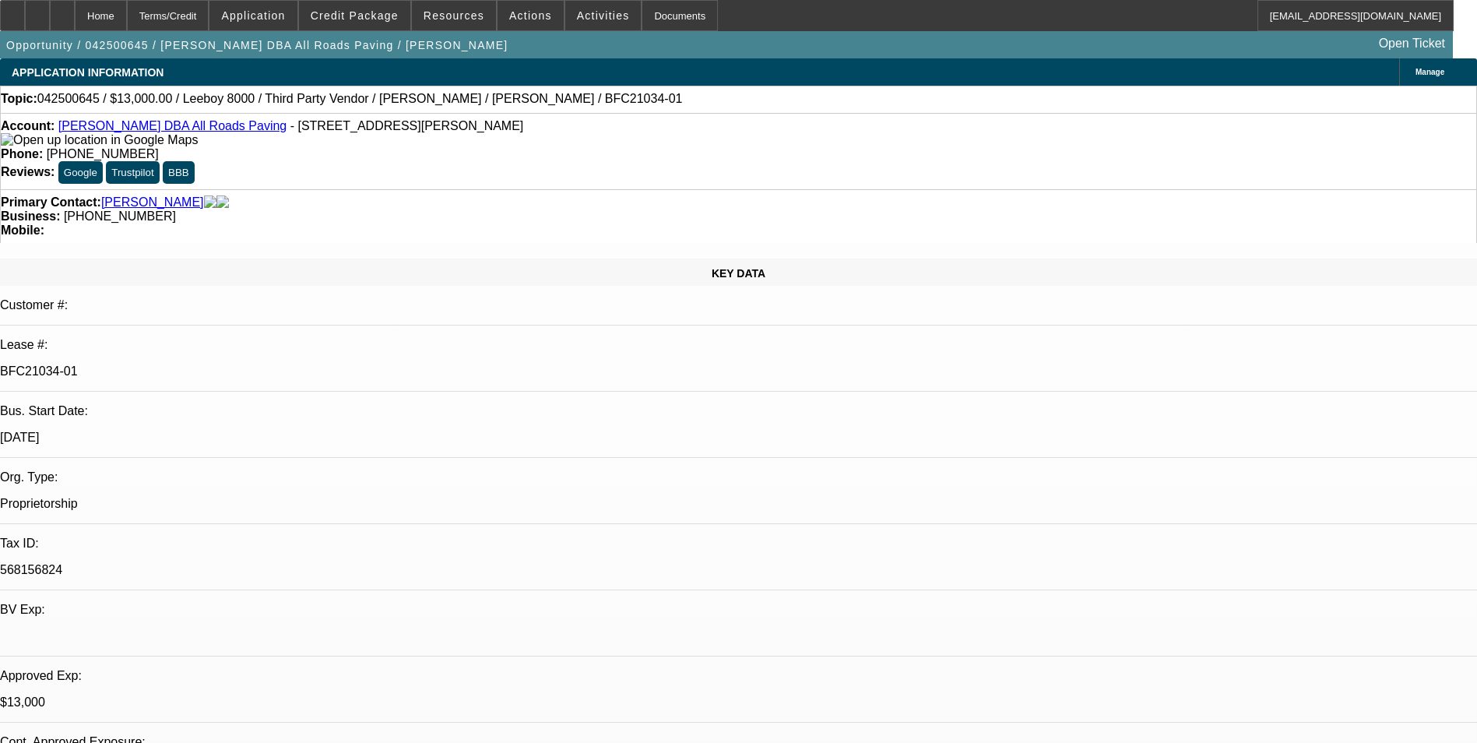
select select "0"
select select "0.1"
select select "1"
select select "3"
select select "5"
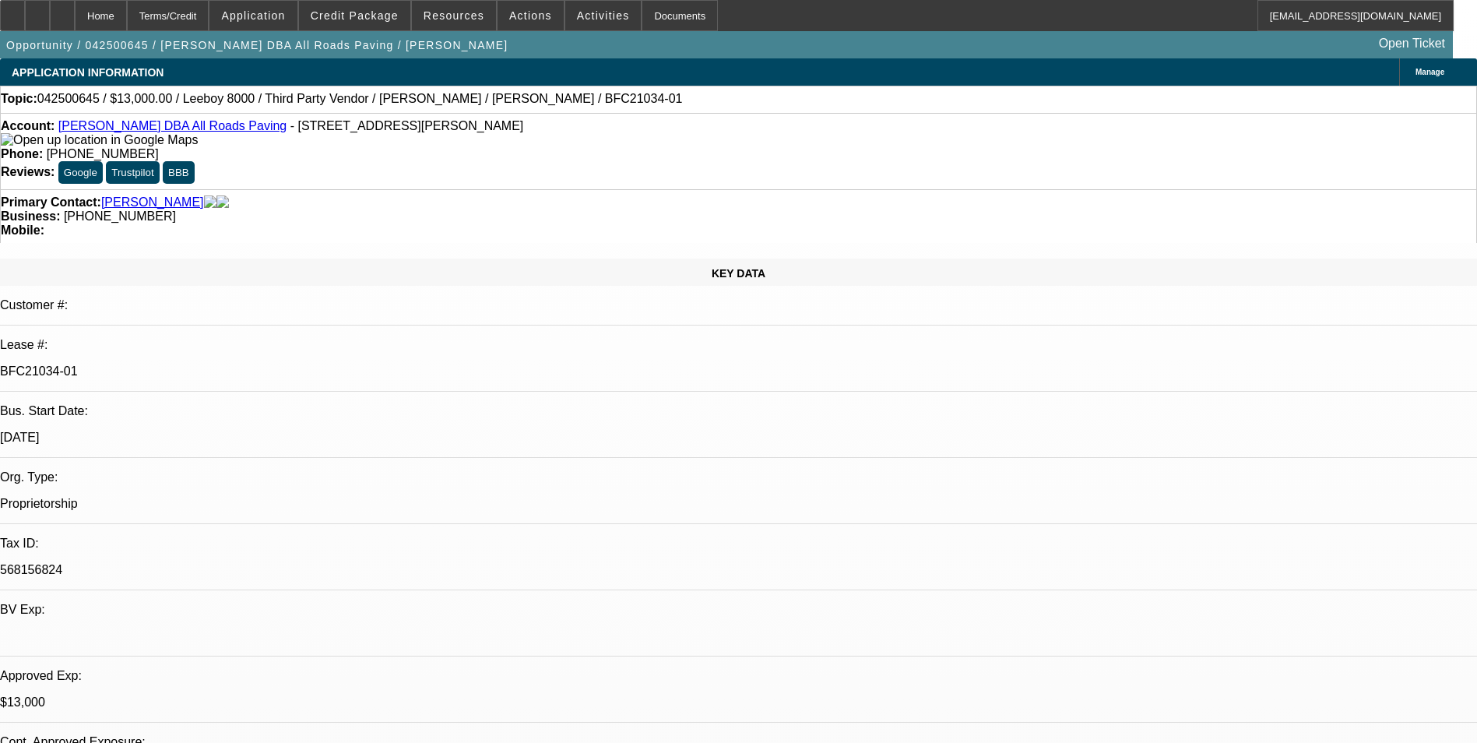
select select "1"
select select "3"
select select "5"
select select "1"
select select "3"
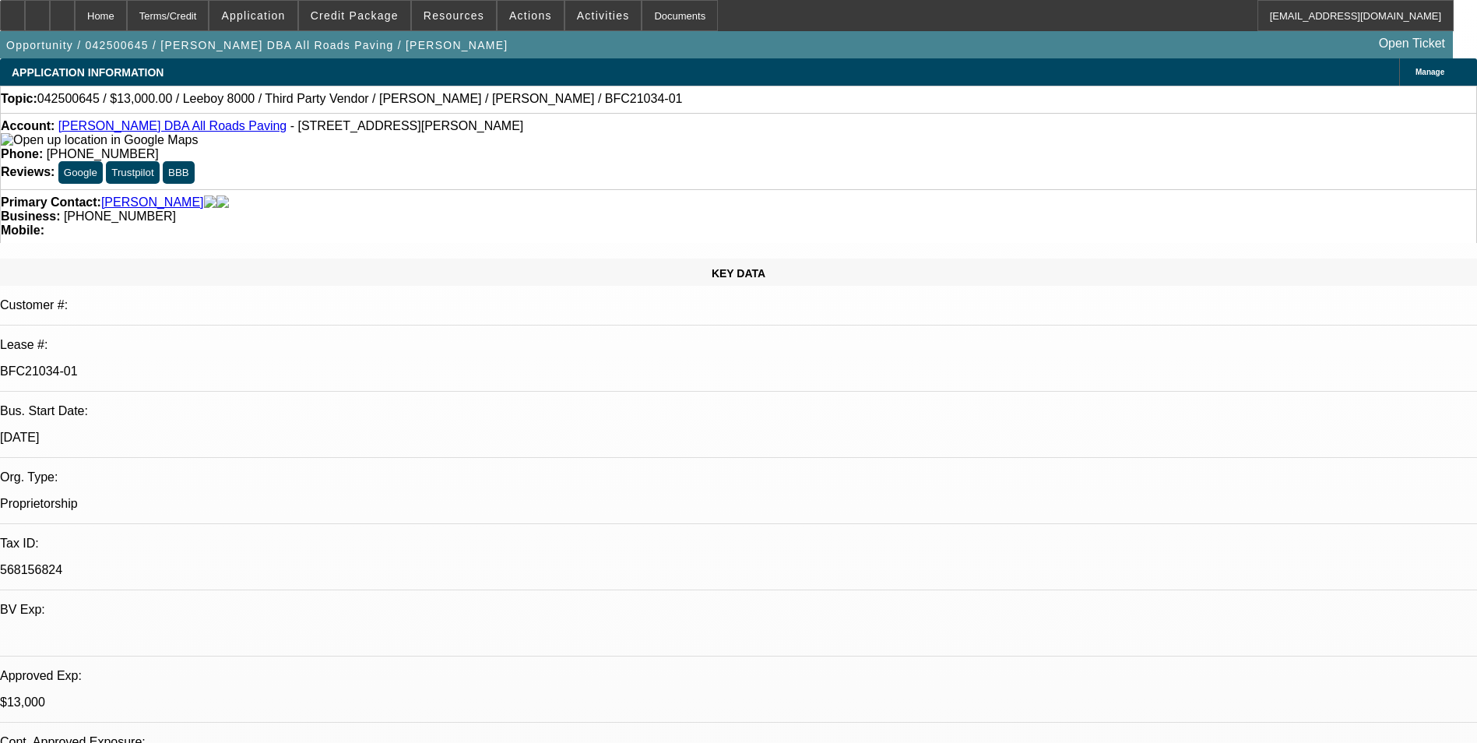
select select "5"
select select "1"
select select "3"
select select "5"
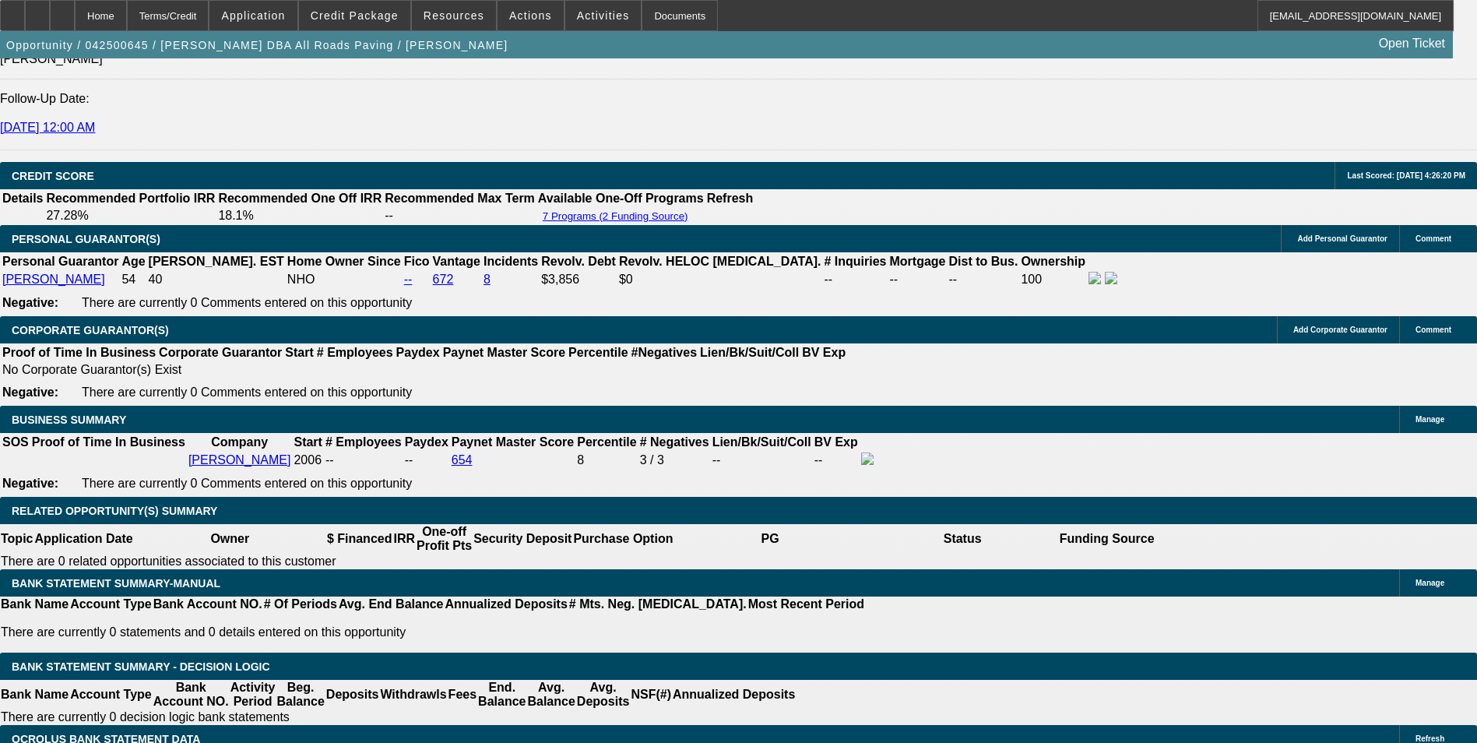
scroll to position [2180, 0]
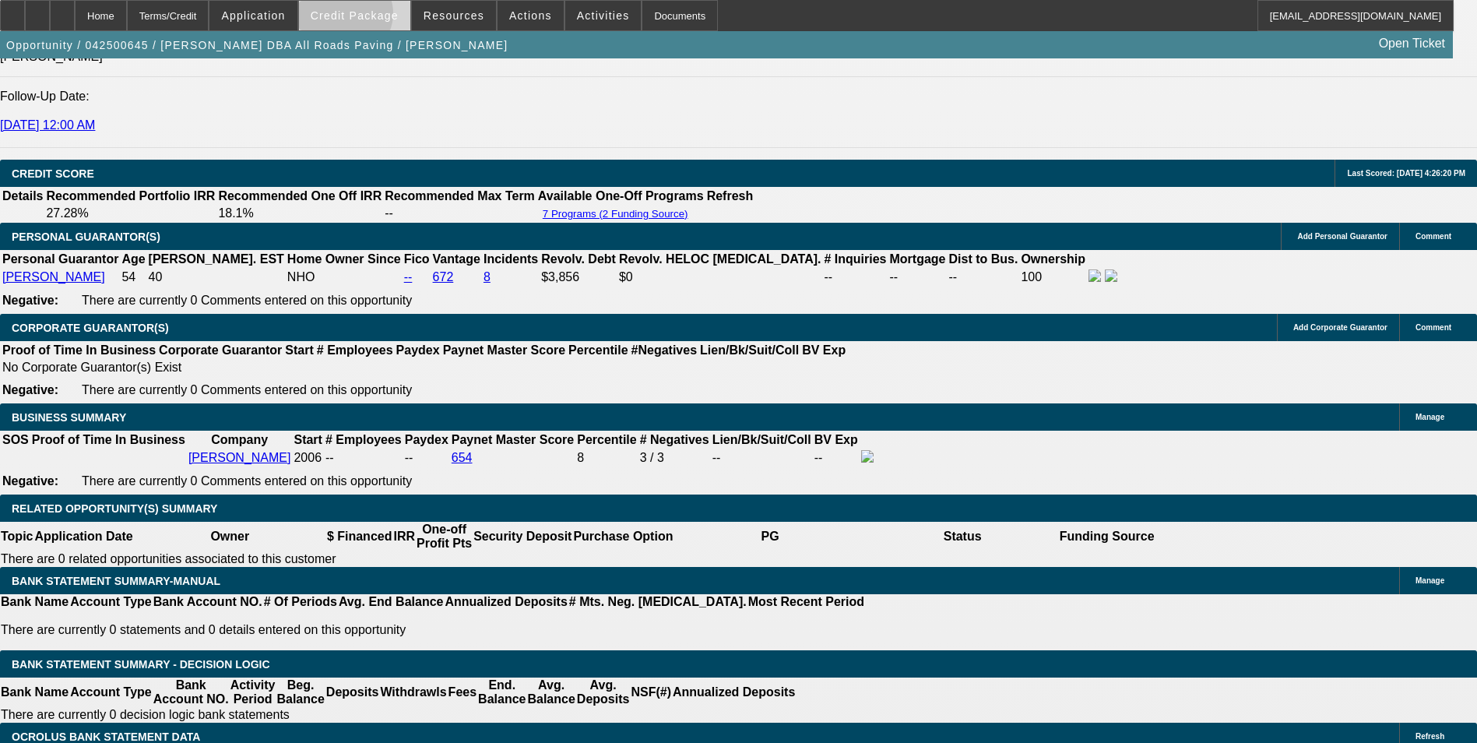
click at [369, 17] on span "Credit Package" at bounding box center [355, 15] width 88 height 12
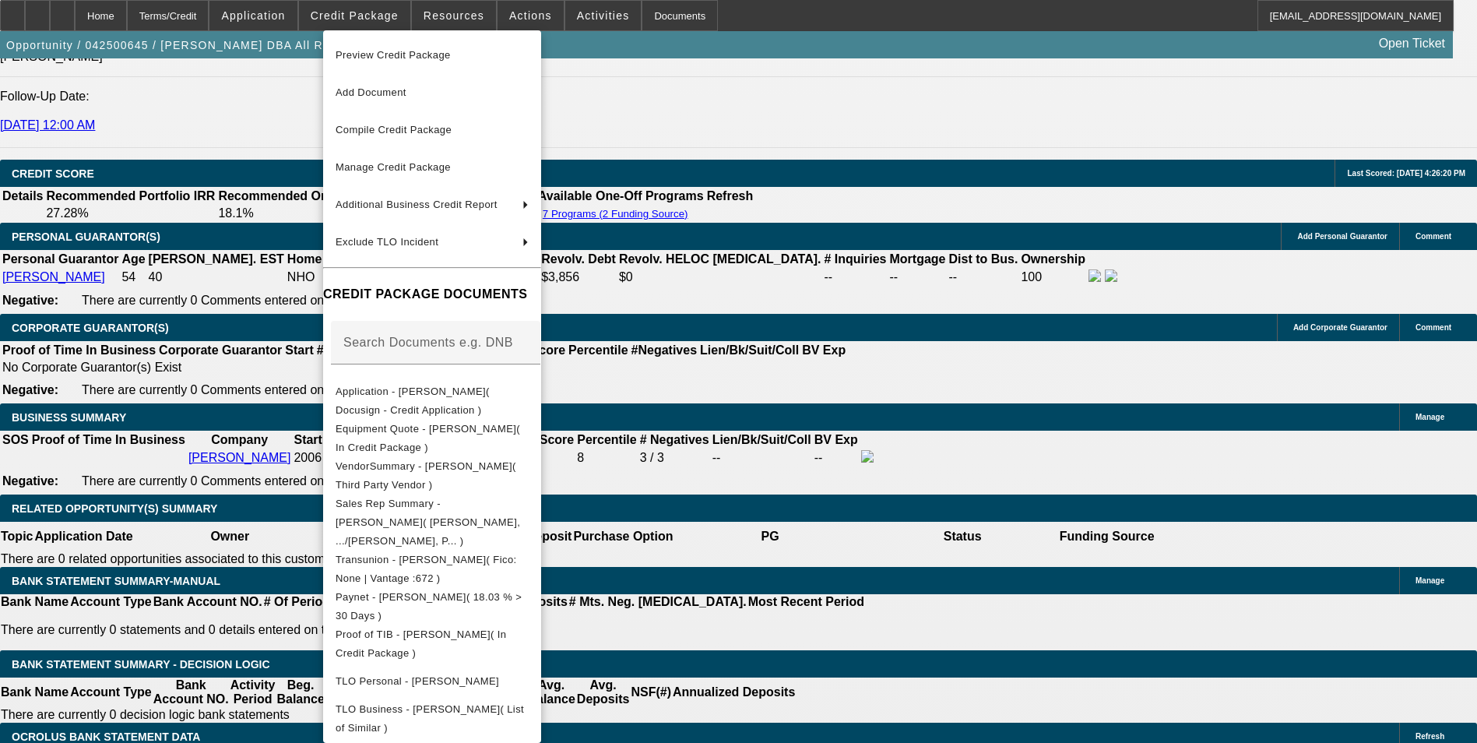
click at [822, 372] on div at bounding box center [738, 371] width 1477 height 743
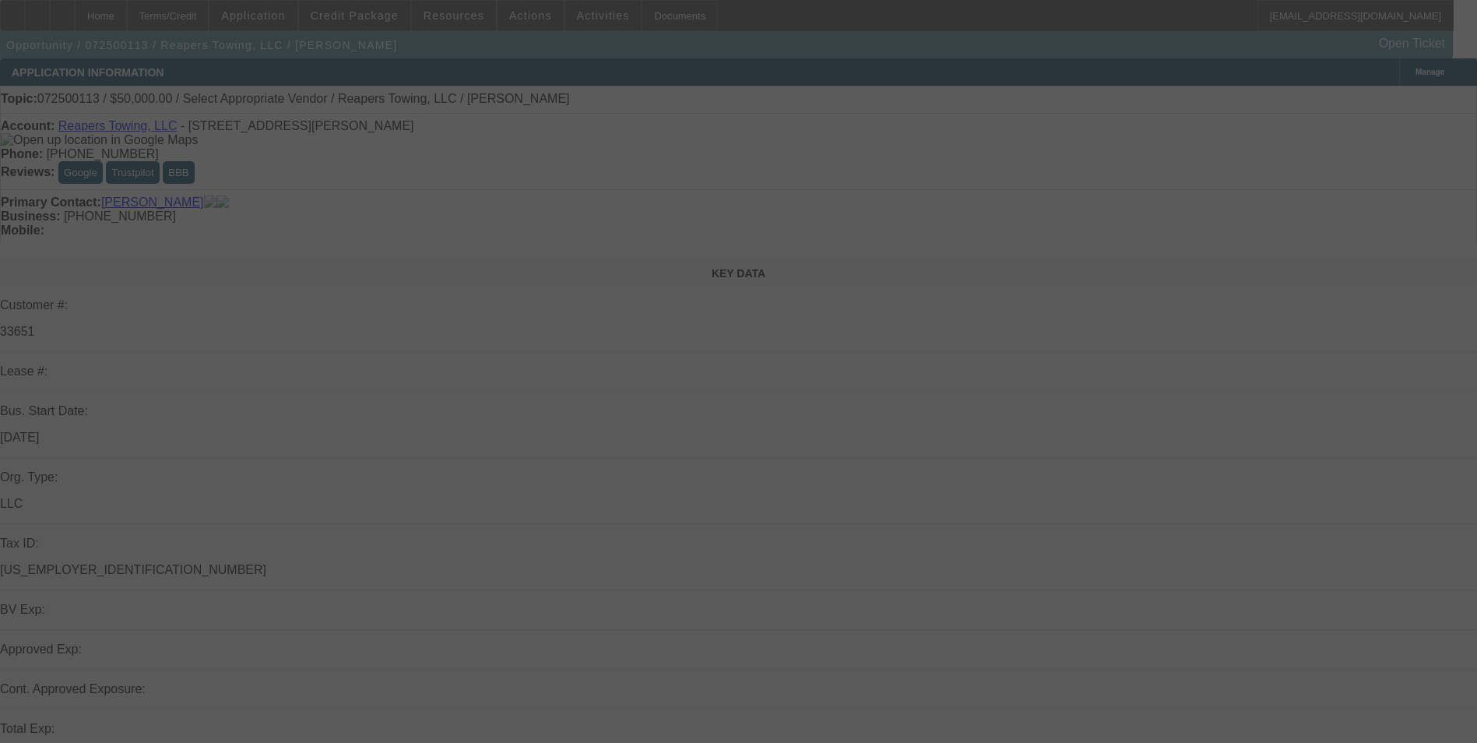
select select "0"
select select "2"
select select "0.1"
select select "4"
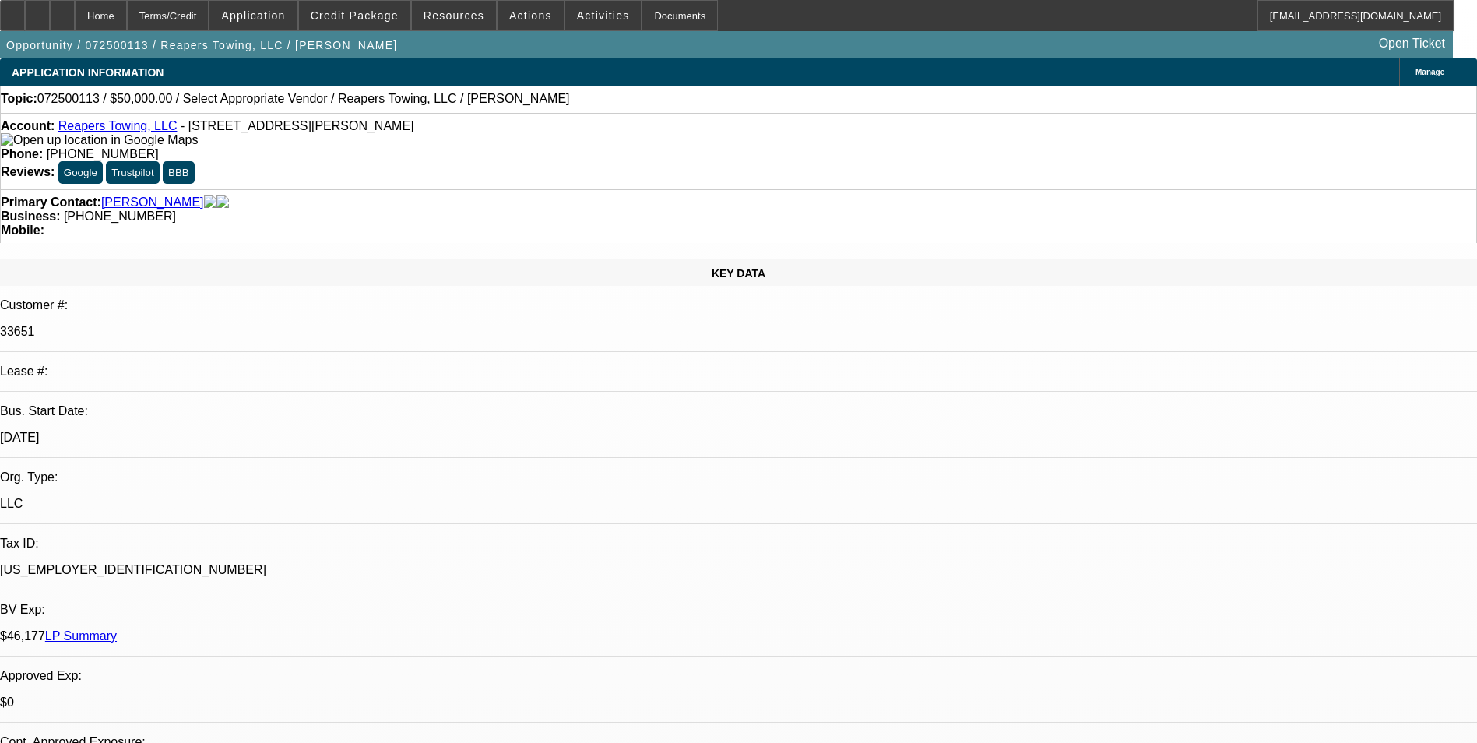
click at [110, 129] on link "Reapers Towing, LLC" at bounding box center [117, 125] width 119 height 13
